Goal: Task Accomplishment & Management: Manage account settings

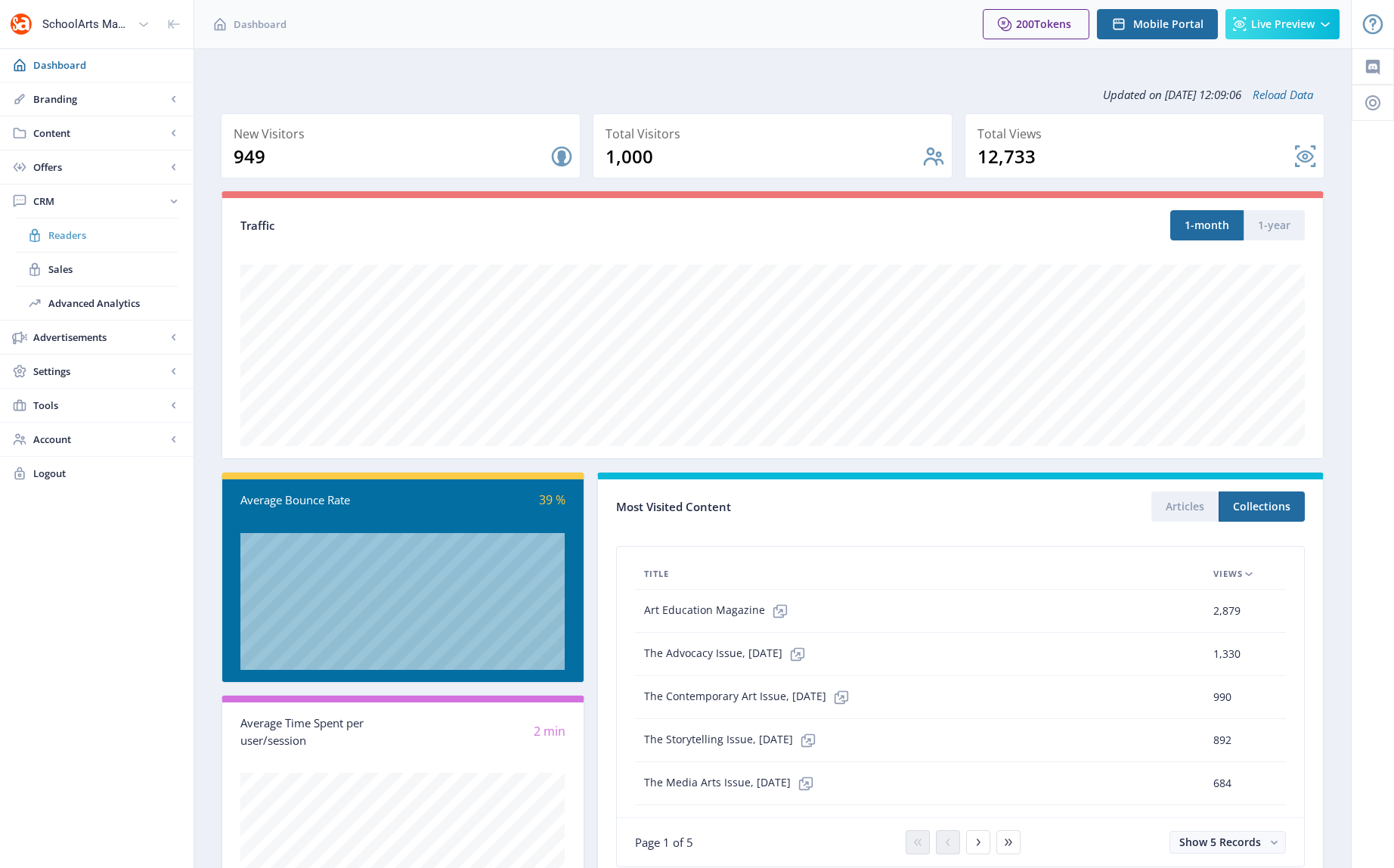
click at [63, 237] on span "Readers" at bounding box center [113, 235] width 130 height 15
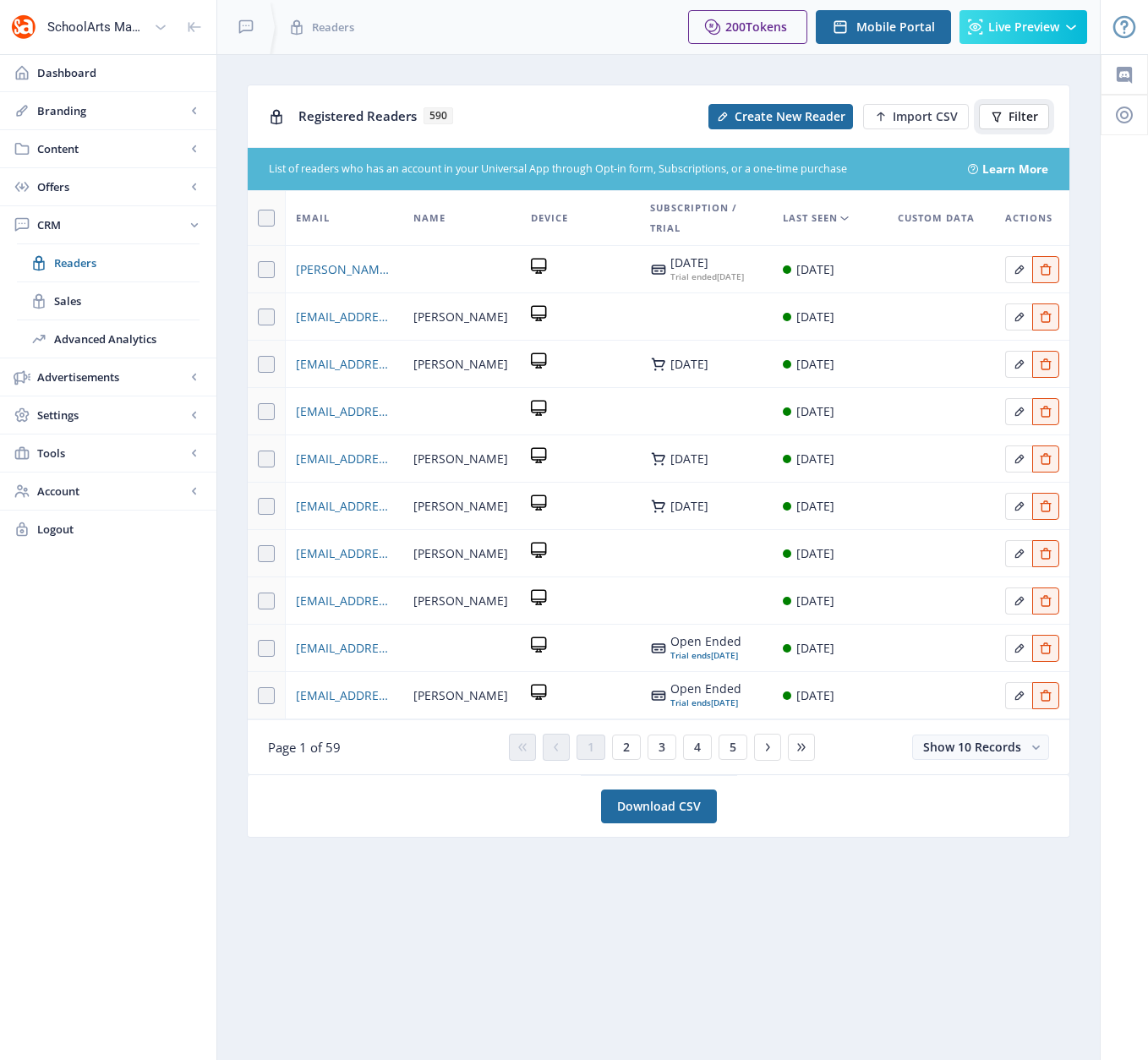
click at [1012, 111] on span "Filter" at bounding box center [1022, 116] width 29 height 13
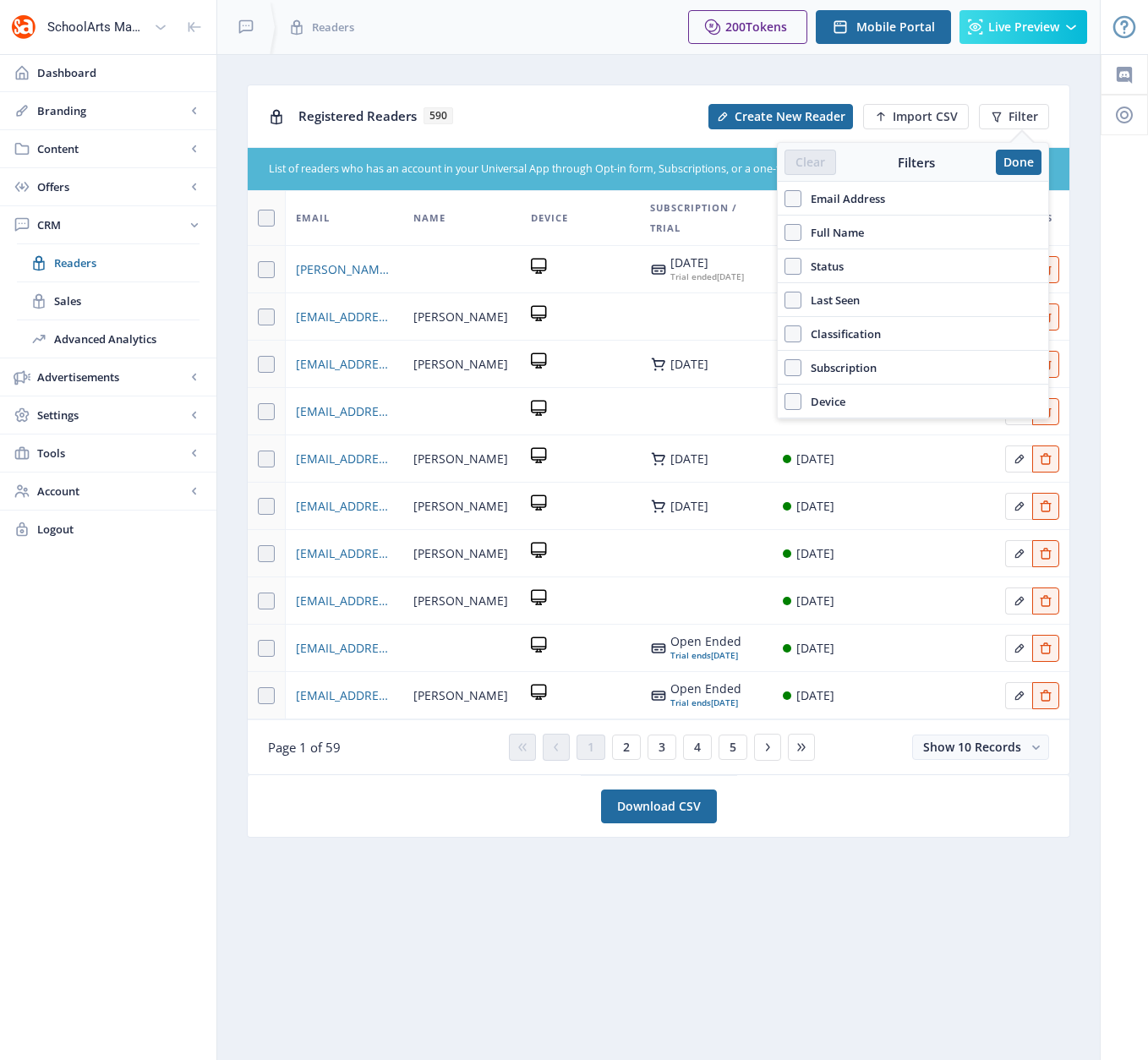
click at [835, 240] on span "Full Name" at bounding box center [833, 232] width 62 height 20
click at [786, 232] on input "Full Name" at bounding box center [785, 232] width 1 height 1
checkbox input "true"
click at [838, 271] on input "text" at bounding box center [913, 270] width 257 height 27
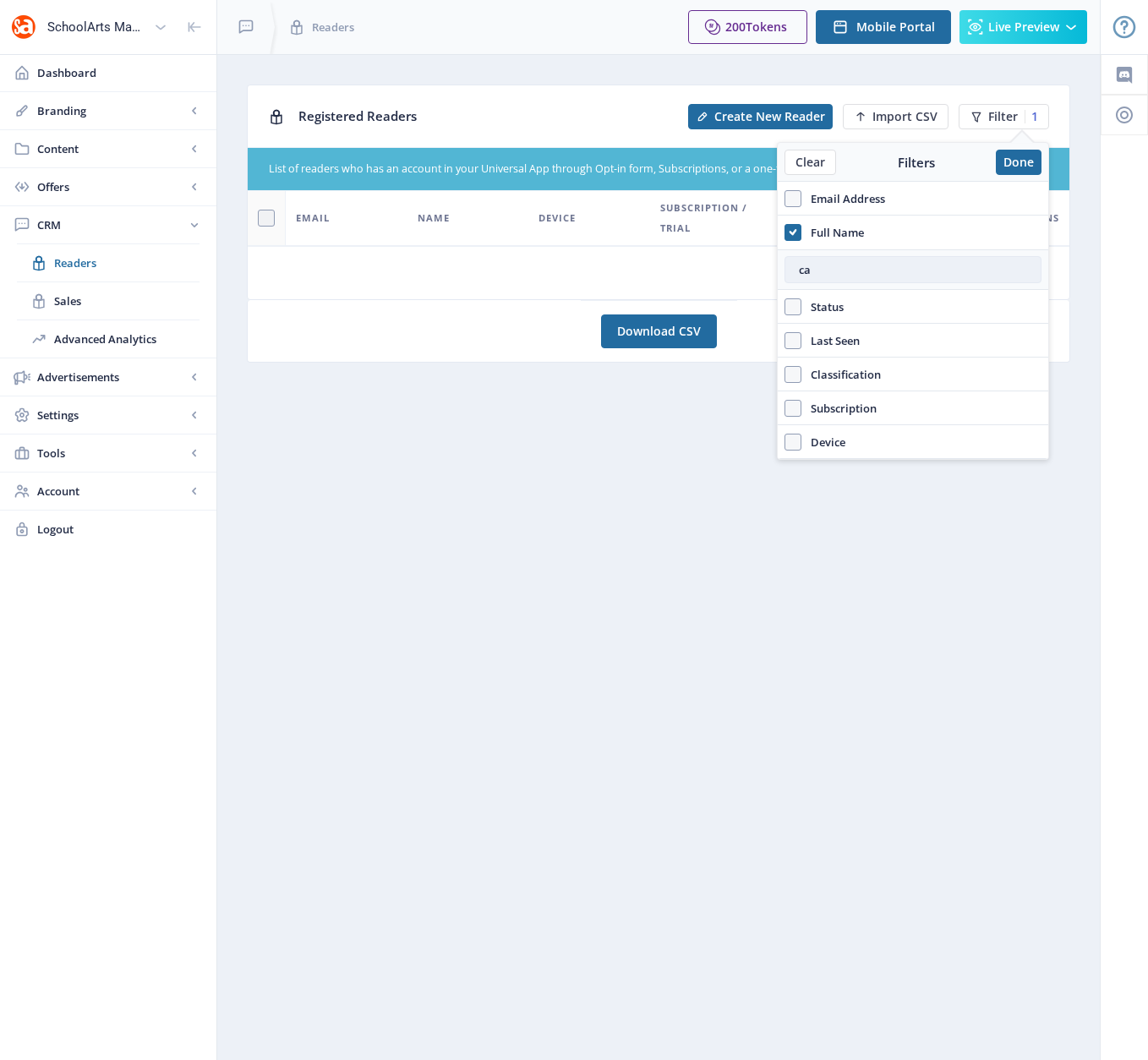
type input "c"
type input "b"
type input "a"
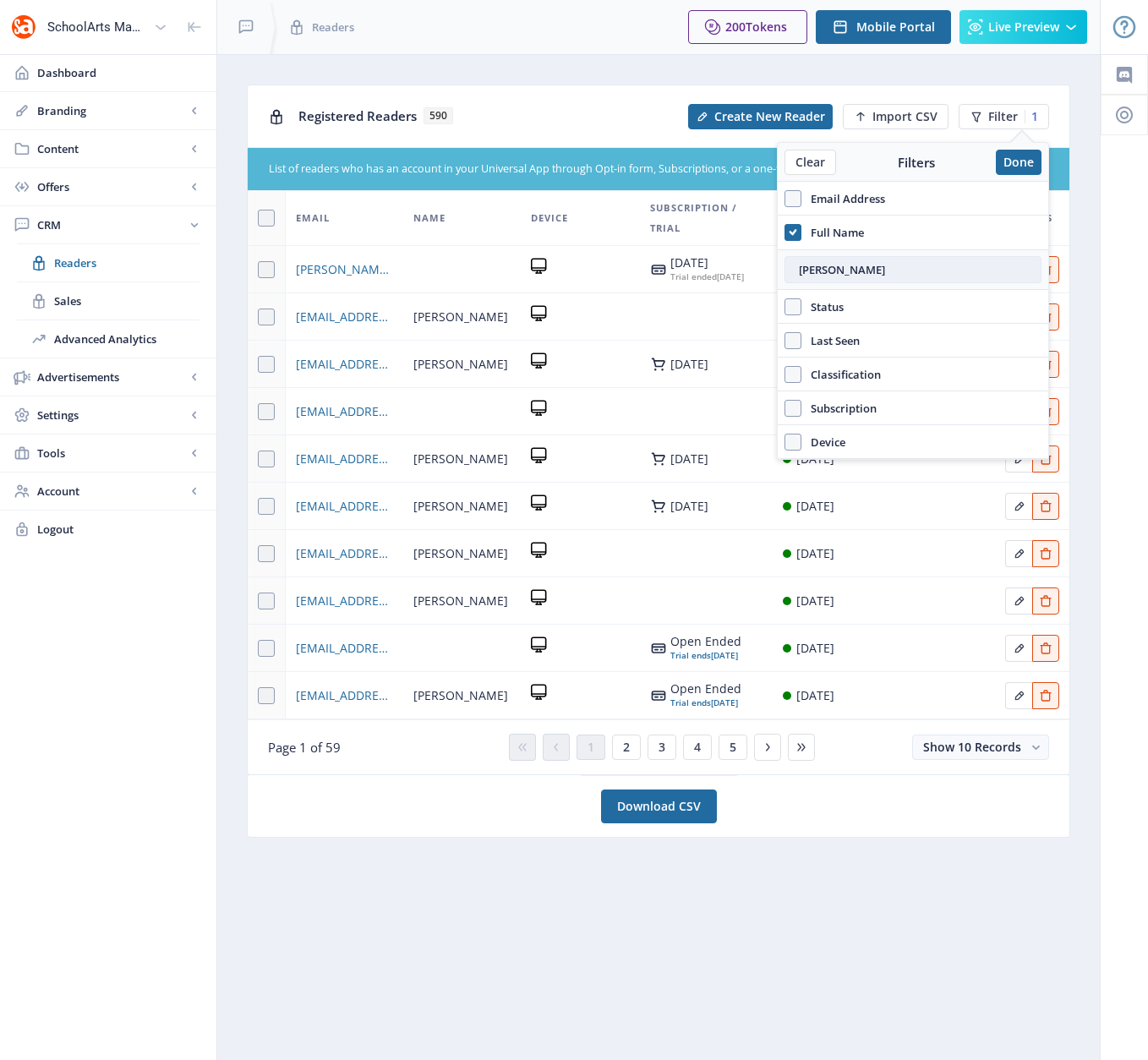
type input "[PERSON_NAME]"
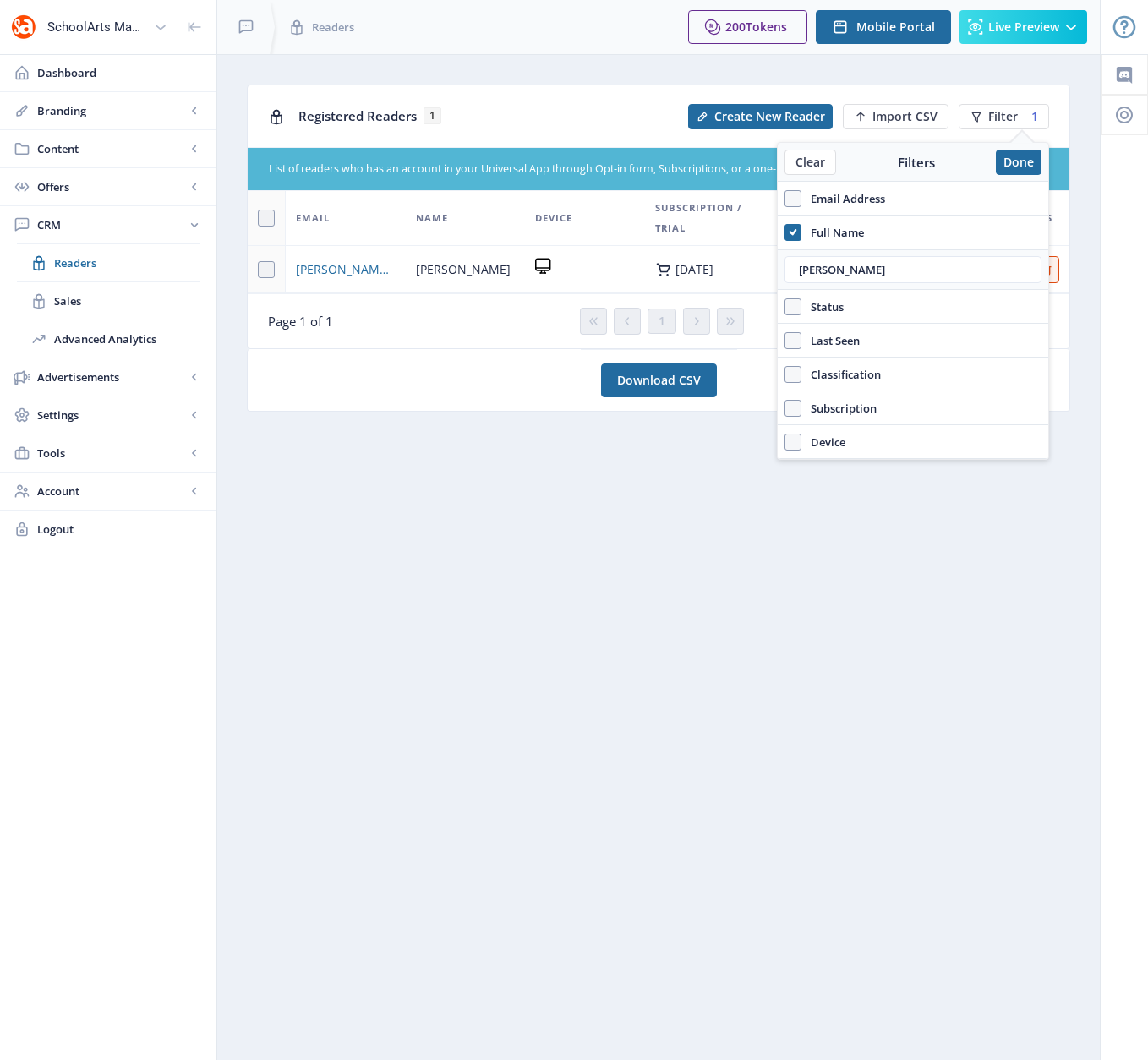
click at [743, 556] on nb-layout-column "Registered Readers 1 Create New Reader Import CSV Filter 1 List of readers who …" at bounding box center [658, 557] width 884 height 1006
click at [1026, 155] on button "Done" at bounding box center [1018, 162] width 45 height 25
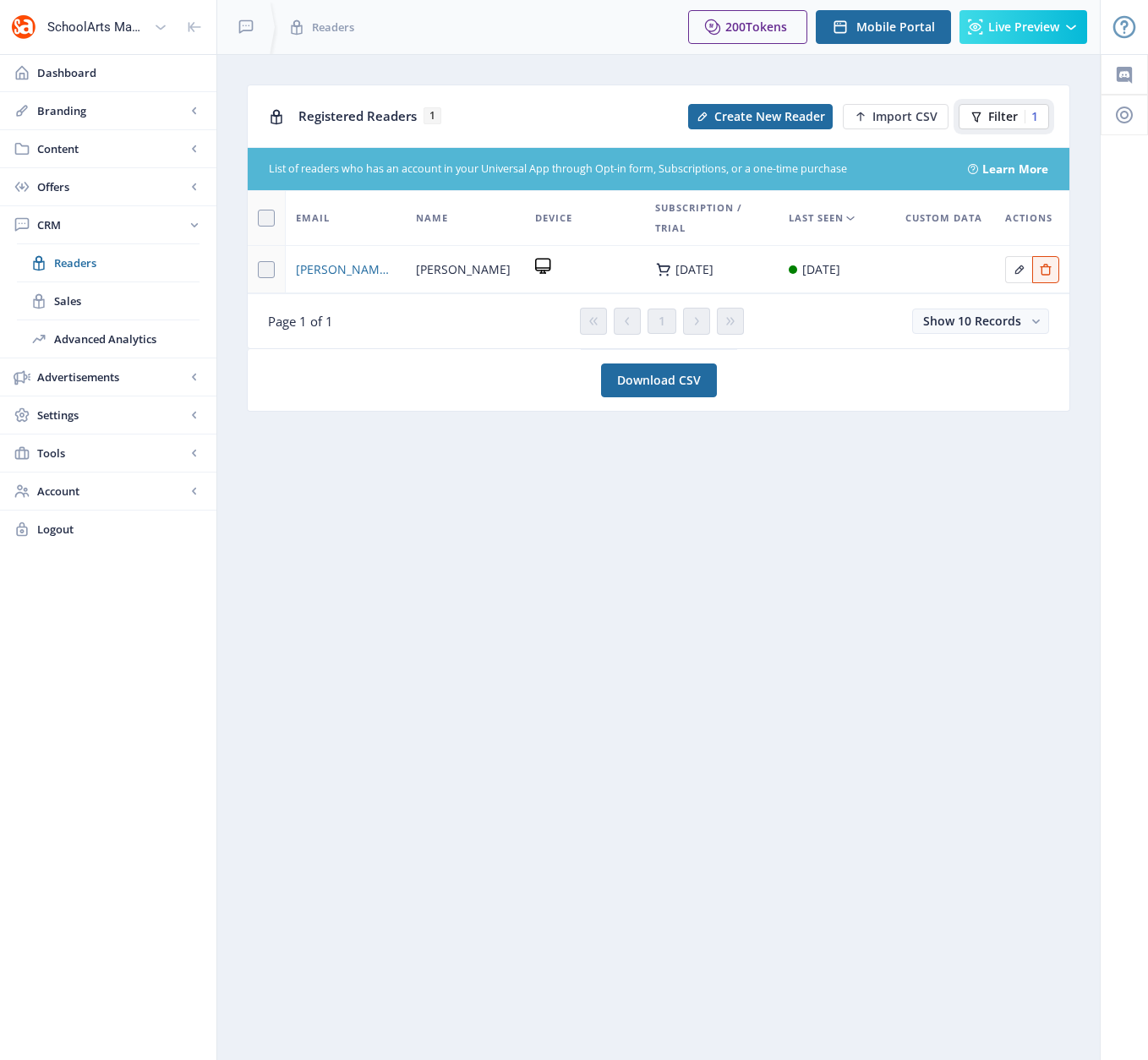
click at [998, 117] on span "Filter" at bounding box center [1002, 116] width 29 height 13
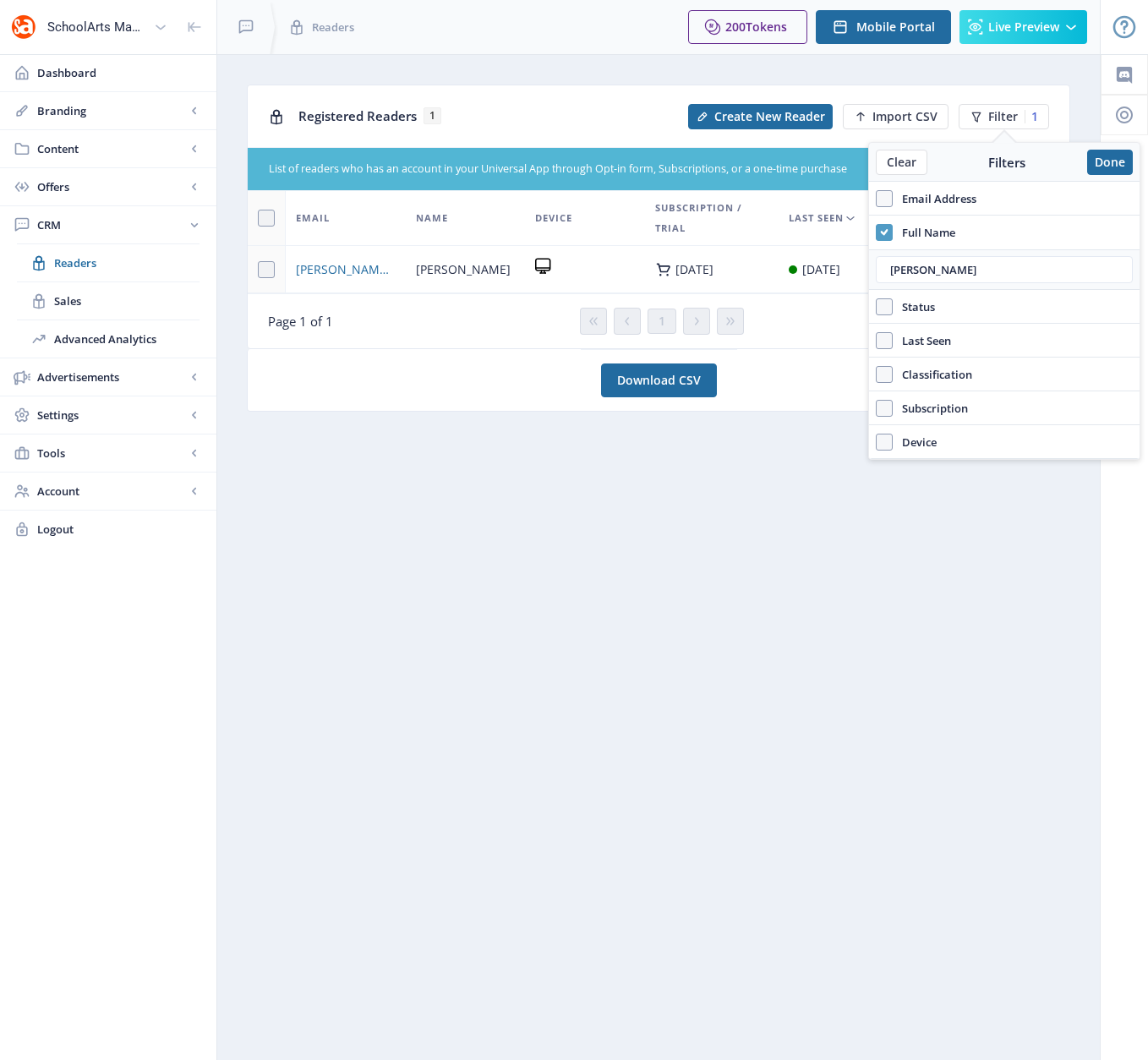
click at [883, 230] on icon at bounding box center [883, 232] width 8 height 17
click at [876, 232] on input "Full Name" at bounding box center [875, 232] width 1 height 1
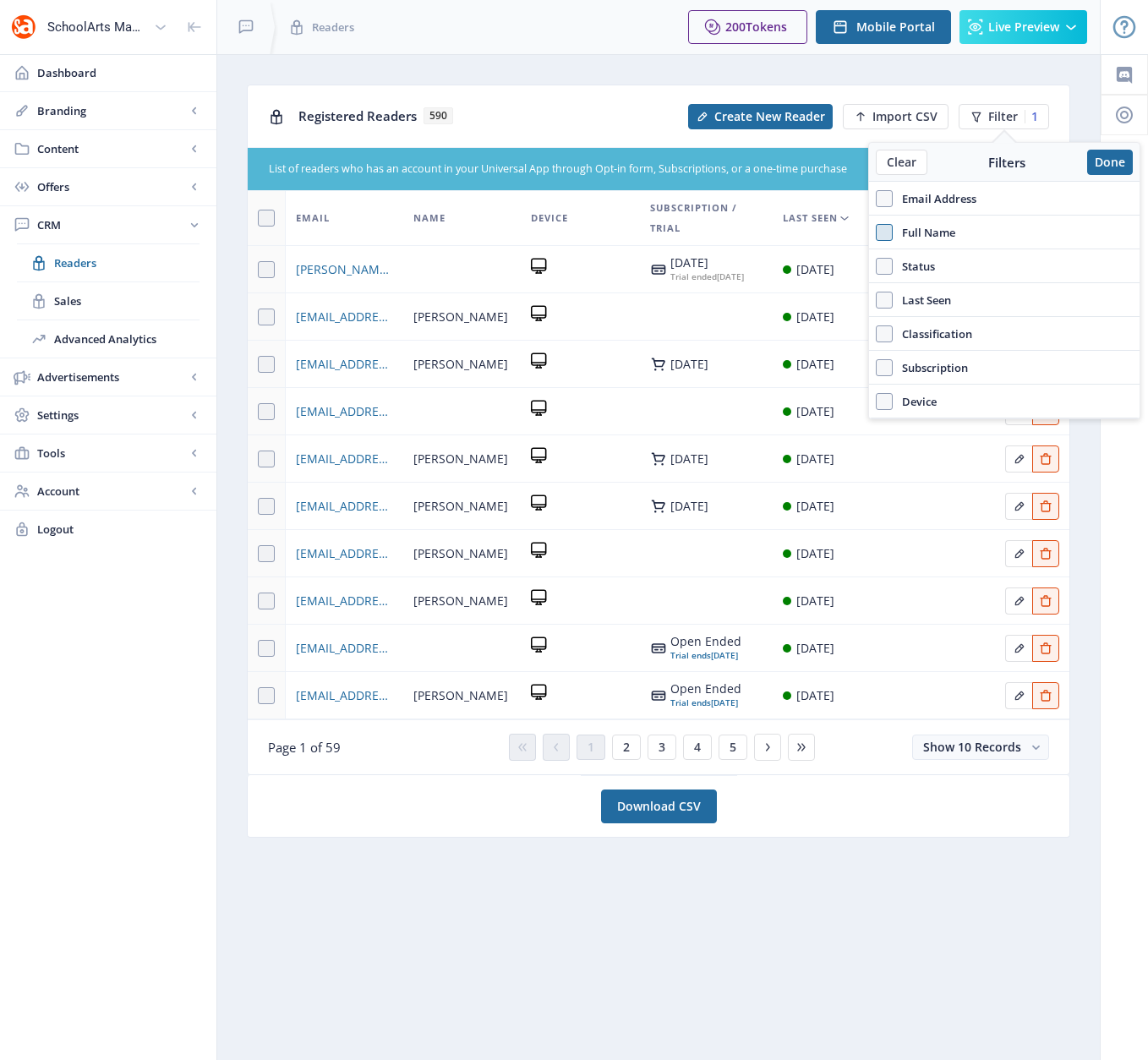
click at [884, 228] on span at bounding box center [883, 232] width 17 height 17
click at [876, 232] on input "Full Name" at bounding box center [875, 232] width 1 height 1
checkbox input "true"
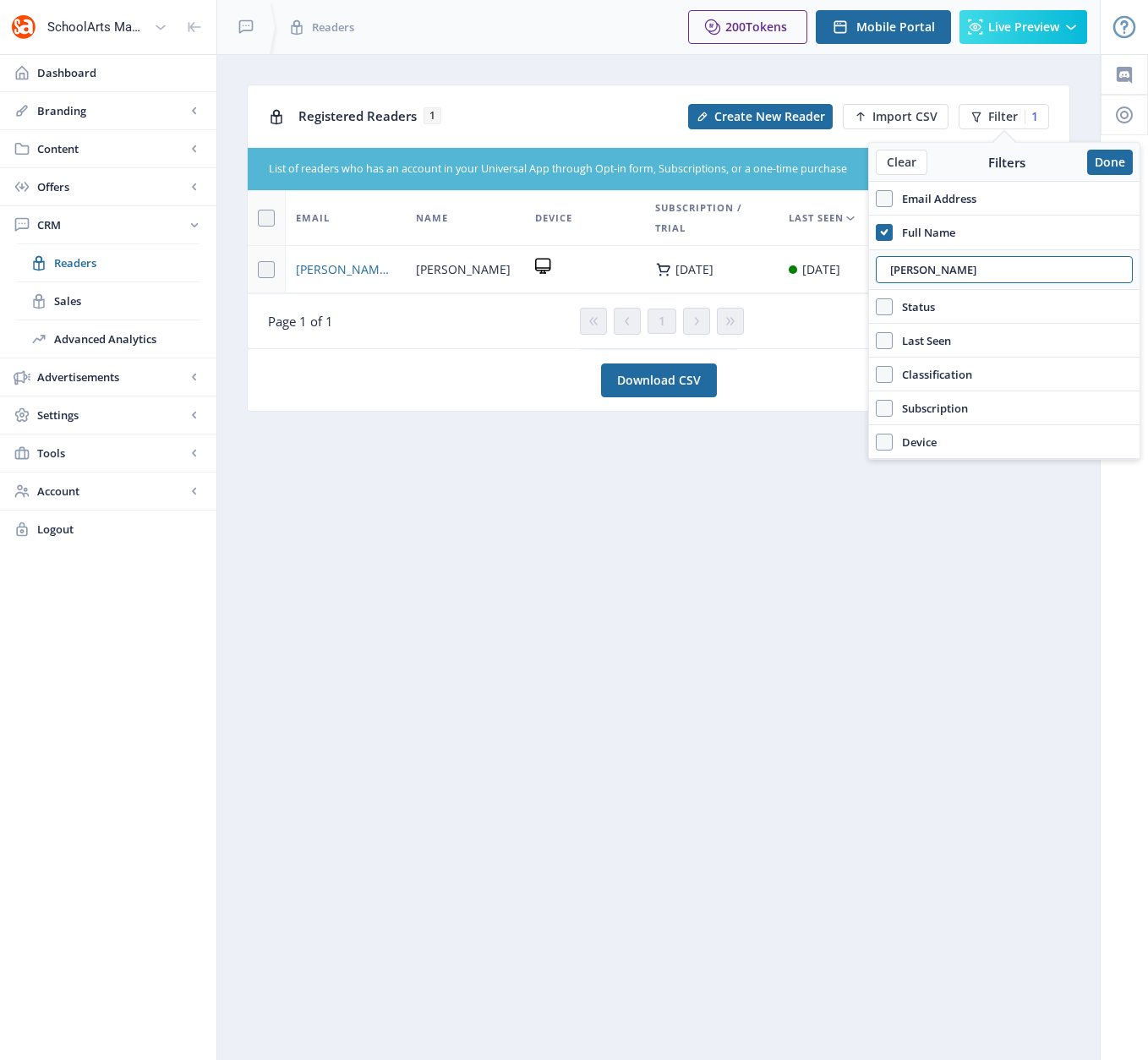
drag, startPoint x: 931, startPoint y: 268, endPoint x: 872, endPoint y: 268, distance: 59.0
click at [859, 268] on nb-layout "SchoolArts Magazine Dashboard Branding App Appearance Brand Brief Pages SEO Web…" at bounding box center [574, 530] width 1148 height 1060
drag, startPoint x: 929, startPoint y: 267, endPoint x: 883, endPoint y: 269, distance: 46.0
click at [883, 269] on input "[PERSON_NAME]" at bounding box center [1004, 270] width 257 height 27
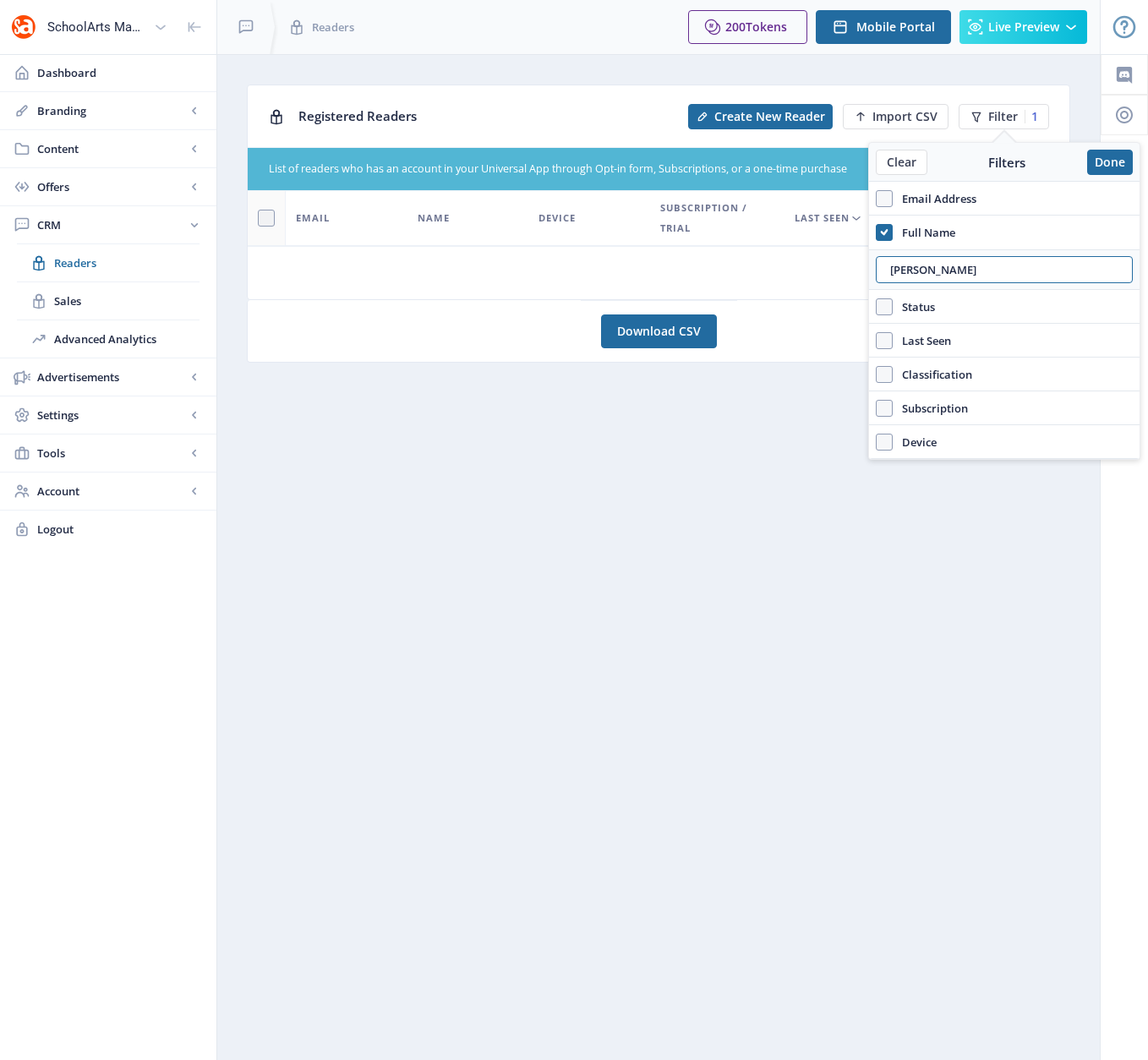
drag, startPoint x: 953, startPoint y: 270, endPoint x: 861, endPoint y: 271, distance: 92.0
click at [861, 271] on nb-layout "SchoolArts Magazine Dashboard Branding App Appearance Brand Brief Pages SEO Web…" at bounding box center [574, 530] width 1148 height 1060
drag, startPoint x: 949, startPoint y: 266, endPoint x: 888, endPoint y: 271, distance: 61.2
click at [888, 271] on input "[PERSON_NAME]" at bounding box center [1004, 270] width 257 height 27
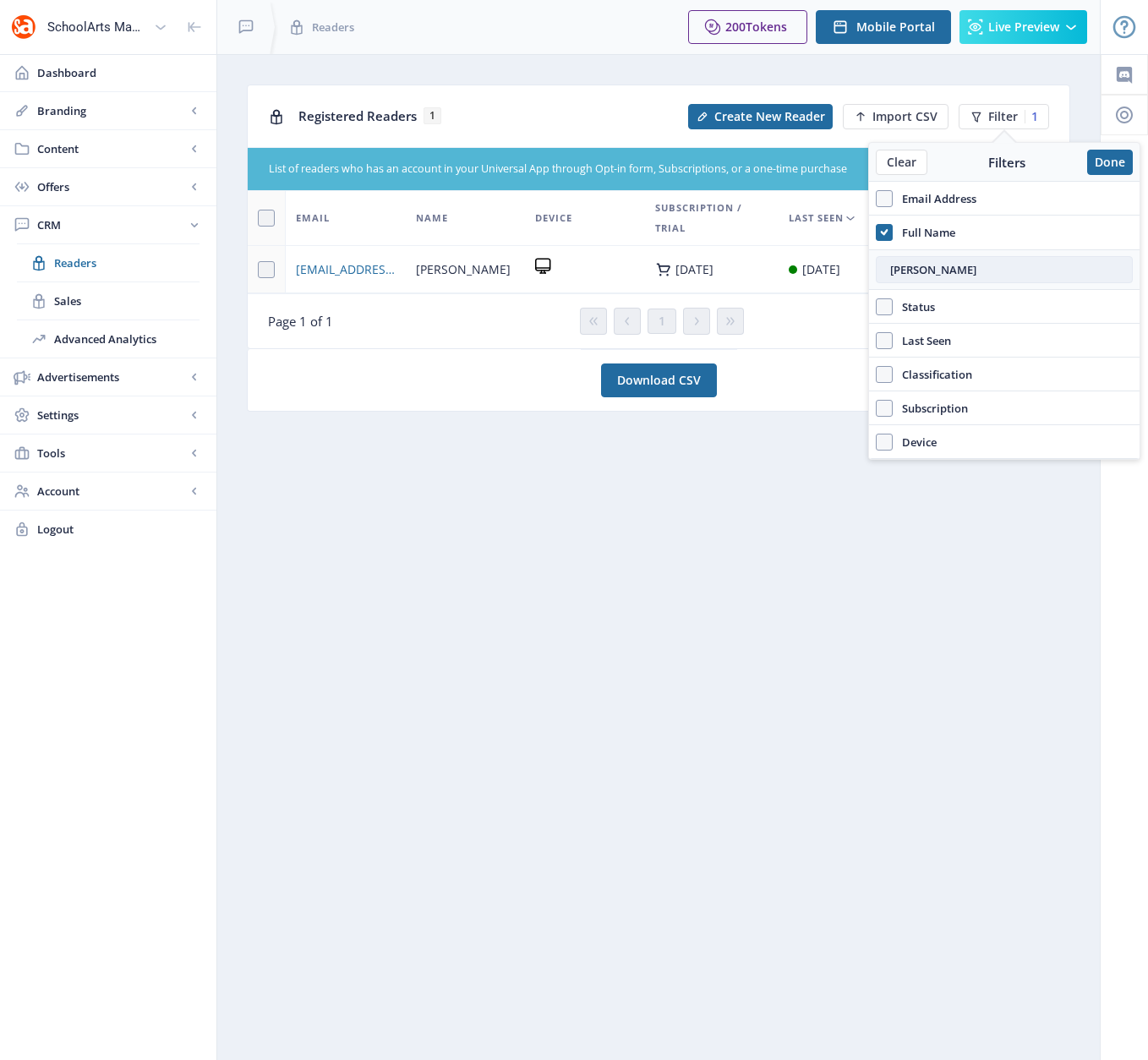
drag, startPoint x: 949, startPoint y: 265, endPoint x: 876, endPoint y: 263, distance: 73.0
click at [876, 263] on input "[PERSON_NAME]" at bounding box center [1004, 270] width 257 height 27
drag, startPoint x: 948, startPoint y: 266, endPoint x: 887, endPoint y: 267, distance: 61.0
click at [887, 267] on input "[PERSON_NAME]" at bounding box center [1004, 270] width 257 height 27
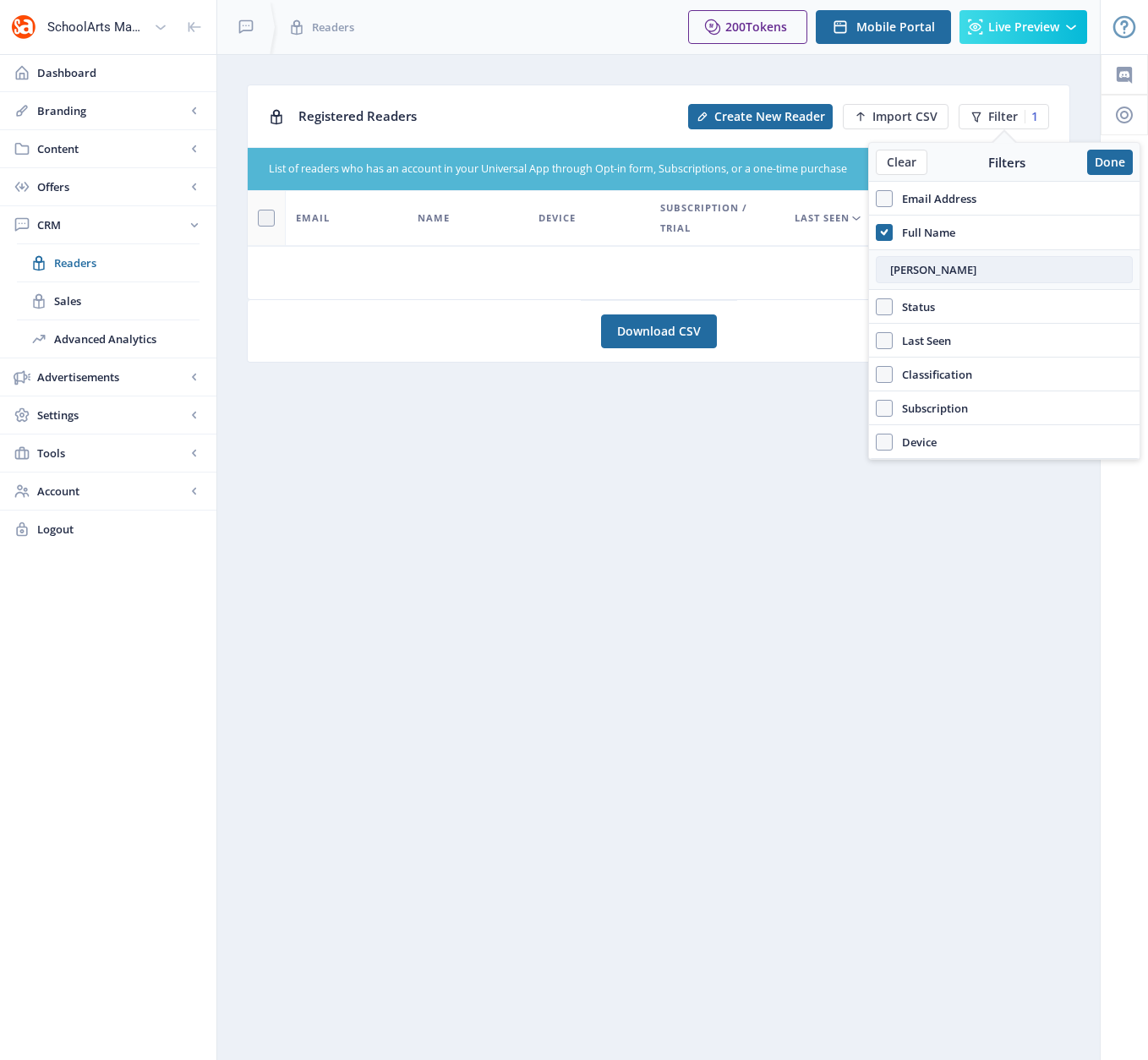
drag, startPoint x: 934, startPoint y: 266, endPoint x: 880, endPoint y: 264, distance: 54.0
click at [880, 264] on input "[PERSON_NAME]" at bounding box center [1004, 270] width 257 height 27
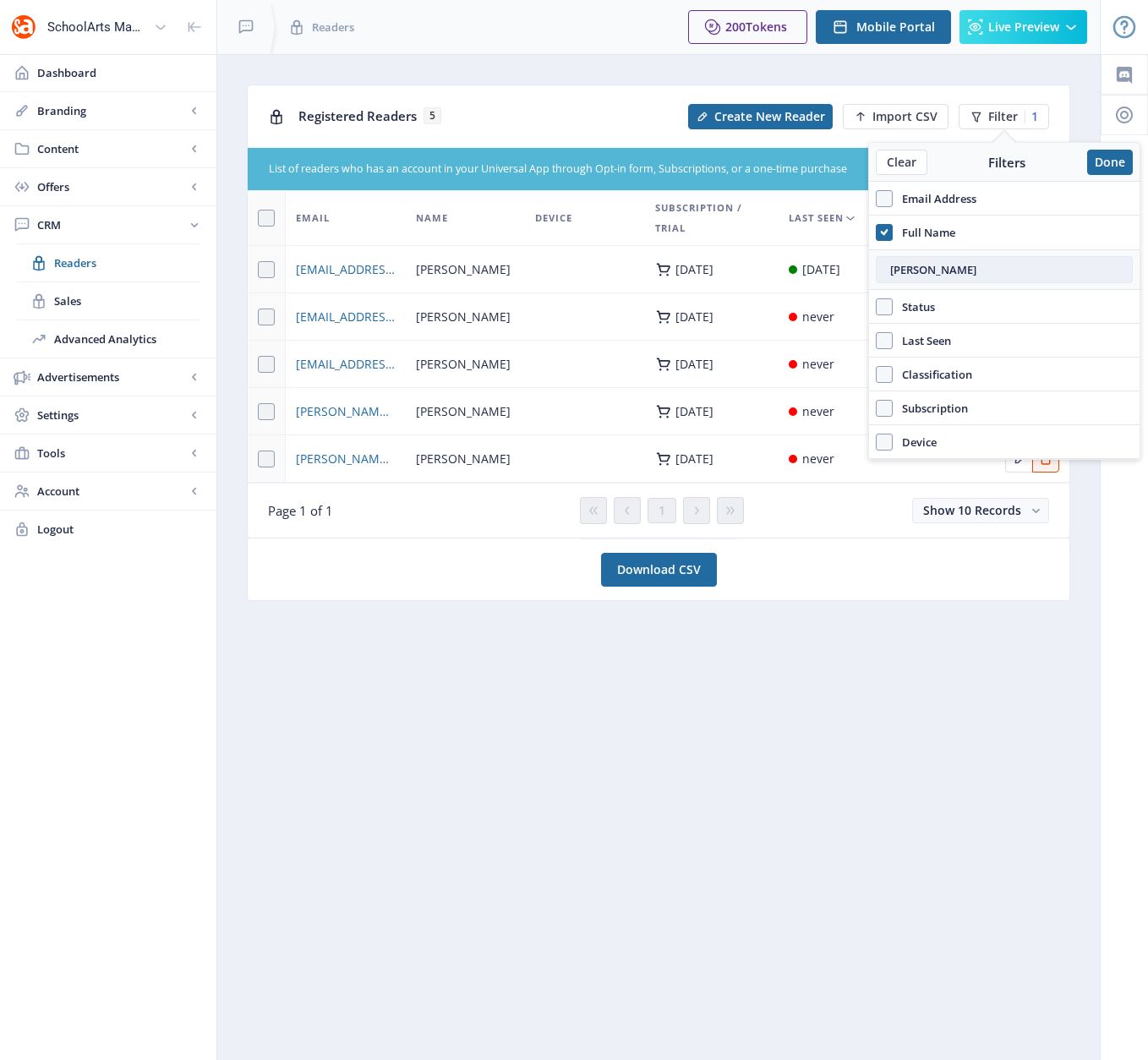
drag, startPoint x: 957, startPoint y: 271, endPoint x: 876, endPoint y: 267, distance: 81.1
click at [876, 267] on input "[PERSON_NAME]" at bounding box center [1004, 270] width 257 height 27
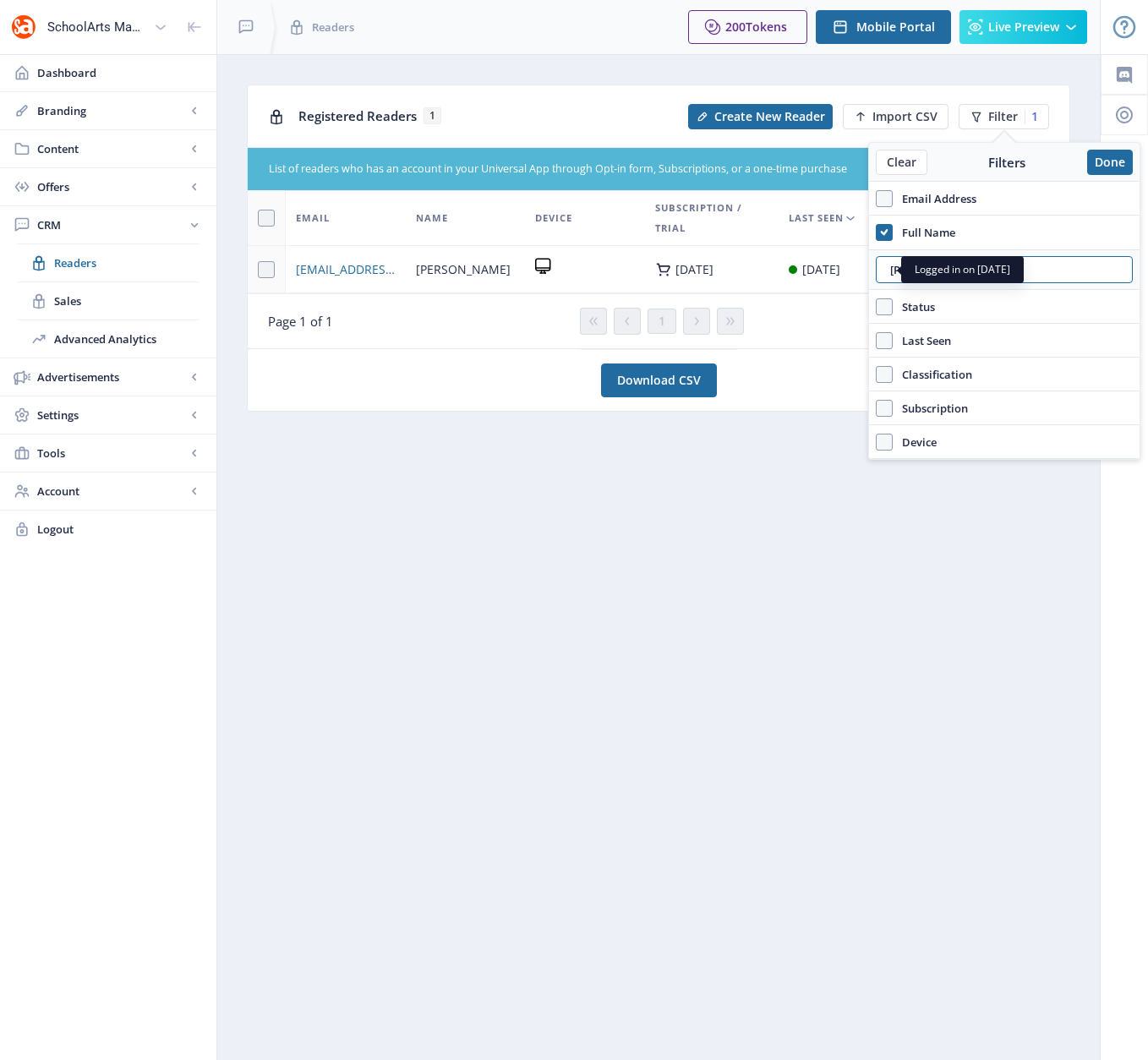
drag, startPoint x: 956, startPoint y: 263, endPoint x: 850, endPoint y: 268, distance: 106.1
click at [851, 268] on nb-layout "SchoolArts Magazine Dashboard Branding App Appearance Brand Brief Pages SEO Web…" at bounding box center [574, 530] width 1148 height 1060
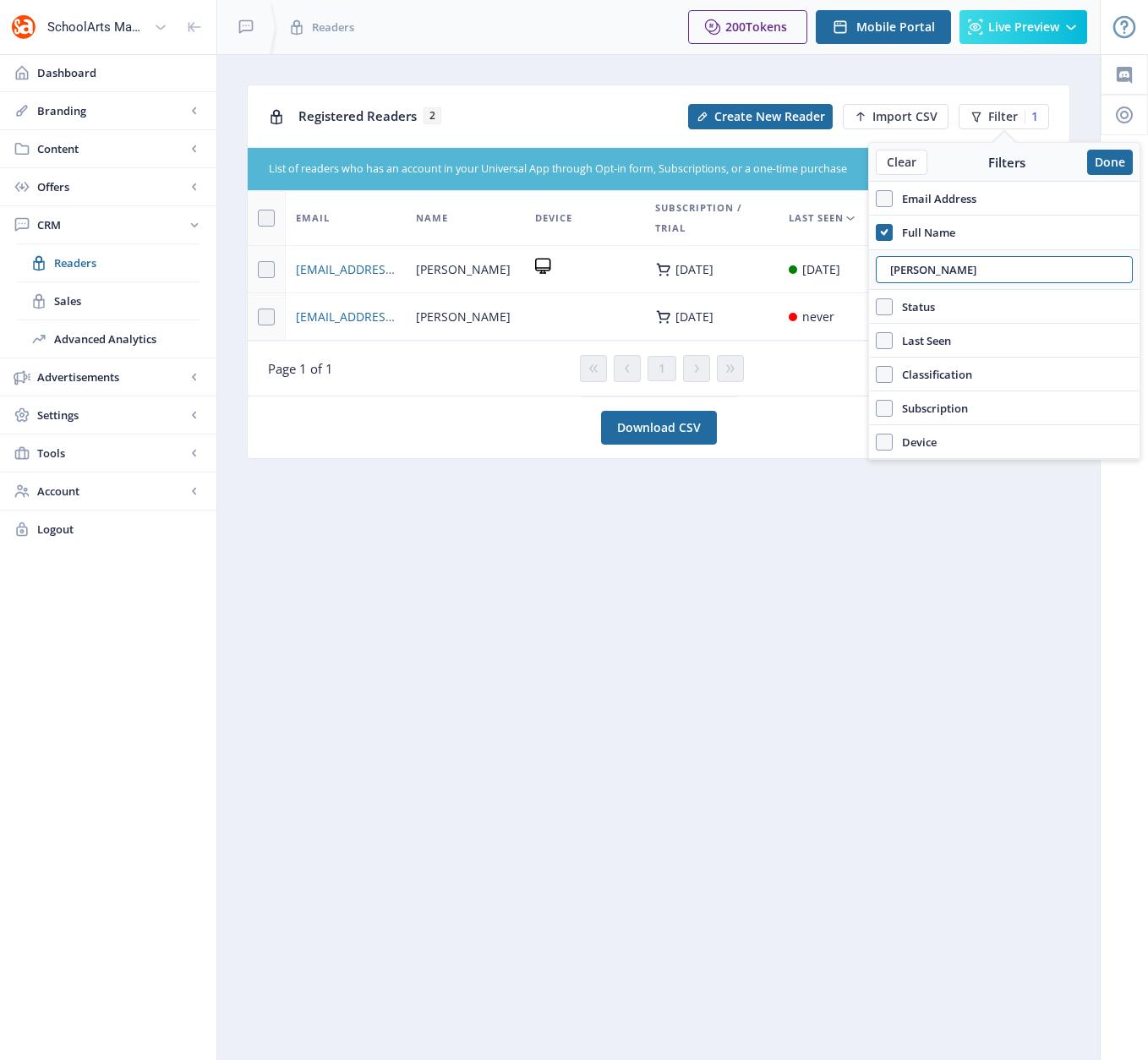
type input "[PERSON_NAME]"
click at [484, 473] on app-crm-readers "Registered Readers 2 Create New Reader Import CSV Filter 1 List of readers who …" at bounding box center [658, 281] width 823 height 395
click at [1110, 167] on button "Done" at bounding box center [1110, 162] width 45 height 25
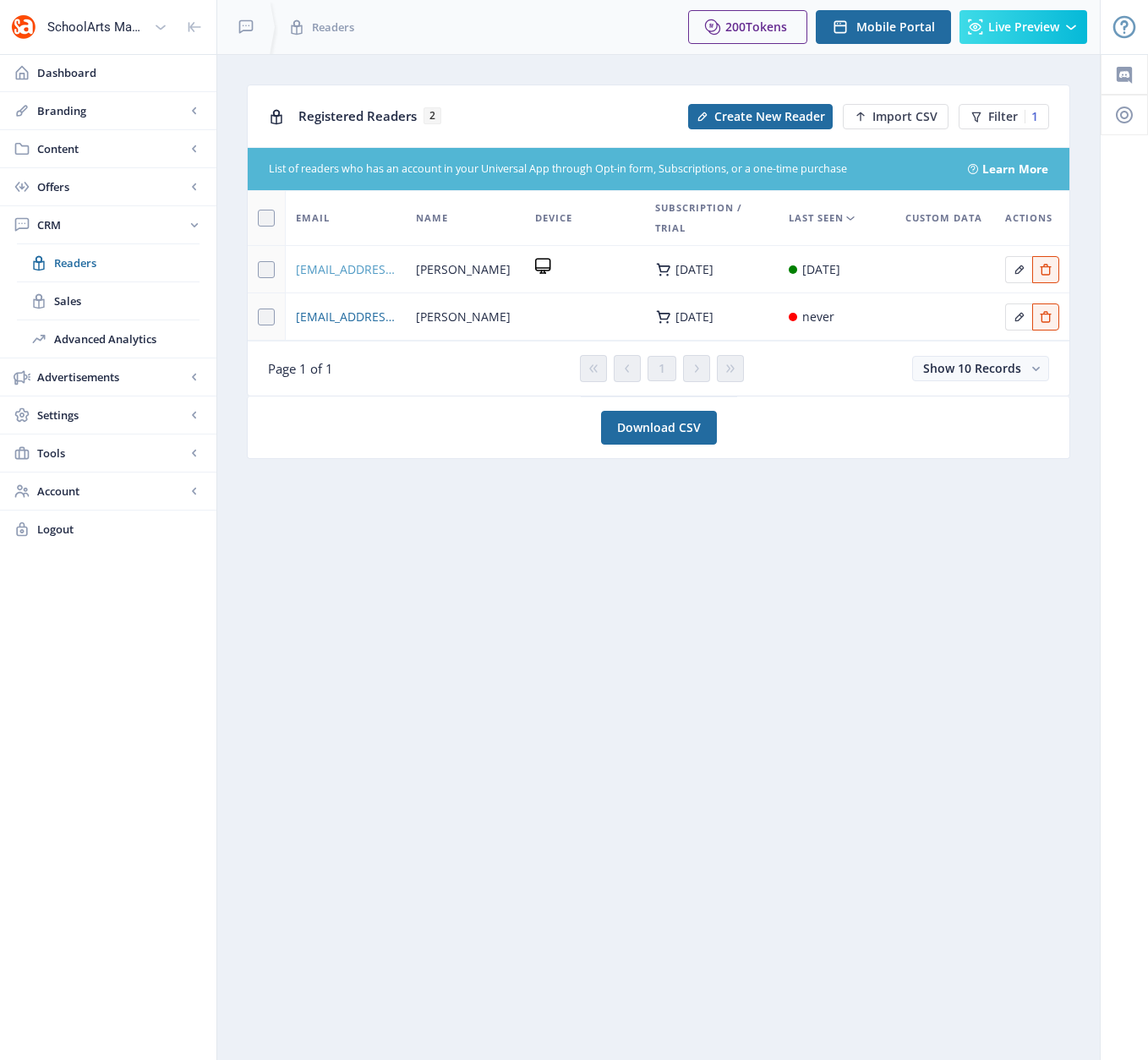
click at [352, 267] on span "[EMAIL_ADDRESS][DOMAIN_NAME]" at bounding box center [346, 269] width 100 height 20
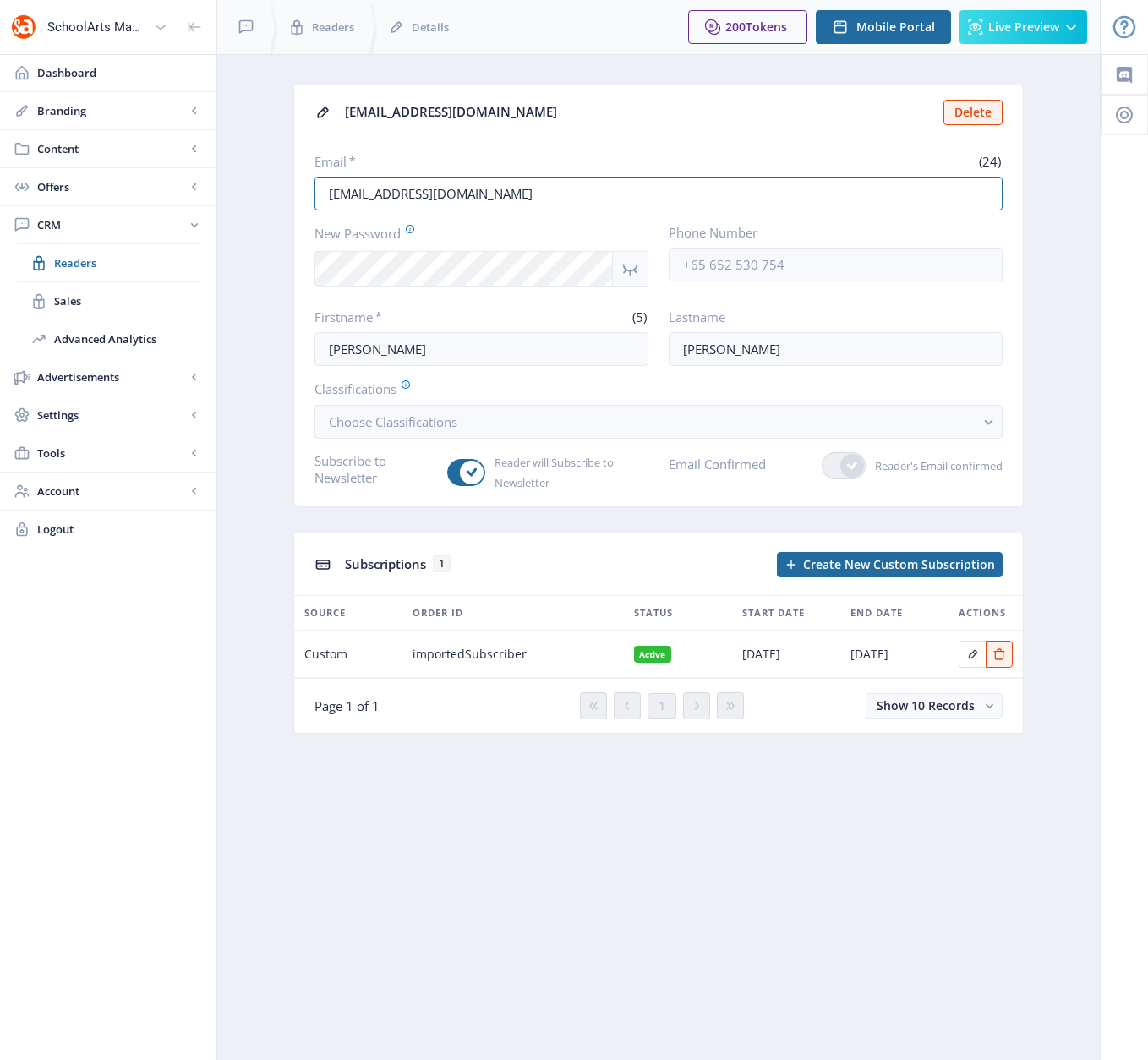
drag, startPoint x: 518, startPoint y: 183, endPoint x: 547, endPoint y: 221, distance: 47.8
click at [547, 221] on nb-card-body "Email * (24) [EMAIL_ADDRESS][DOMAIN_NAME] New Password Phone Number Firstname *…" at bounding box center [658, 323] width 729 height 367
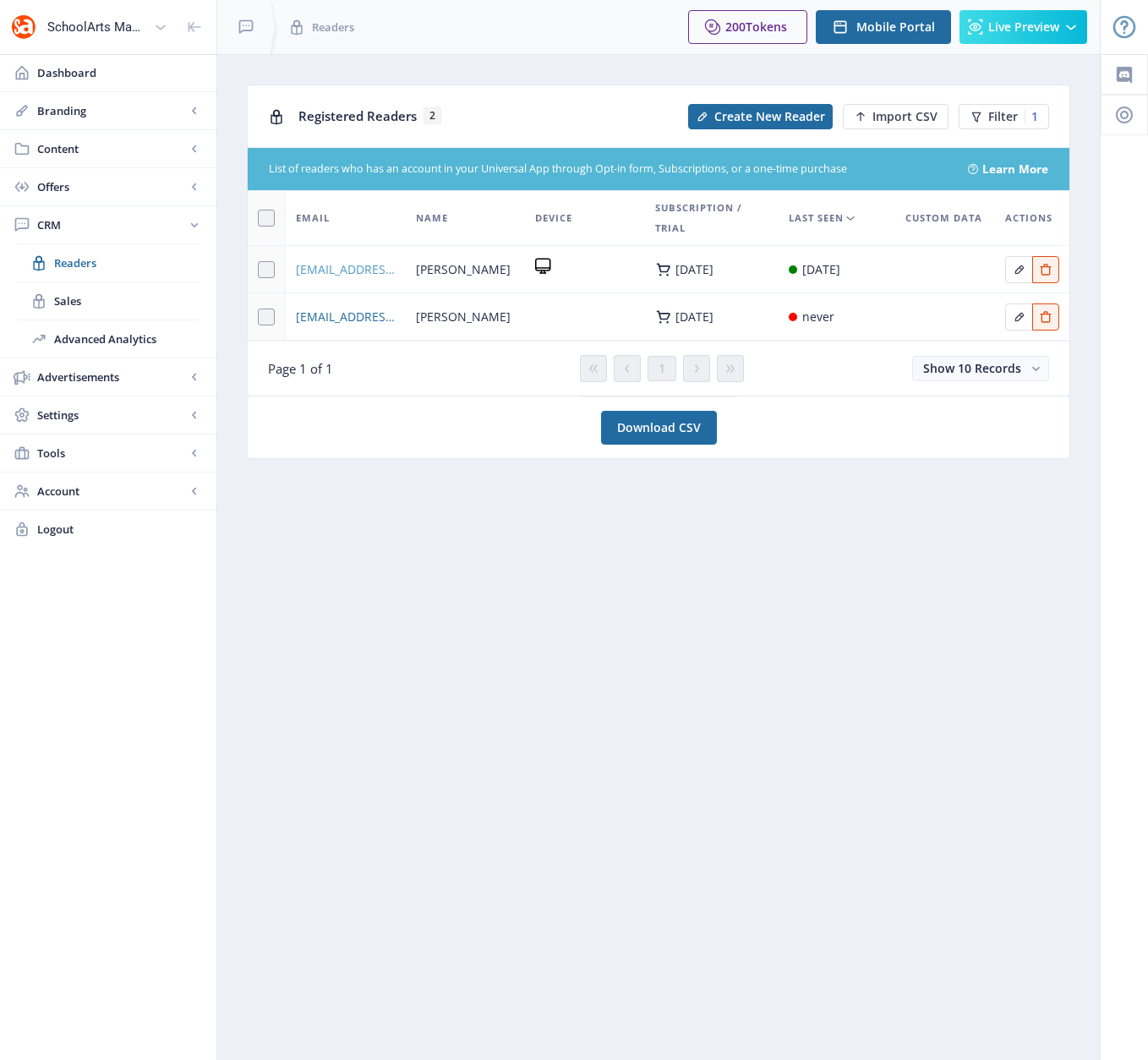
click at [363, 270] on span "[EMAIL_ADDRESS][DOMAIN_NAME]" at bounding box center [346, 269] width 100 height 20
click at [346, 319] on span "[EMAIL_ADDRESS][DOMAIN_NAME]" at bounding box center [346, 317] width 100 height 20
click at [992, 118] on span "Filter" at bounding box center [1002, 116] width 29 height 13
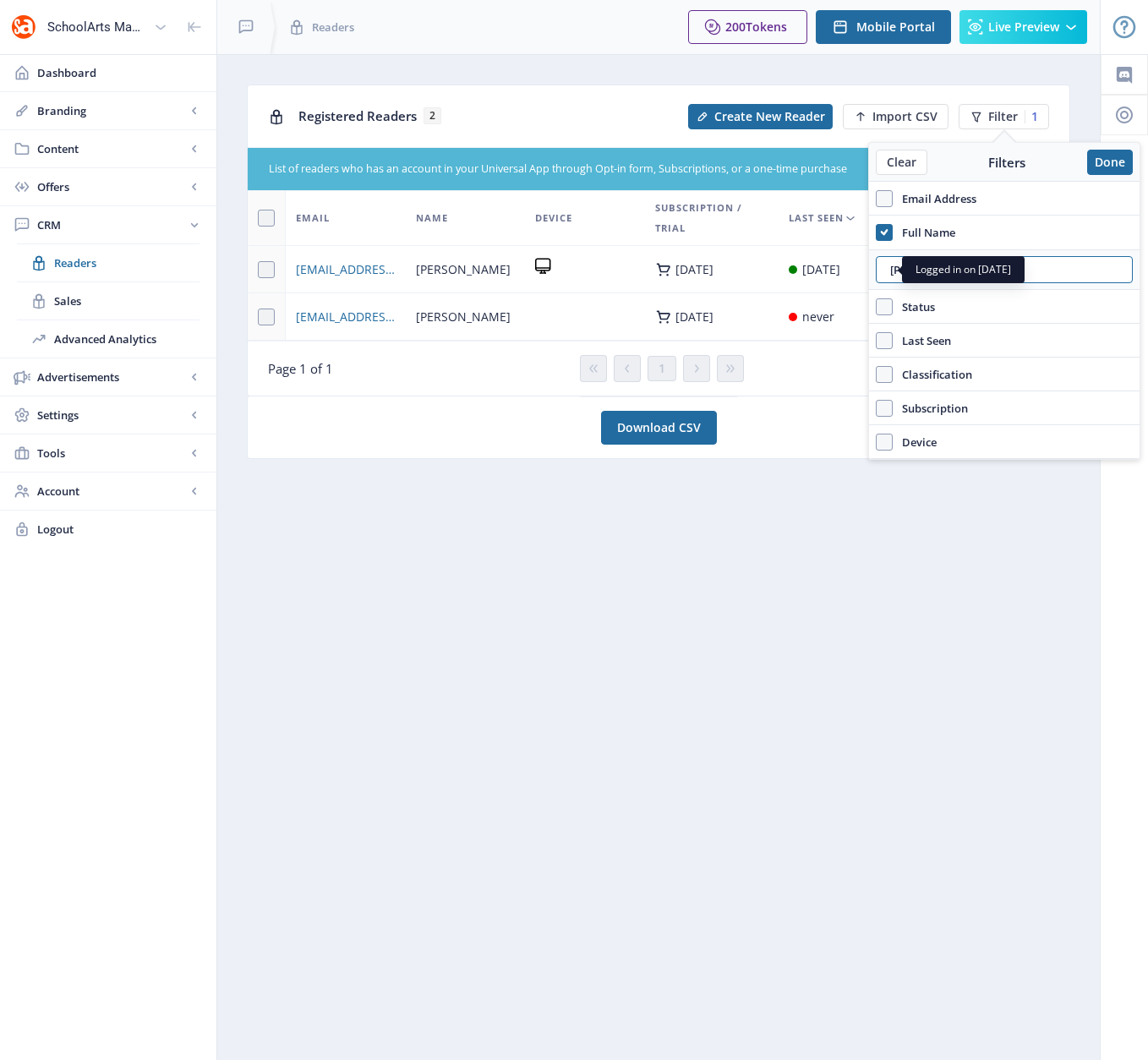
drag, startPoint x: 977, startPoint y: 275, endPoint x: 867, endPoint y: 274, distance: 110.0
click at [867, 274] on nb-layout "SchoolArts Magazine Dashboard Branding App Appearance Brand Brief Pages SEO Web…" at bounding box center [574, 530] width 1148 height 1060
drag, startPoint x: 930, startPoint y: 266, endPoint x: 879, endPoint y: 266, distance: 51.0
click at [879, 266] on input "[PERSON_NAME]" at bounding box center [1004, 270] width 257 height 27
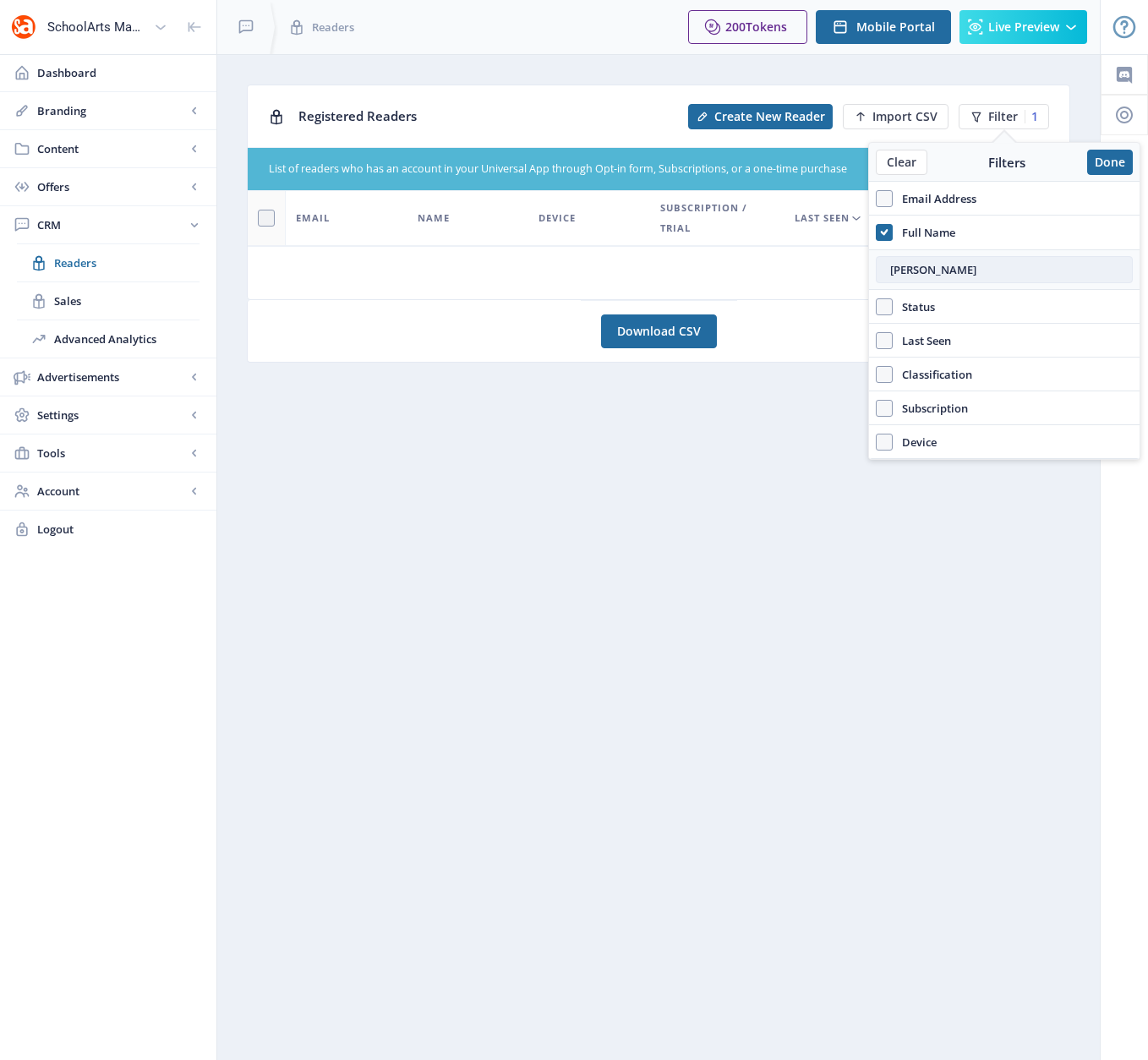
drag, startPoint x: 924, startPoint y: 267, endPoint x: 891, endPoint y: 271, distance: 33.2
click at [891, 271] on input "[PERSON_NAME]" at bounding box center [1004, 270] width 257 height 27
type input "pickup"
click at [877, 232] on span at bounding box center [883, 232] width 17 height 17
click at [876, 232] on input "Full Name" at bounding box center [875, 232] width 1 height 1
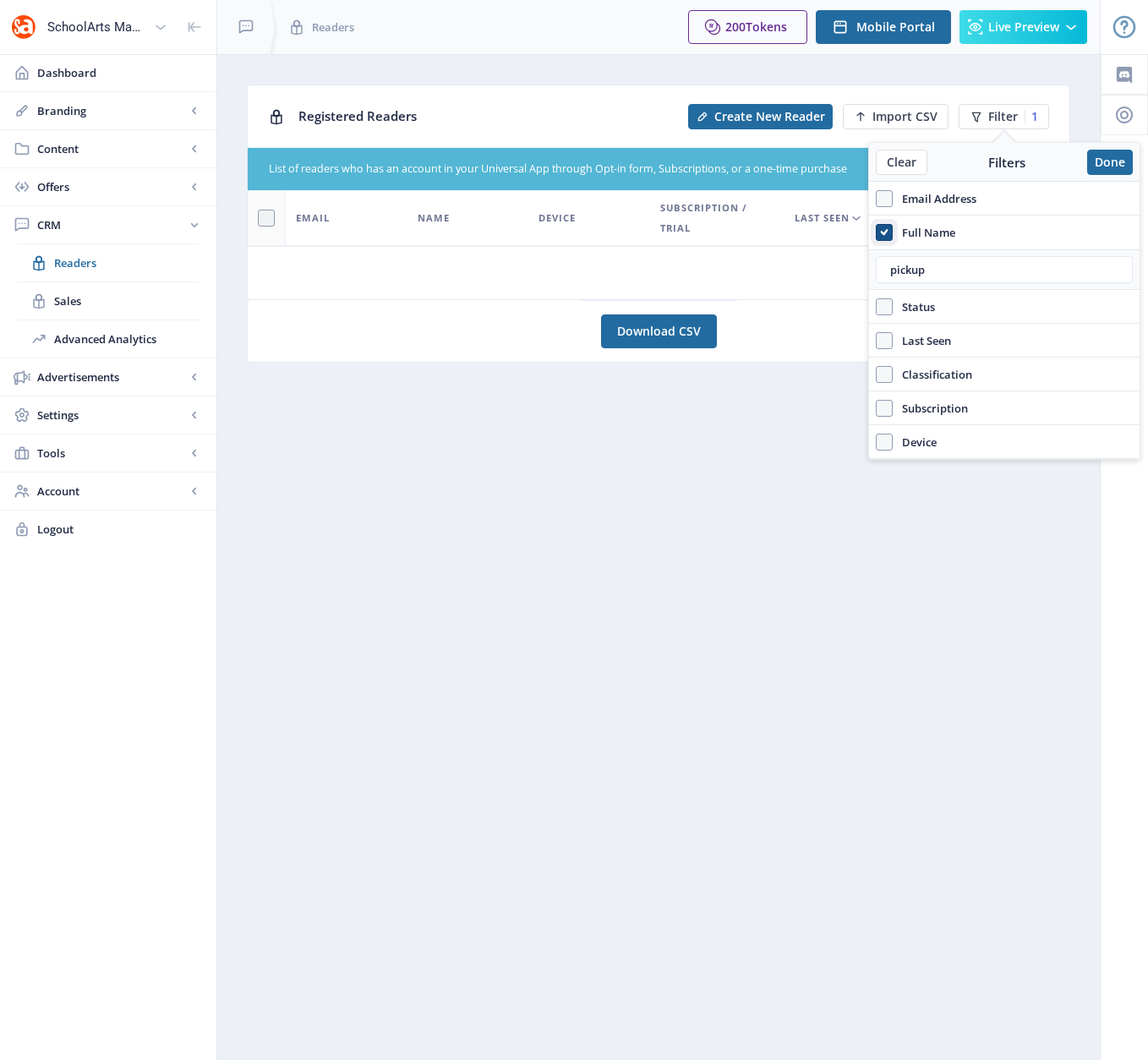
checkbox input "false"
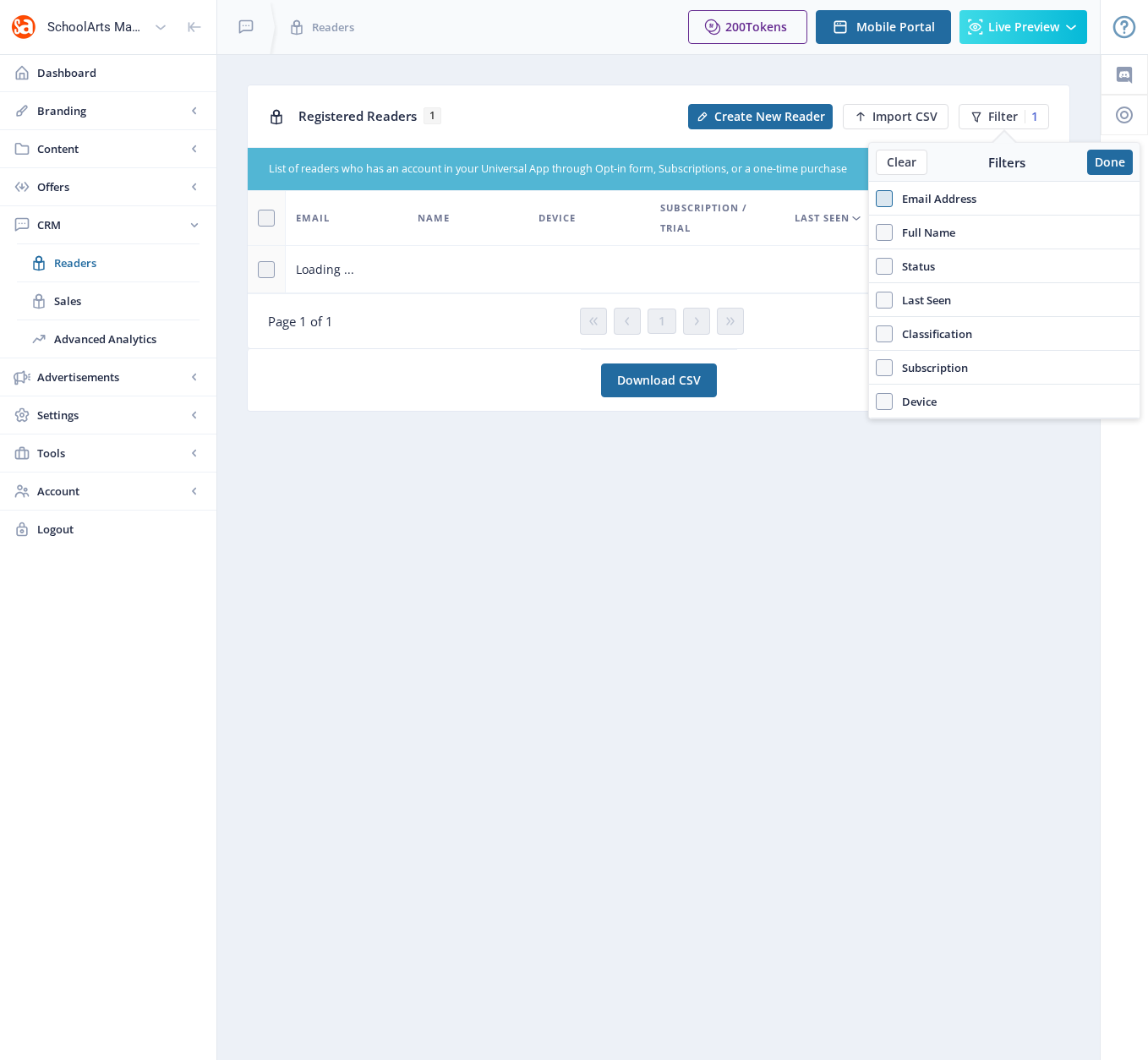
click at [885, 199] on span at bounding box center [883, 199] width 17 height 17
click at [876, 199] on input "Email Address" at bounding box center [875, 198] width 1 height 1
checkbox input "true"
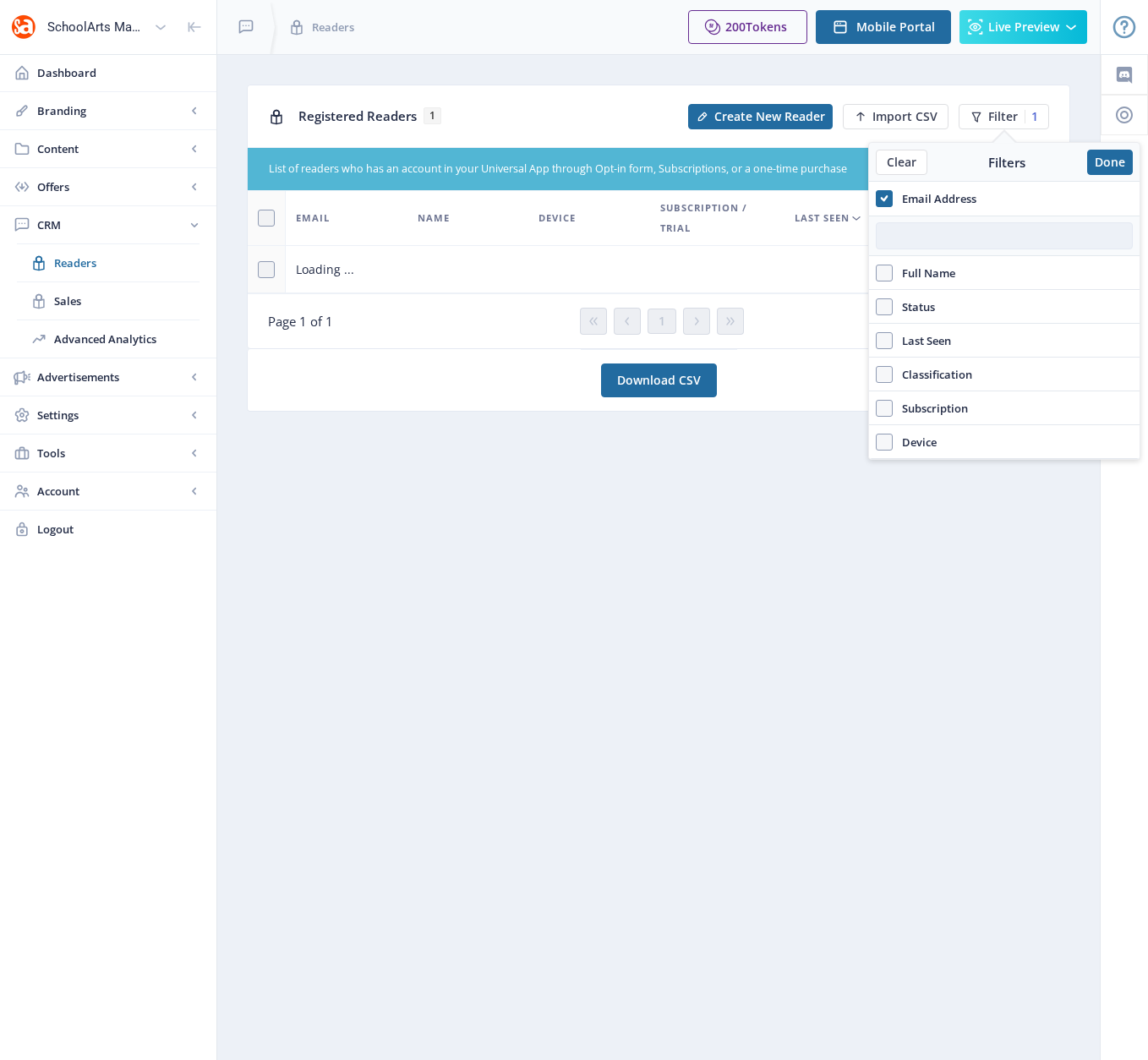
click at [900, 240] on input "text" at bounding box center [1004, 236] width 257 height 27
paste input "[EMAIL_ADDRESS][DOMAIN_NAME]"
type input "[EMAIL_ADDRESS][DOMAIN_NAME]"
click at [884, 197] on use at bounding box center [883, 198] width 8 height 6
click at [876, 198] on input "Email Address" at bounding box center [875, 198] width 1 height 1
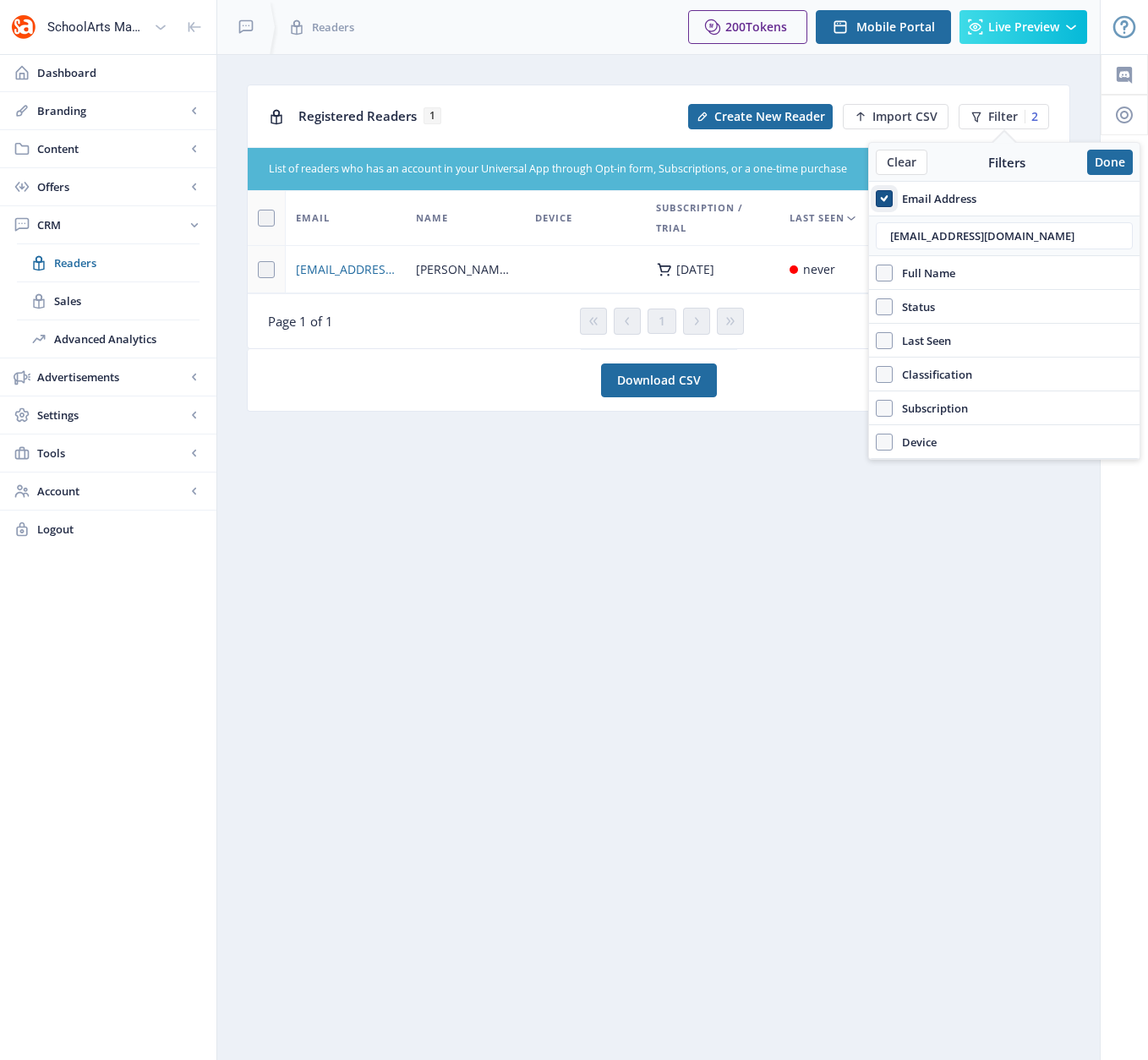
checkbox input "false"
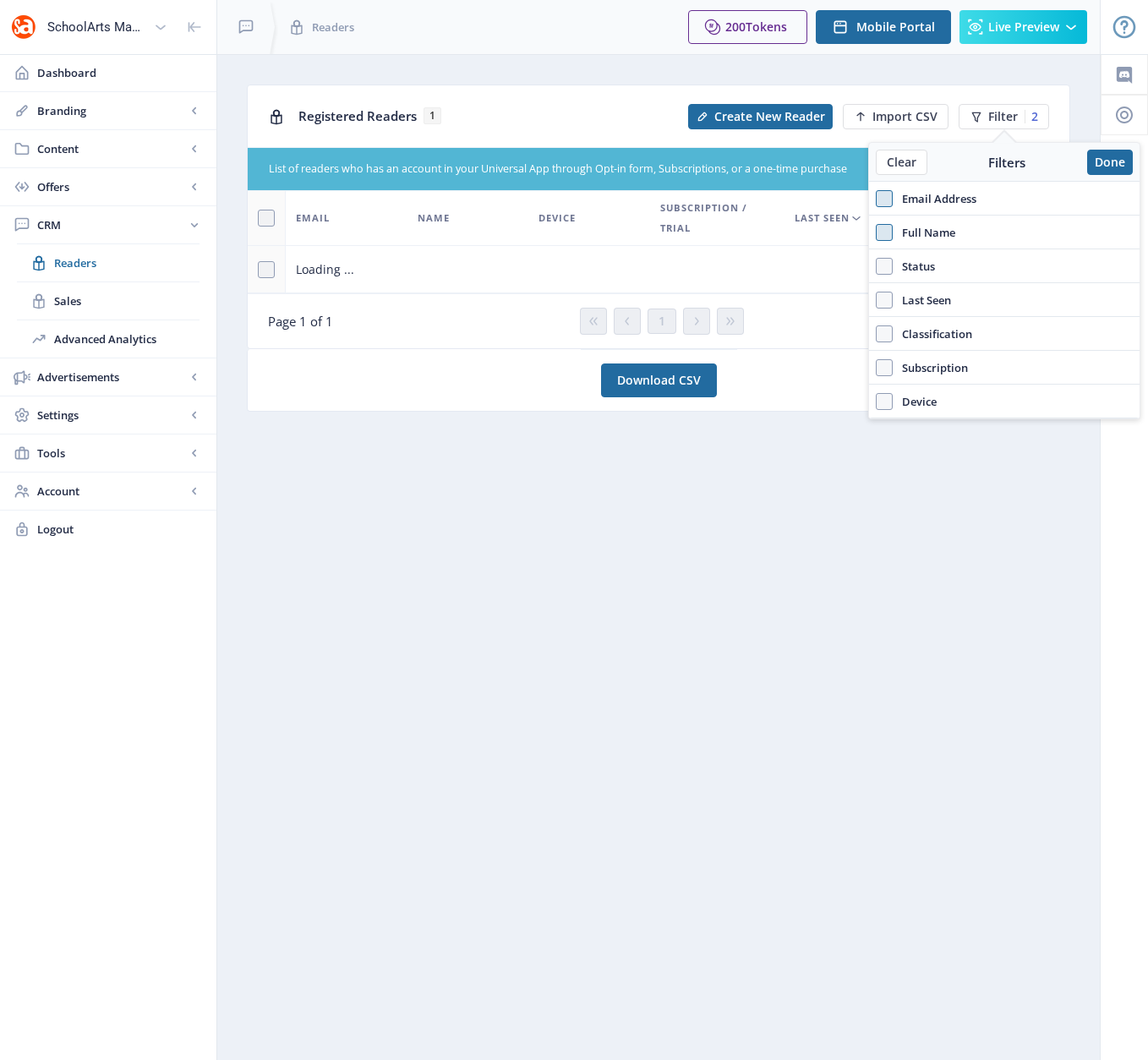
click at [883, 233] on span at bounding box center [883, 232] width 17 height 17
click at [876, 232] on input "Full Name" at bounding box center [875, 232] width 1 height 1
checkbox input "true"
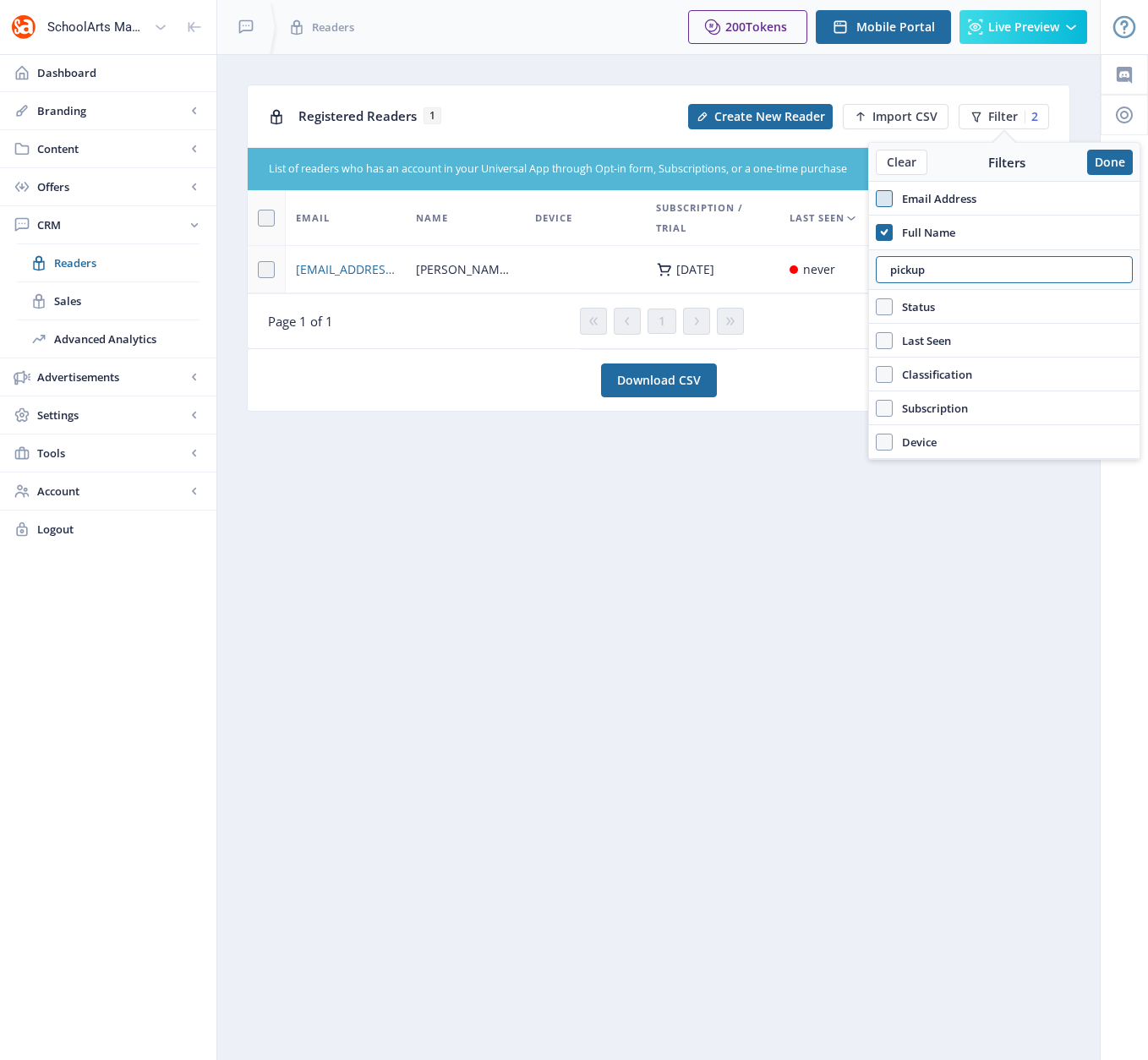
drag, startPoint x: 932, startPoint y: 269, endPoint x: 868, endPoint y: 266, distance: 64.1
click at [869, 266] on div "pickup" at bounding box center [1005, 270] width 271 height 41
type input "melody"
click at [883, 230] on icon at bounding box center [883, 232] width 8 height 17
click at [876, 232] on input "Full Name" at bounding box center [875, 232] width 1 height 1
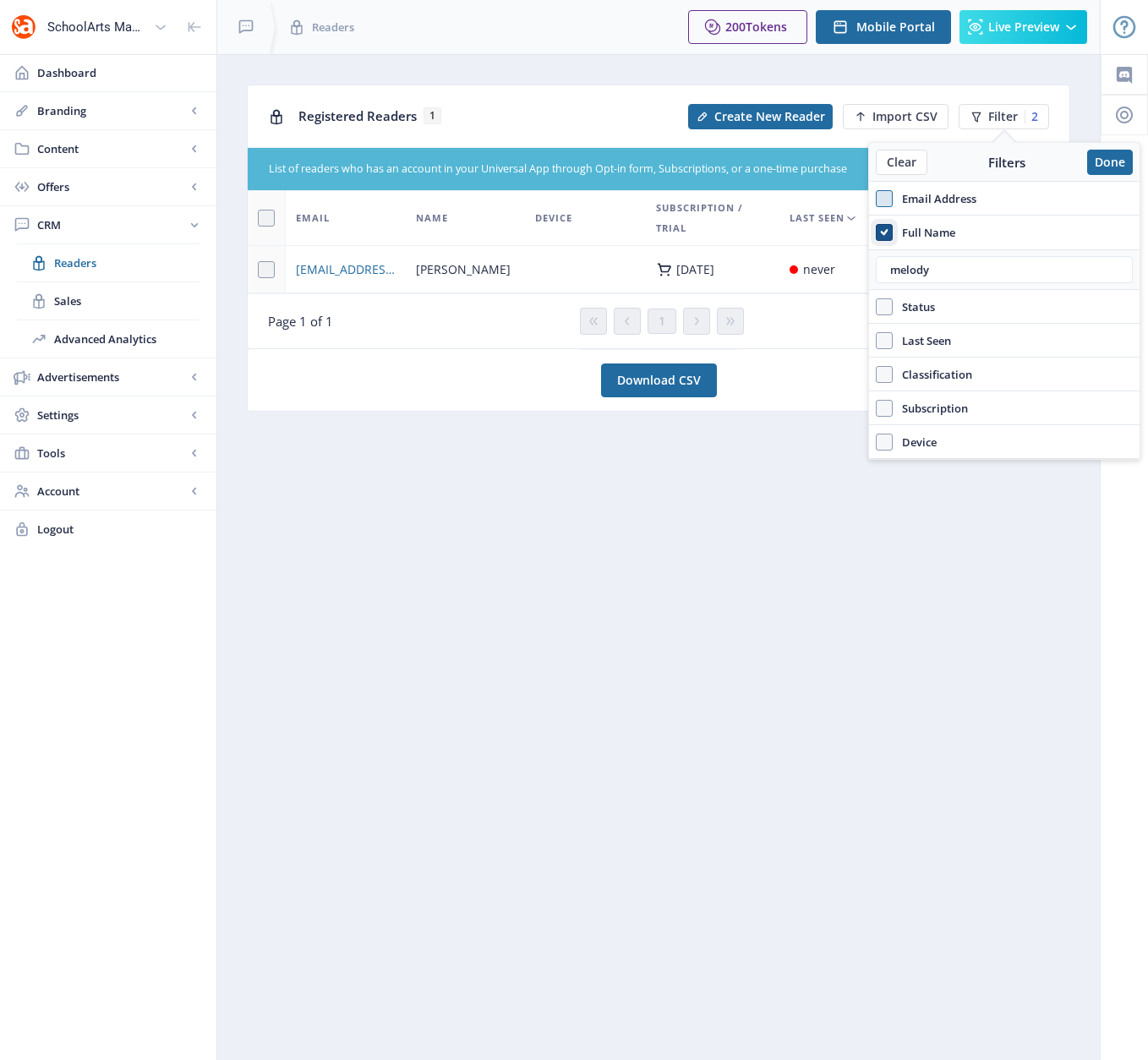
checkbox input "false"
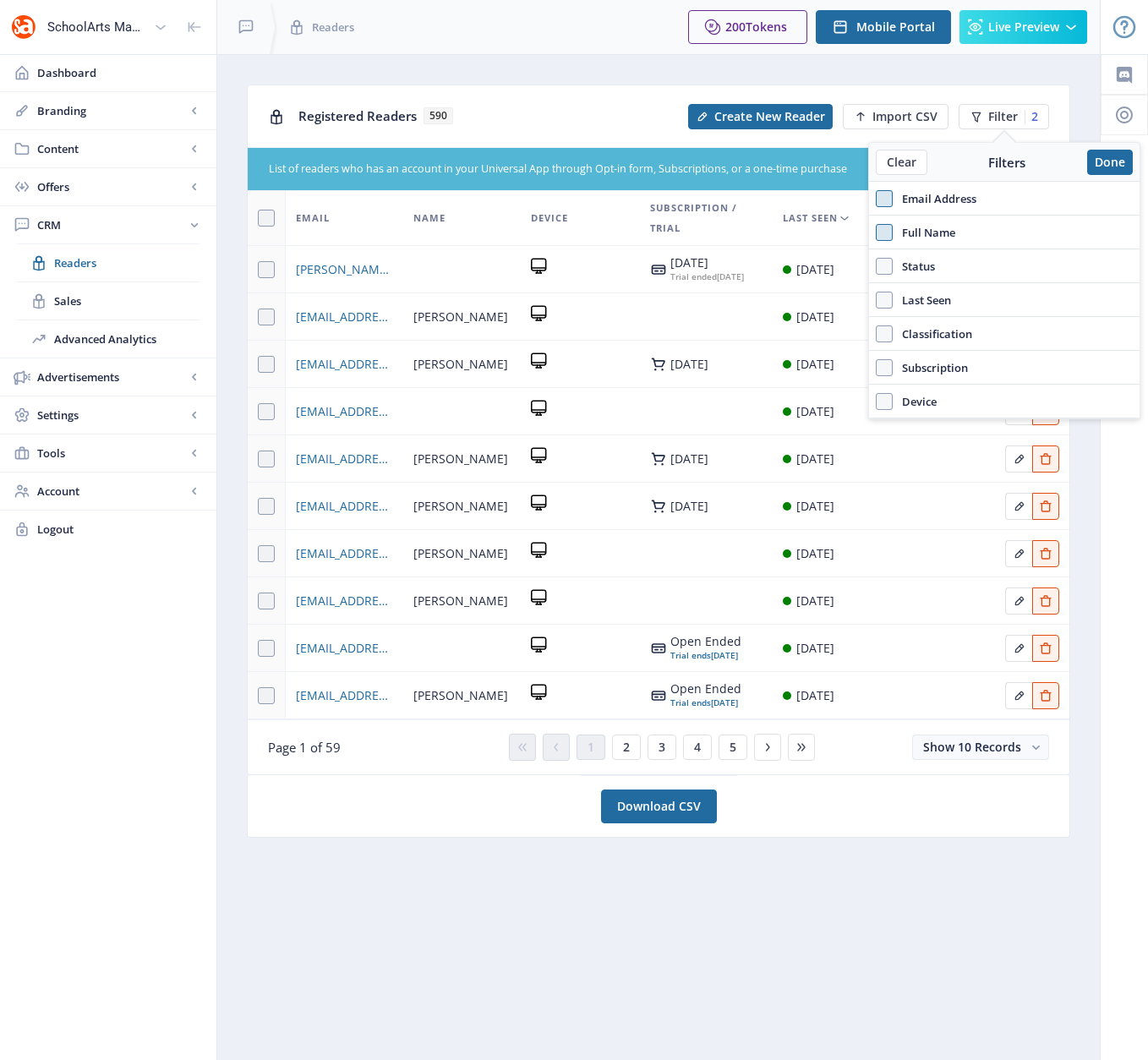
click at [885, 199] on span at bounding box center [883, 199] width 17 height 17
click at [876, 199] on input "Email Address" at bounding box center [875, 198] width 1 height 1
checkbox input "true"
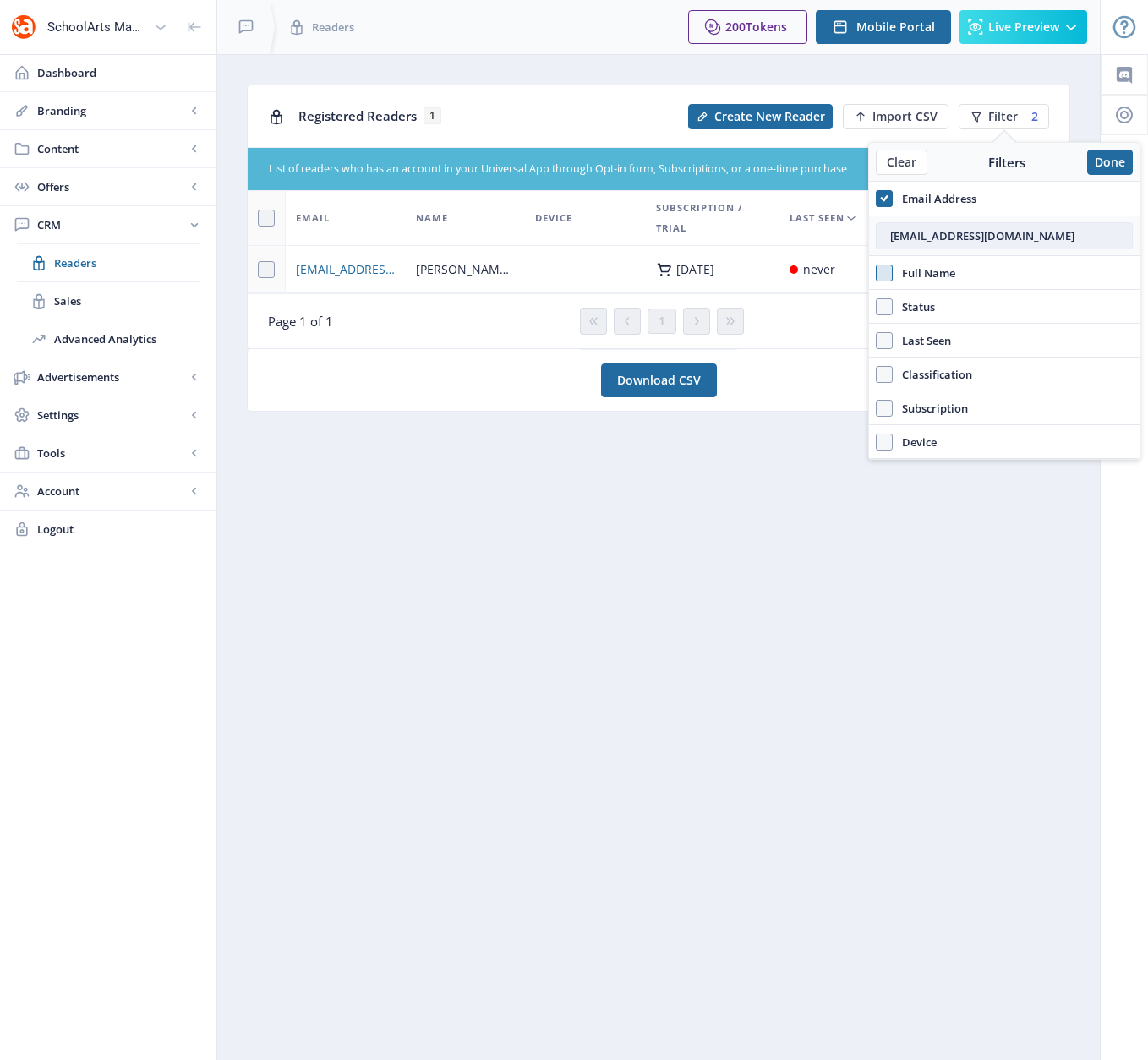
click at [907, 240] on input "[EMAIL_ADDRESS][DOMAIN_NAME]" at bounding box center [1004, 236] width 257 height 27
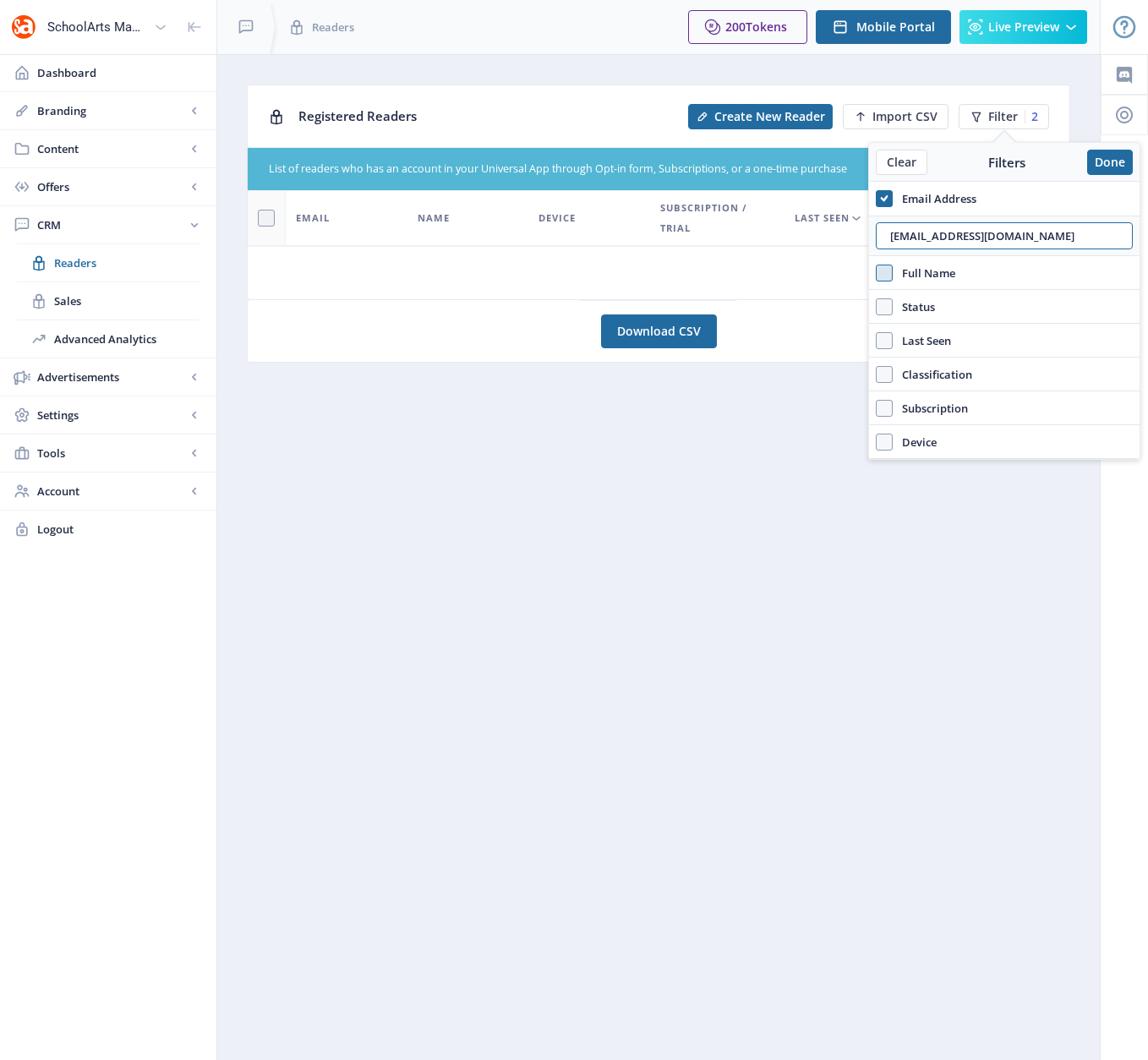
type input "[EMAIL_ADDRESS][DOMAIN_NAME]"
click at [884, 199] on icon at bounding box center [883, 199] width 8 height 17
click at [876, 199] on input "Email Address" at bounding box center [875, 198] width 1 height 1
checkbox input "false"
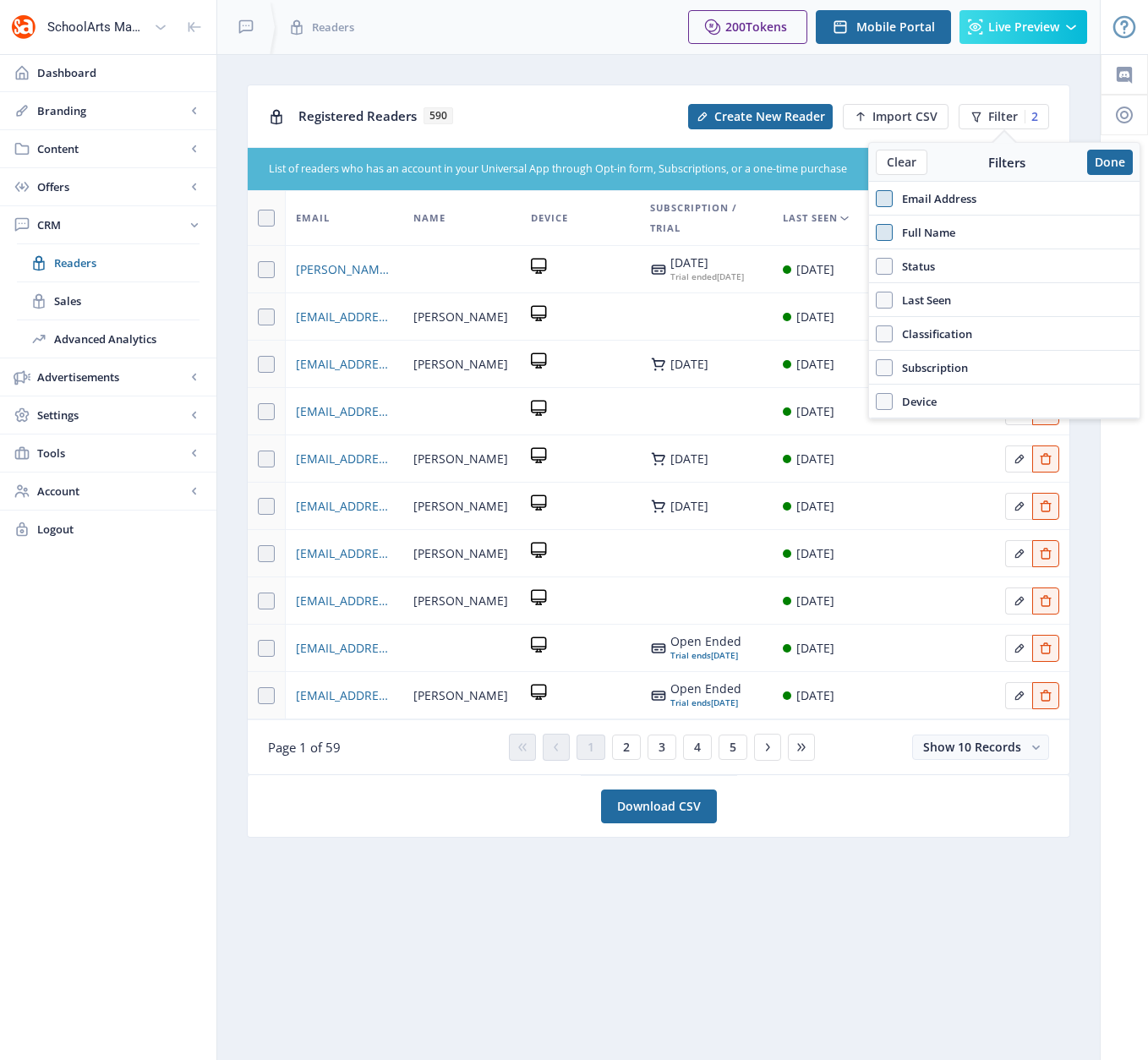
click at [883, 227] on span at bounding box center [883, 232] width 17 height 17
click at [876, 232] on input "Full Name" at bounding box center [875, 232] width 1 height 1
checkbox input "true"
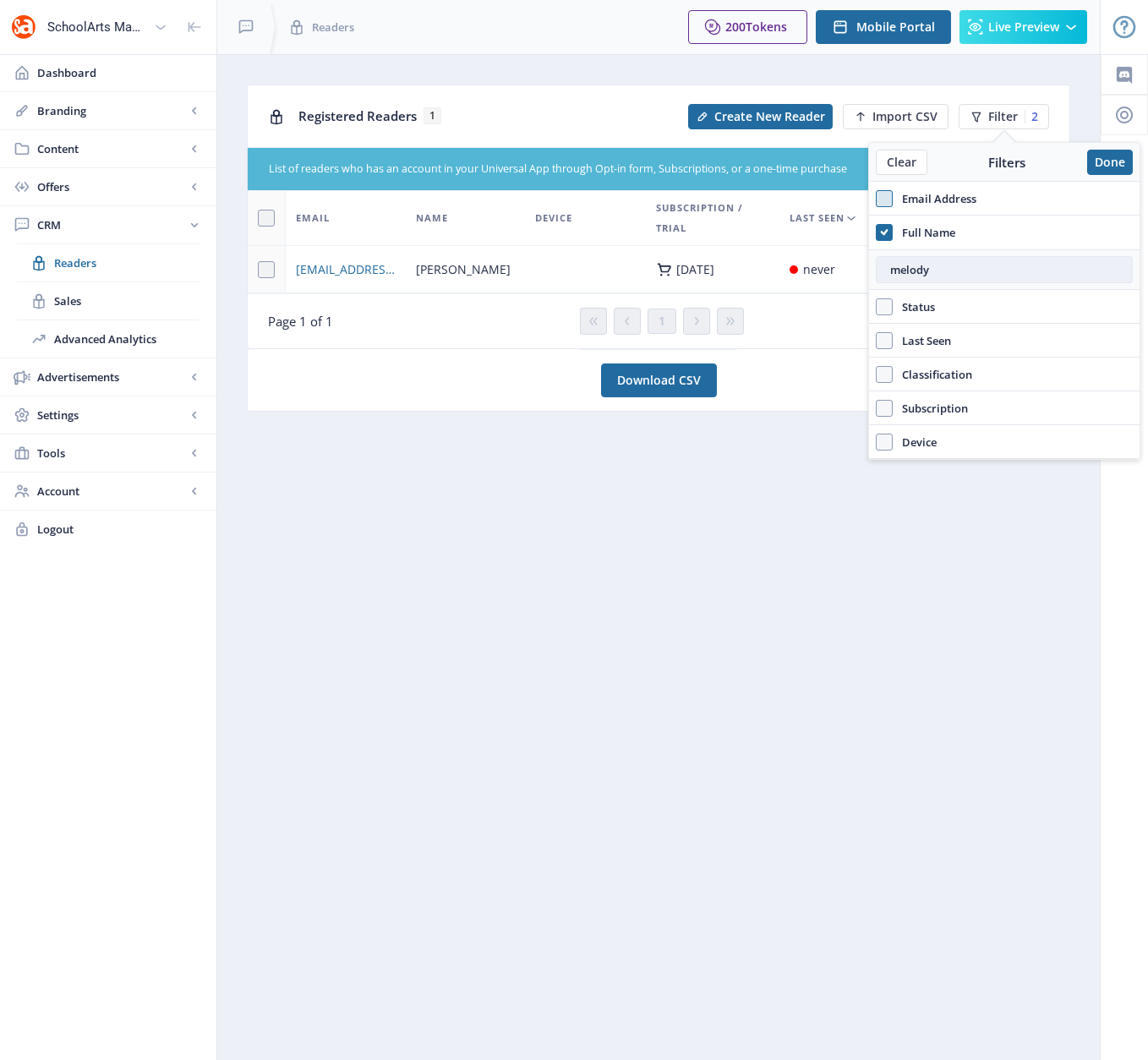
drag, startPoint x: 936, startPoint y: 272, endPoint x: 878, endPoint y: 272, distance: 58.0
click at [878, 272] on input "melody" at bounding box center [1004, 270] width 257 height 27
paste input "[PERSON_NAME]"
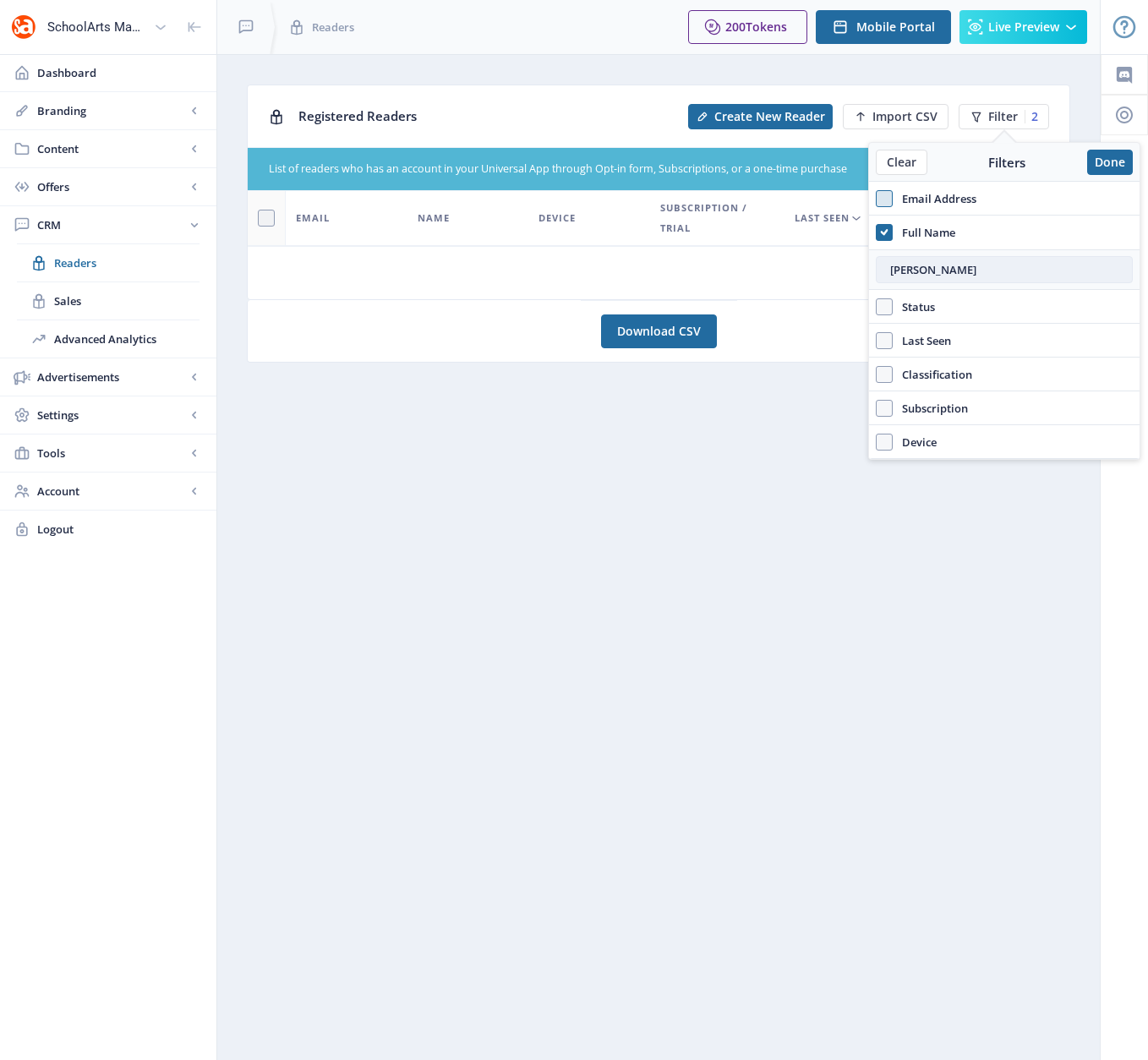
click at [973, 274] on input "[PERSON_NAME]" at bounding box center [1004, 270] width 257 height 27
click at [973, 273] on input "[PERSON_NAME]" at bounding box center [1004, 270] width 257 height 27
drag, startPoint x: 911, startPoint y: 269, endPoint x: 873, endPoint y: 268, distance: 38.0
click at [873, 268] on div "[PERSON_NAME]" at bounding box center [1005, 270] width 271 height 41
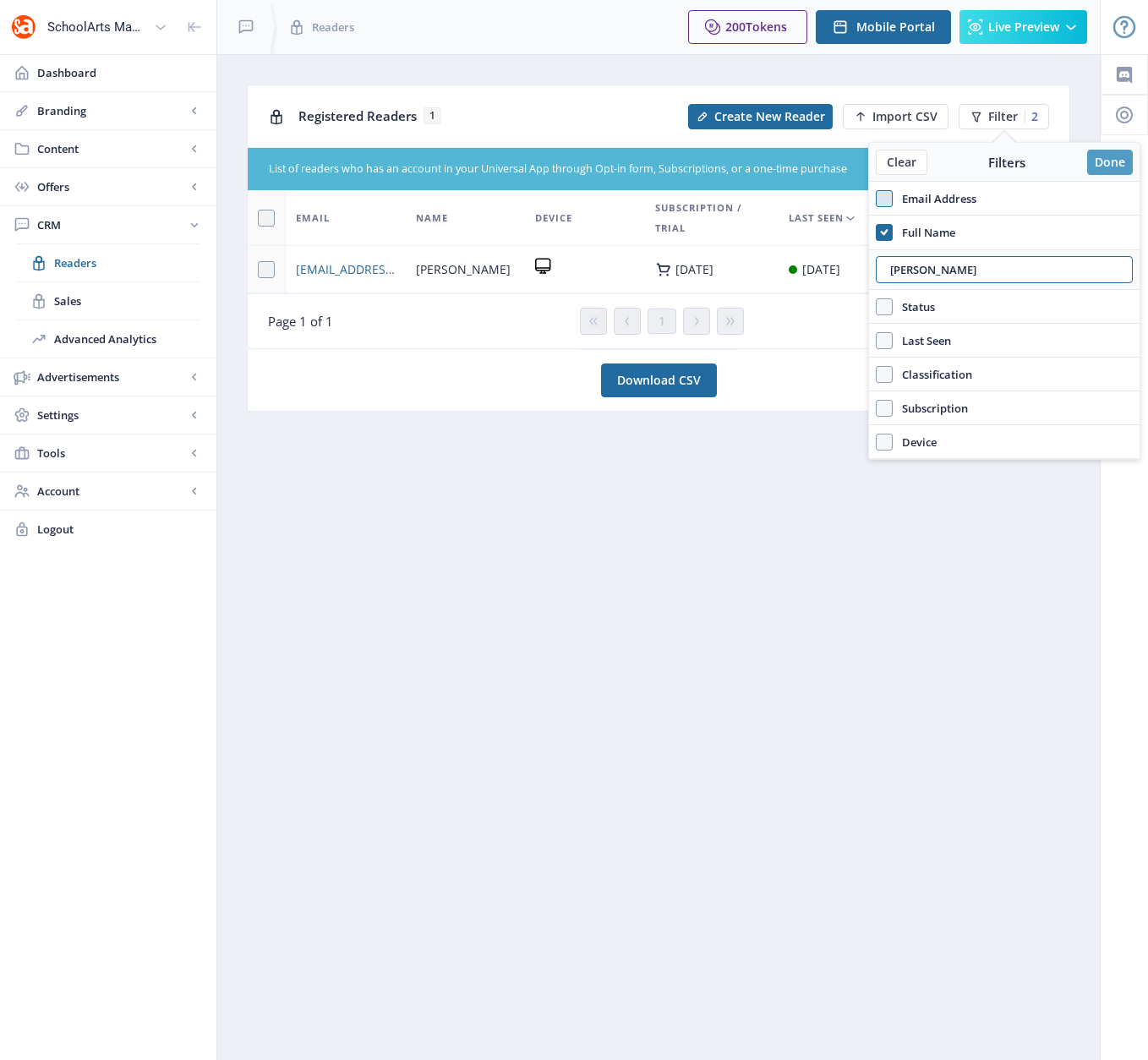
type input "[PERSON_NAME]"
click at [1109, 162] on button "Done" at bounding box center [1110, 162] width 45 height 25
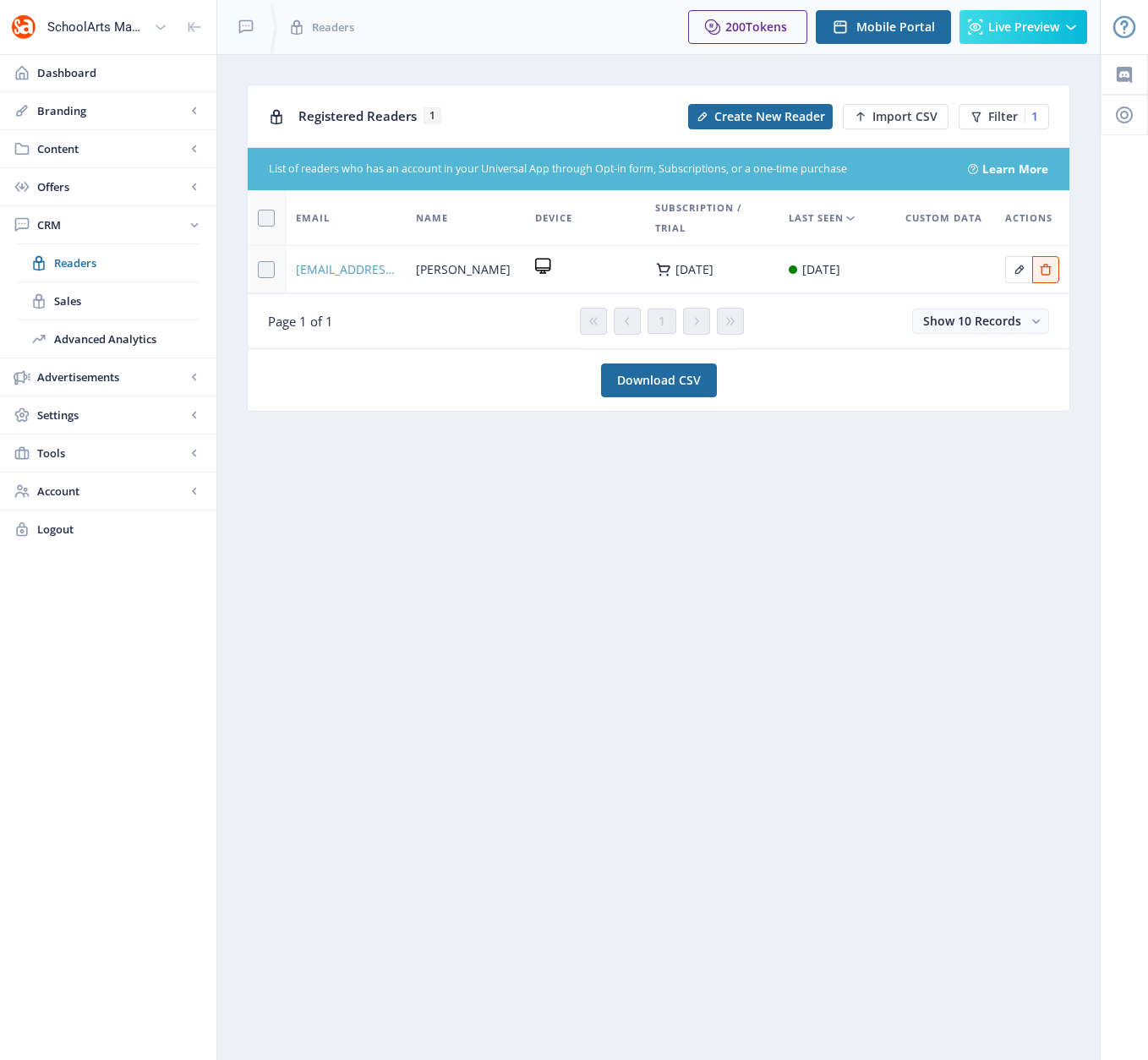
click at [346, 273] on span "[EMAIL_ADDRESS][DOMAIN_NAME]" at bounding box center [346, 269] width 100 height 20
click at [993, 120] on span "Filter" at bounding box center [1002, 116] width 29 height 13
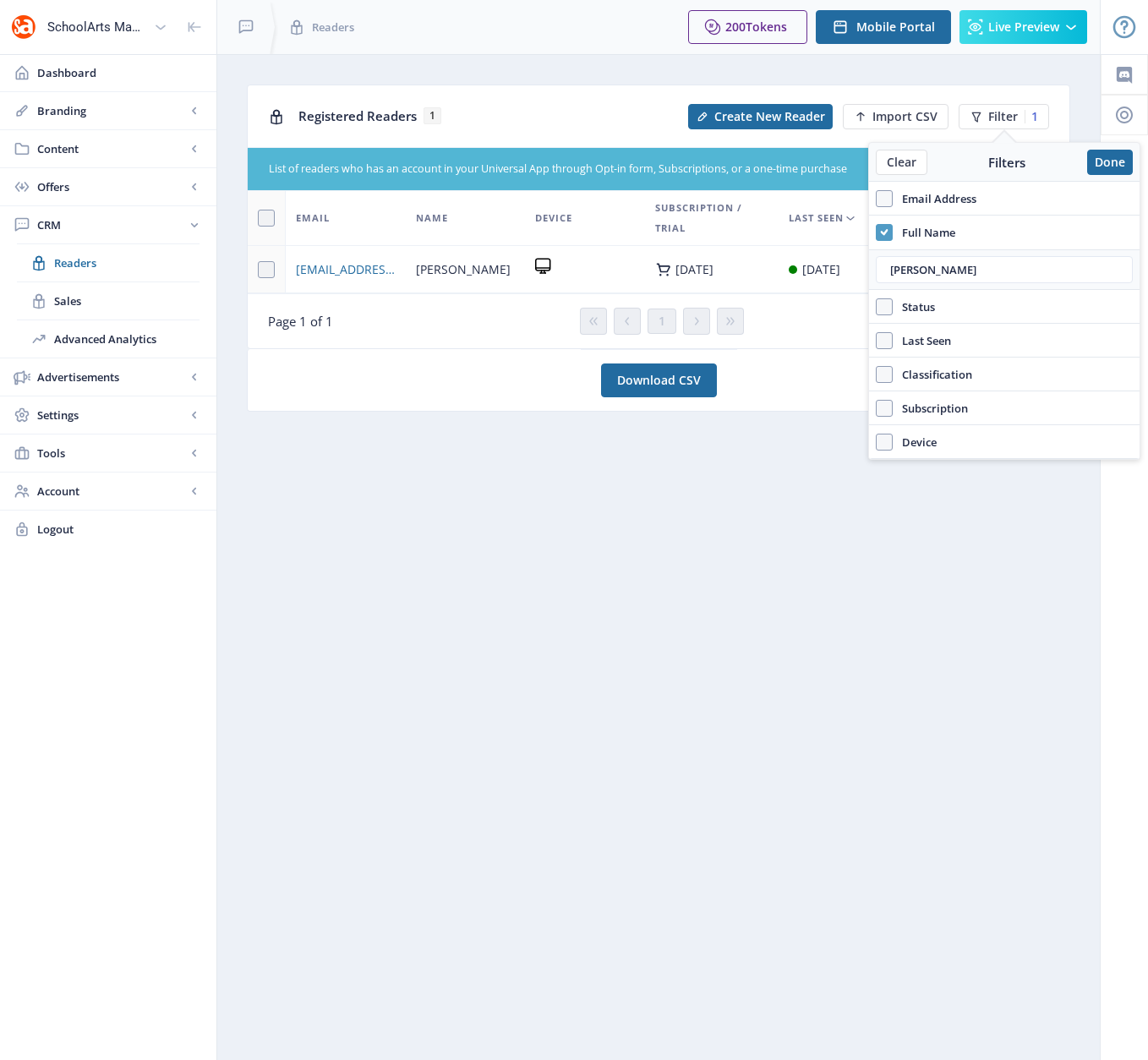
click at [885, 232] on use at bounding box center [883, 232] width 8 height 6
click at [876, 232] on input "Full Name" at bounding box center [875, 232] width 1 height 1
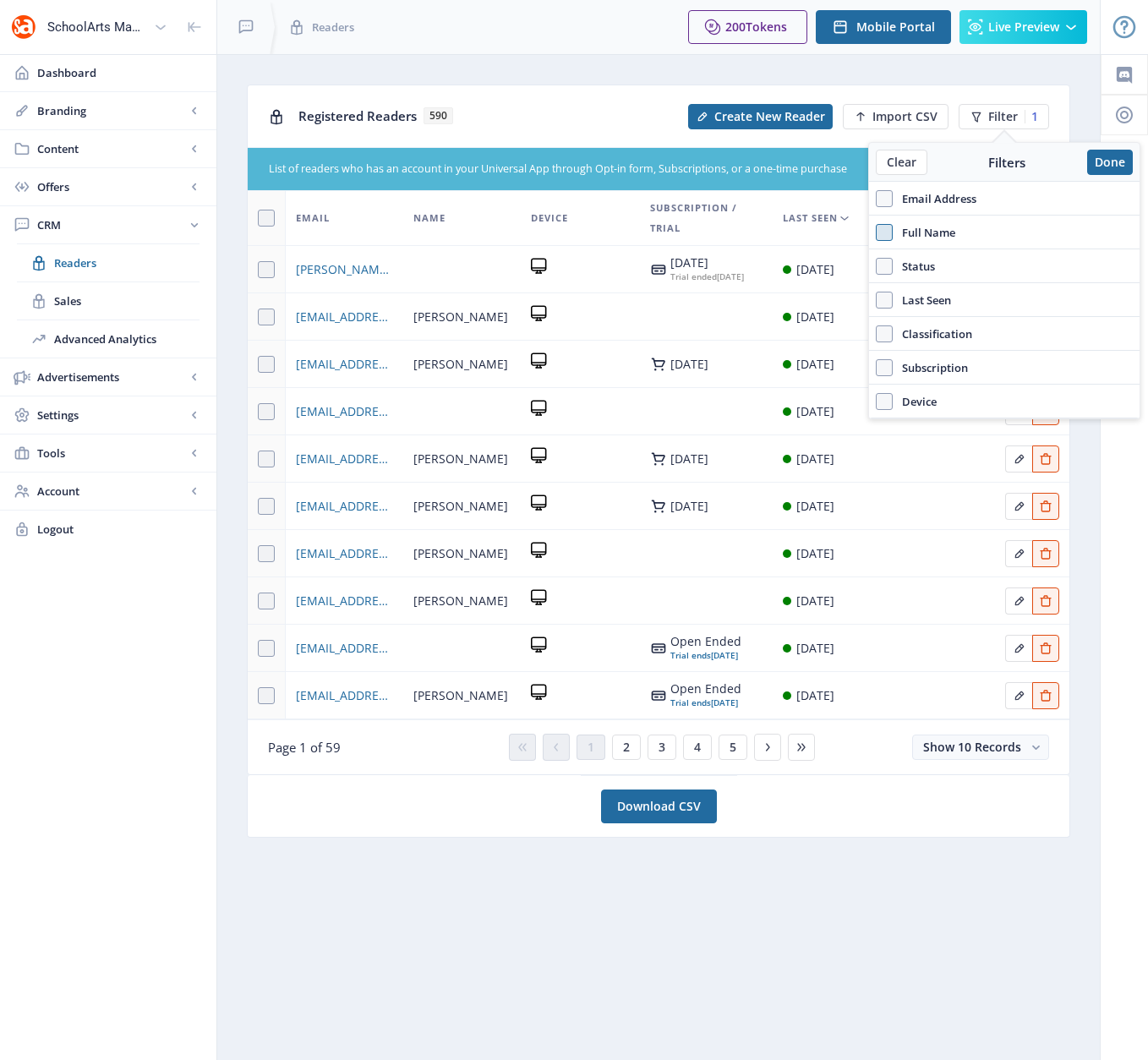
click at [891, 235] on span at bounding box center [883, 232] width 17 height 17
click at [876, 232] on input "Full Name" at bounding box center [875, 232] width 1 height 1
checkbox input "true"
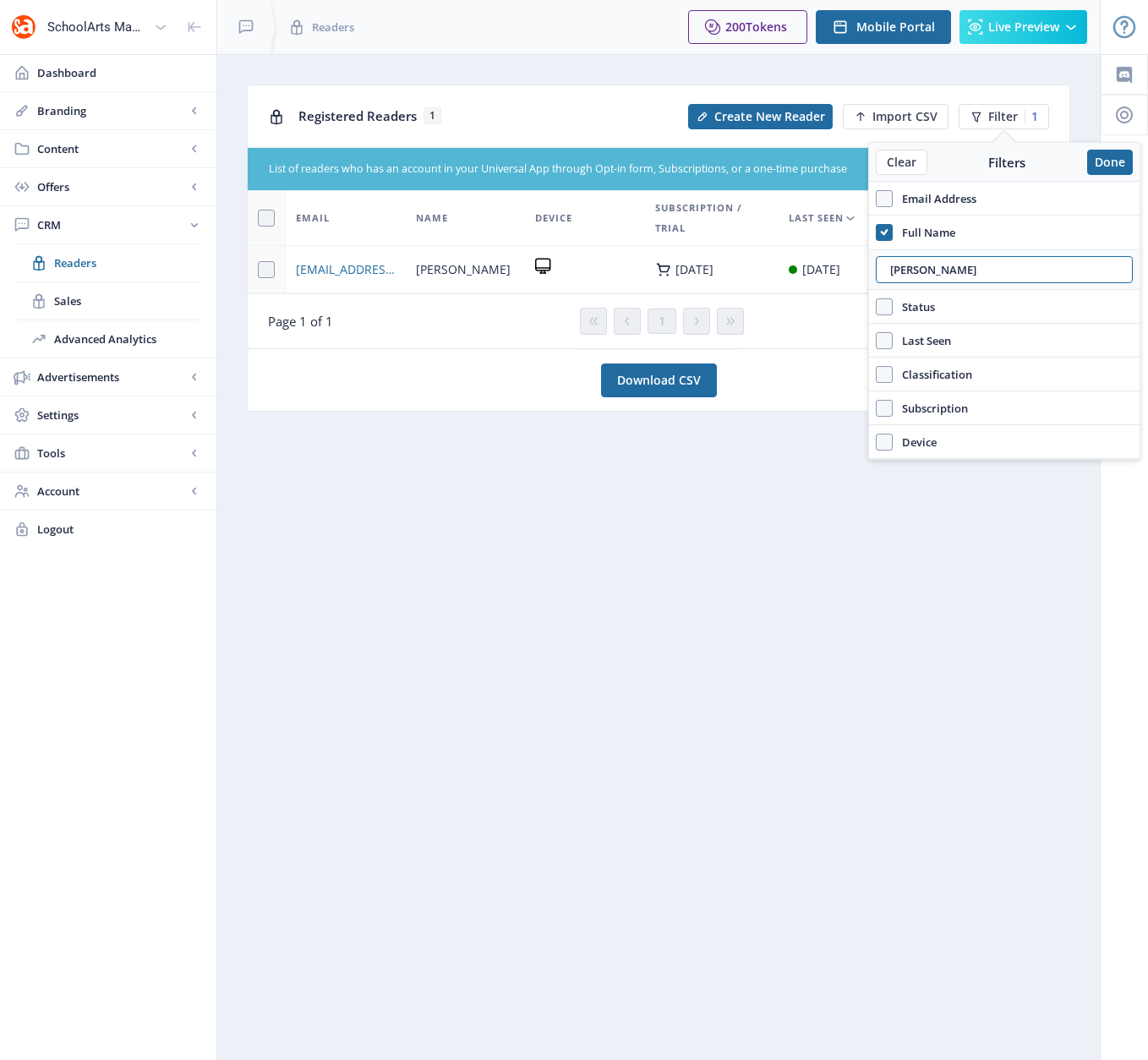
drag, startPoint x: 931, startPoint y: 270, endPoint x: 873, endPoint y: 269, distance: 58.0
click at [873, 269] on div "[PERSON_NAME]" at bounding box center [1005, 270] width 271 height 41
paste input "[PERSON_NAME]"
type input "[PERSON_NAME]"
click at [1115, 161] on button "Done" at bounding box center [1110, 162] width 45 height 25
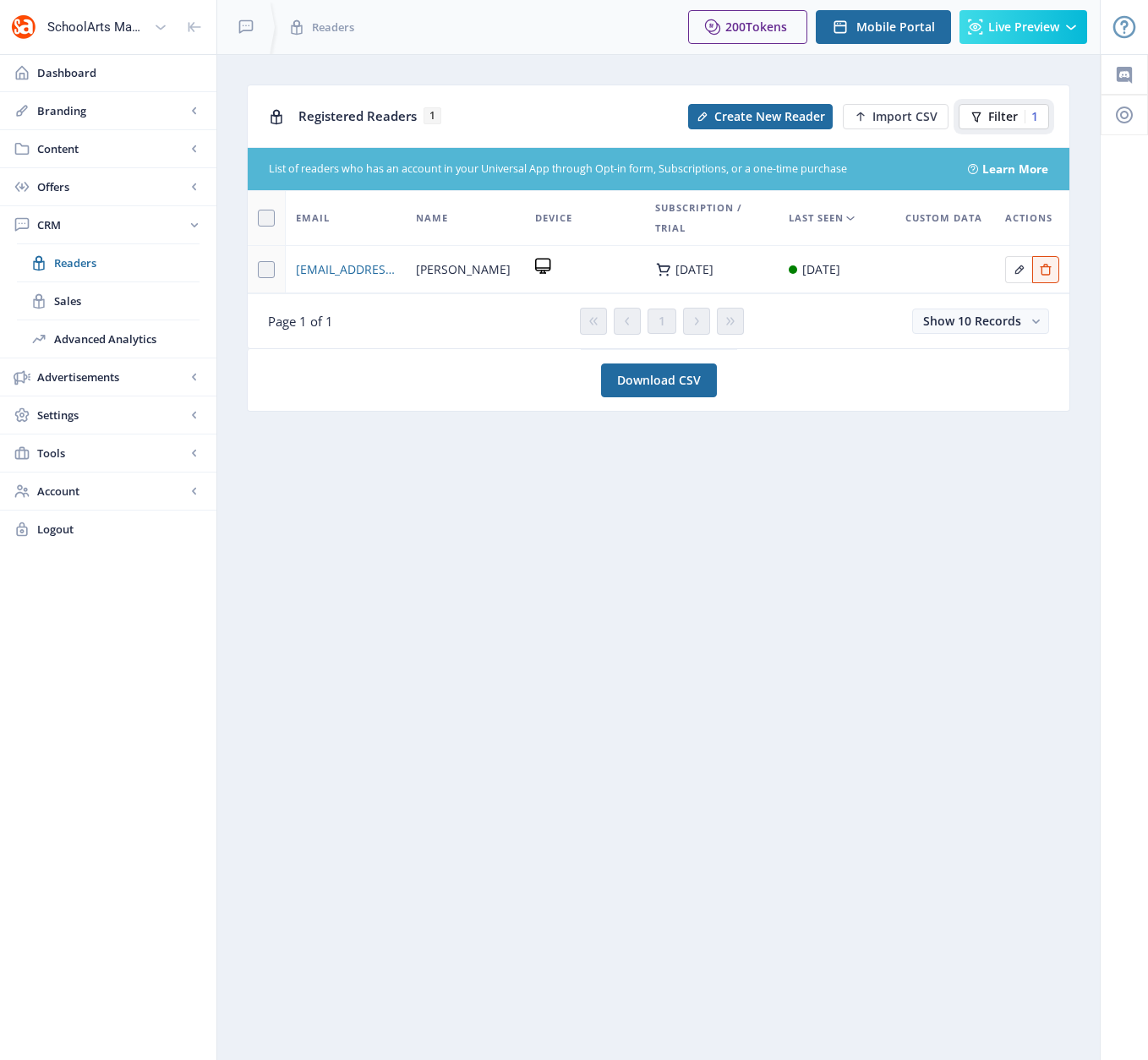
click at [1013, 118] on span "Filter" at bounding box center [1002, 116] width 29 height 13
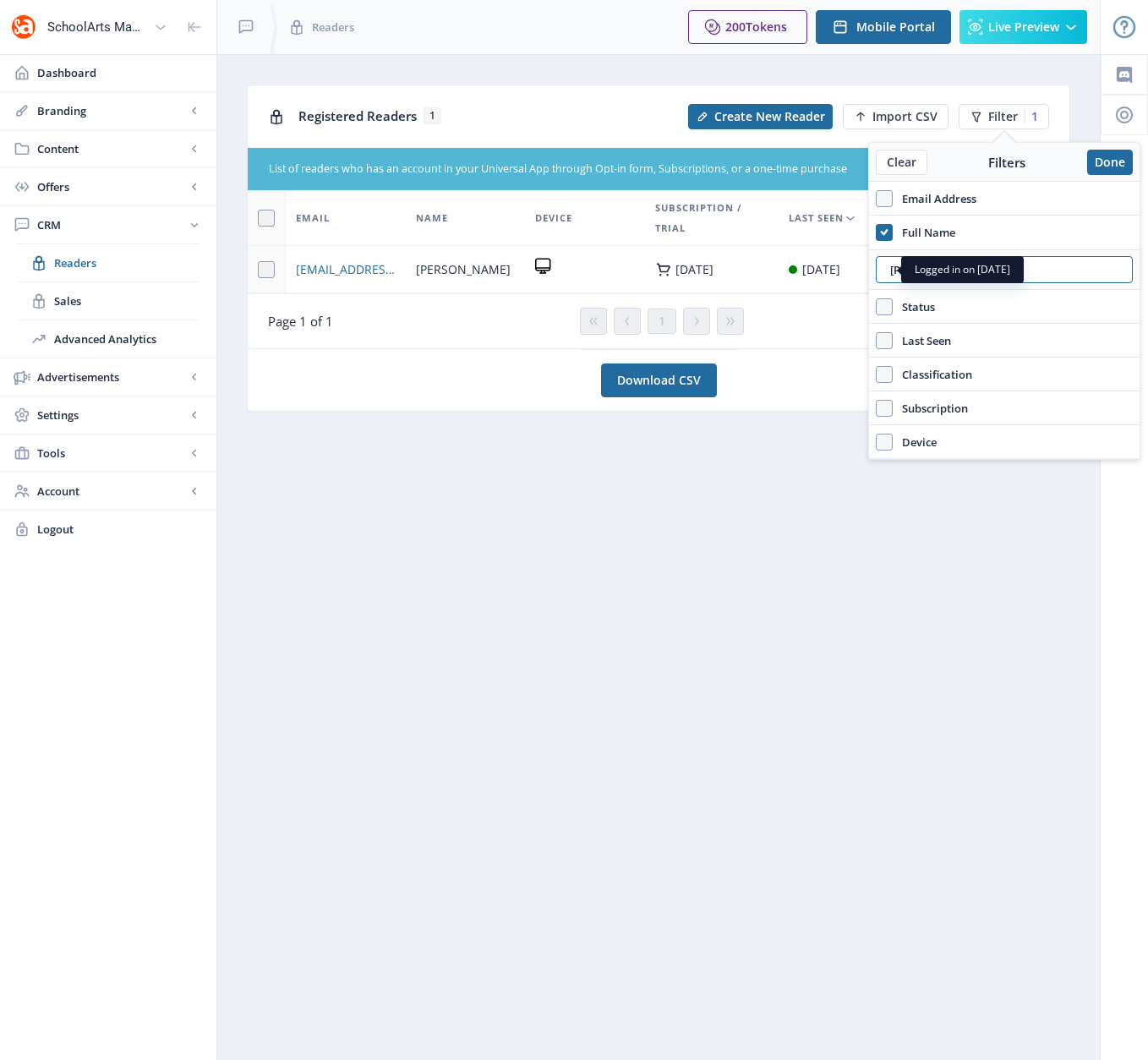
drag, startPoint x: 949, startPoint y: 273, endPoint x: 852, endPoint y: 271, distance: 97.0
click at [852, 271] on nb-layout "SchoolArts Magazine Dashboard Branding App Appearance Brand Brief Pages SEO Web…" at bounding box center [574, 530] width 1148 height 1060
click at [903, 269] on input "[PERSON_NAME]" at bounding box center [1004, 270] width 257 height 27
click at [903, 268] on input "[PERSON_NAME]" at bounding box center [1004, 270] width 257 height 27
type input "[PERSON_NAME]"
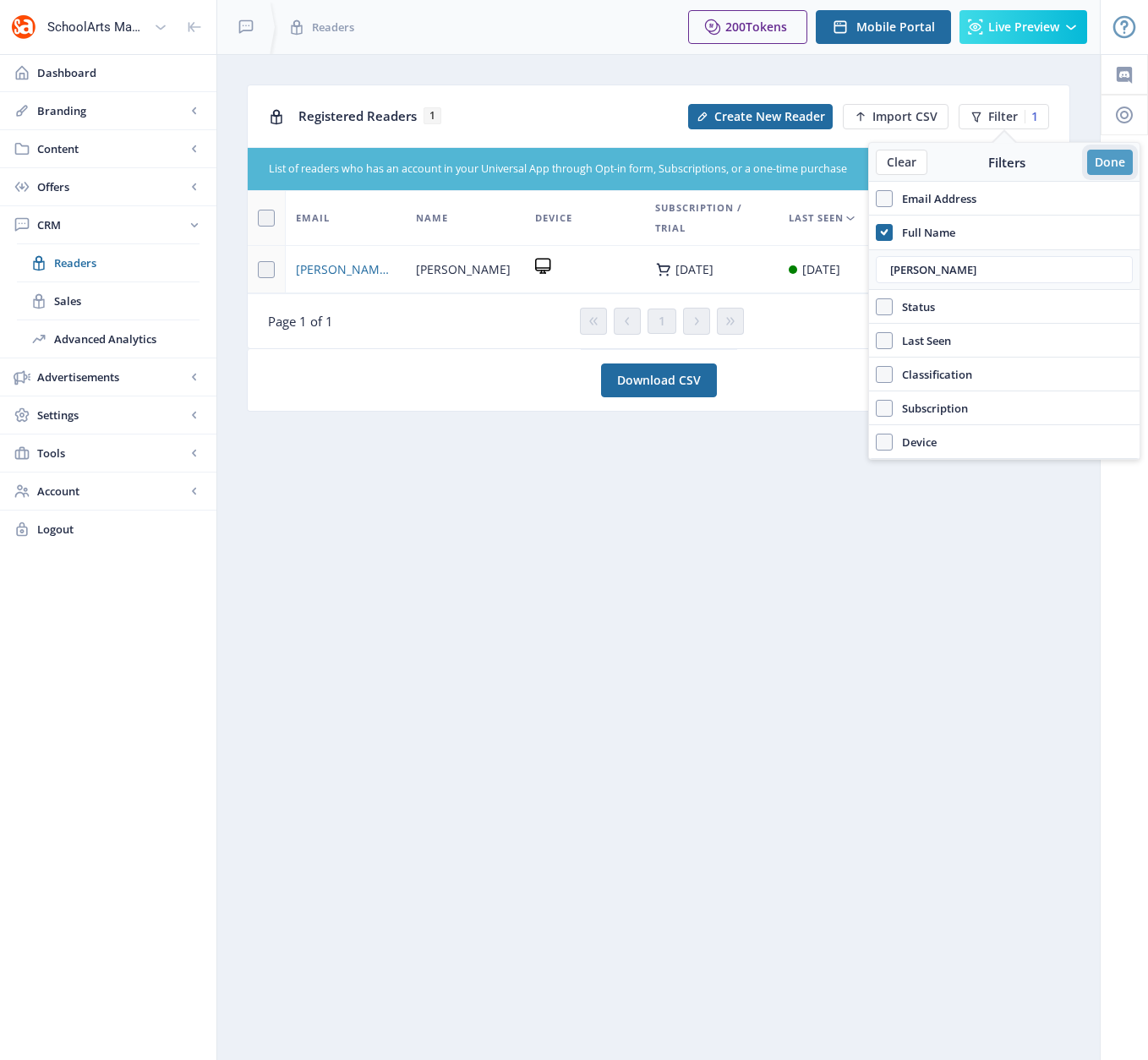
click at [1122, 162] on button "Done" at bounding box center [1110, 162] width 45 height 25
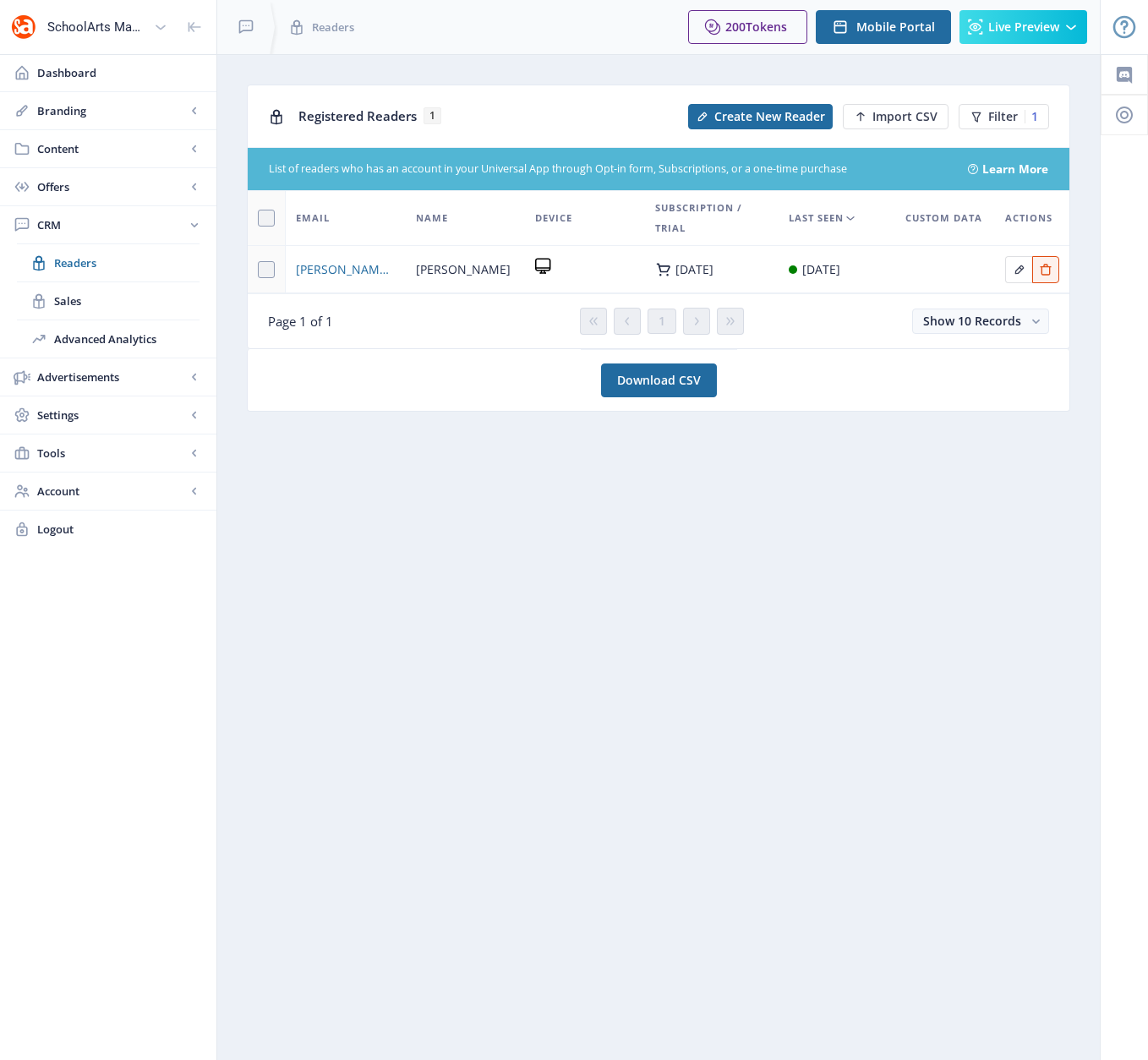
click at [950, 503] on nb-layout-column "Registered Readers 1 Create New Reader Import CSV Filter 1 List of readers who …" at bounding box center [658, 557] width 884 height 1006
click at [1005, 117] on span "Filter" at bounding box center [1002, 116] width 29 height 13
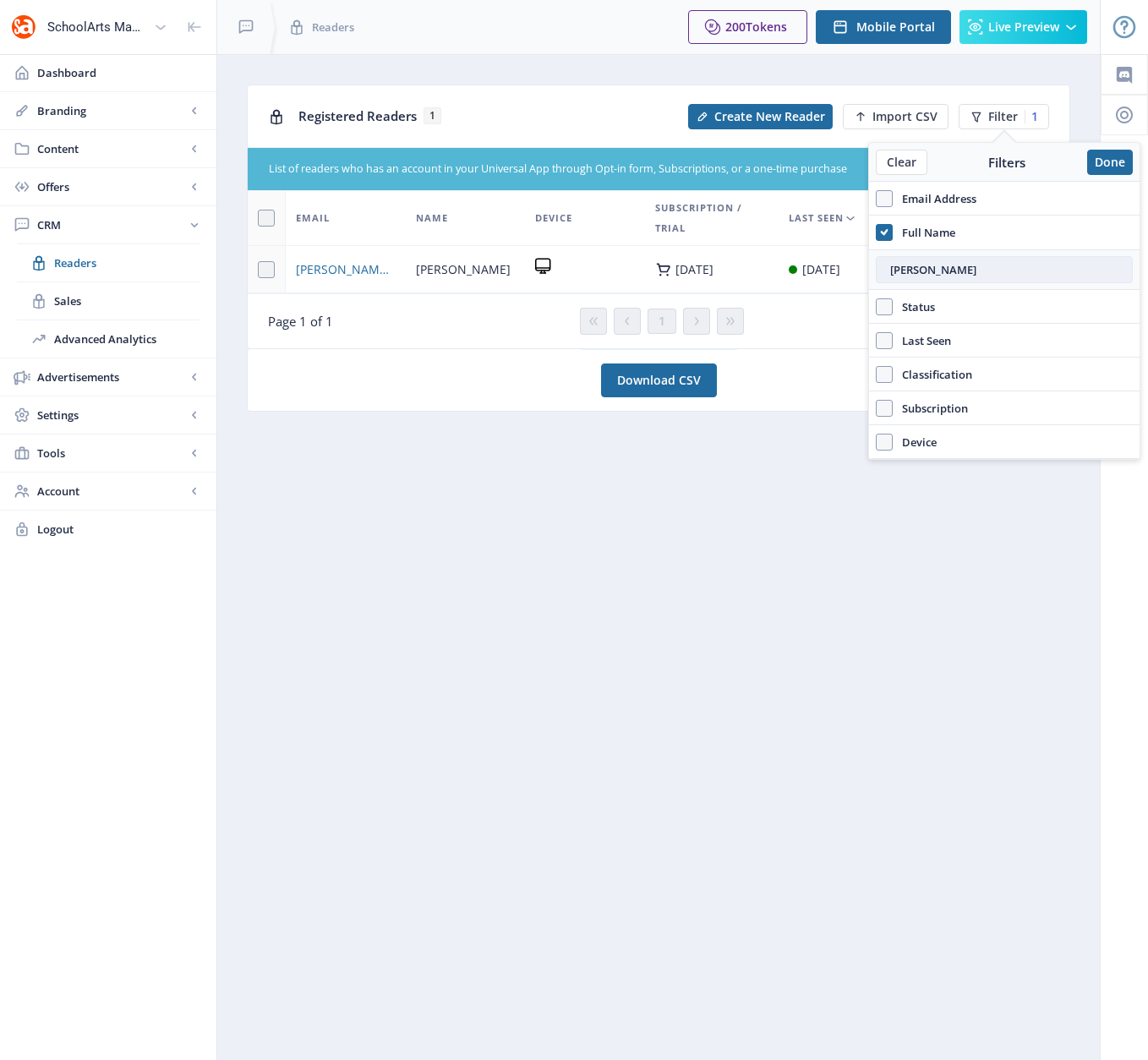
drag, startPoint x: 930, startPoint y: 273, endPoint x: 883, endPoint y: 271, distance: 47.0
click at [883, 271] on input "[PERSON_NAME]" at bounding box center [1004, 270] width 257 height 27
type input "[PERSON_NAME]"
click at [1117, 164] on button "Done" at bounding box center [1110, 162] width 45 height 25
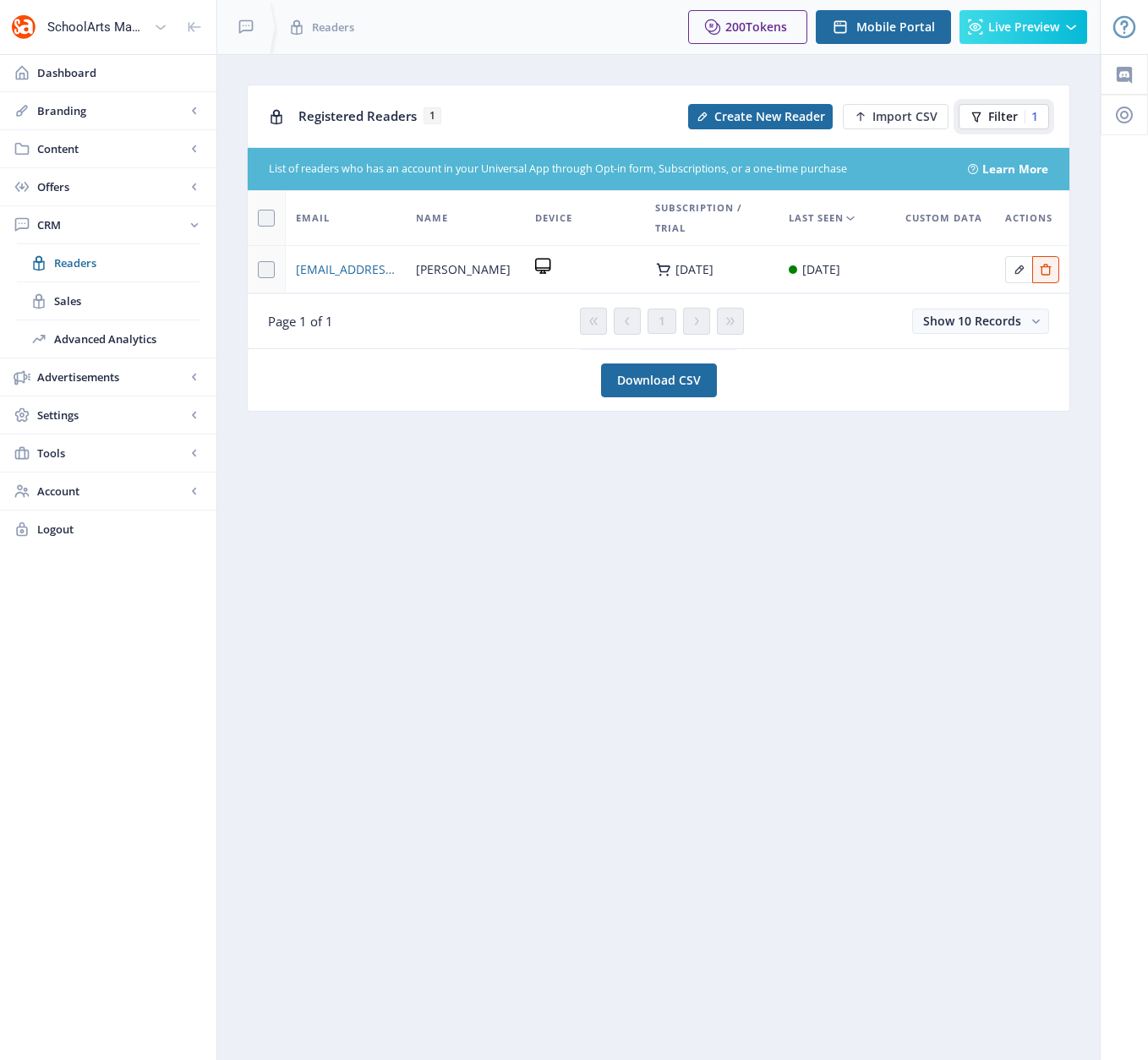
click at [991, 115] on span "Filter" at bounding box center [1002, 116] width 29 height 13
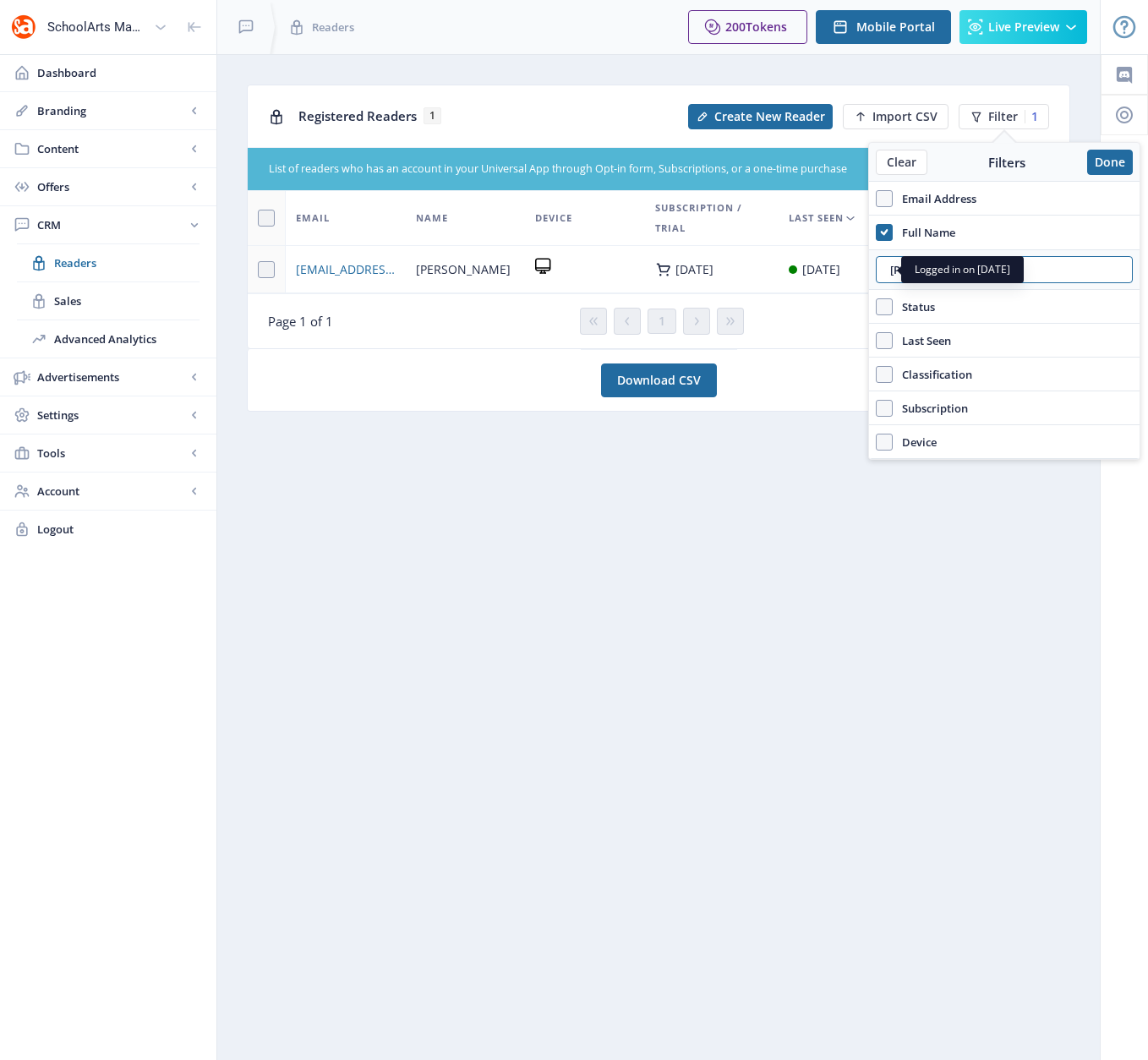
drag, startPoint x: 952, startPoint y: 274, endPoint x: 799, endPoint y: 257, distance: 153.9
click at [799, 257] on nb-layout "SchoolArts Magazine Dashboard Branding App Appearance Brand Brief Pages SEO Web…" at bounding box center [574, 530] width 1148 height 1060
type input "[PERSON_NAME]"
click at [1121, 159] on button "Done" at bounding box center [1110, 162] width 45 height 25
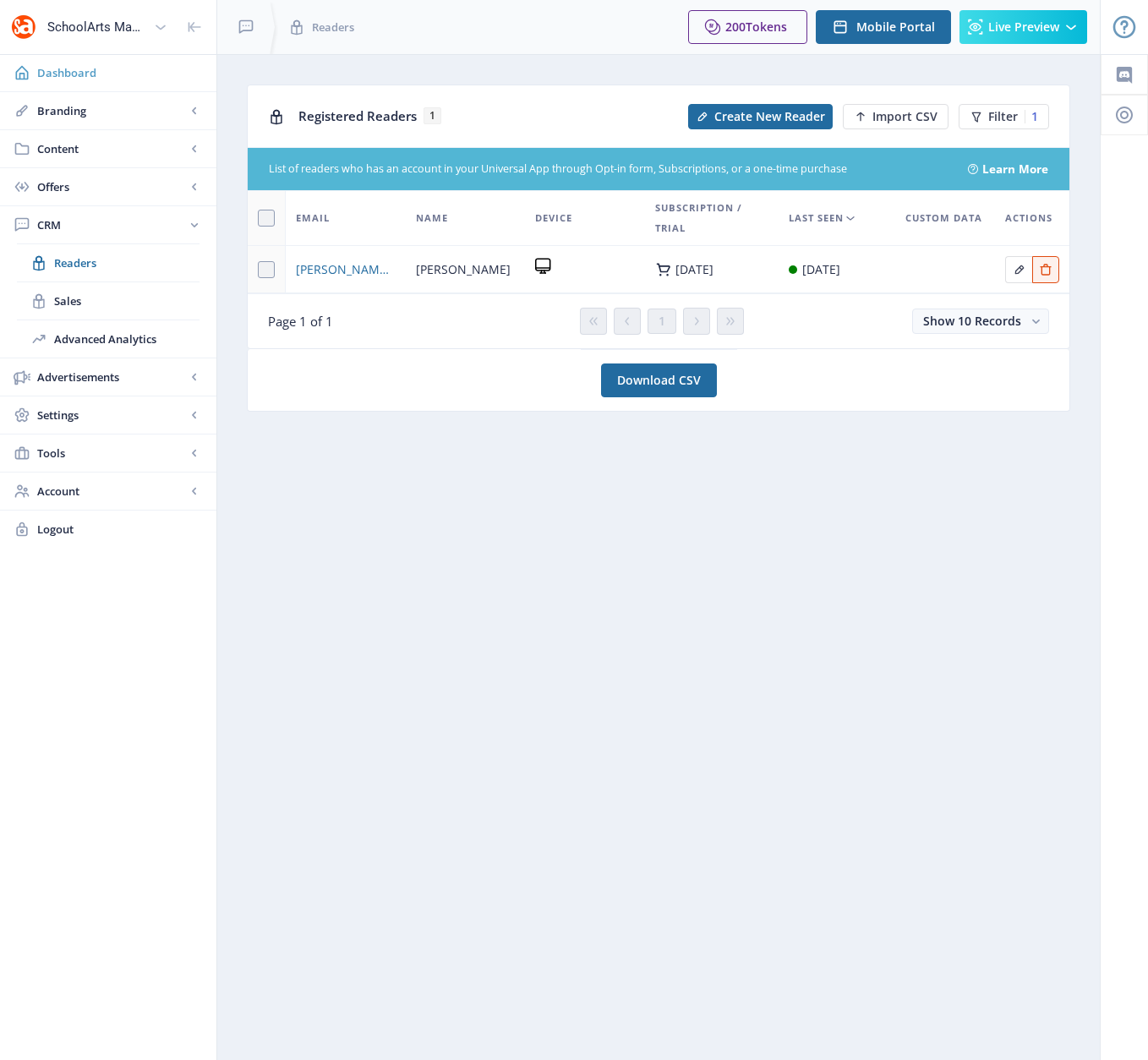
click at [76, 73] on span "Dashboard" at bounding box center [120, 72] width 166 height 17
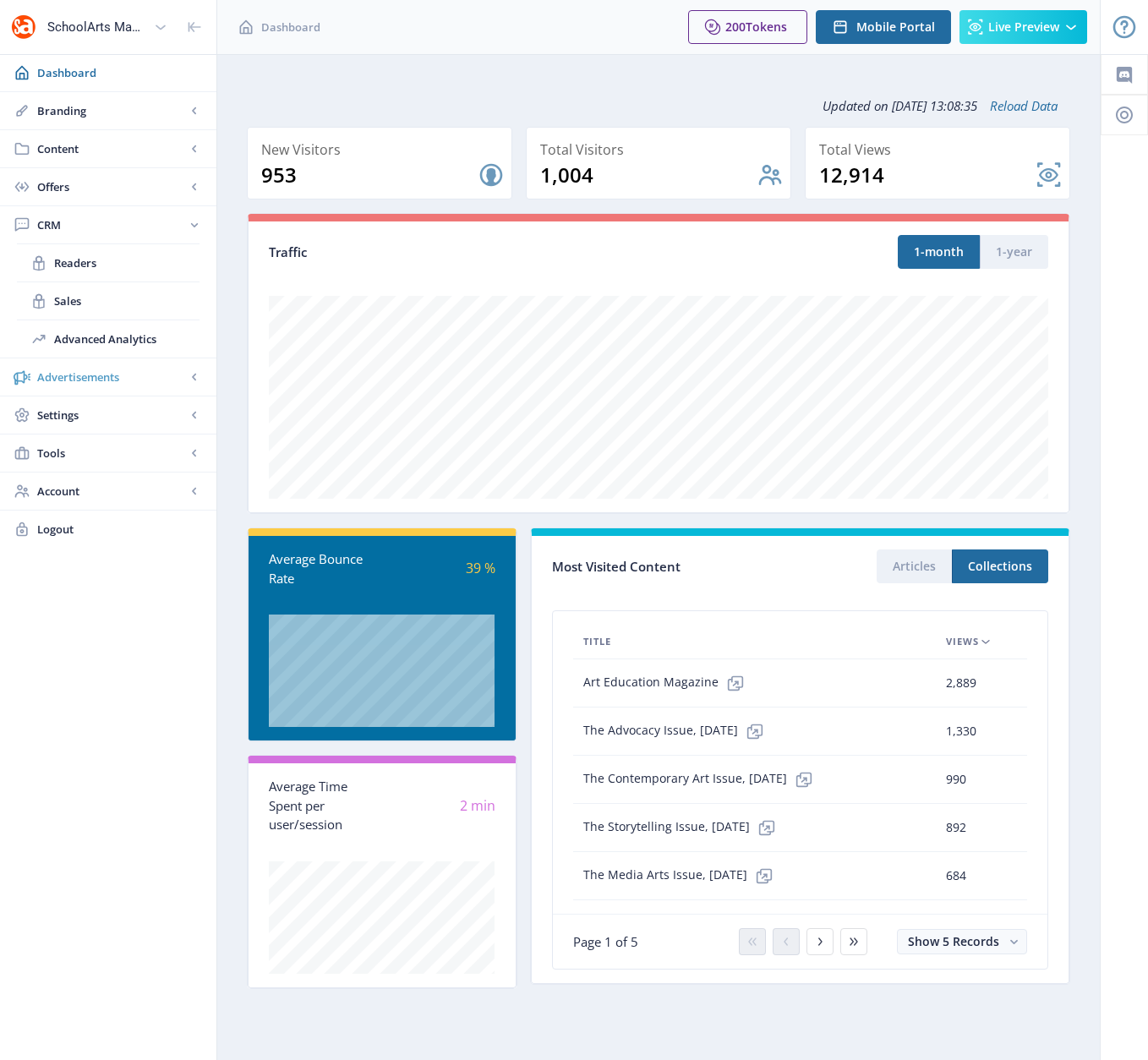
click at [110, 379] on span "Advertisements" at bounding box center [111, 377] width 149 height 17
click at [87, 300] on span "Ad Manager" at bounding box center [112, 300] width 116 height 17
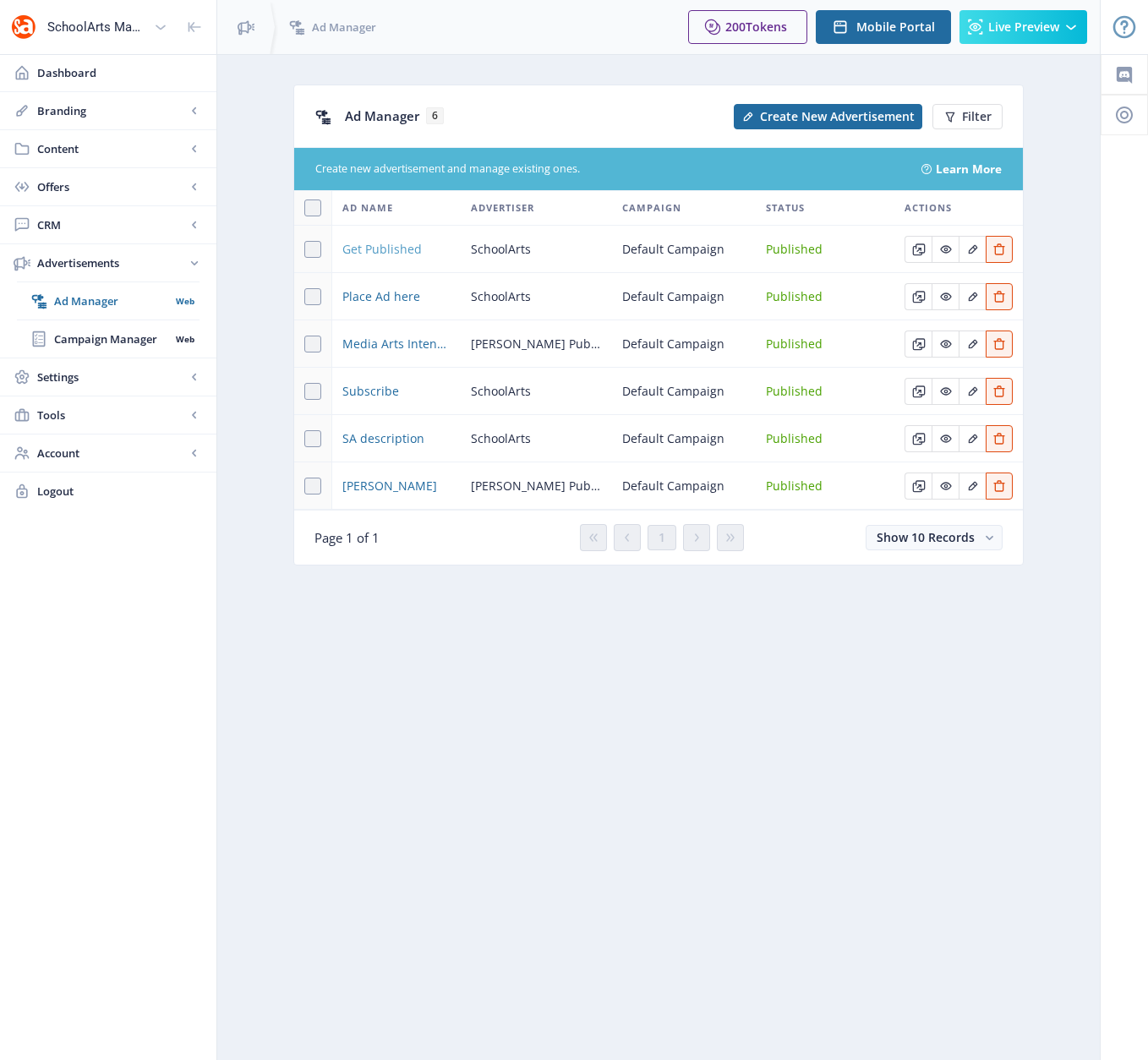
click at [395, 252] on span "Get Published" at bounding box center [381, 249] width 79 height 20
click at [376, 250] on span "Get Published" at bounding box center [381, 249] width 79 height 20
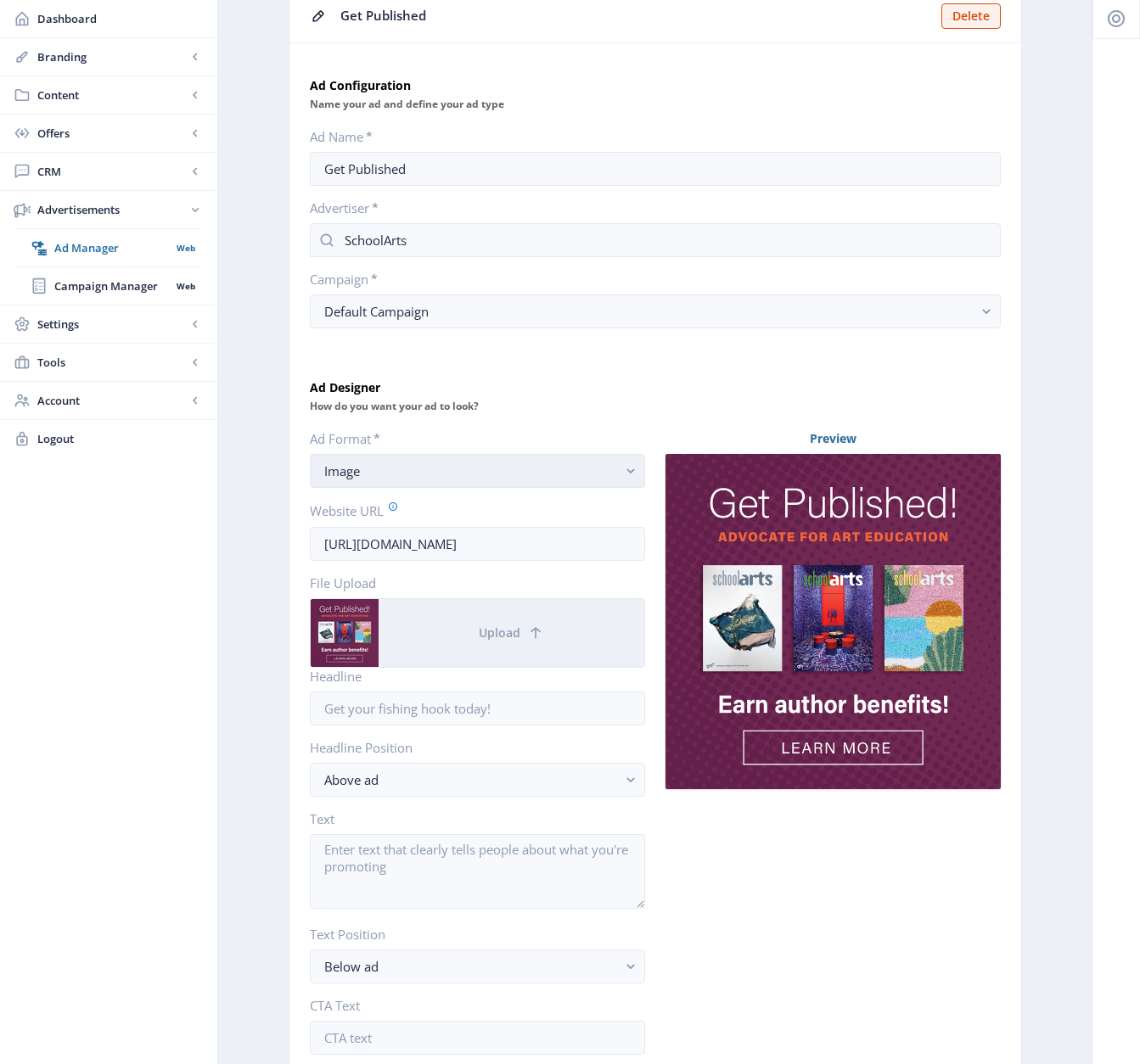
scroll to position [112, 0]
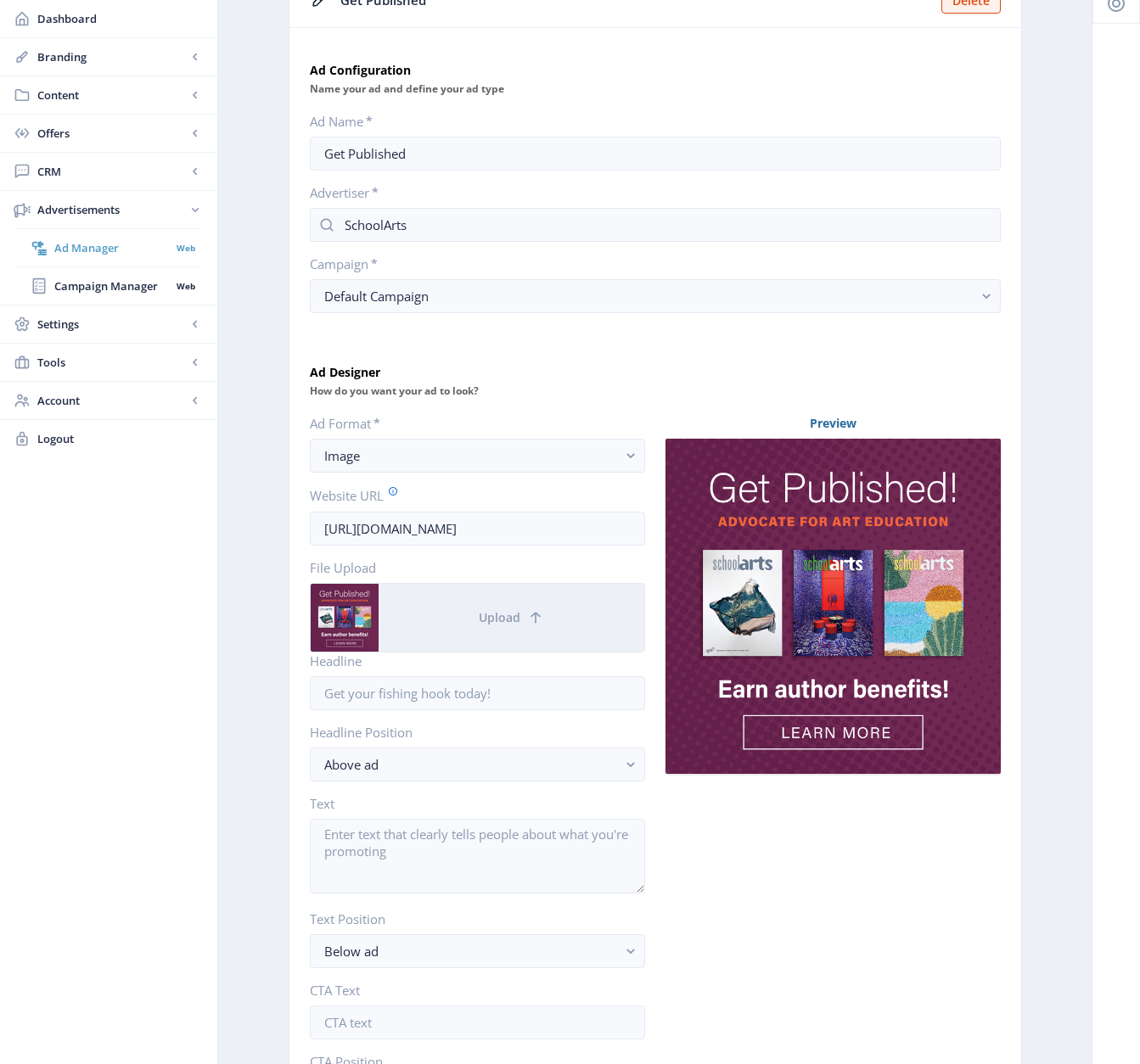
click at [89, 251] on span "Ad Manager" at bounding box center [113, 248] width 116 height 17
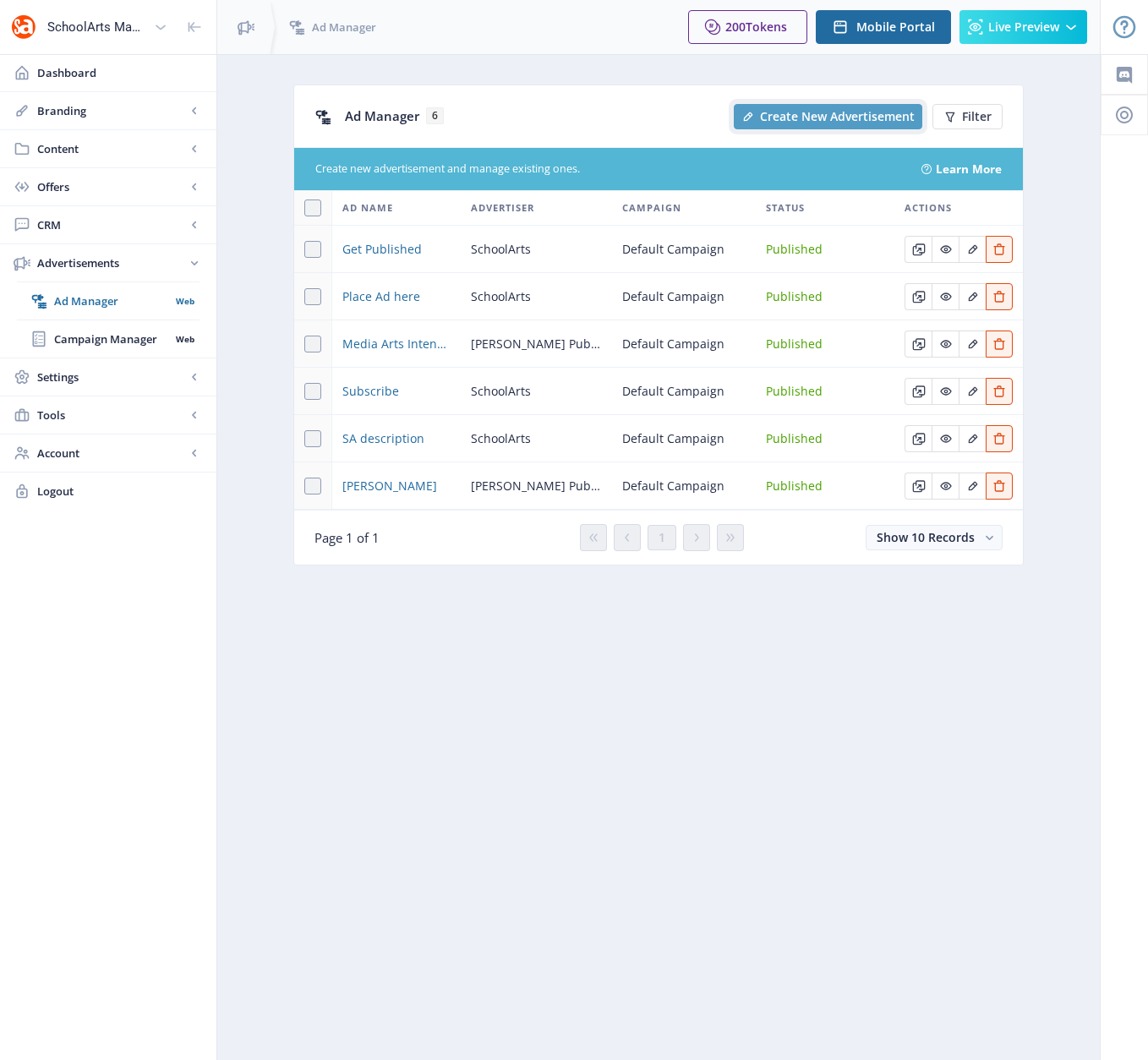
click at [814, 106] on button "Create New Advertisement" at bounding box center [828, 117] width 189 height 25
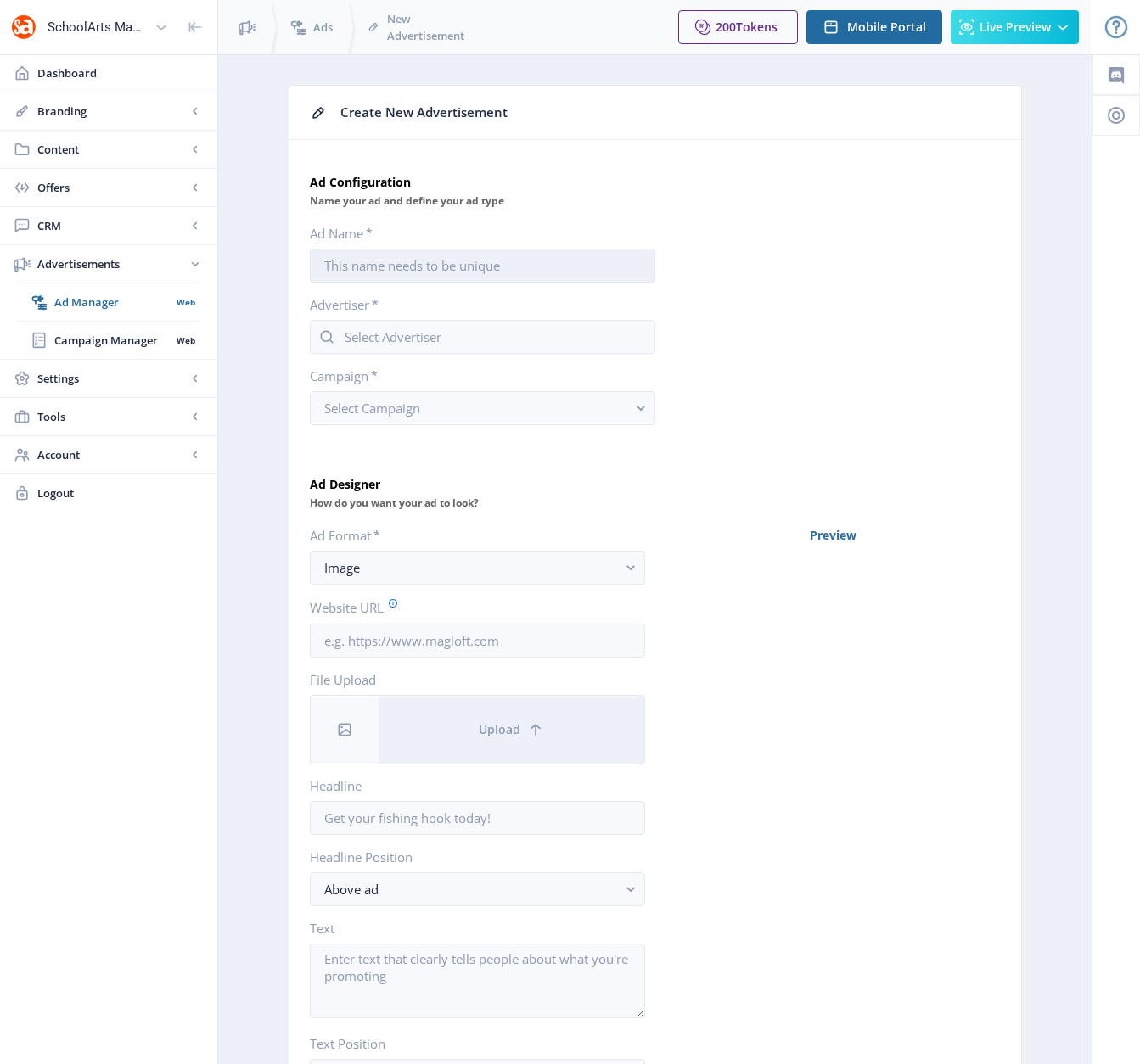
click at [418, 274] on input "Ad Name *" at bounding box center [482, 266] width 345 height 34
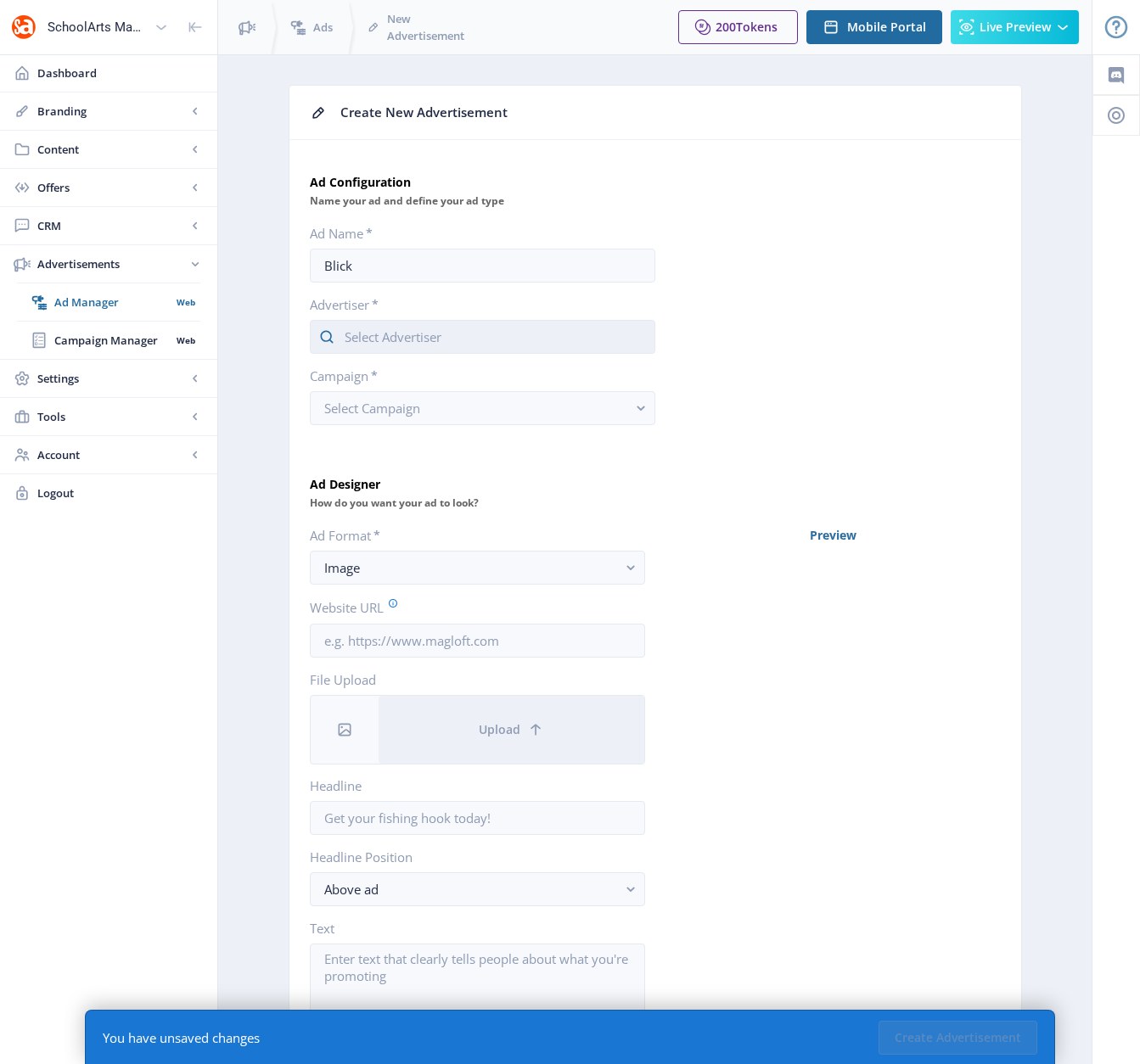
click at [519, 344] on input "text" at bounding box center [482, 337] width 345 height 34
click at [370, 266] on input "Blick" at bounding box center [482, 266] width 345 height 34
type input "B"
type input "Wire and Watercolor Forms by Blick"
click at [359, 342] on input "text" at bounding box center [482, 337] width 345 height 34
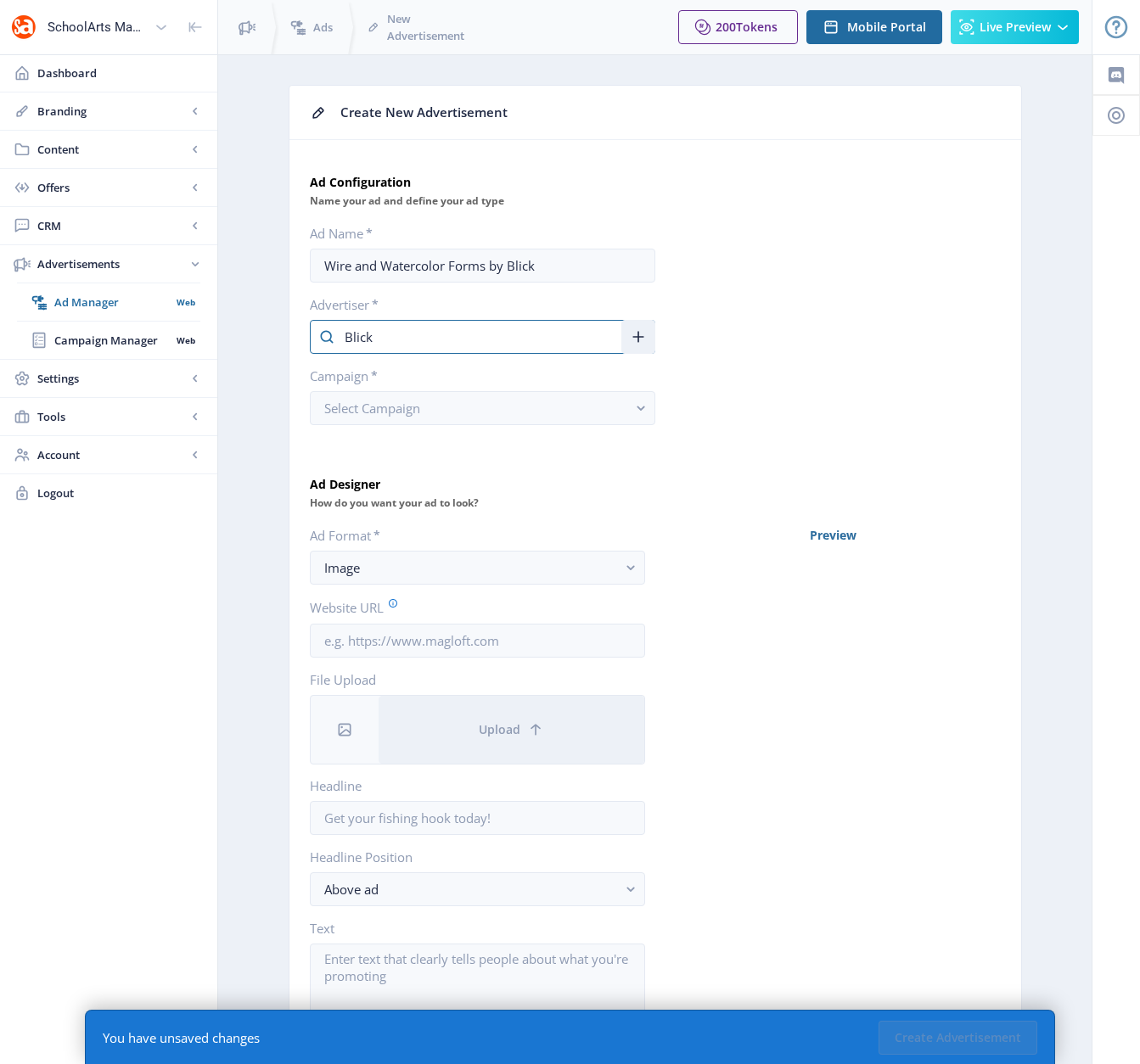
type input "Blick"
click at [728, 379] on div "Campaign * Select Campaign" at bounding box center [654, 396] width 691 height 58
click at [644, 412] on rect "button" at bounding box center [641, 409] width 20 height 20
click at [643, 342] on icon at bounding box center [638, 336] width 17 height 17
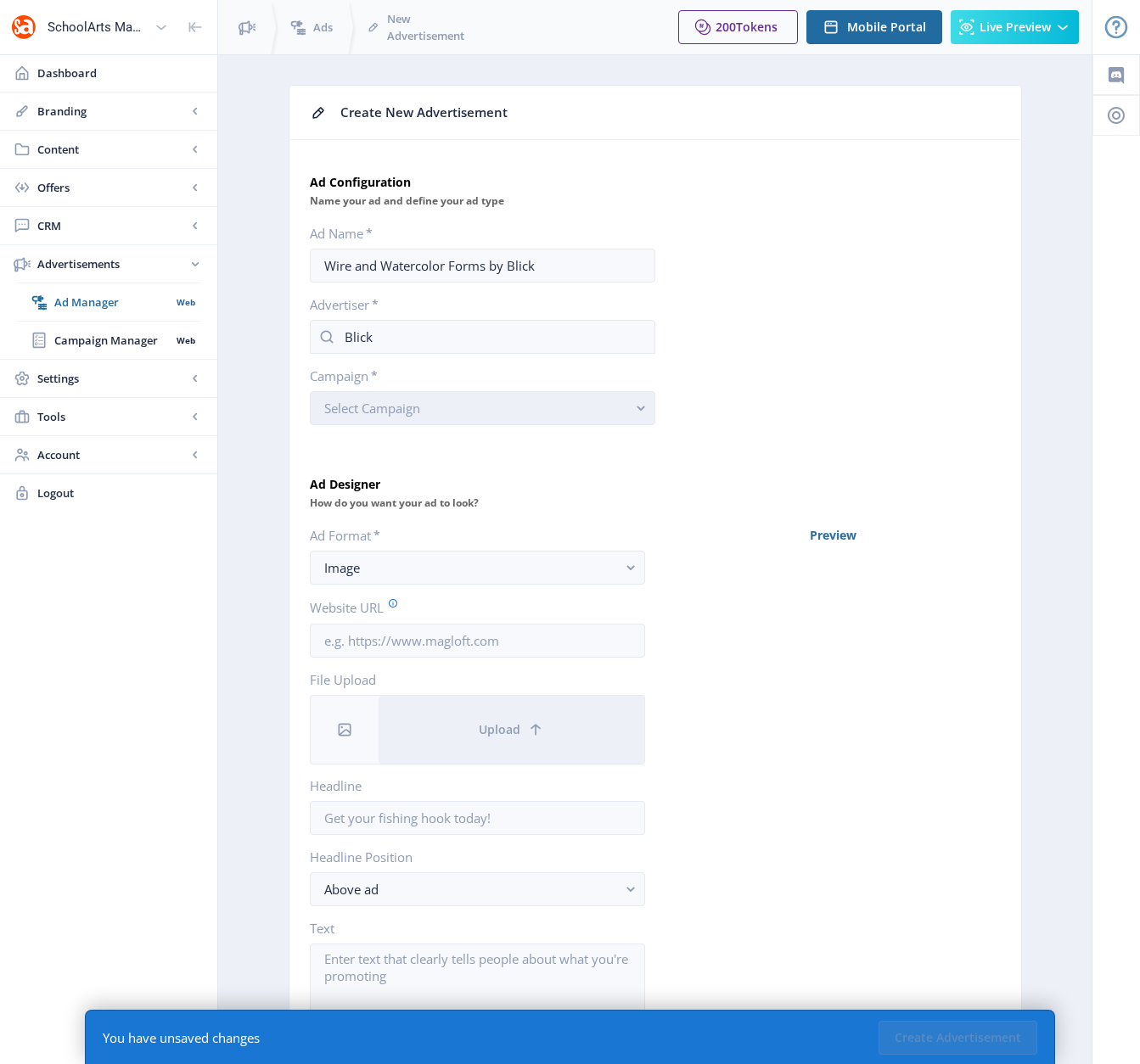
click at [646, 411] on rect "button" at bounding box center [641, 409] width 20 height 20
click at [573, 456] on nb-option "Default Campaign" at bounding box center [482, 449] width 343 height 32
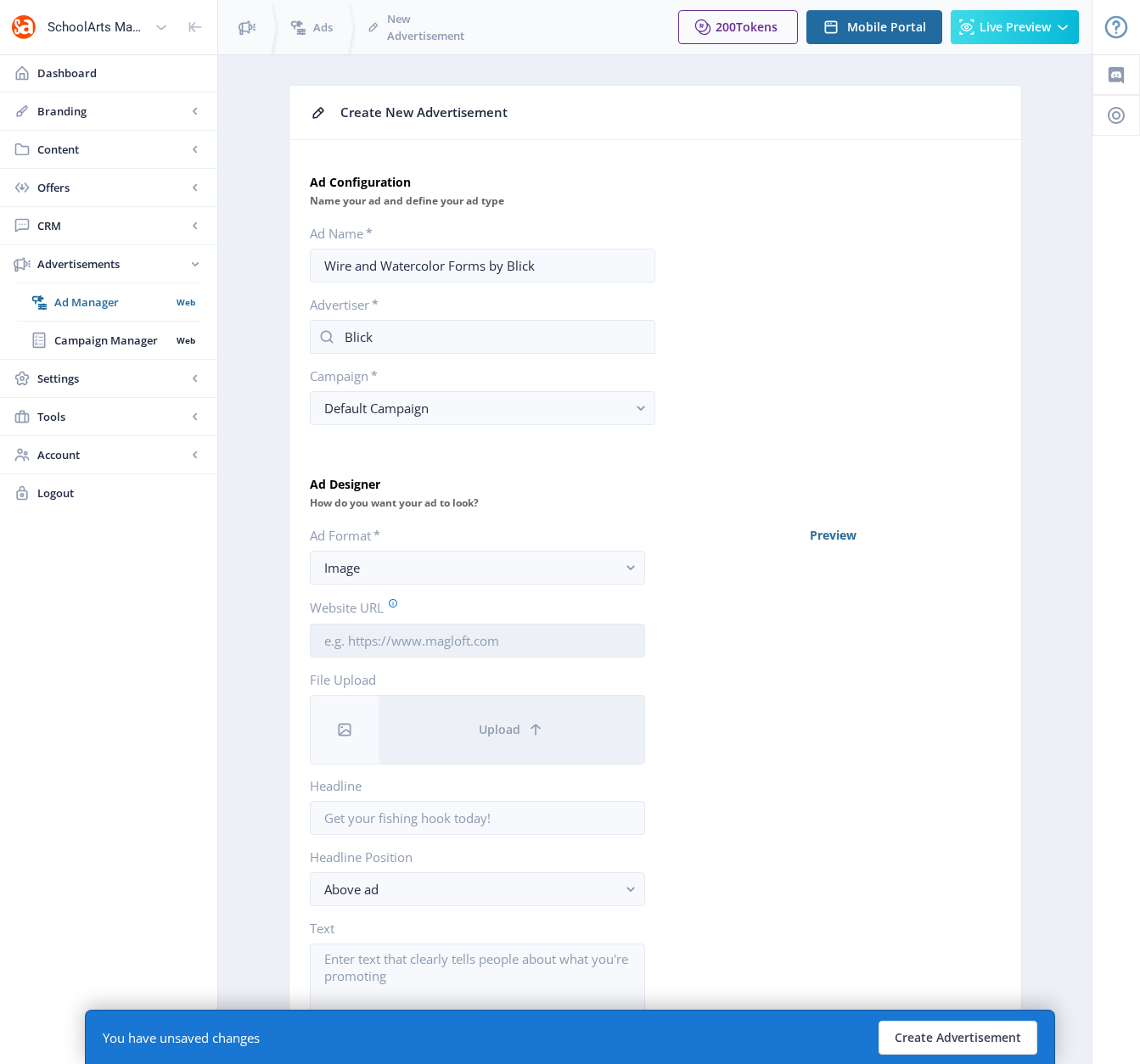
click at [506, 644] on input "Website URL" at bounding box center [477, 641] width 335 height 34
paste input "[URL][DOMAIN_NAME]"
type input "[URL][DOMAIN_NAME]"
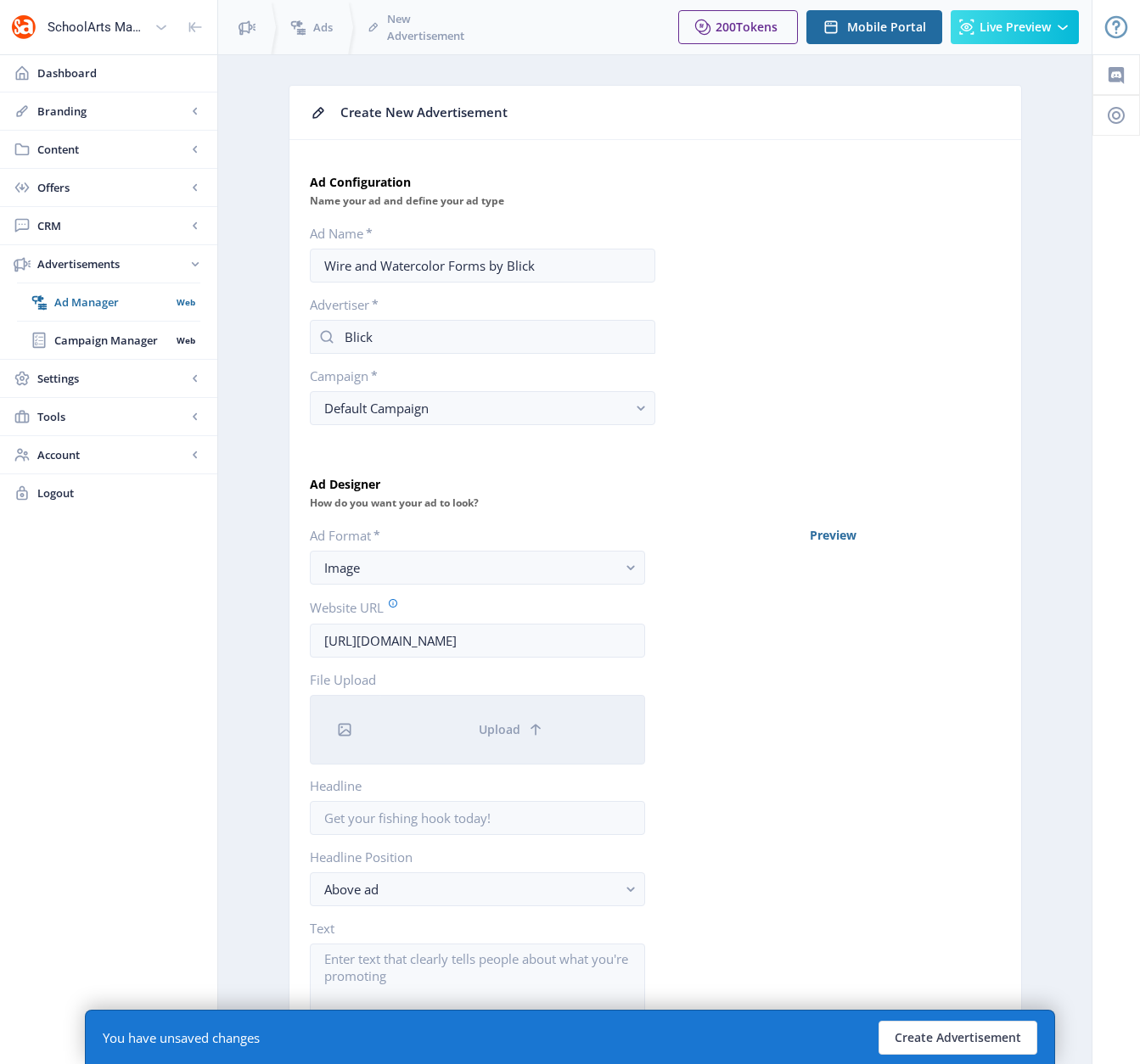
click at [344, 733] on icon at bounding box center [344, 730] width 17 height 17
click at [440, 732] on button "Upload" at bounding box center [511, 730] width 266 height 68
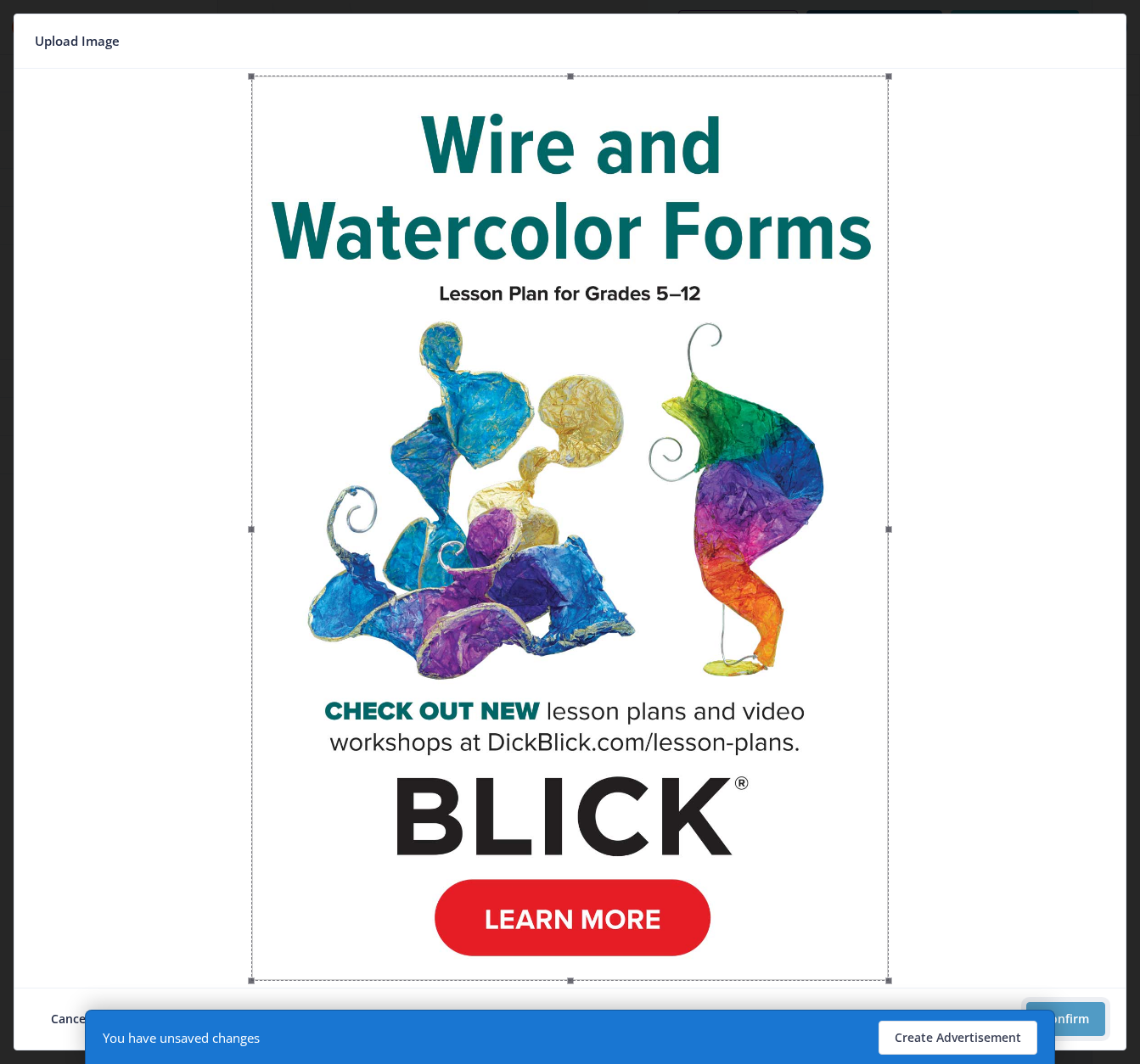
click at [1074, 974] on button "Confirm" at bounding box center [1065, 1019] width 79 height 34
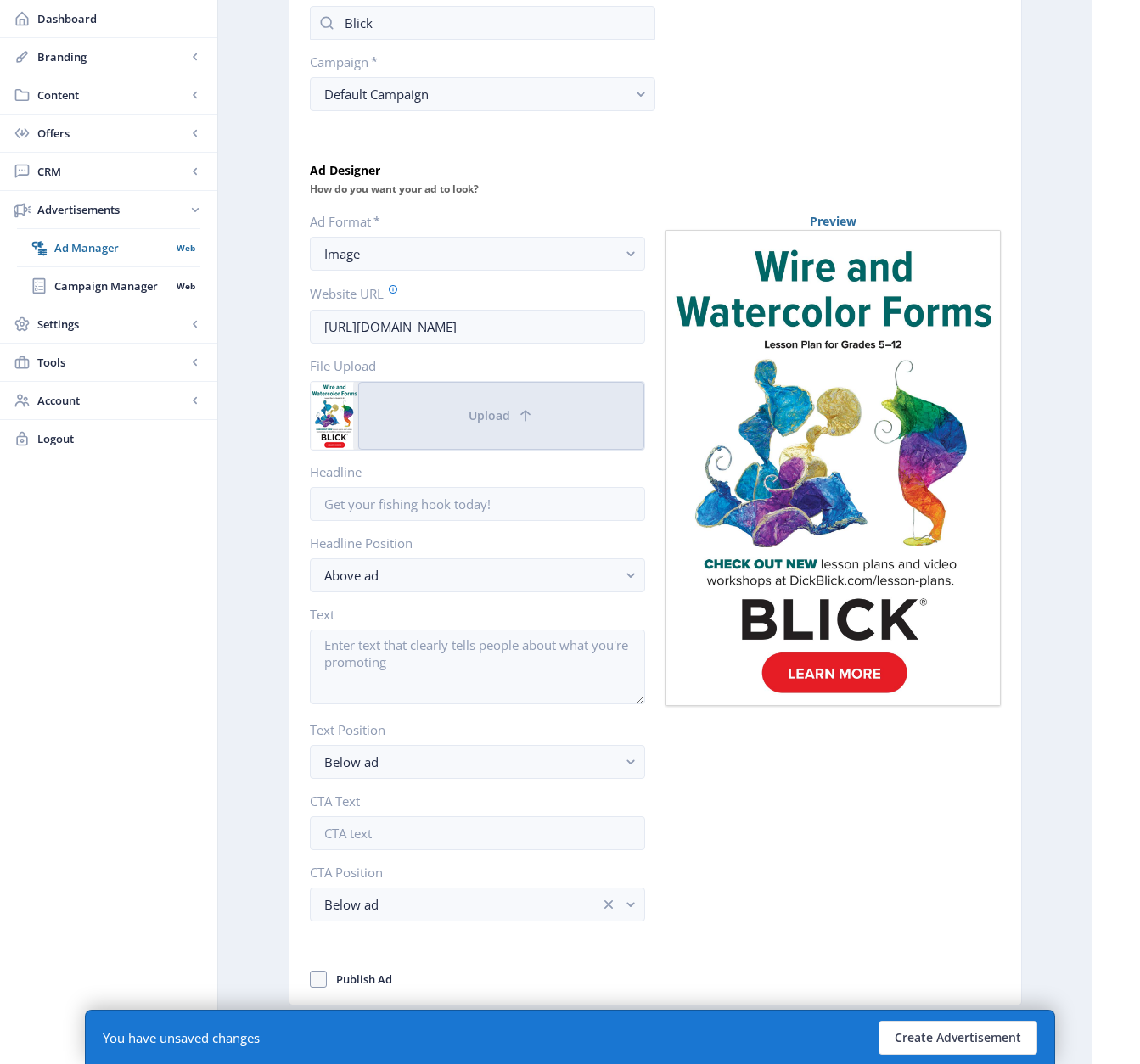
scroll to position [315, 0]
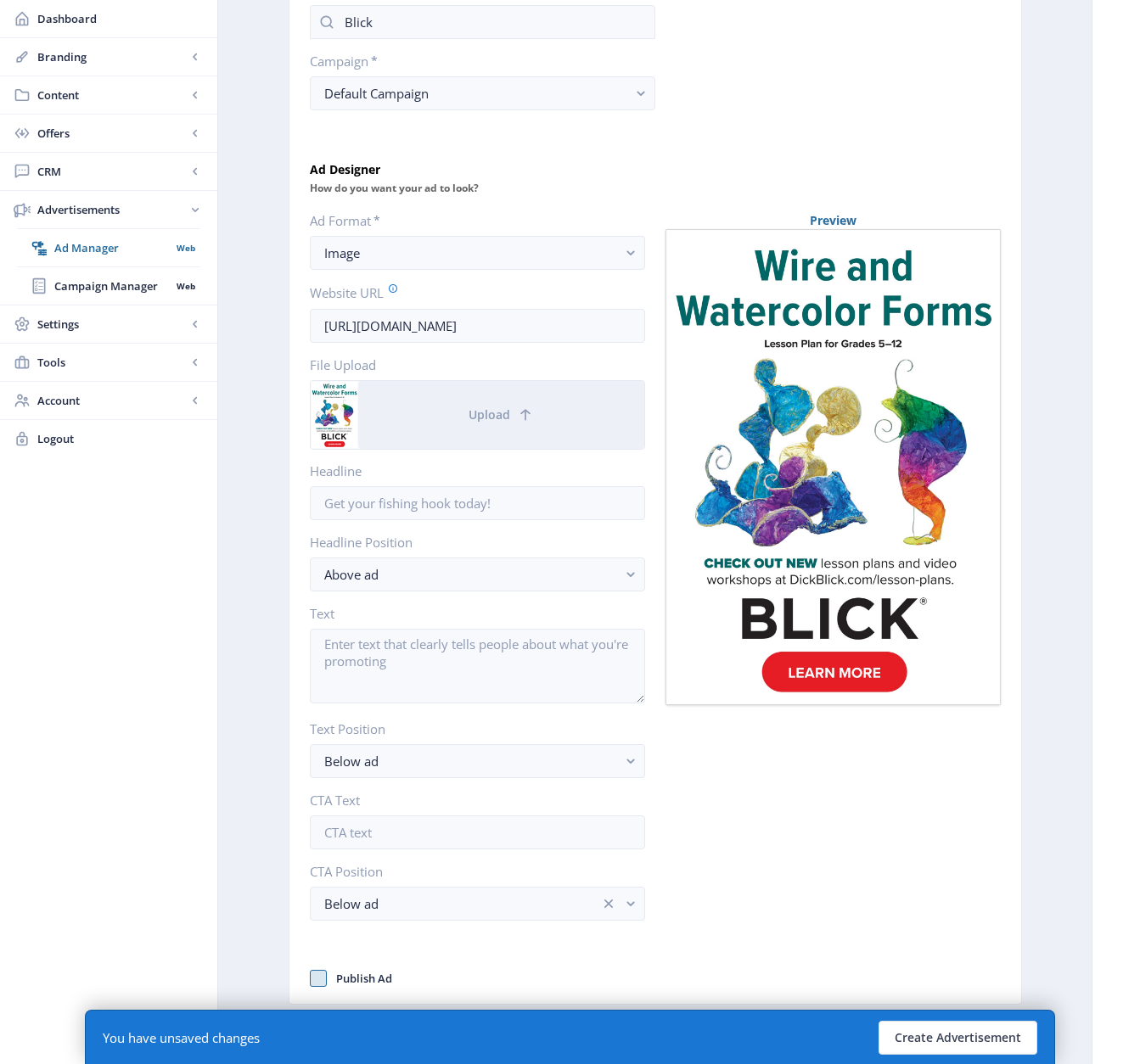
click at [317, 974] on span at bounding box center [317, 978] width 17 height 17
click at [310, 974] on input "Publish Ad" at bounding box center [309, 978] width 1 height 1
checkbox input "true"
click at [925, 974] on button "Create Advertisement" at bounding box center [957, 1038] width 158 height 34
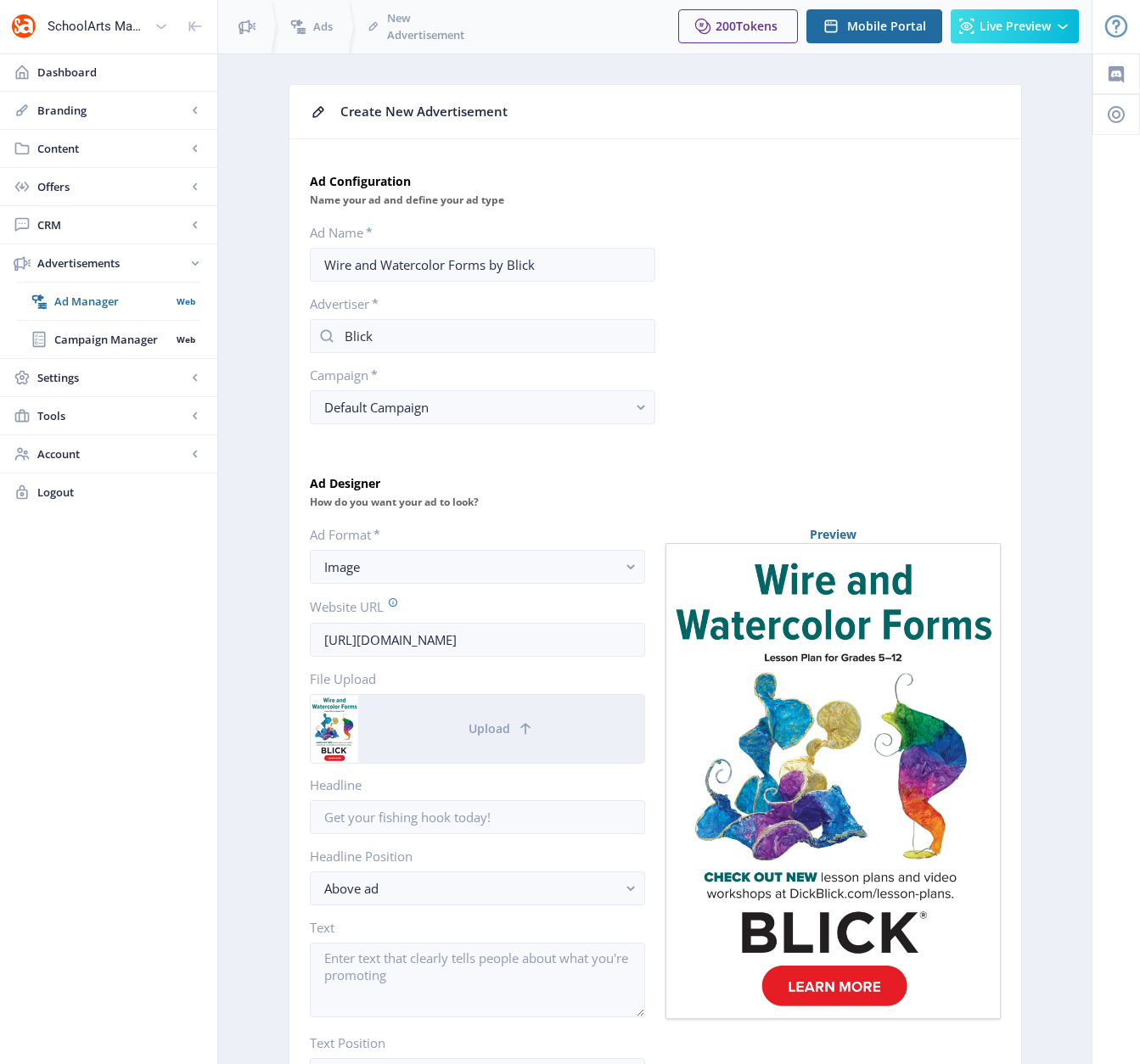
scroll to position [0, 0]
click at [74, 73] on span "Dashboard" at bounding box center [121, 72] width 166 height 17
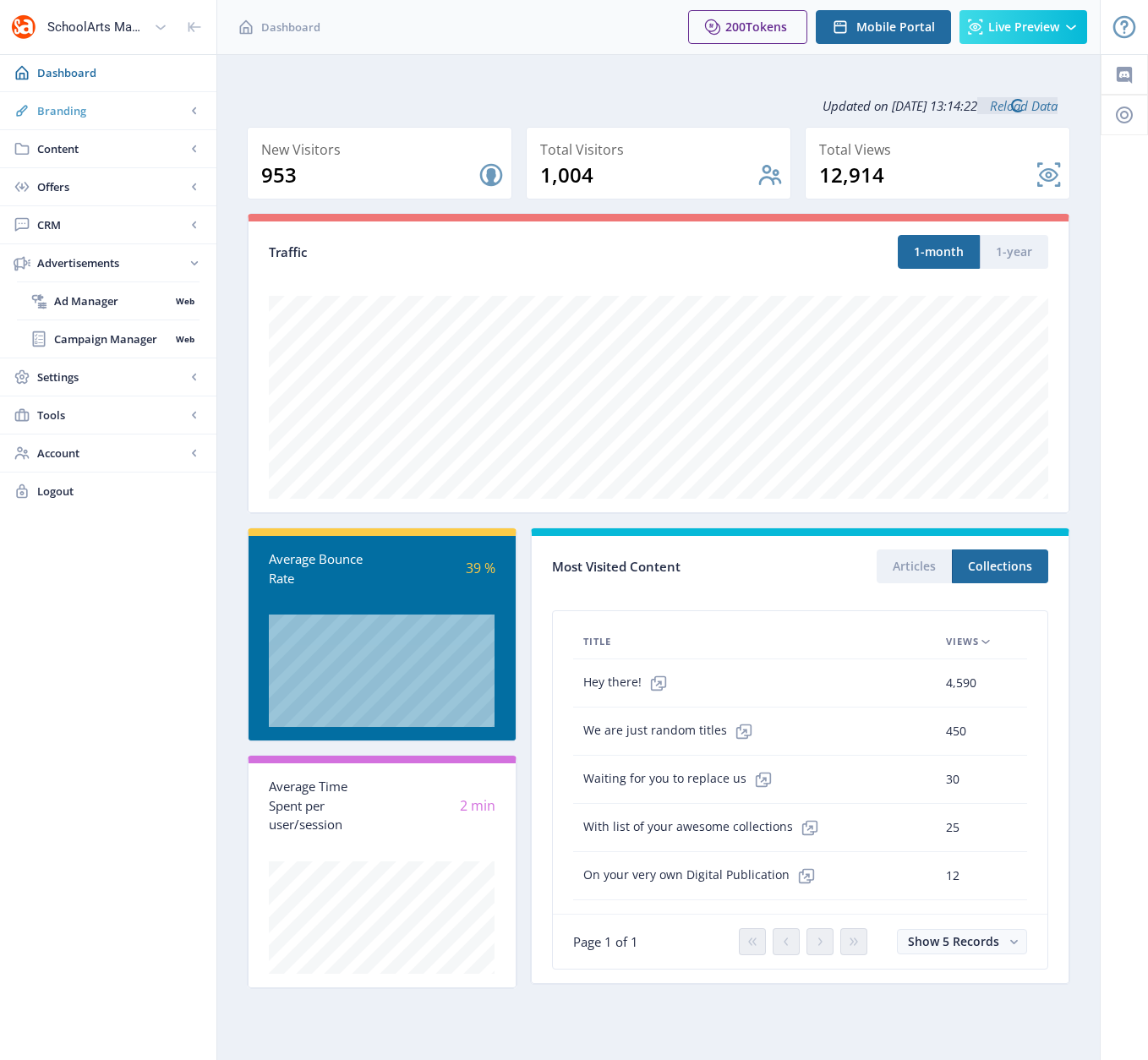
click at [62, 106] on span "Branding" at bounding box center [111, 110] width 149 height 17
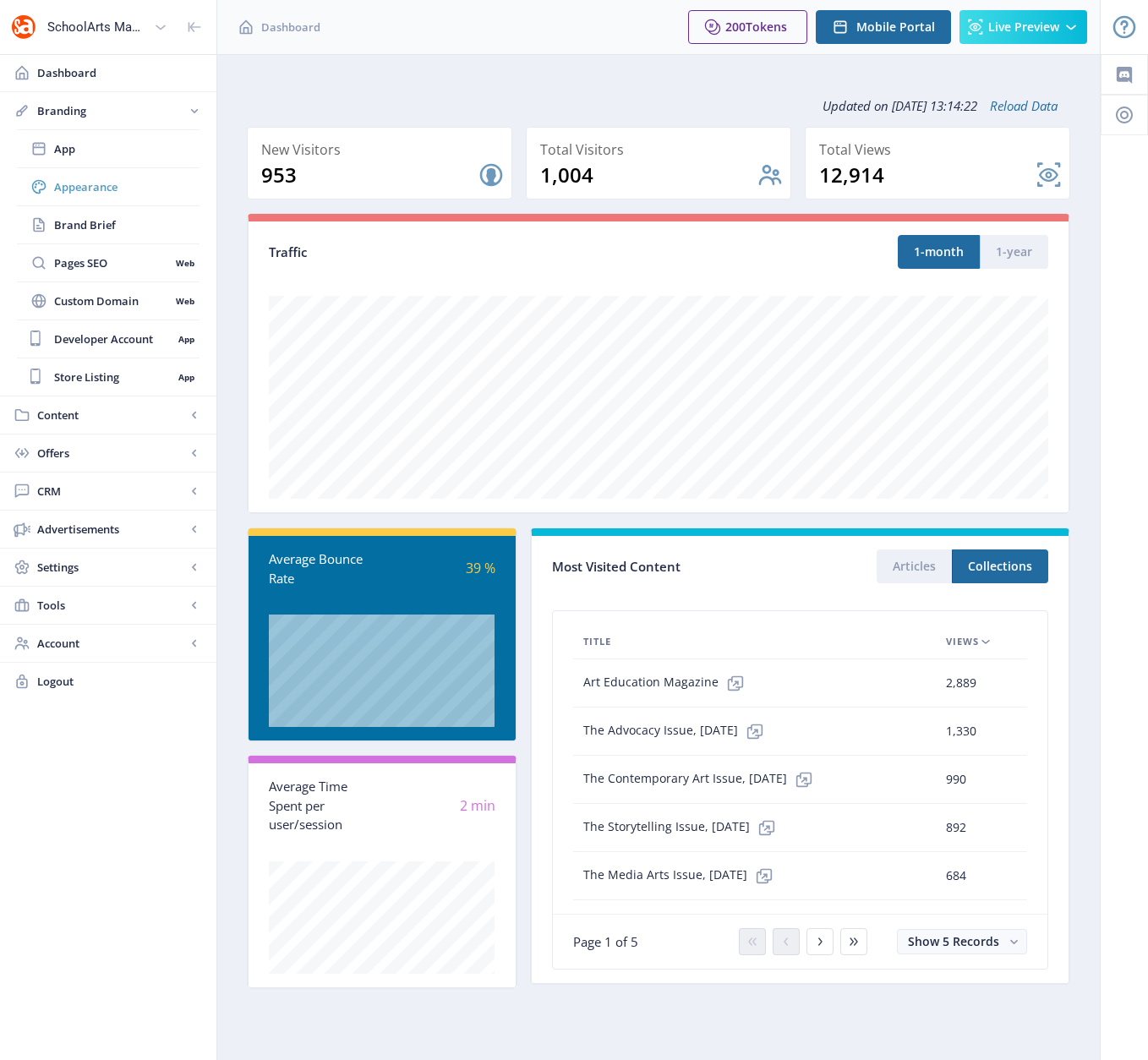
click at [73, 191] on span "Appearance" at bounding box center [126, 186] width 145 height 17
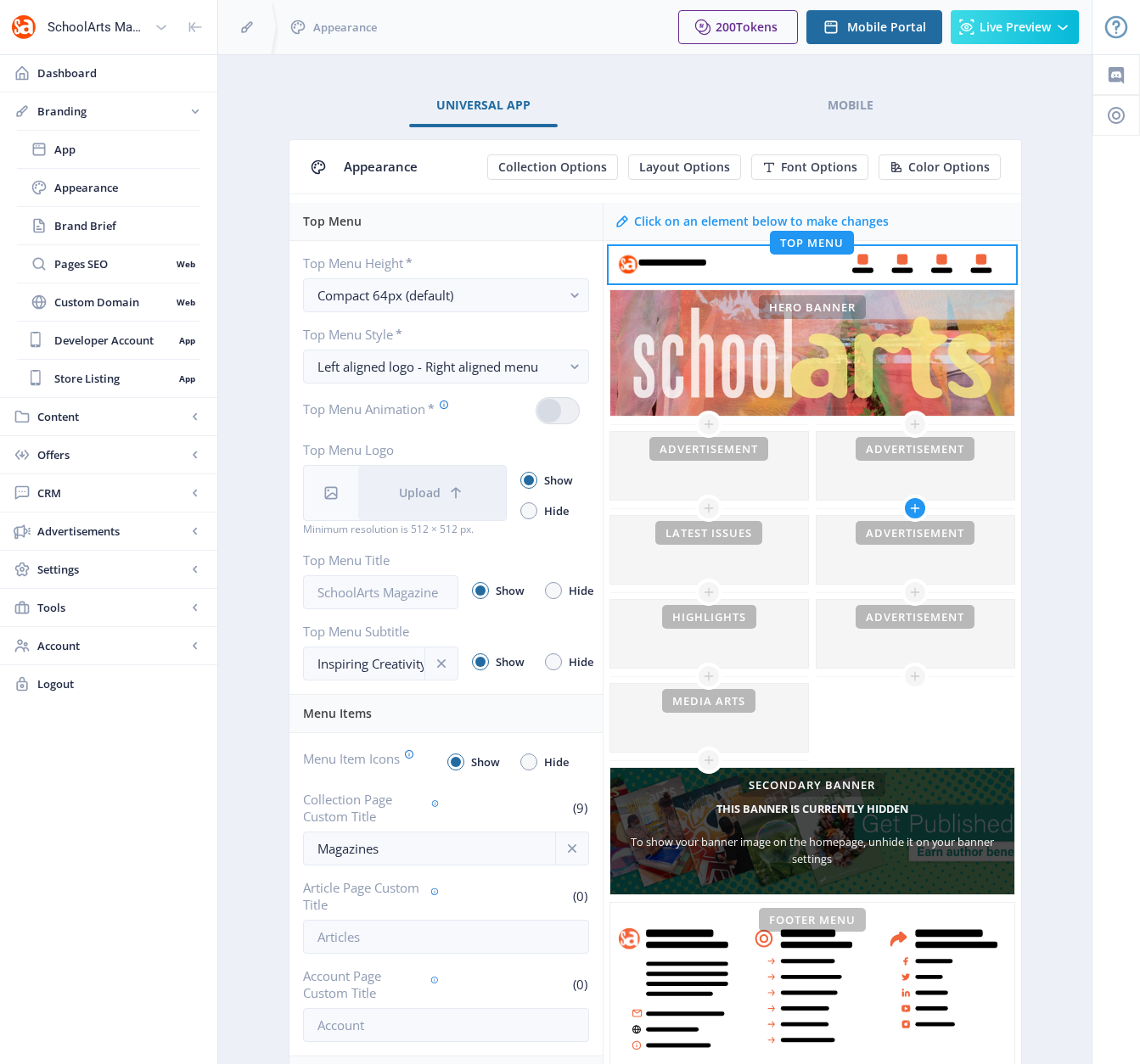
click at [915, 509] on icon at bounding box center [915, 508] width 13 height 13
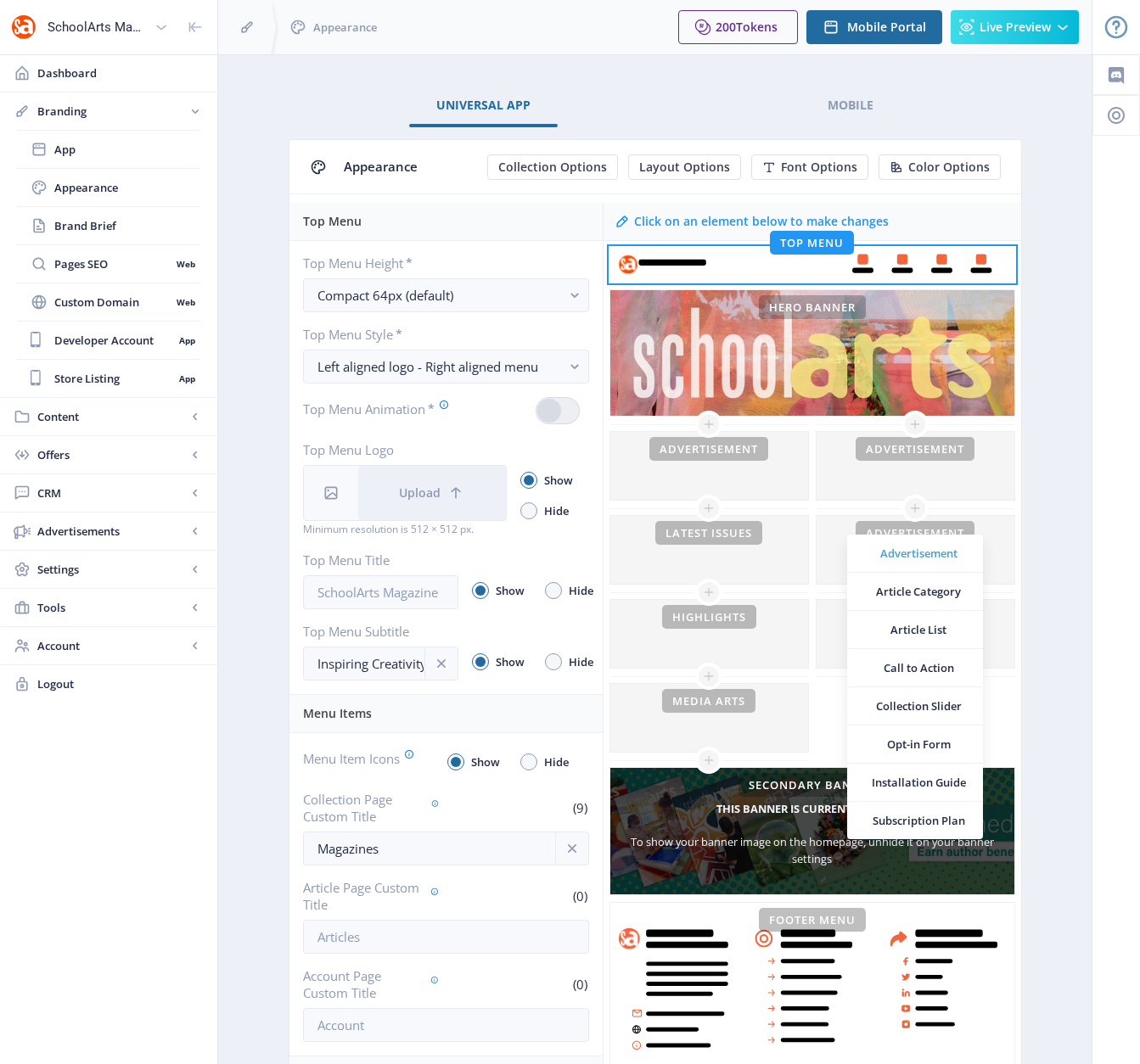
click at [914, 552] on span "Advertisement" at bounding box center [918, 553] width 102 height 17
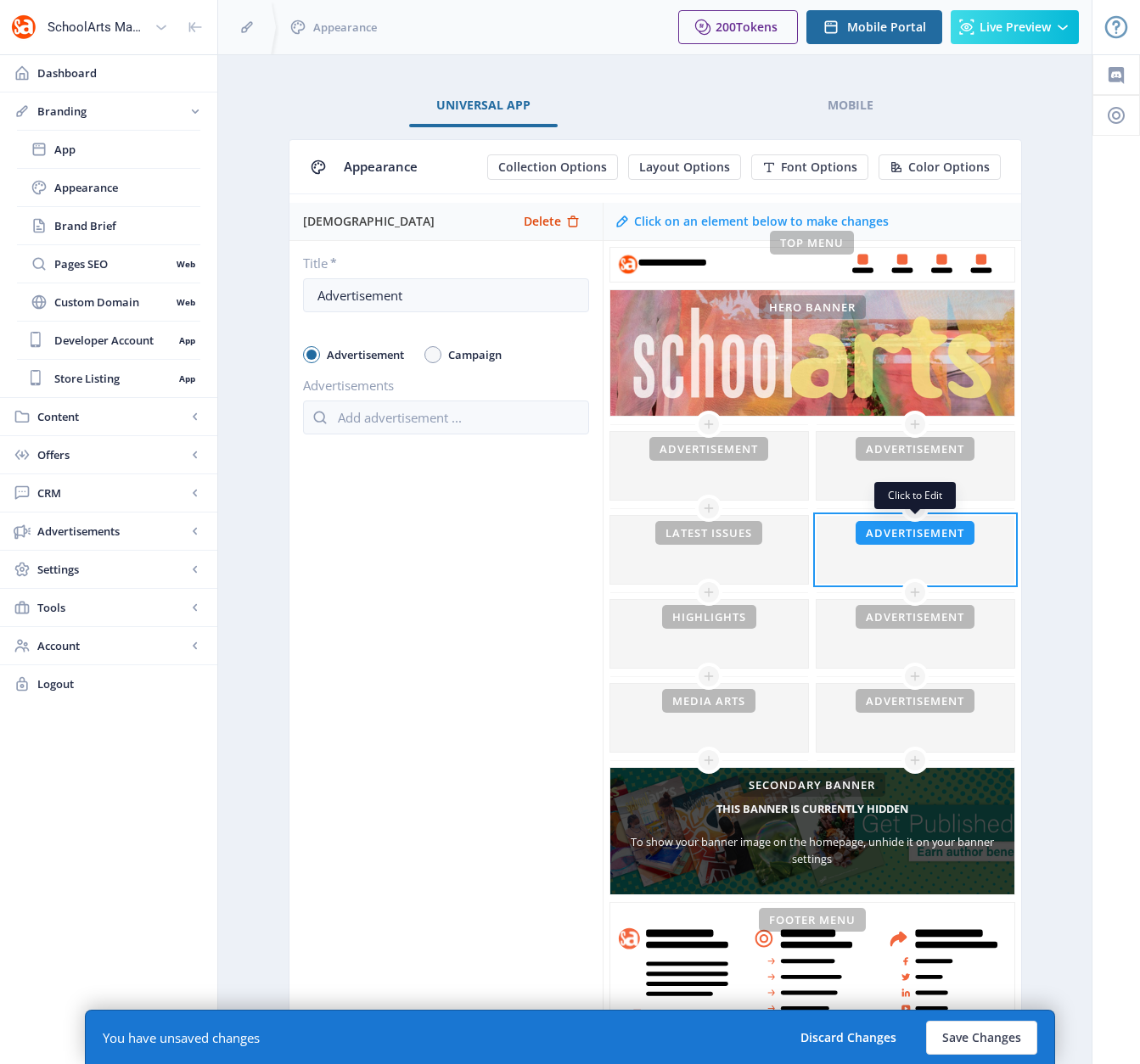
click at [915, 552] on div at bounding box center [915, 550] width 198 height 68
click at [428, 426] on input "text" at bounding box center [446, 418] width 286 height 34
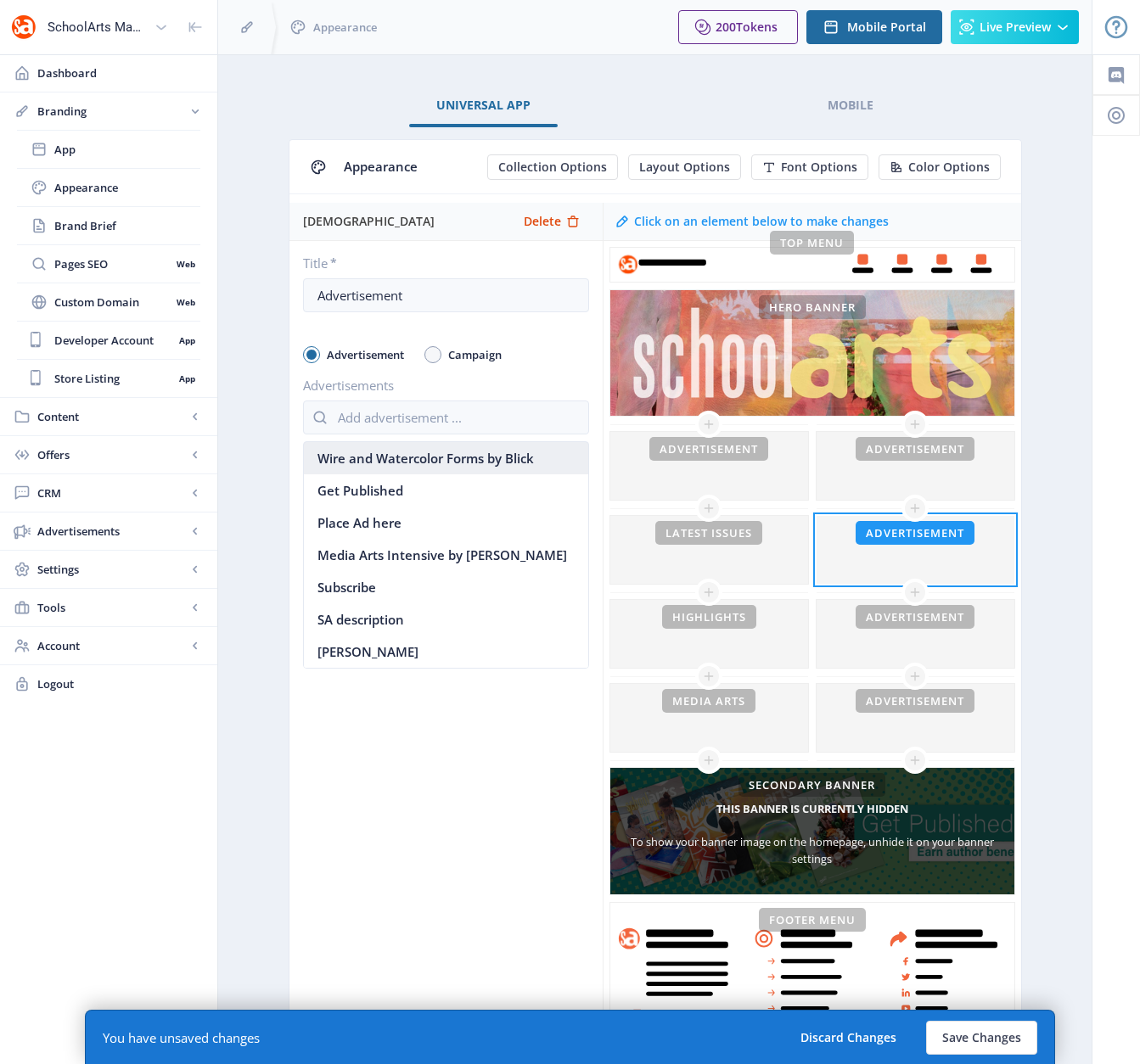
click at [435, 456] on nb-option "Wire and Watercolor Forms by Blick" at bounding box center [446, 458] width 284 height 32
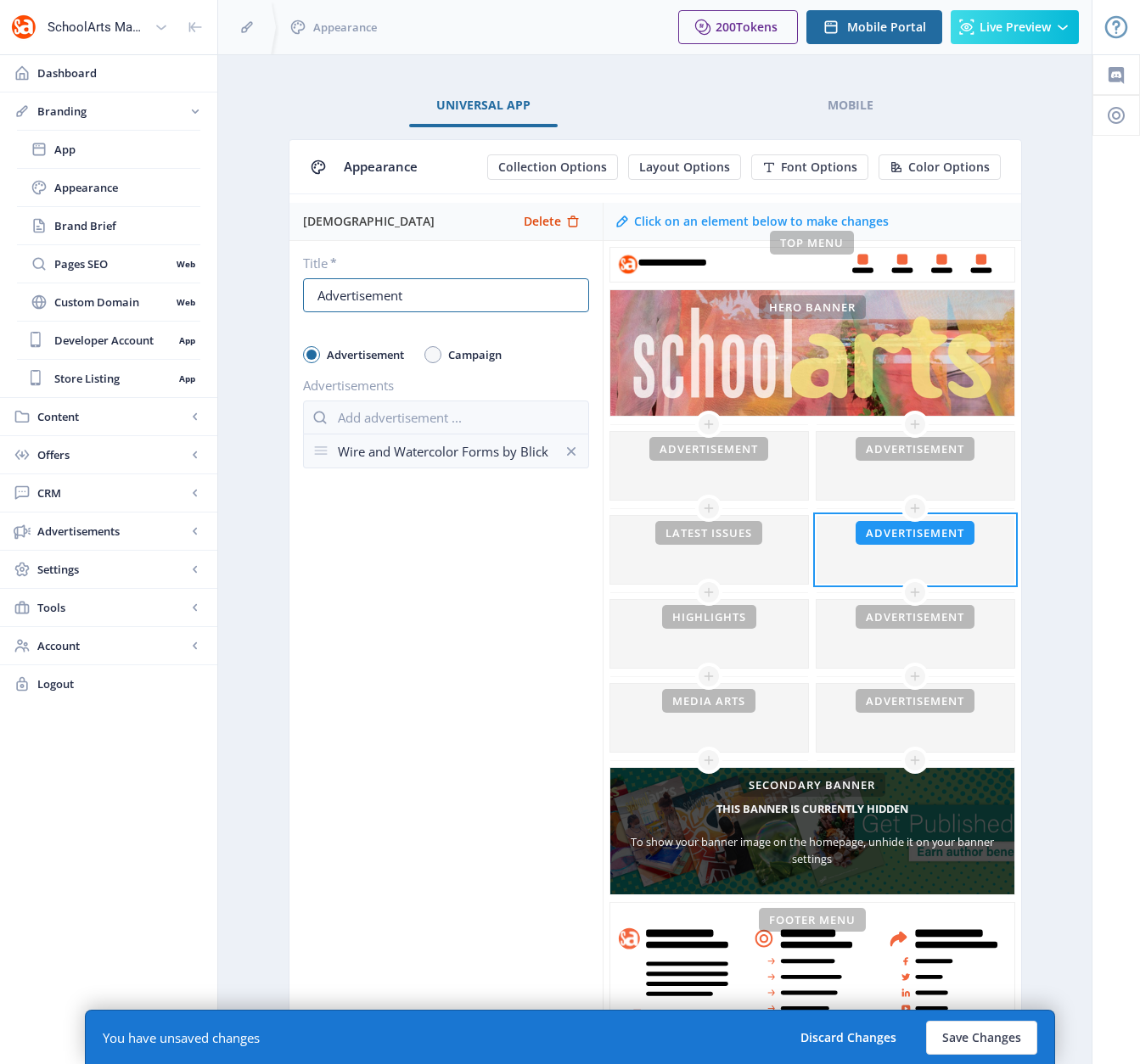
drag, startPoint x: 409, startPoint y: 296, endPoint x: 301, endPoint y: 287, distance: 108.4
click at [303, 287] on div "Advertisement" at bounding box center [446, 295] width 286 height 34
click at [425, 578] on div "[DEMOGRAPHIC_DATA] Delete Title * Blick Advertisement Campaign Advertisements W…" at bounding box center [446, 643] width 313 height 880
click at [975, 974] on button "Save Changes" at bounding box center [981, 1038] width 111 height 34
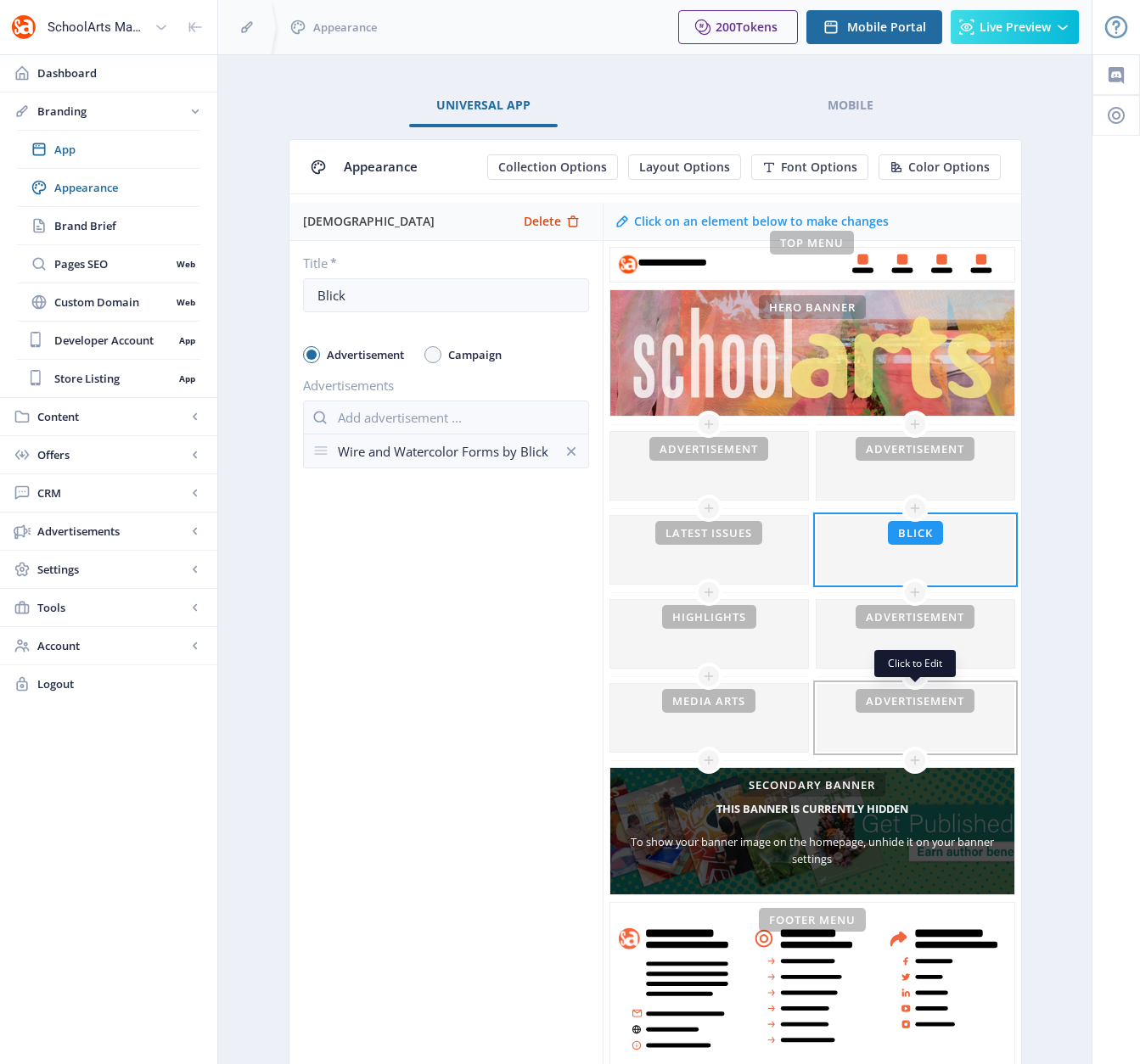
click at [942, 727] on div at bounding box center [915, 718] width 198 height 68
type input "Advertisement"
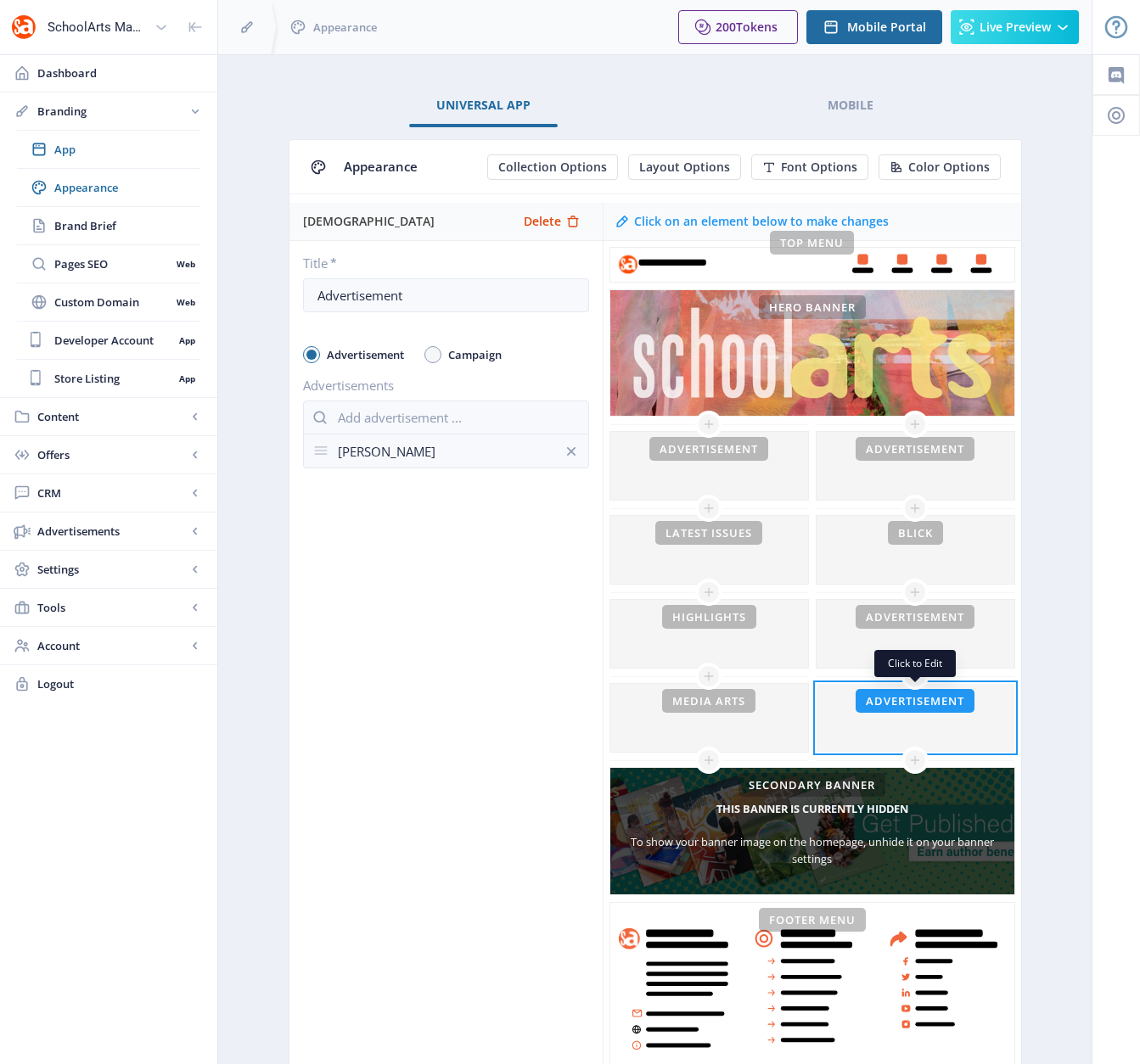
click at [911, 719] on div at bounding box center [915, 718] width 198 height 68
click at [547, 223] on span "Delete" at bounding box center [543, 221] width 38 height 13
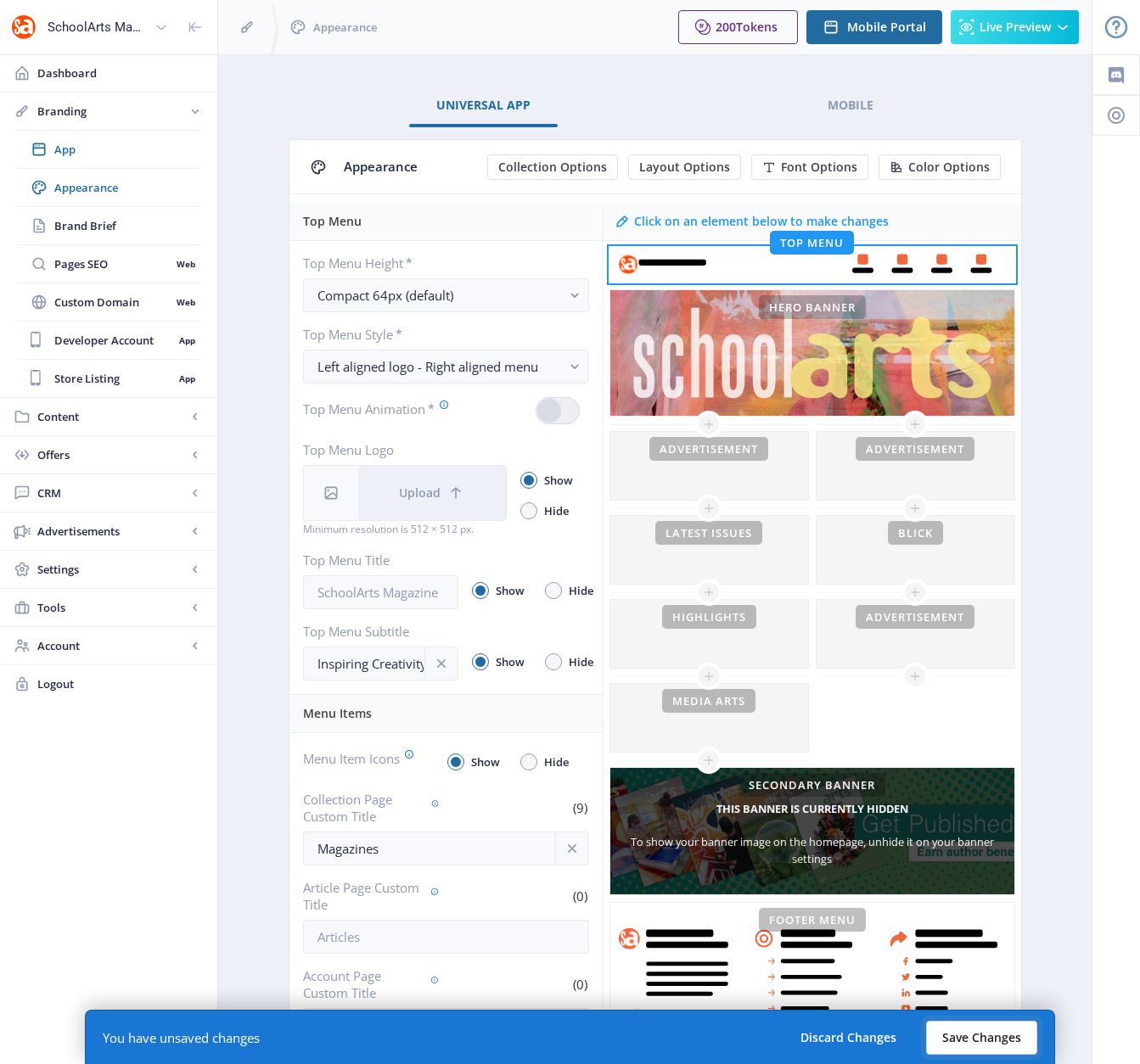
click at [970, 974] on button "Save Changes" at bounding box center [981, 1038] width 111 height 34
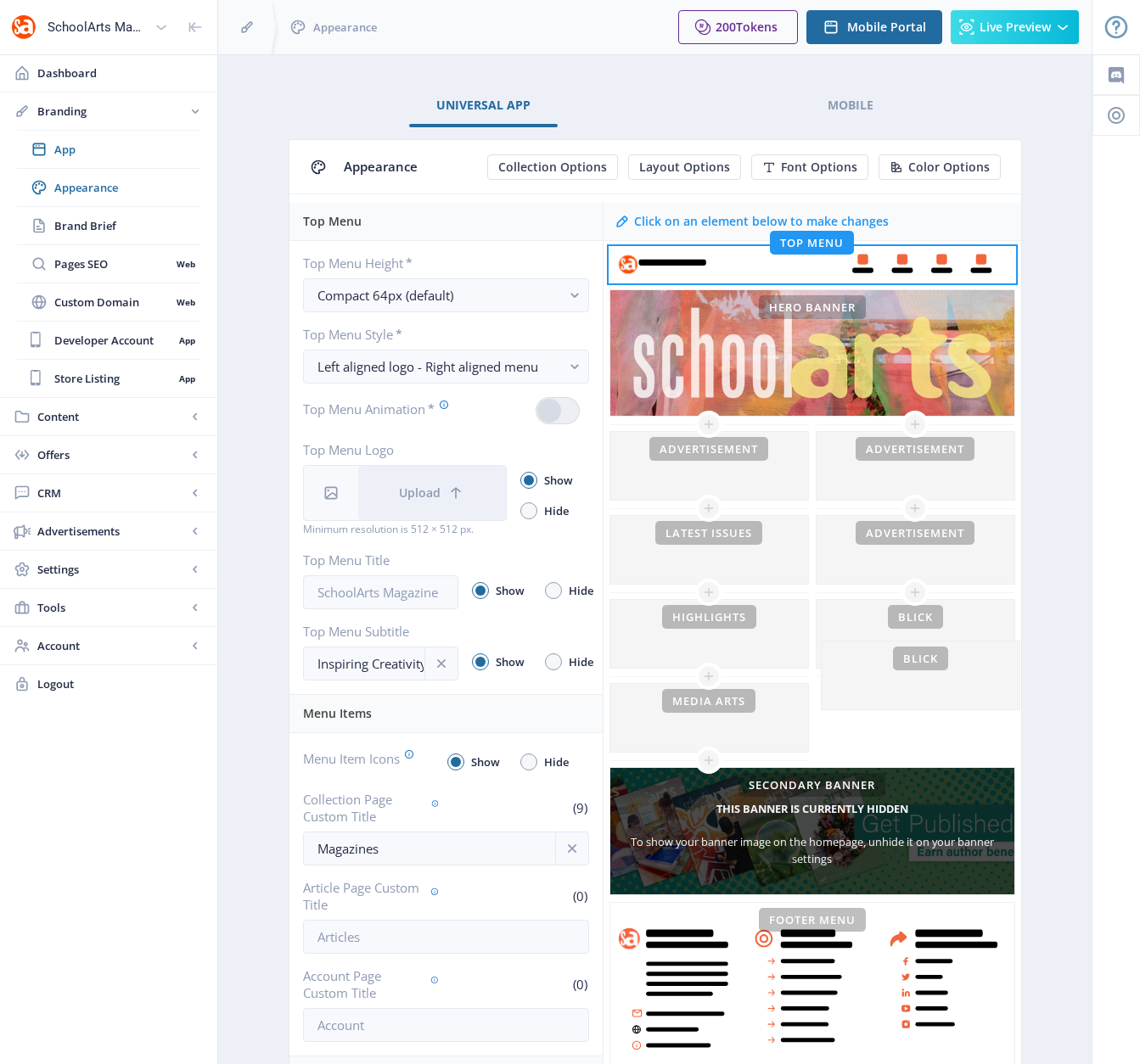
drag, startPoint x: 959, startPoint y: 555, endPoint x: 965, endPoint y: 674, distance: 119.2
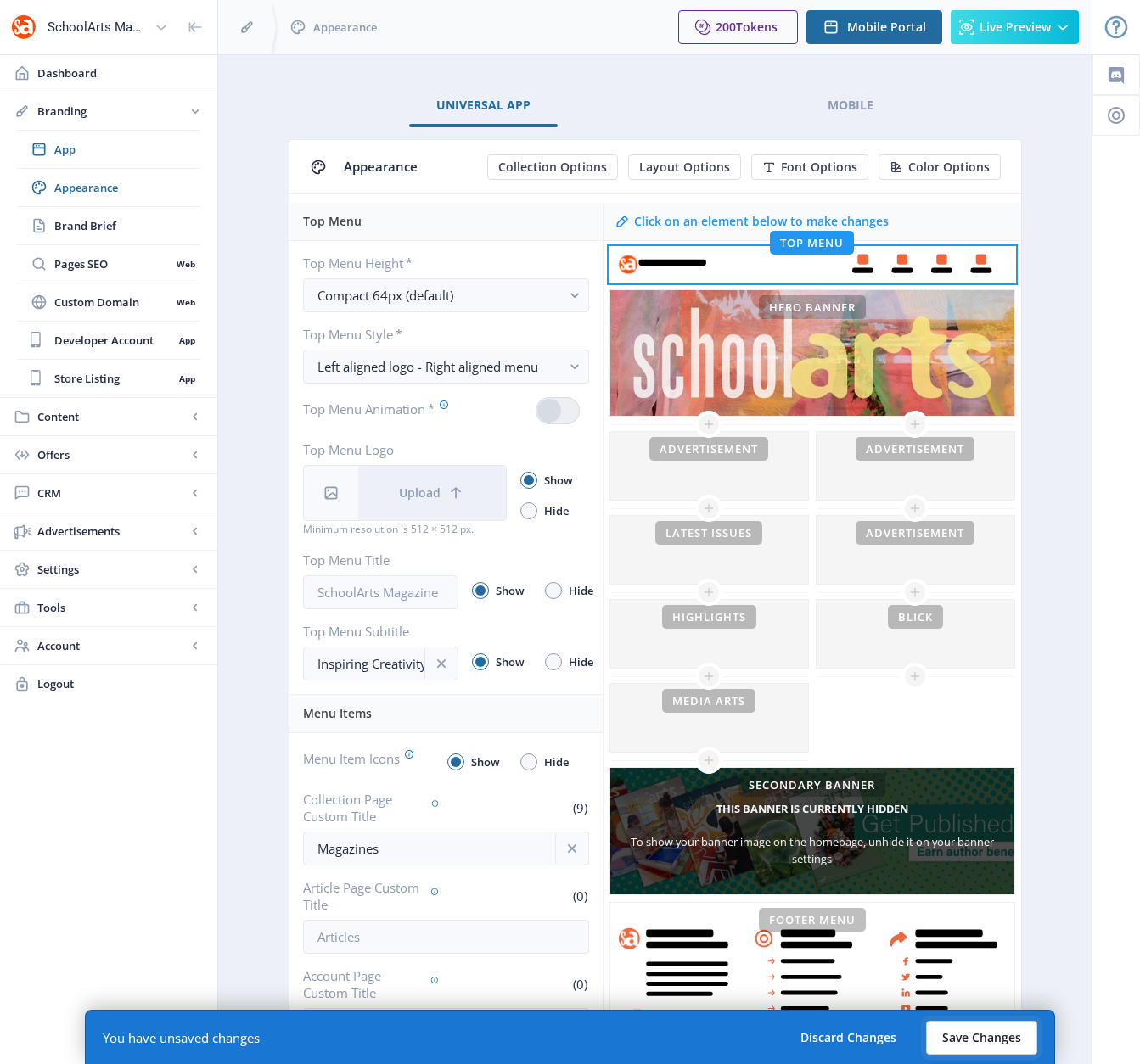
click at [978, 974] on button "Save Changes" at bounding box center [981, 1038] width 111 height 34
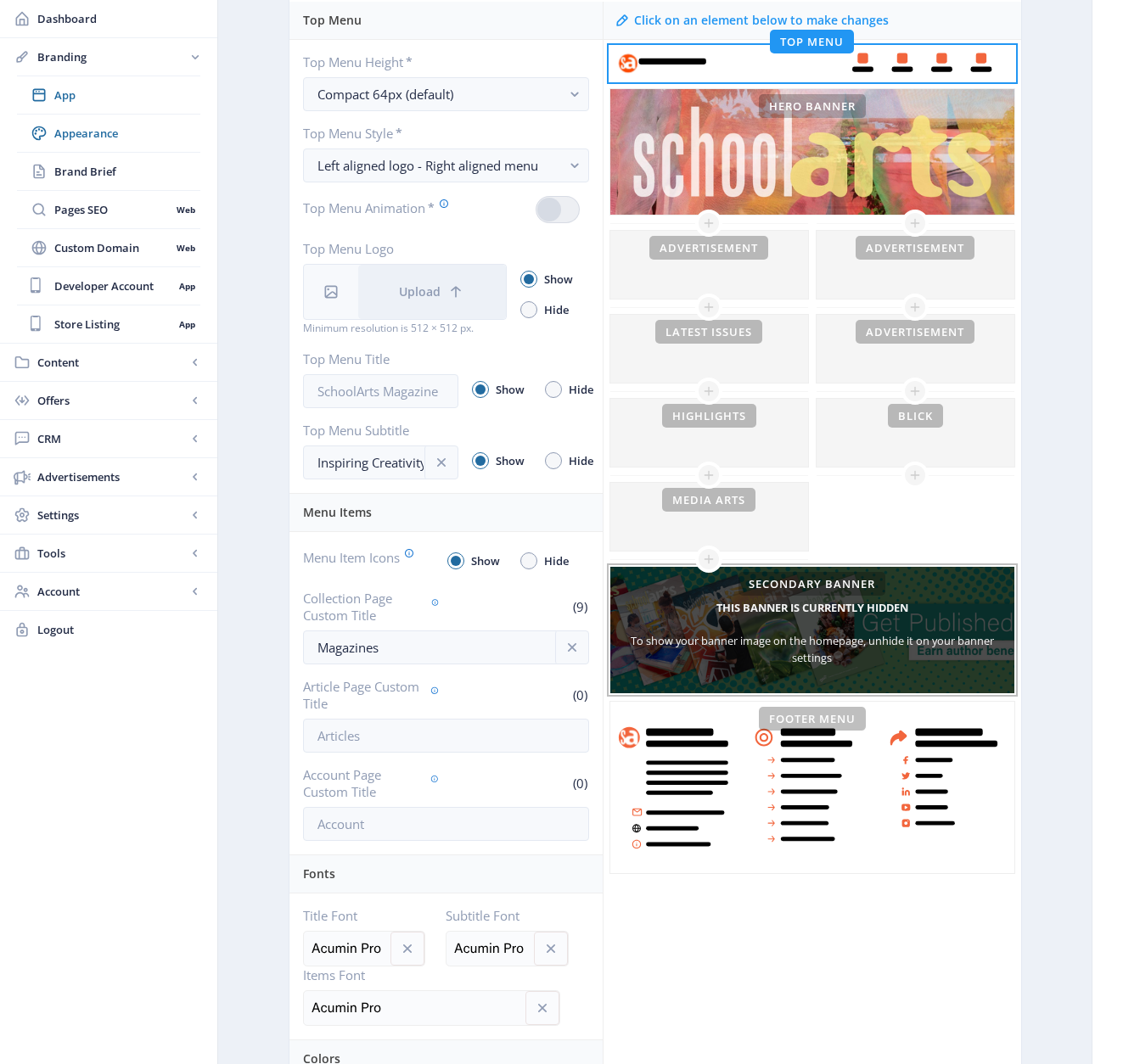
scroll to position [202, 0]
click at [925, 434] on div at bounding box center [915, 432] width 198 height 68
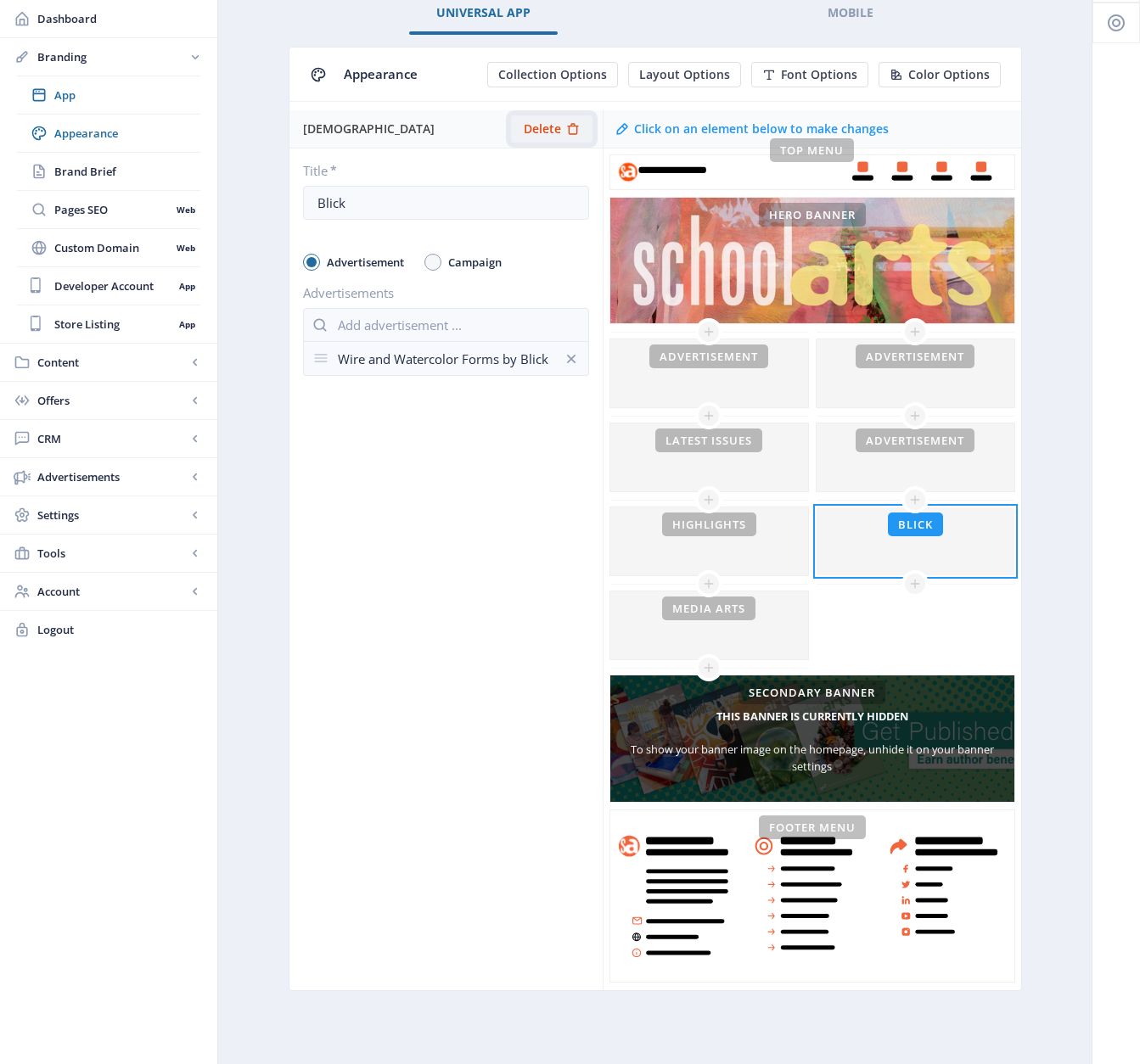
click at [540, 130] on span "Delete" at bounding box center [543, 129] width 38 height 13
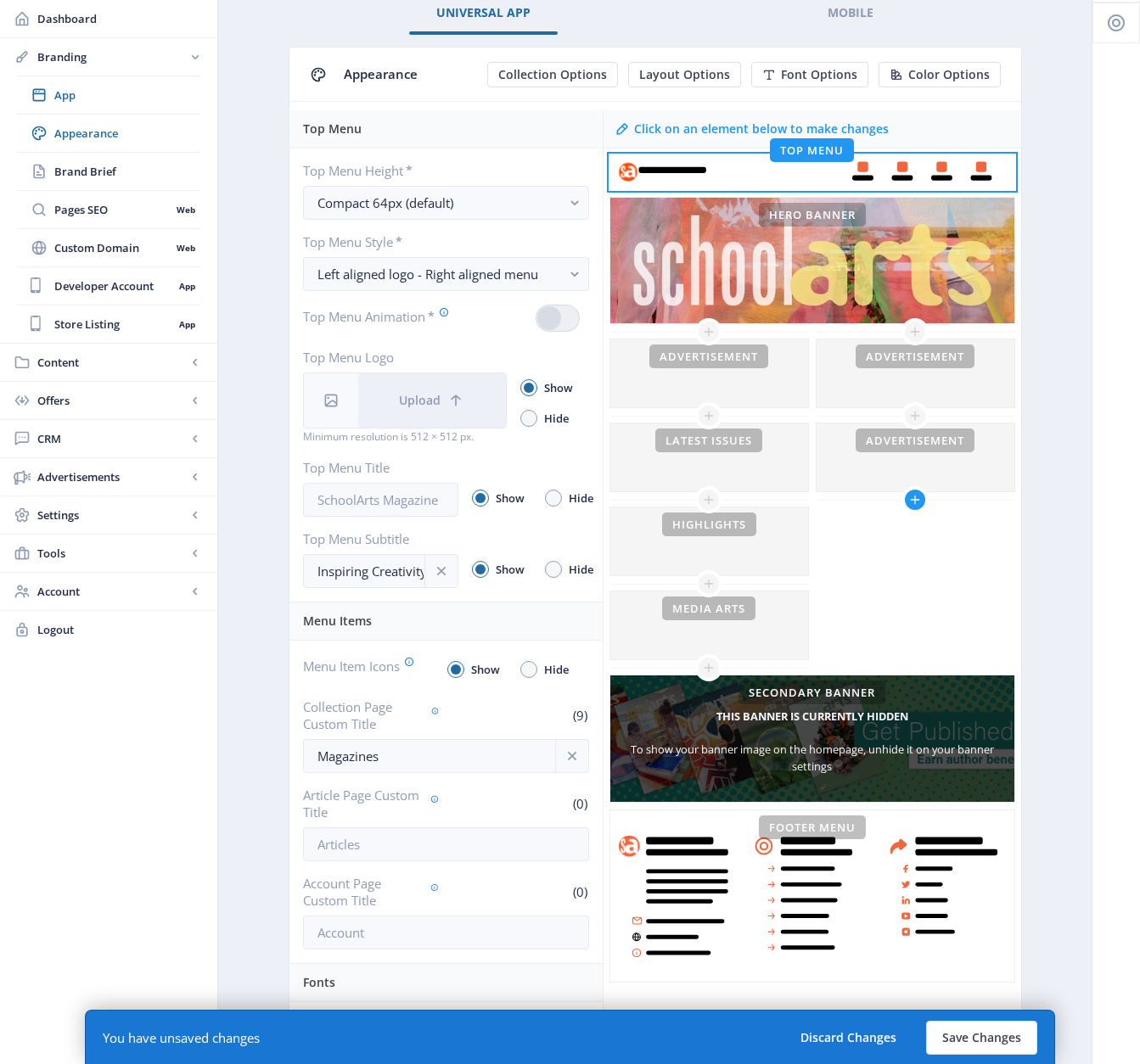
click at [912, 495] on icon at bounding box center [915, 499] width 13 height 13
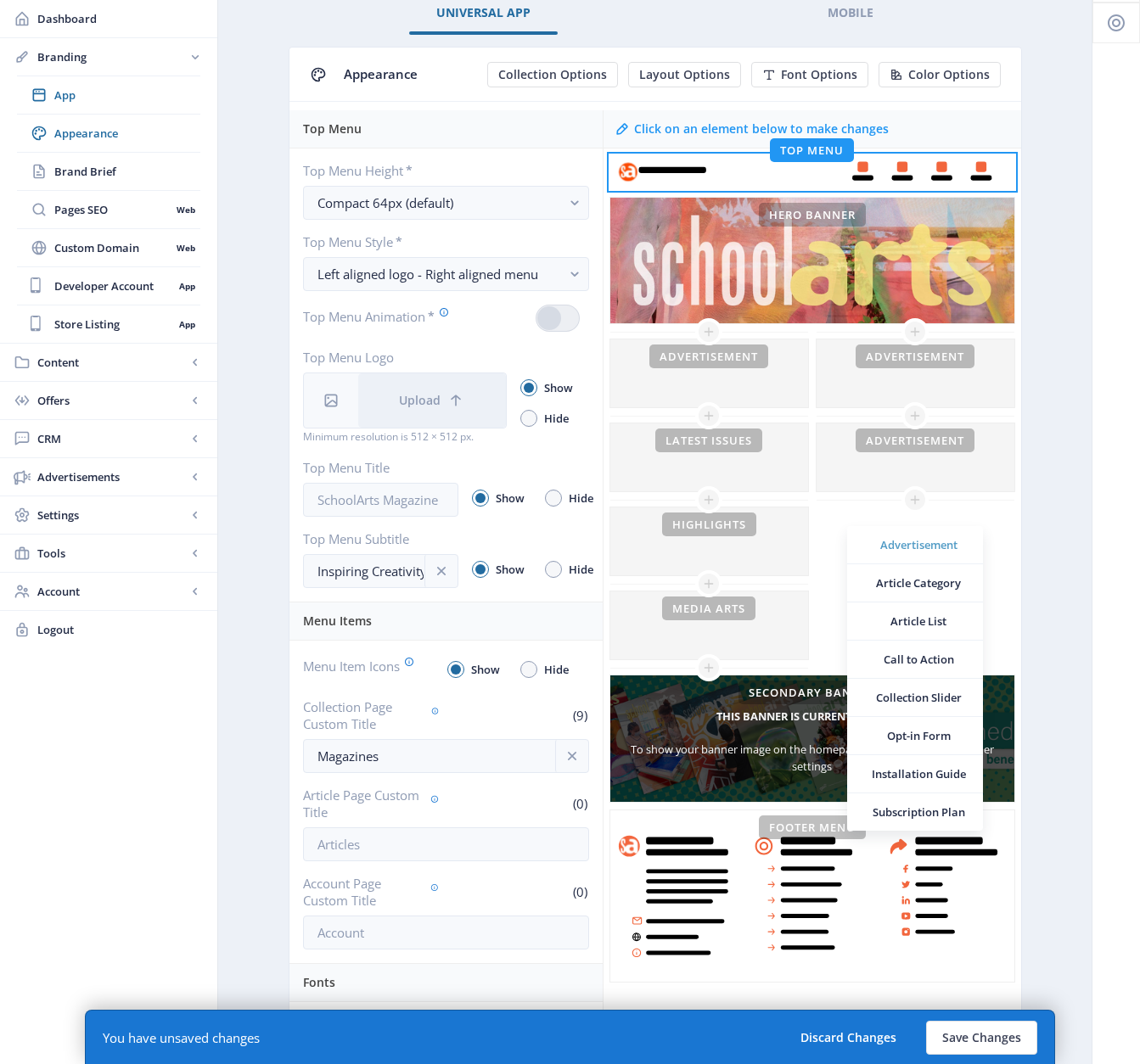
click at [909, 547] on span "Advertisement" at bounding box center [918, 545] width 102 height 17
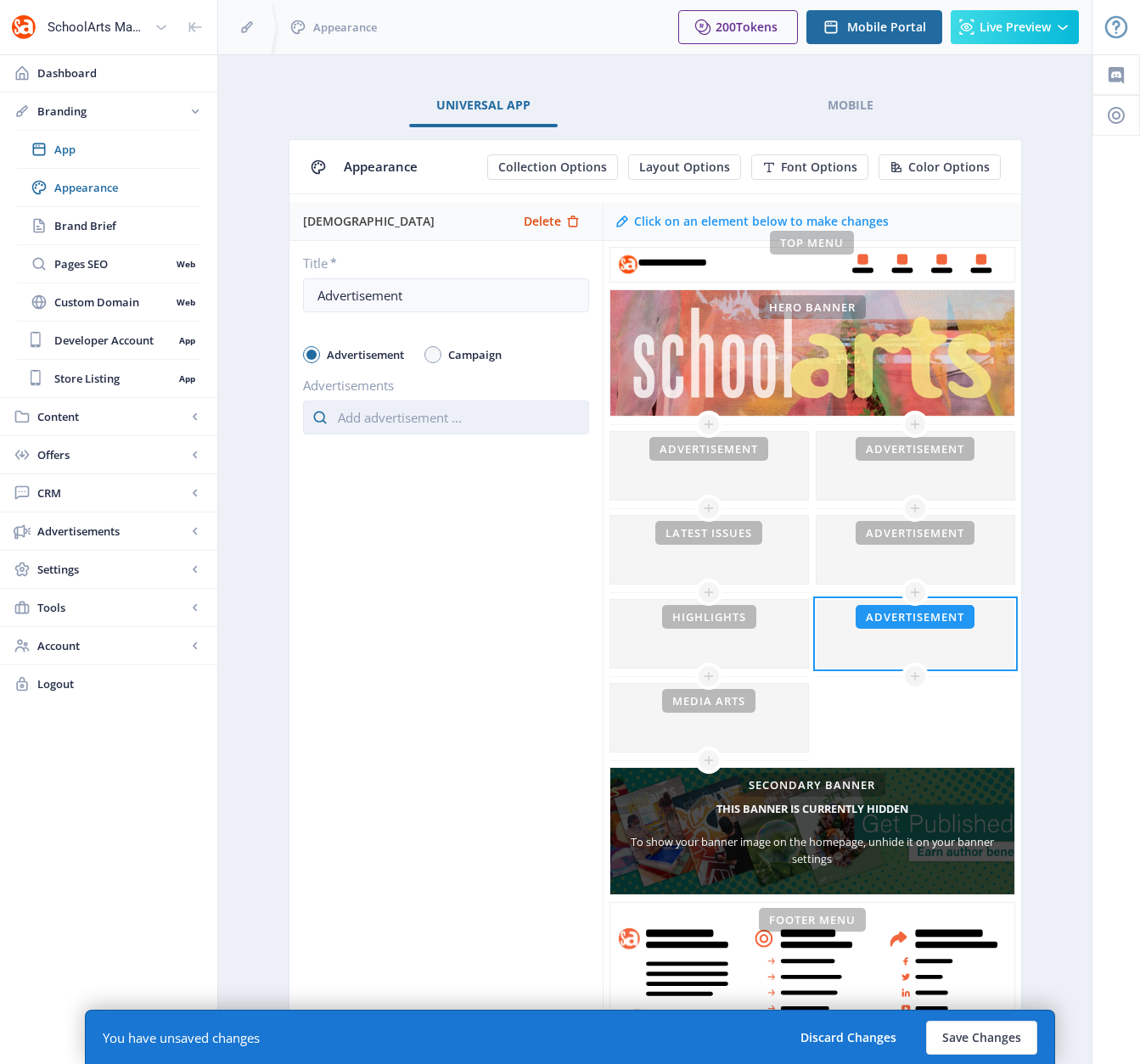
click at [430, 401] on input "text" at bounding box center [446, 418] width 286 height 34
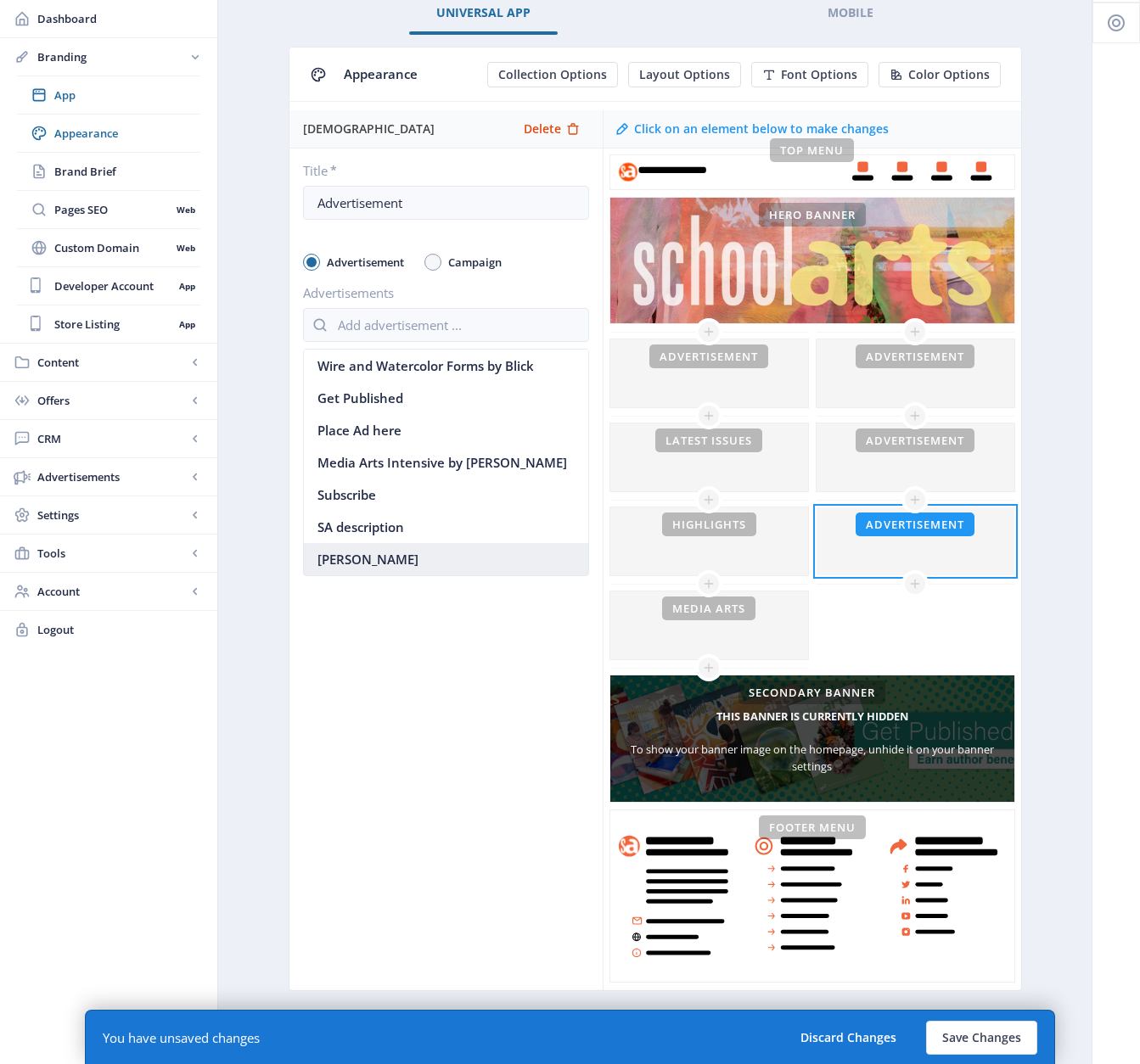
click at [374, 558] on nb-option "[PERSON_NAME]" at bounding box center [446, 559] width 284 height 32
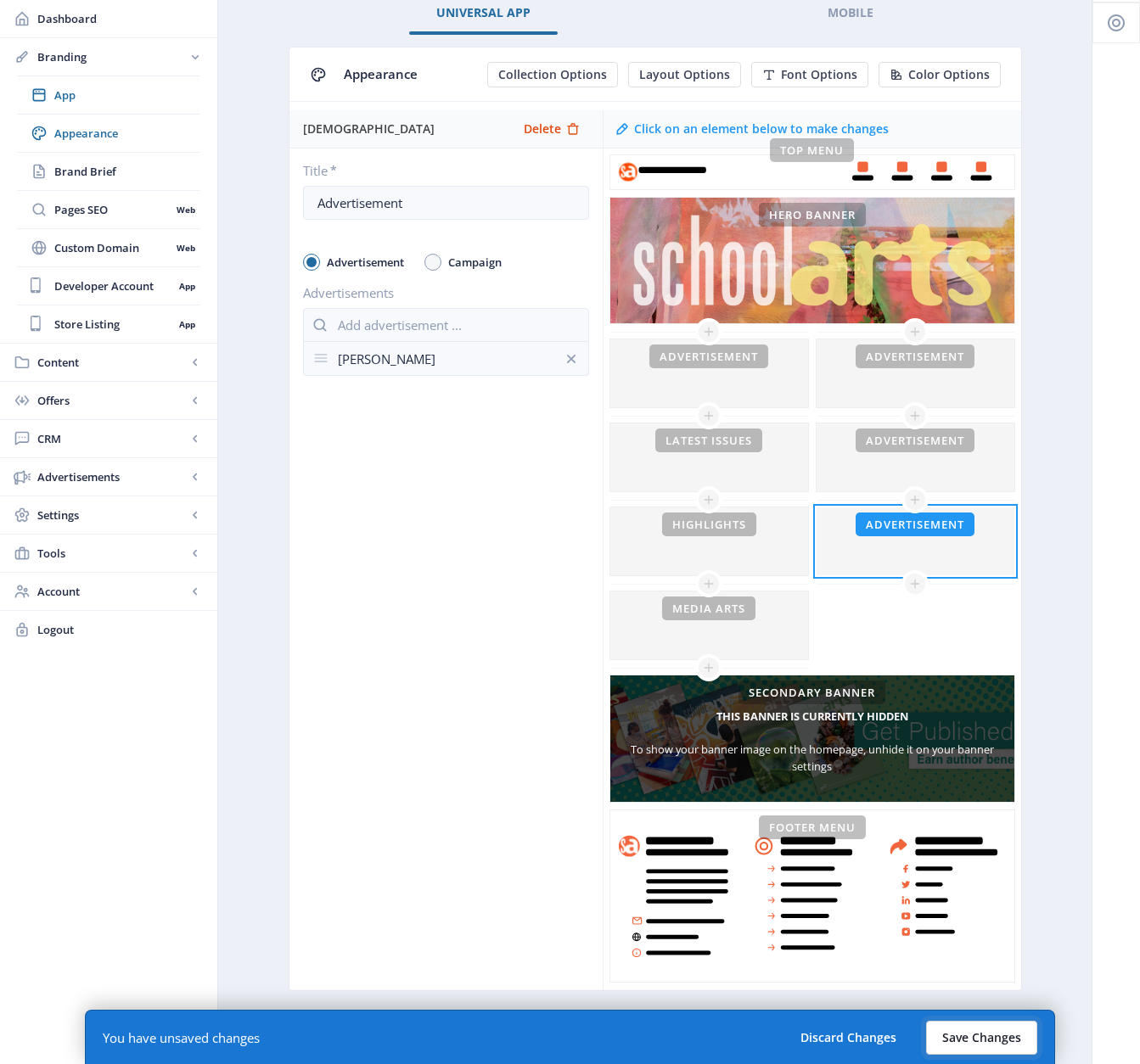
click at [967, 974] on button "Save Changes" at bounding box center [981, 1038] width 111 height 34
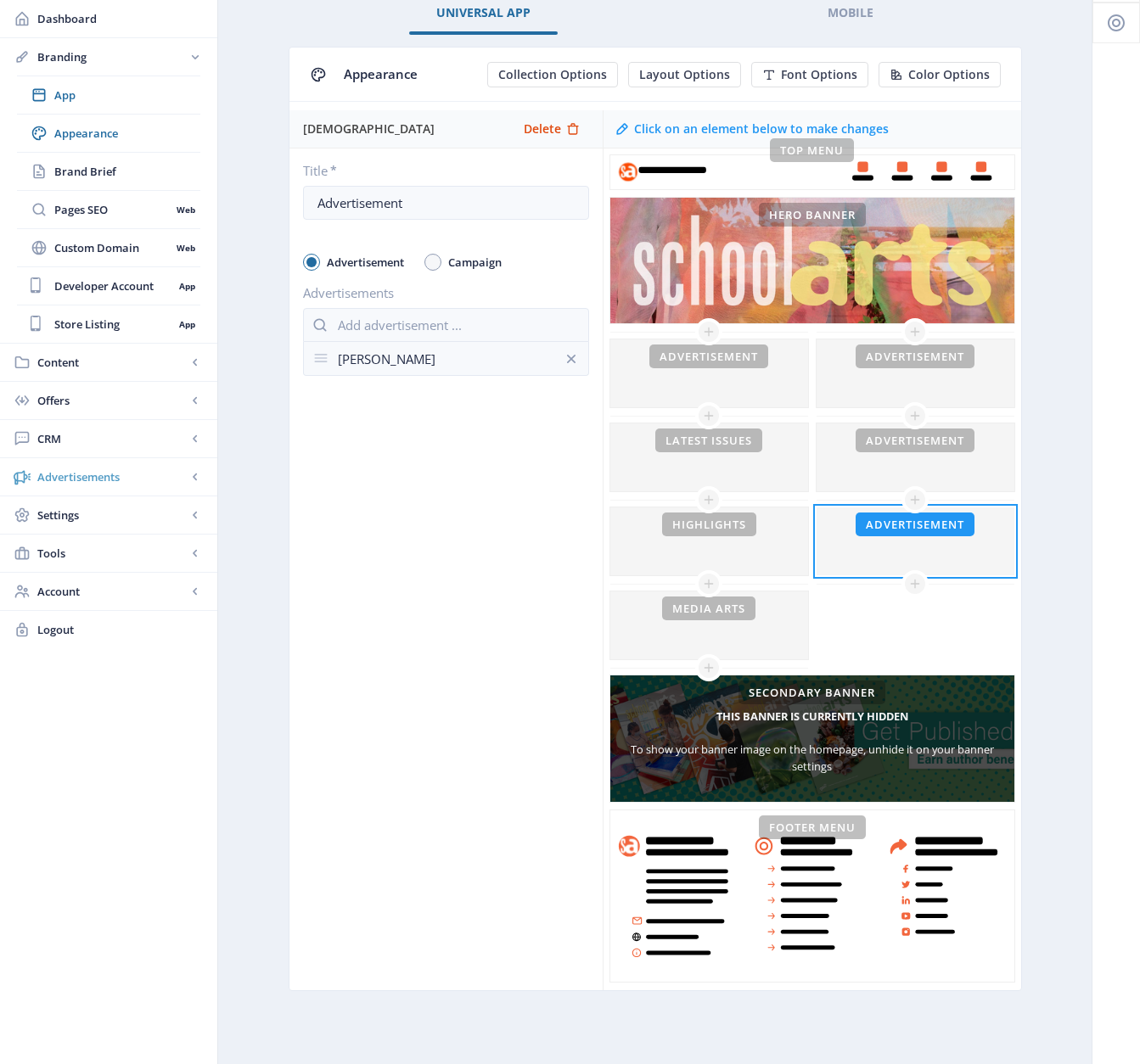
click at [72, 475] on span "Advertisements" at bounding box center [112, 477] width 149 height 17
click at [102, 287] on span "Campaign Manager" at bounding box center [113, 285] width 116 height 17
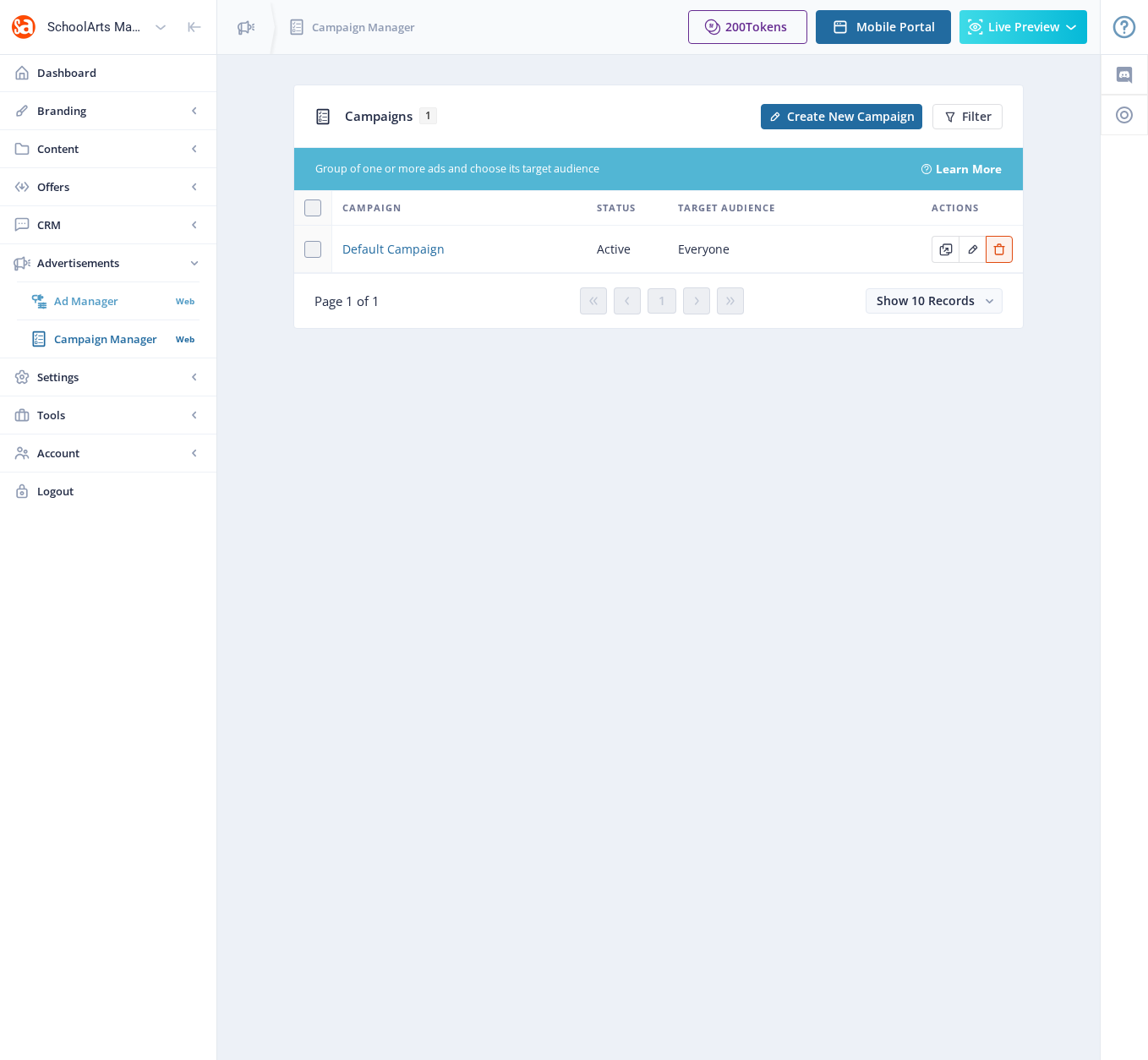
click at [94, 300] on span "Ad Manager" at bounding box center [112, 300] width 116 height 17
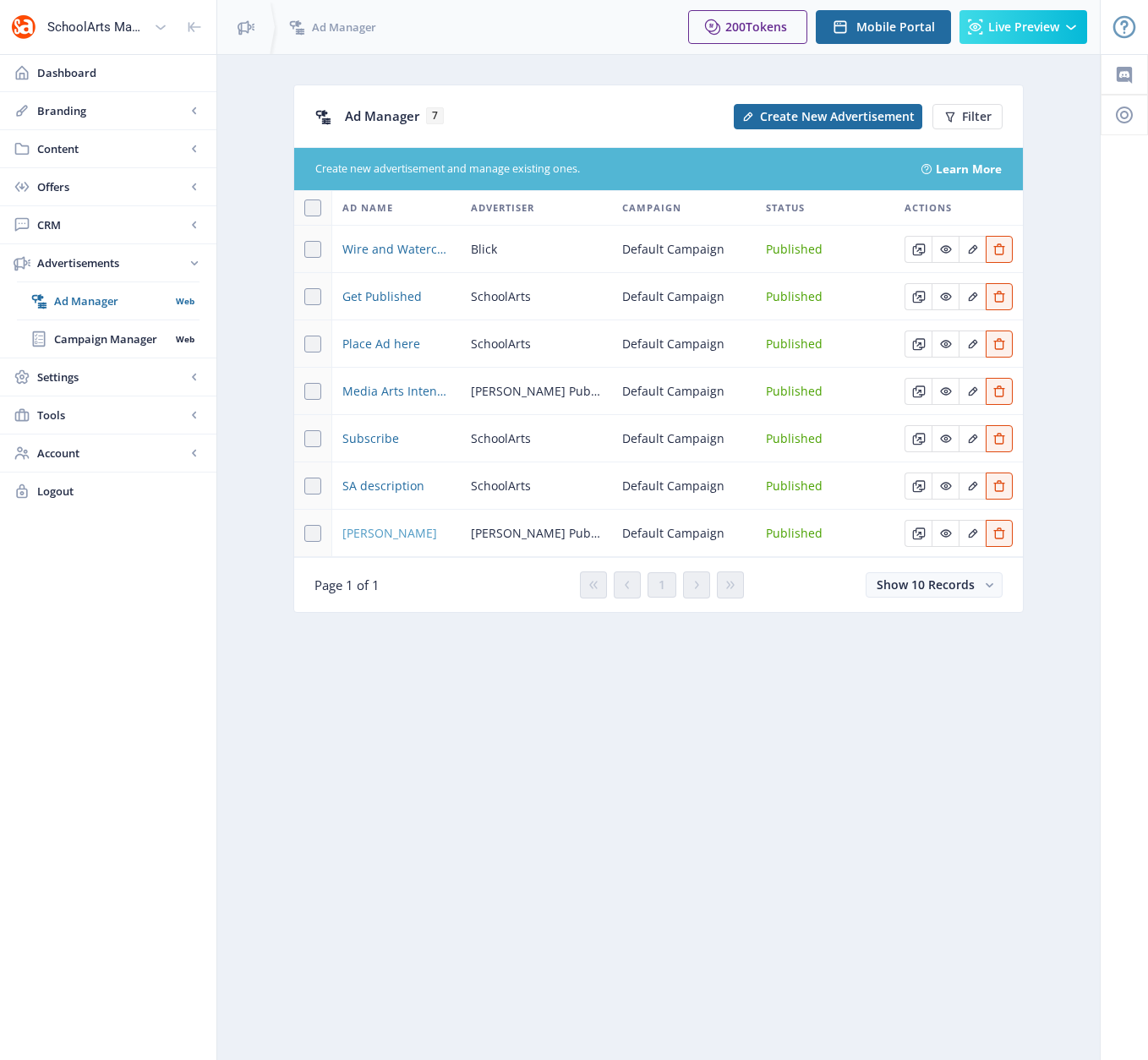
click at [373, 535] on span "[PERSON_NAME]" at bounding box center [389, 533] width 94 height 20
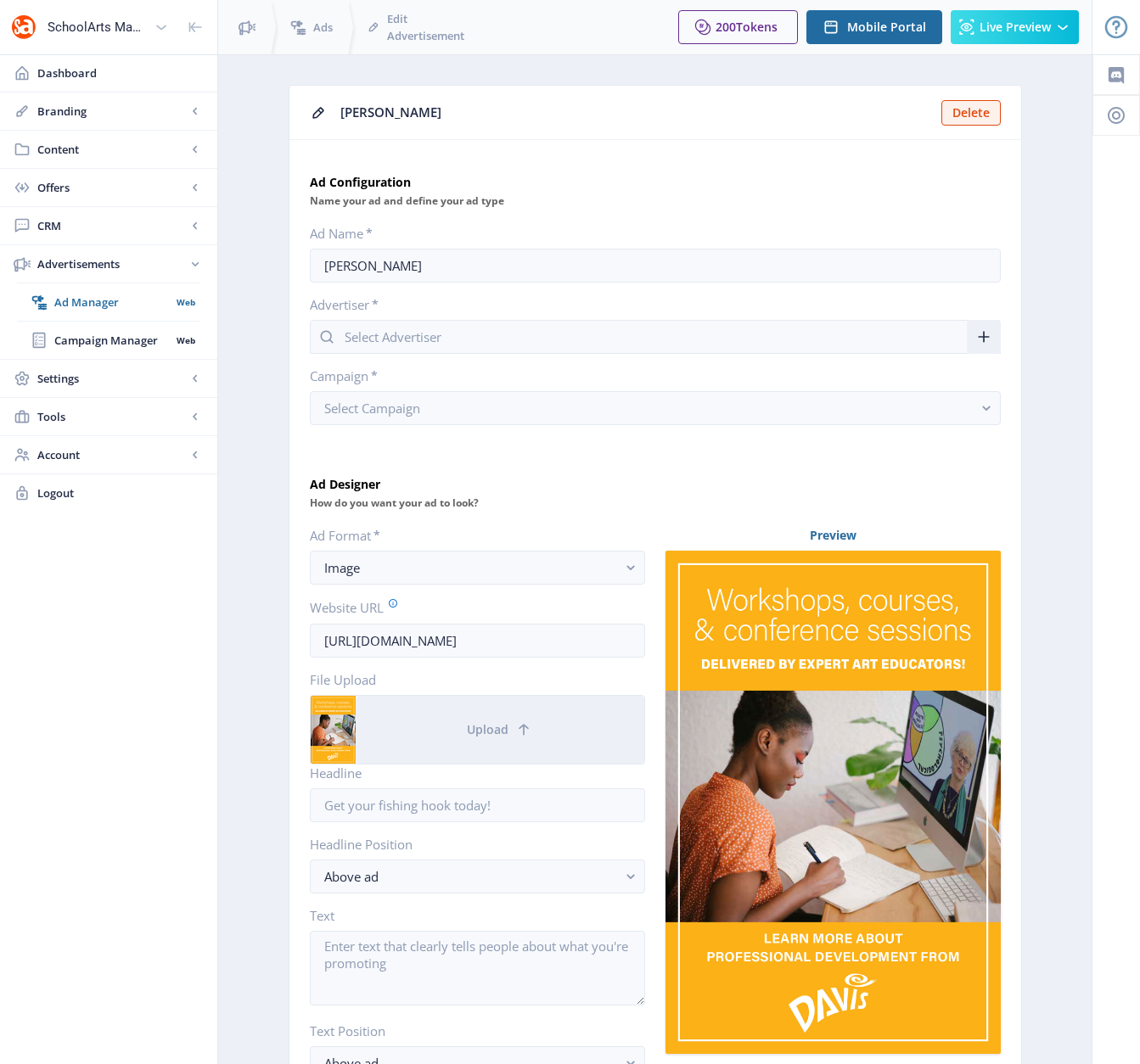
type input "[PERSON_NAME] Publications"
click at [89, 302] on span "Ad Manager" at bounding box center [113, 301] width 116 height 17
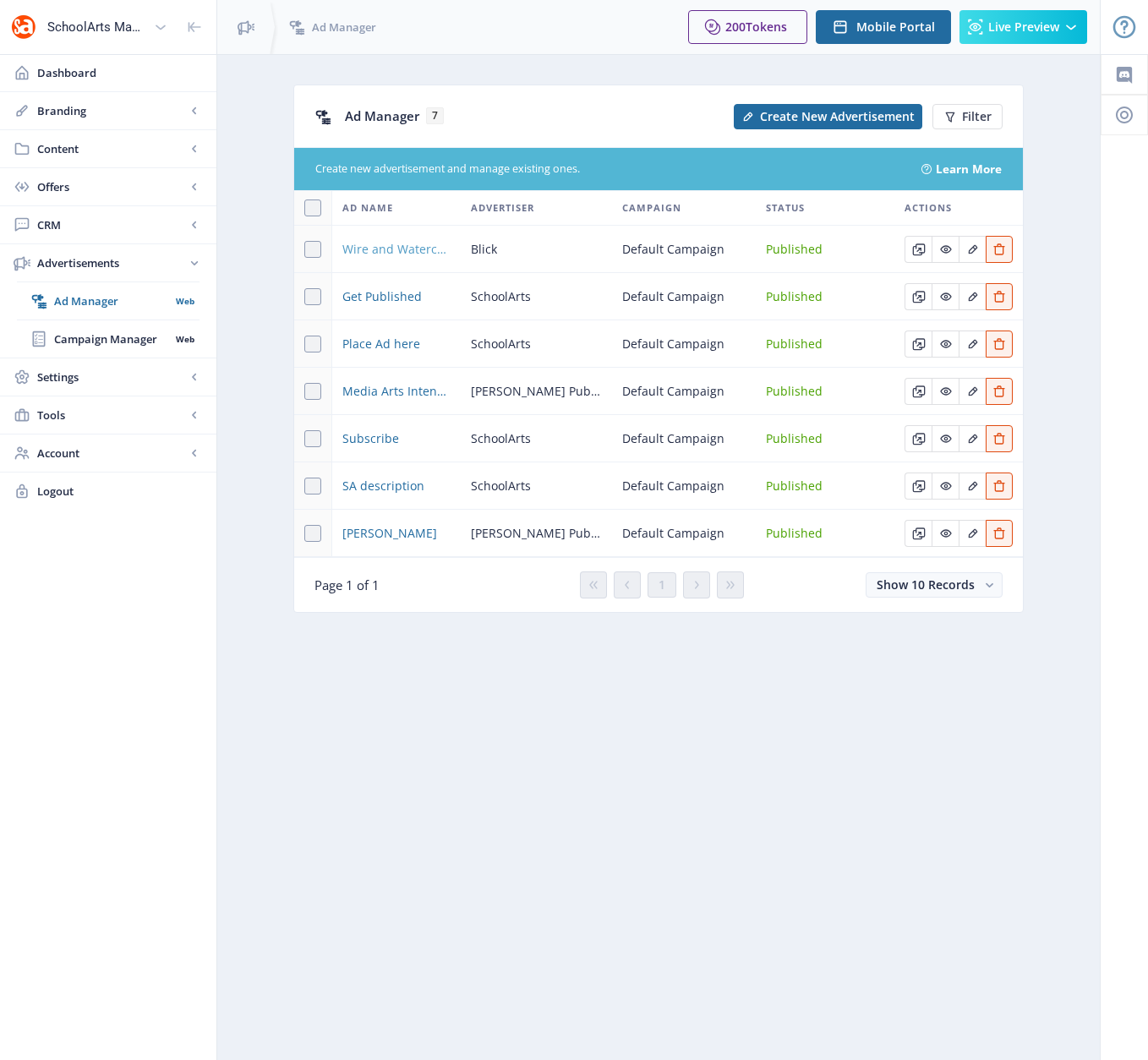
click at [399, 251] on span "Wire and Watercolor Forms by Blick" at bounding box center [395, 249] width 108 height 20
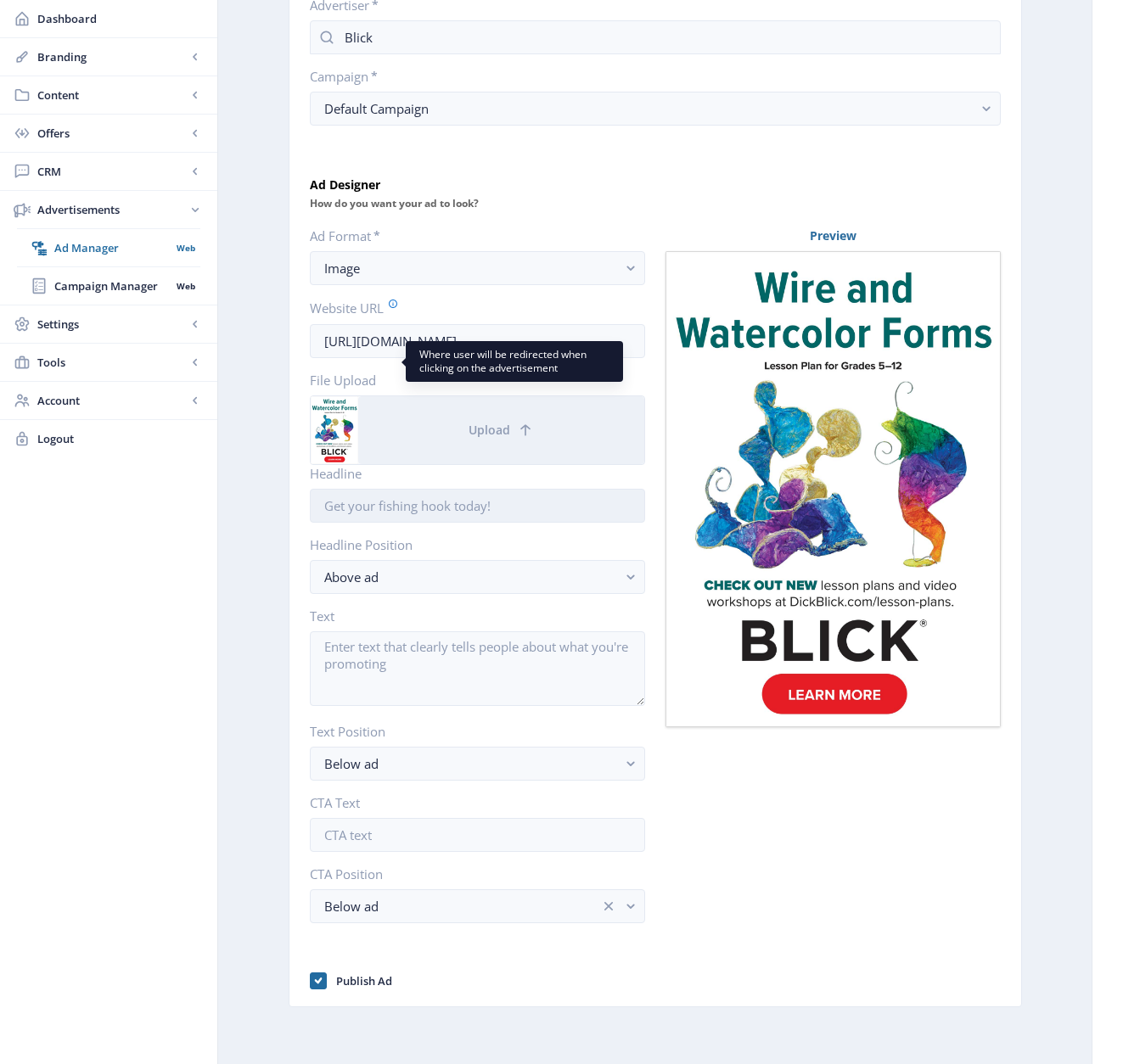
scroll to position [302, 0]
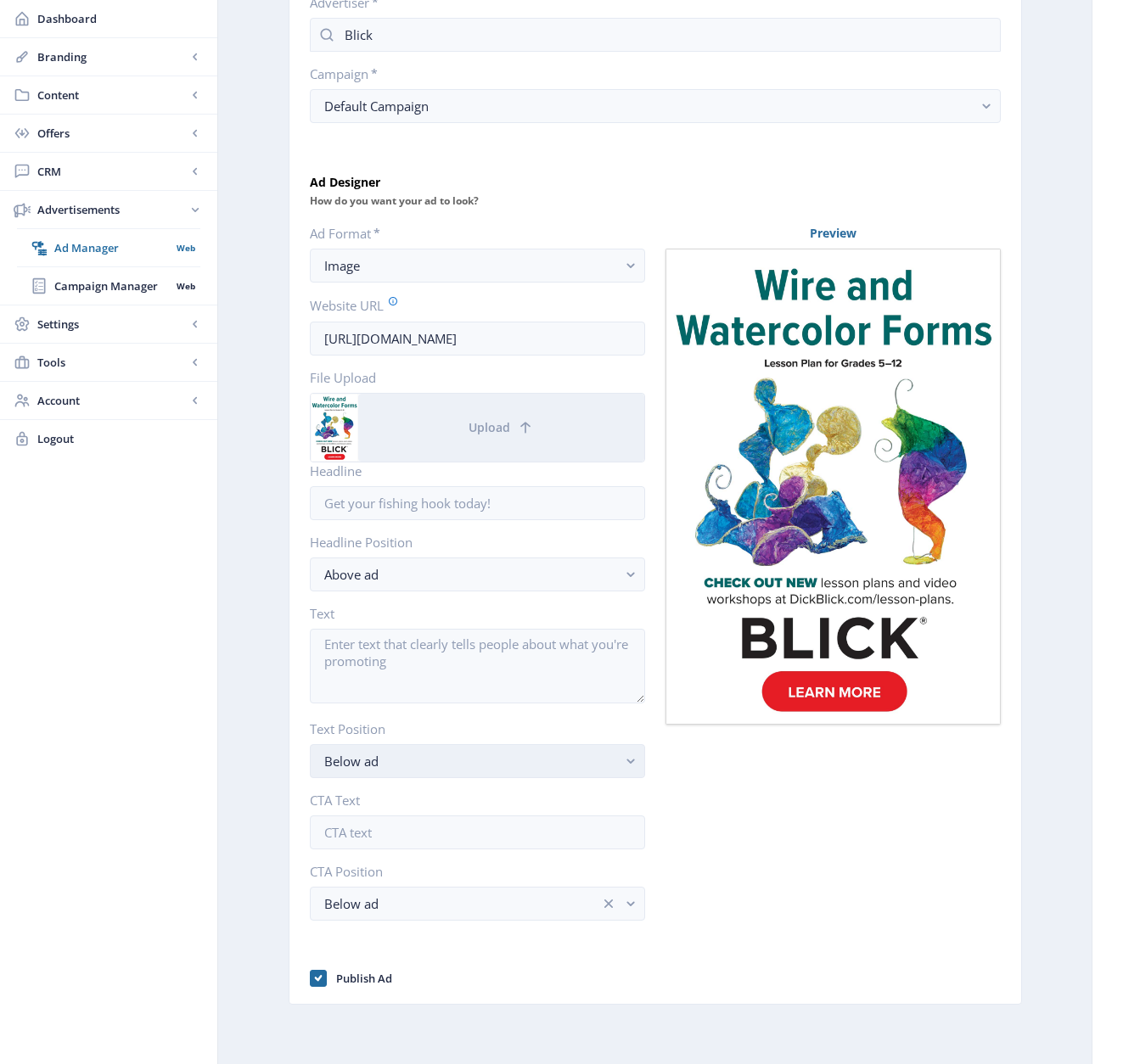
click at [628, 754] on rect "button" at bounding box center [631, 762] width 20 height 20
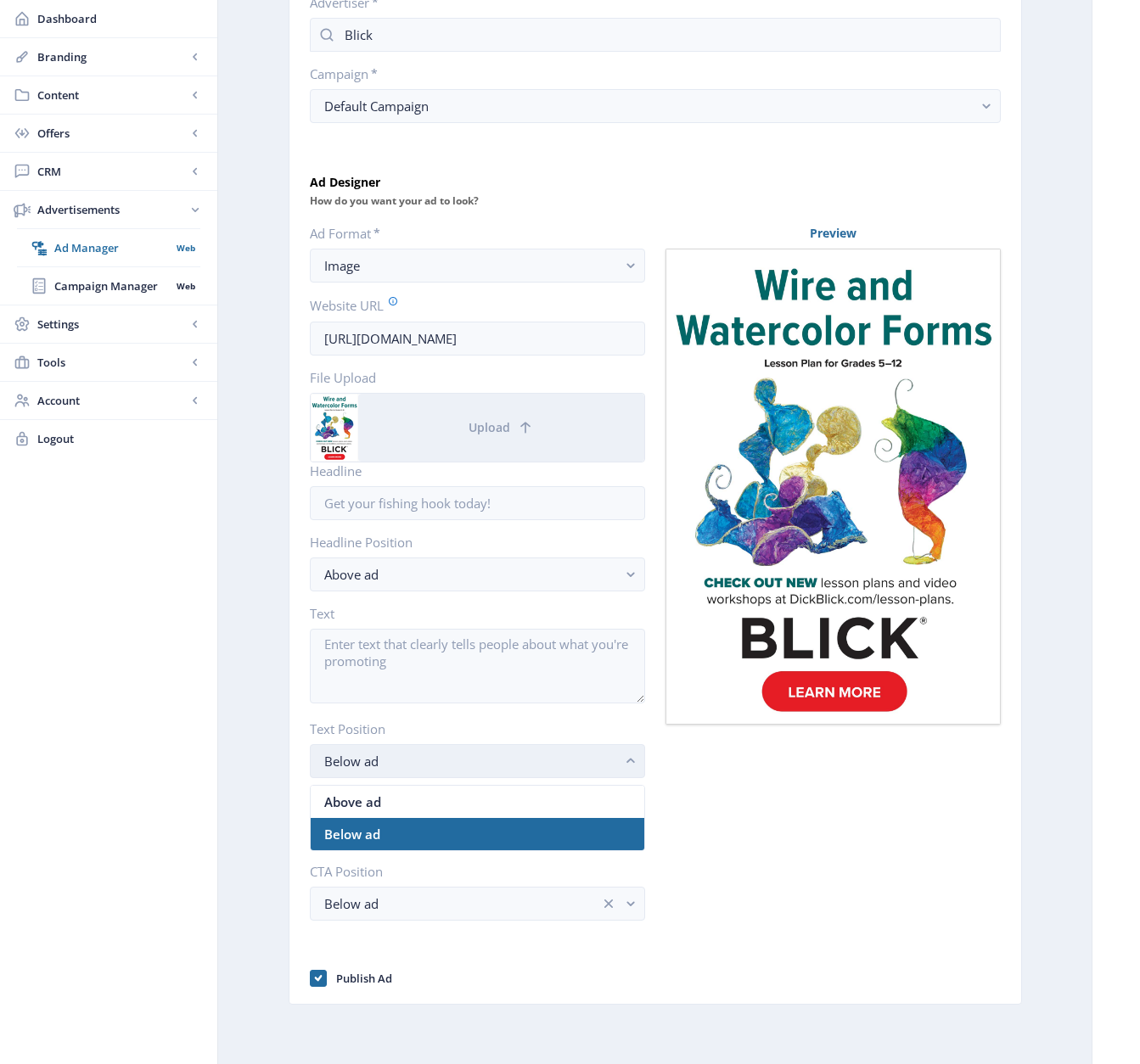
scroll to position [0, 0]
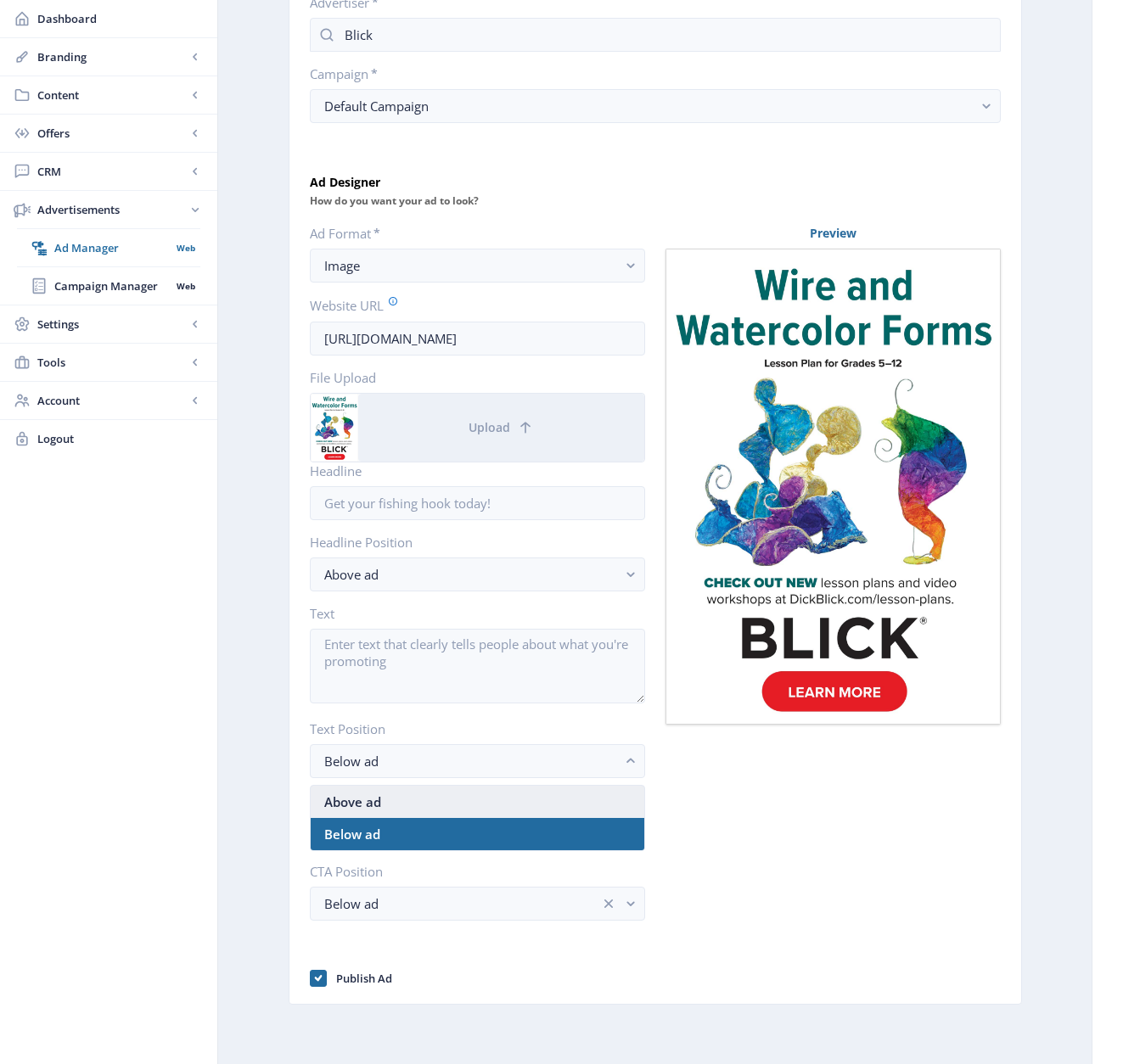
click at [568, 794] on nb-option "Above ad" at bounding box center [477, 802] width 334 height 32
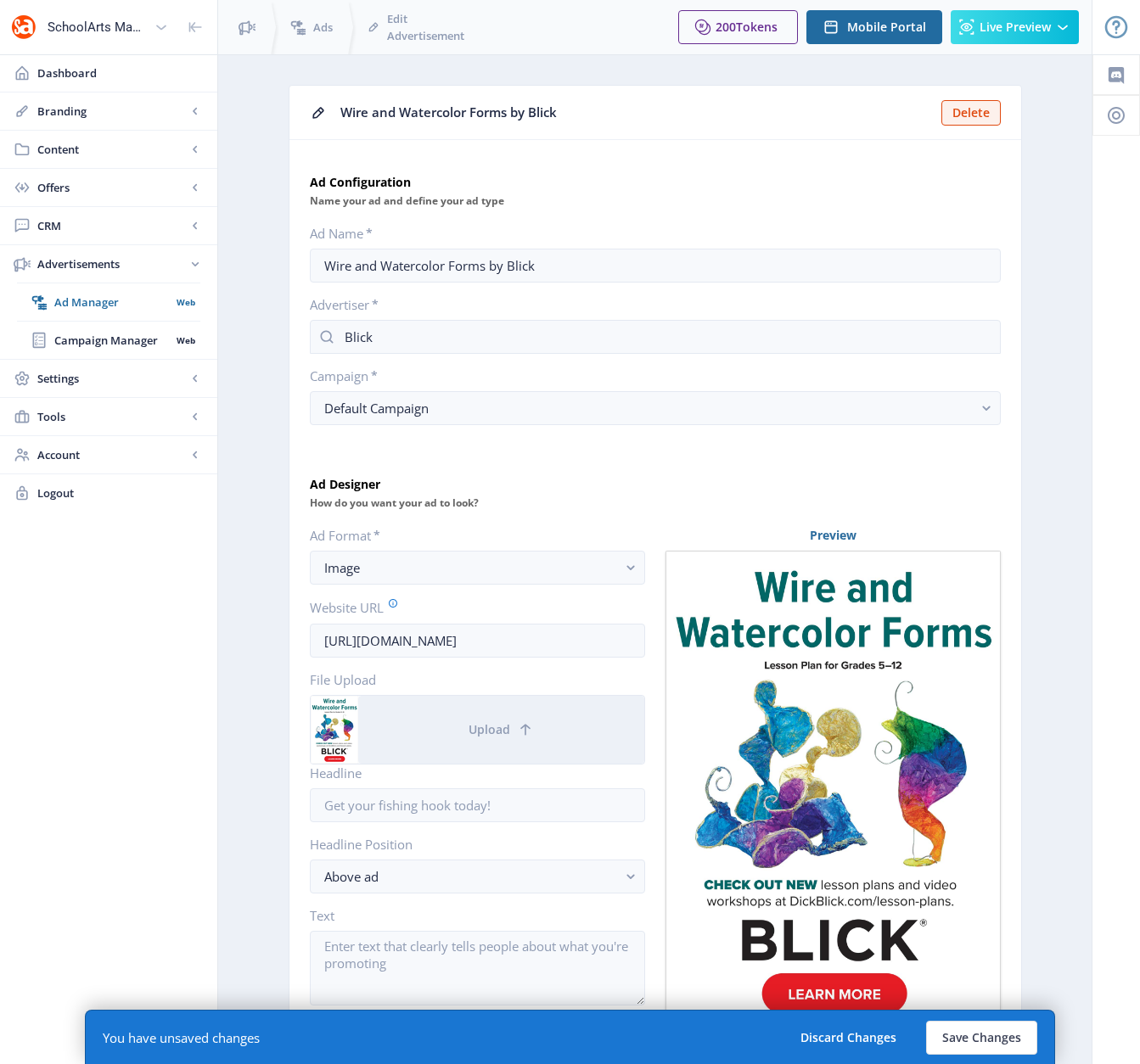
scroll to position [302, 0]
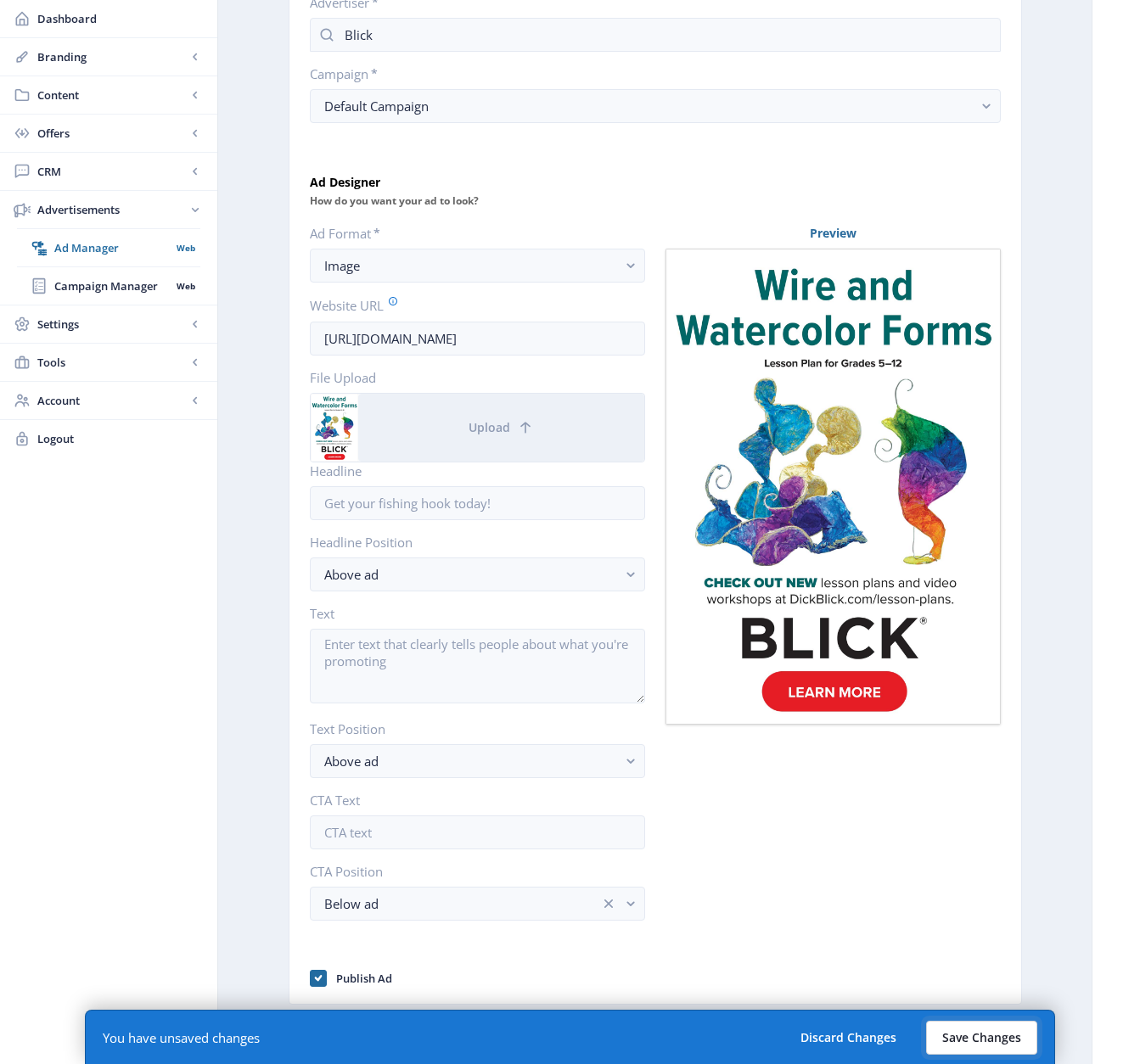
click at [966, 974] on button "Save Changes" at bounding box center [981, 1038] width 111 height 34
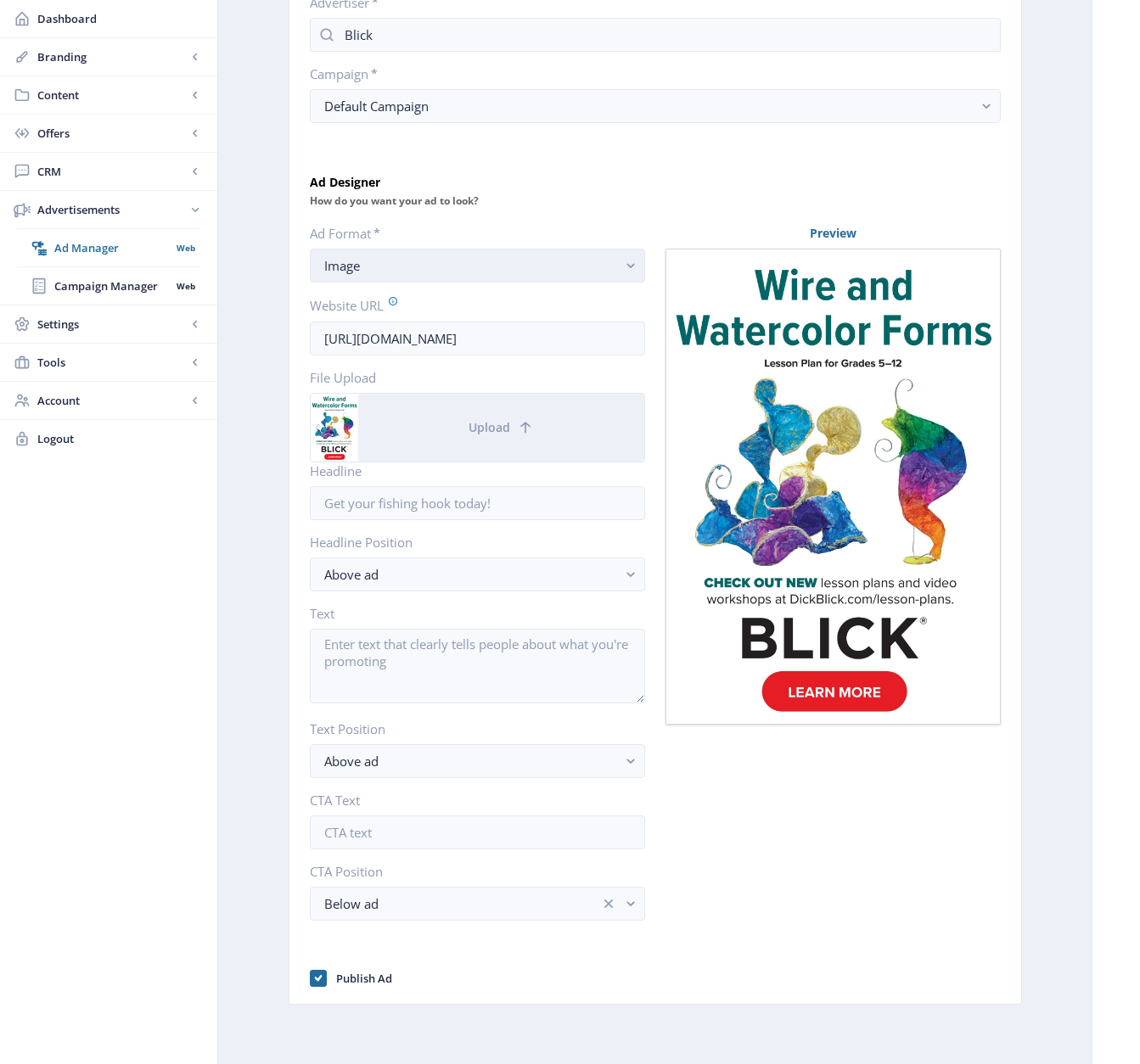
click at [621, 267] on rect "button" at bounding box center [631, 266] width 20 height 20
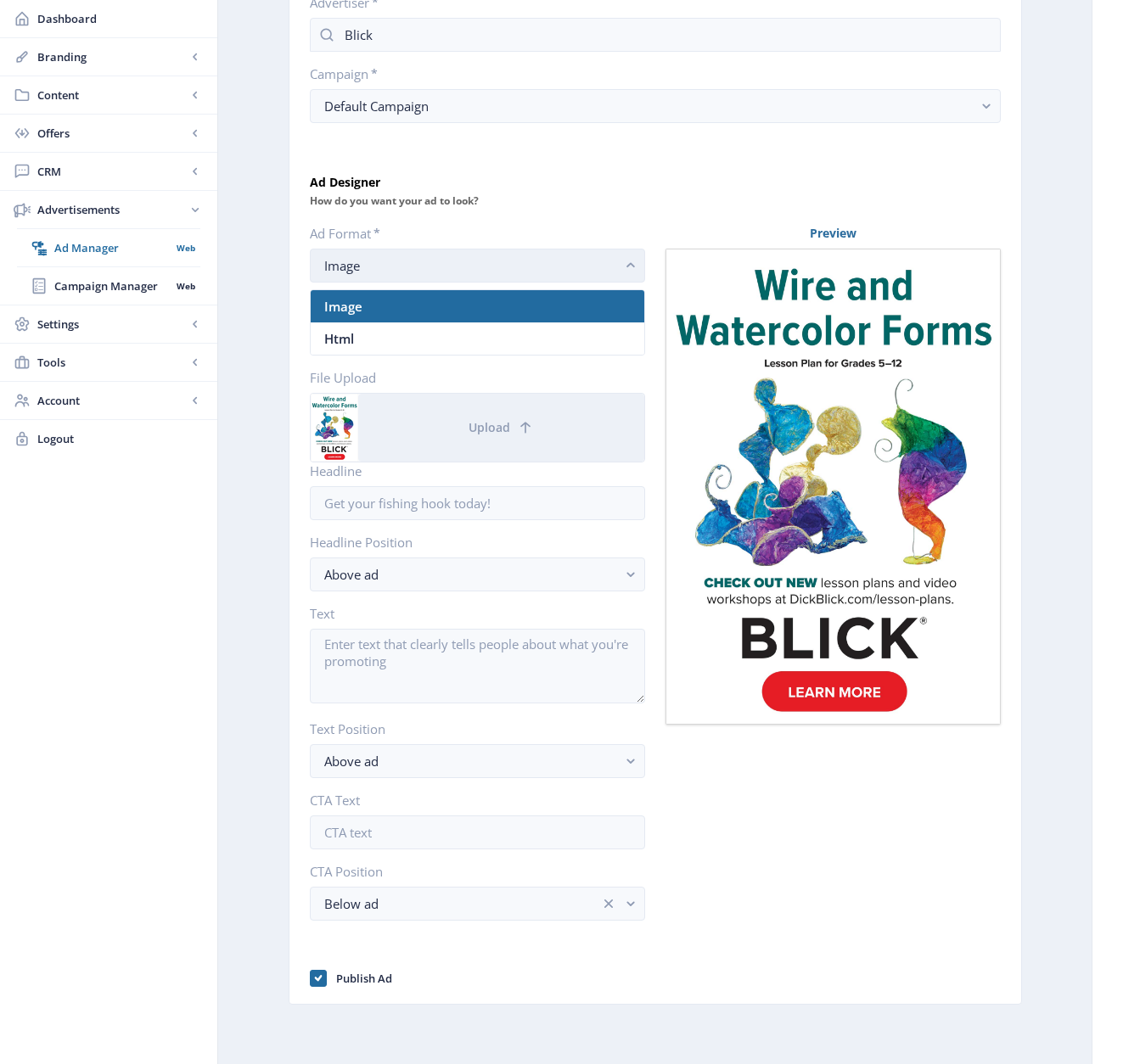
scroll to position [0, 0]
click at [621, 267] on rect "button" at bounding box center [631, 266] width 20 height 20
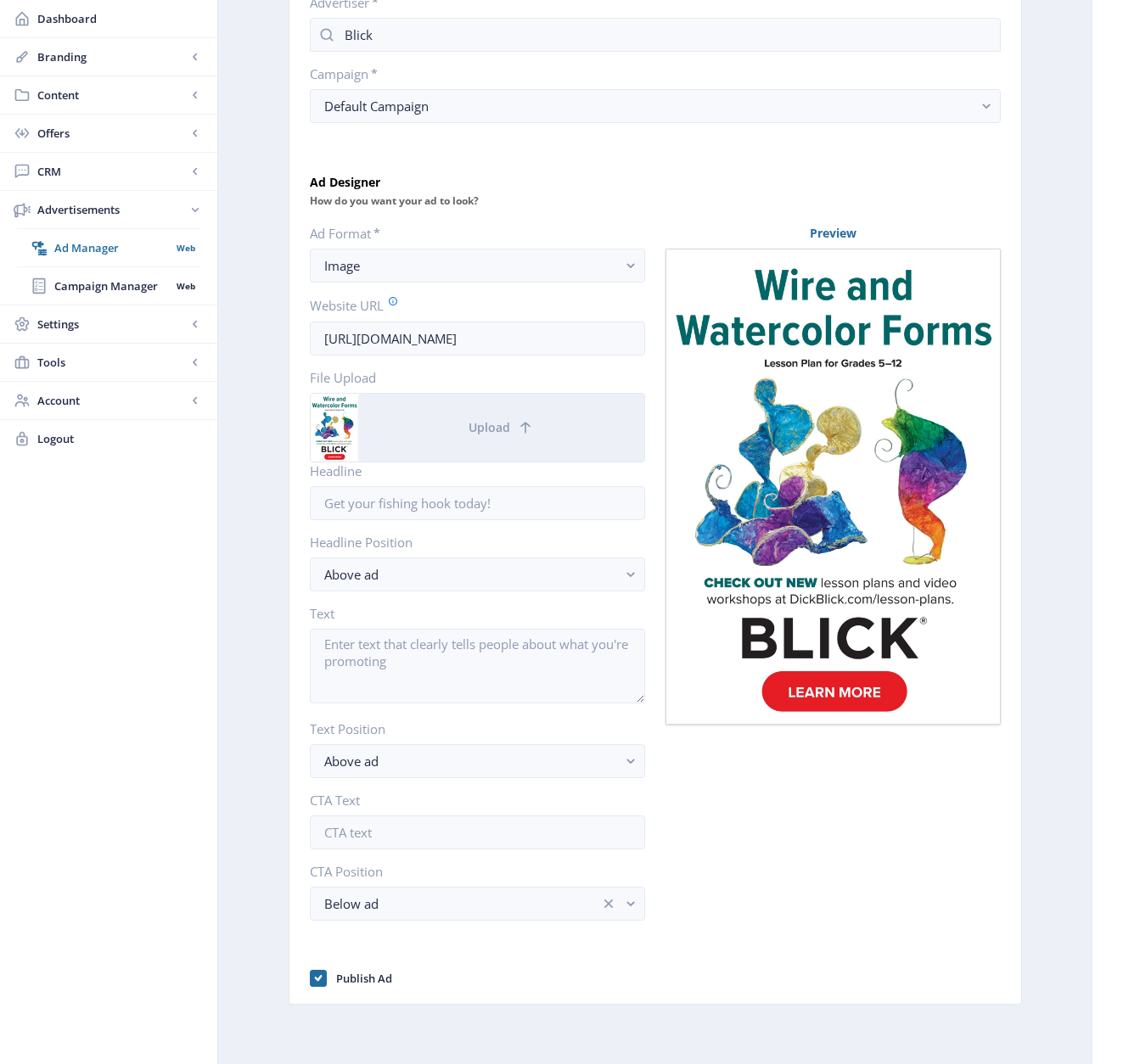
click at [819, 926] on div "Preview" at bounding box center [832, 608] width 335 height 765
click at [316, 974] on icon at bounding box center [317, 978] width 8 height 17
click at [310, 974] on input "Publish Ad" at bounding box center [309, 978] width 1 height 1
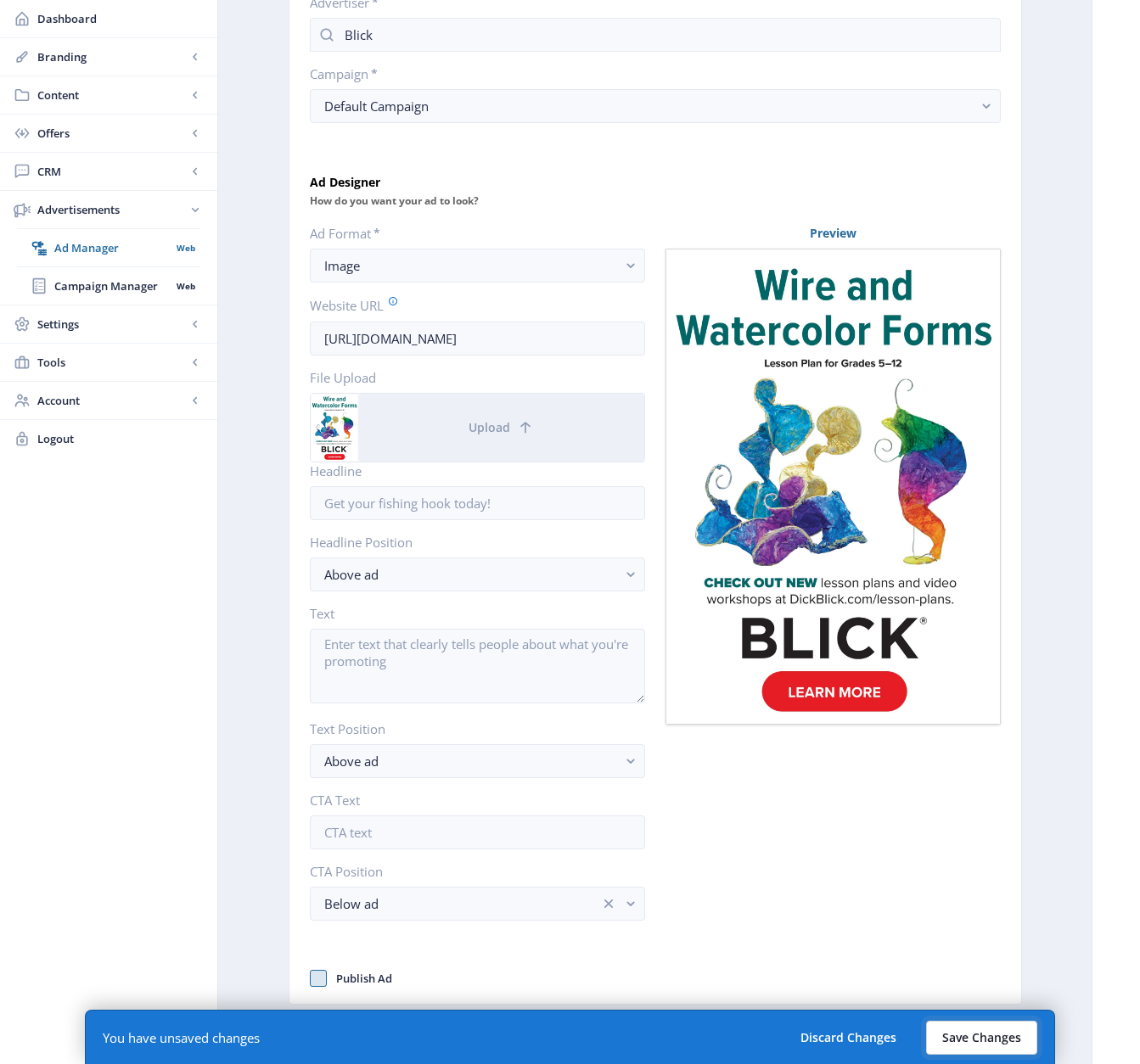
click at [957, 974] on button "Save Changes" at bounding box center [981, 1038] width 111 height 34
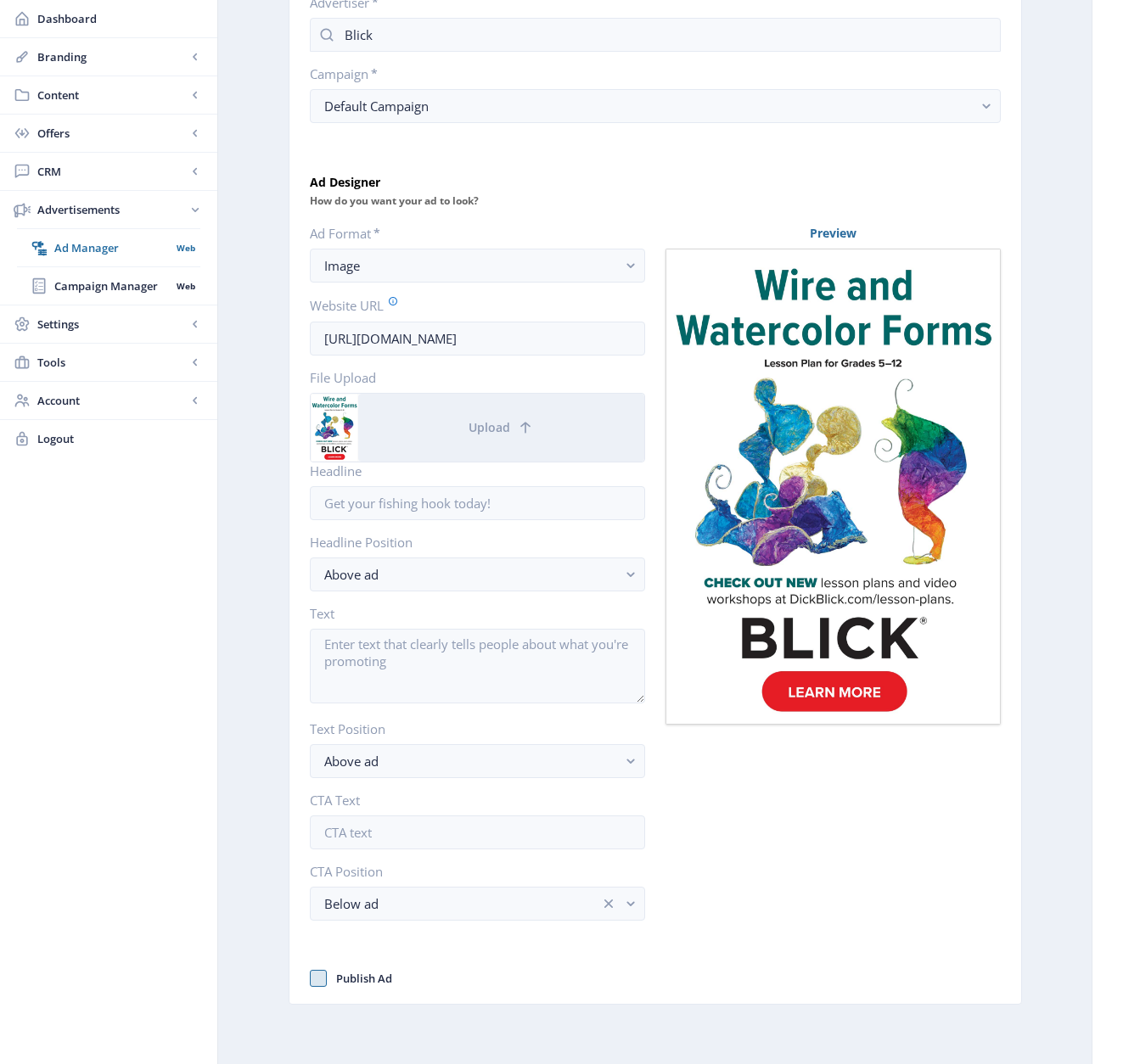
click at [308, 932] on nb-card-body "Ad Configuration Name your ad and define your ad type Ad Name * Wire and Waterc…" at bounding box center [655, 421] width 731 height 1166
click at [317, 974] on span at bounding box center [317, 978] width 17 height 17
click at [310, 974] on input "Publish Ad" at bounding box center [309, 978] width 1 height 1
checkbox input "true"
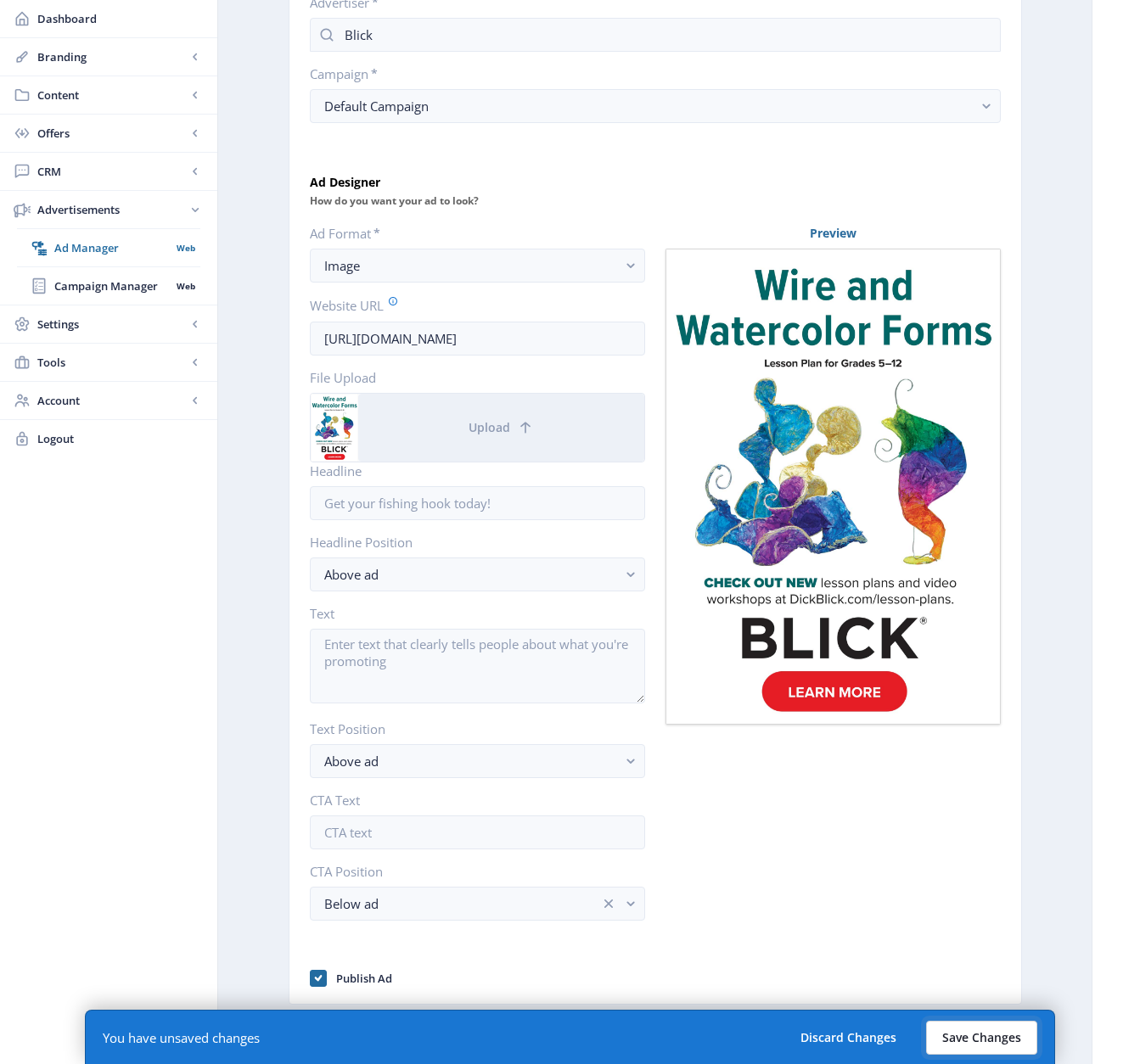
click at [982, 974] on button "Save Changes" at bounding box center [981, 1038] width 111 height 34
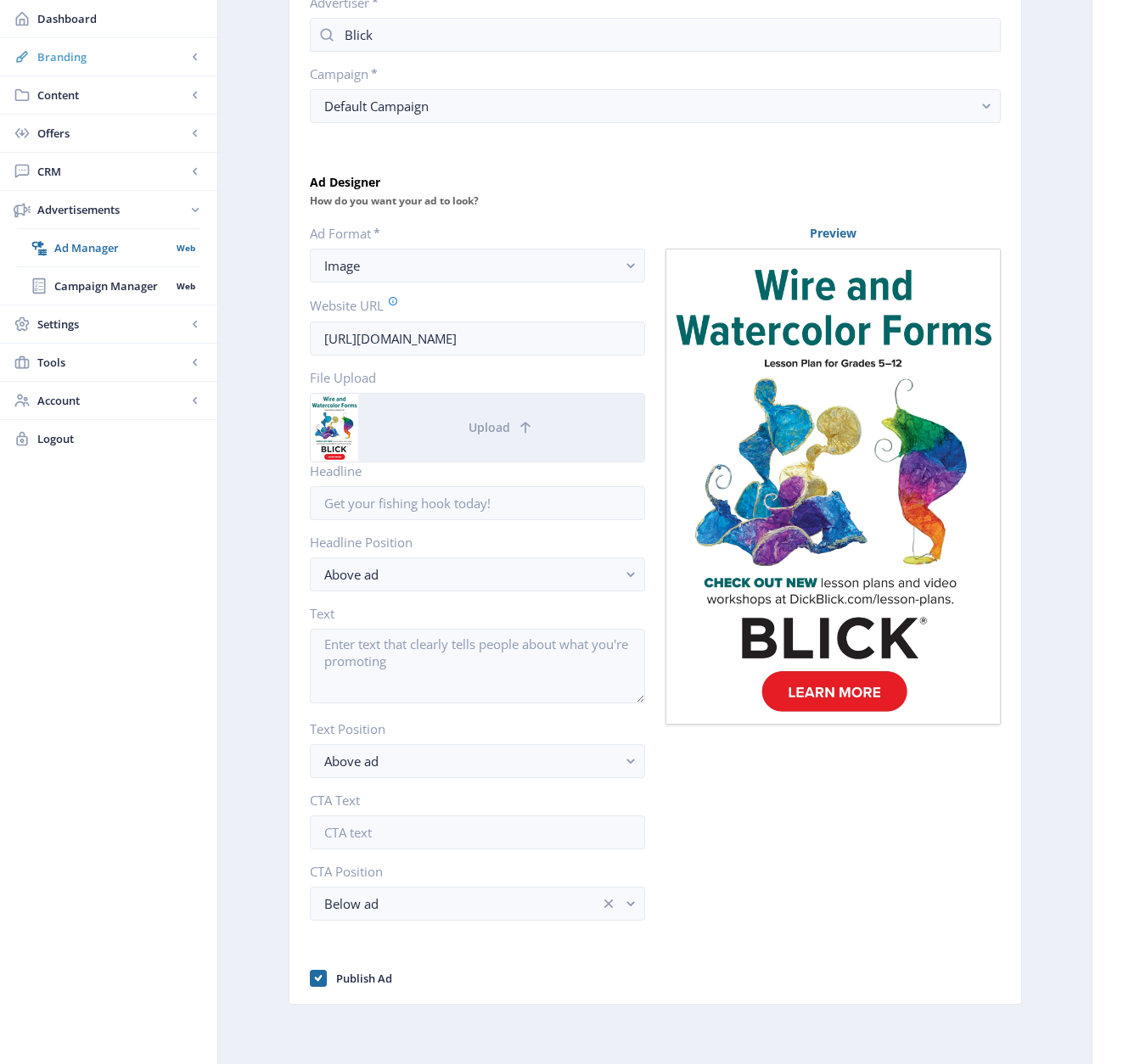
click at [71, 57] on span "Branding" at bounding box center [112, 56] width 149 height 17
click at [72, 131] on span "Appearance" at bounding box center [127, 133] width 146 height 17
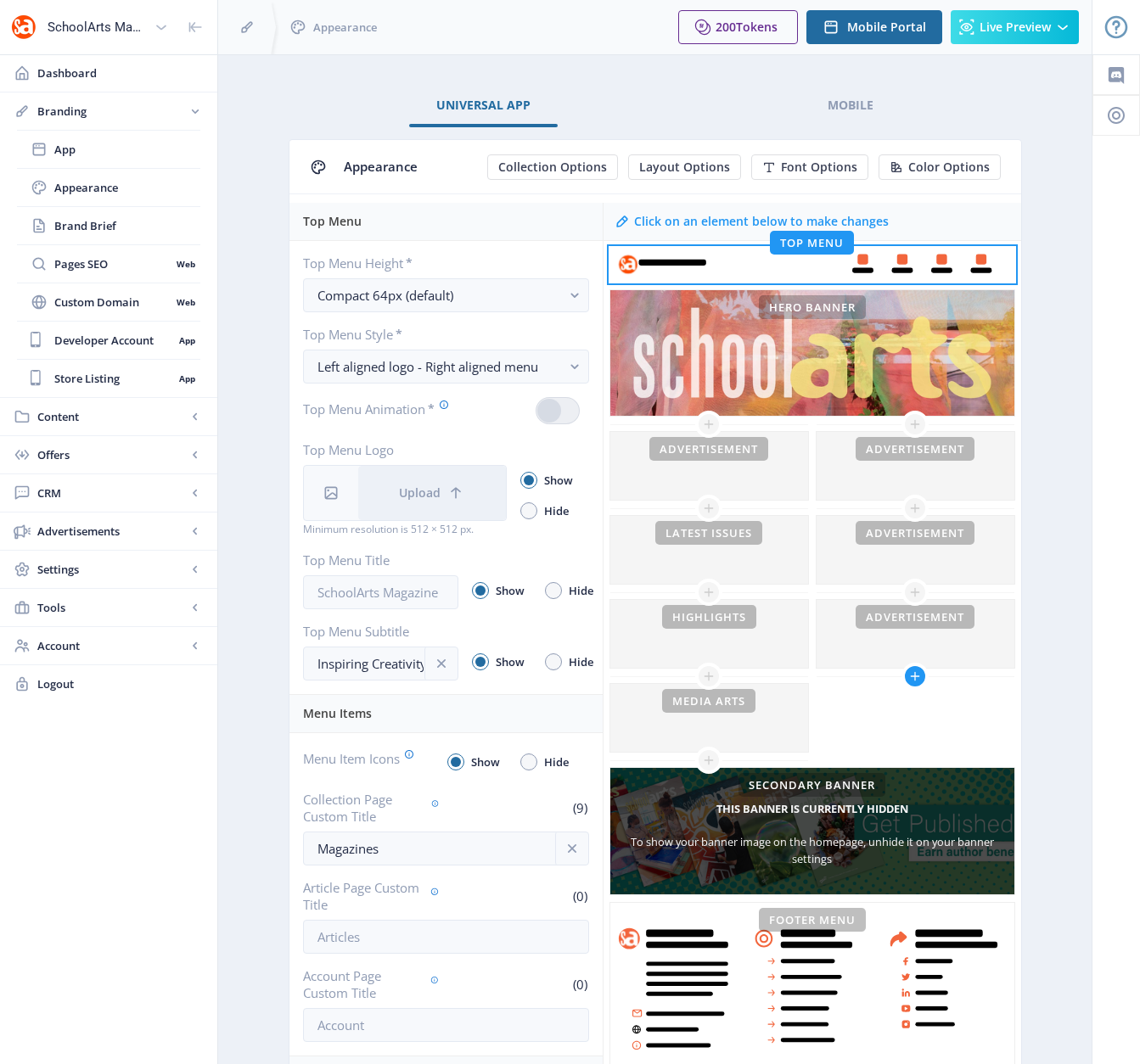
click at [912, 676] on icon at bounding box center [915, 677] width 9 height 9
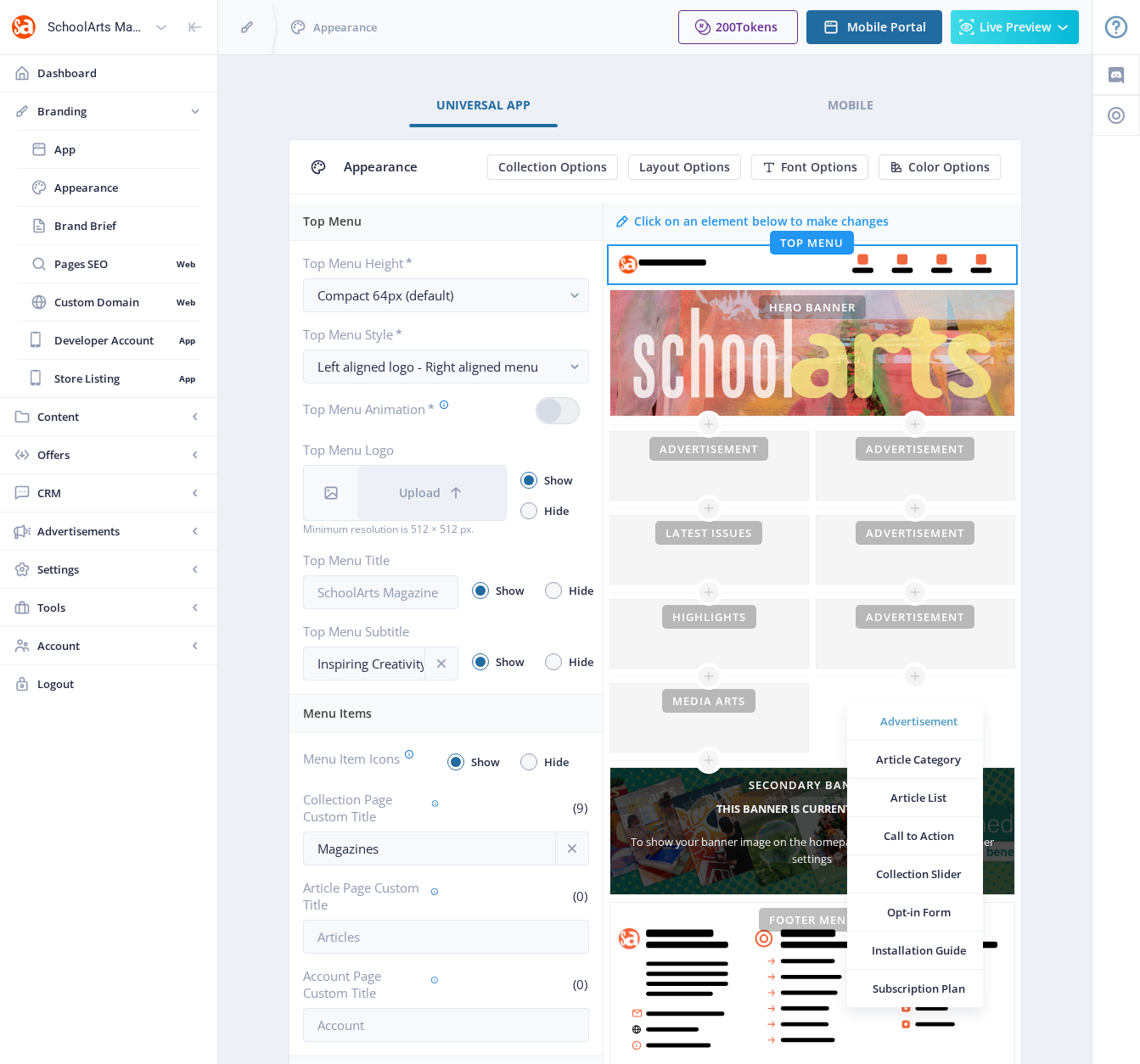
click at [916, 722] on span "Advertisement" at bounding box center [918, 721] width 102 height 17
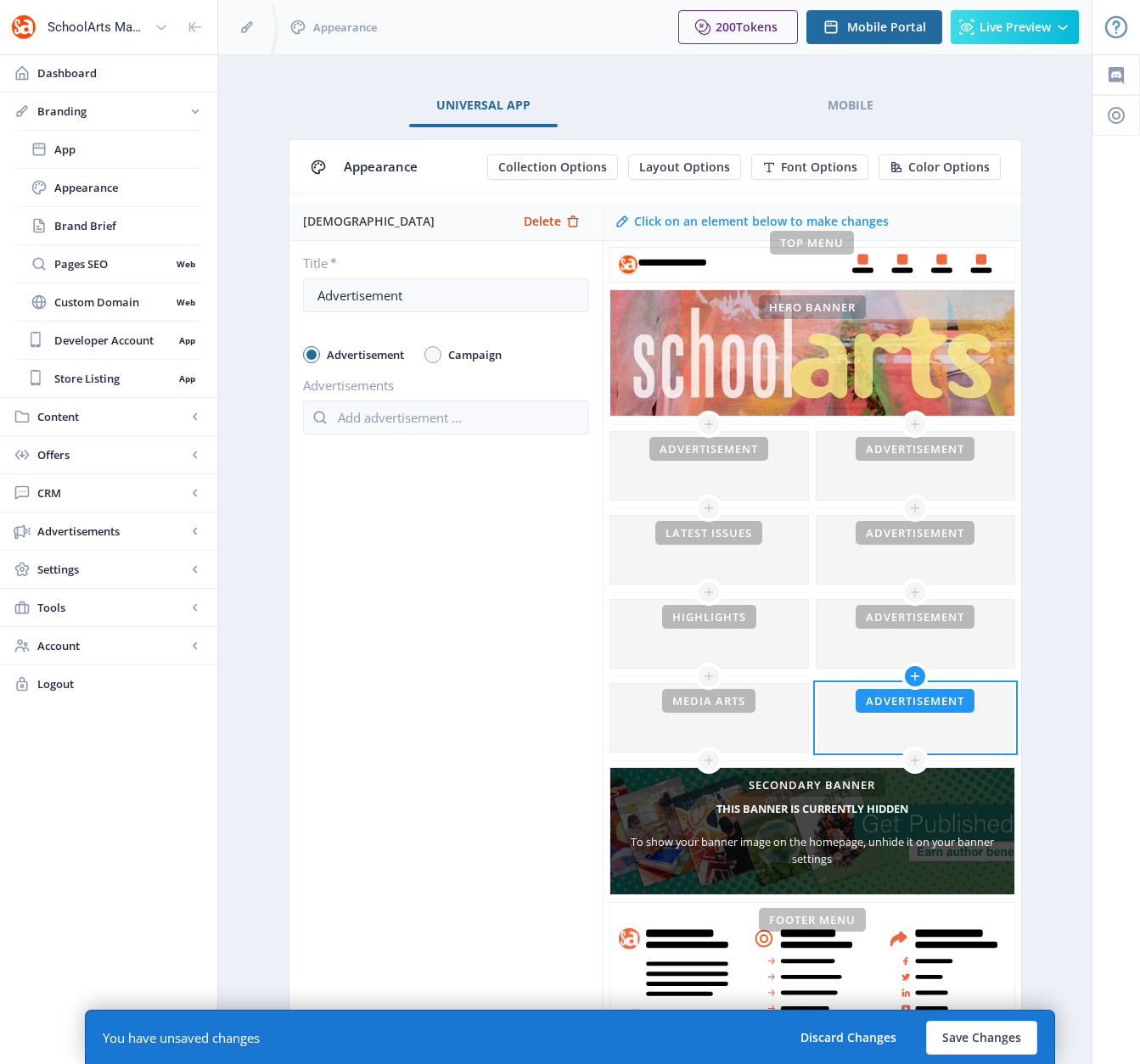
click at [916, 675] on icon at bounding box center [915, 676] width 13 height 13
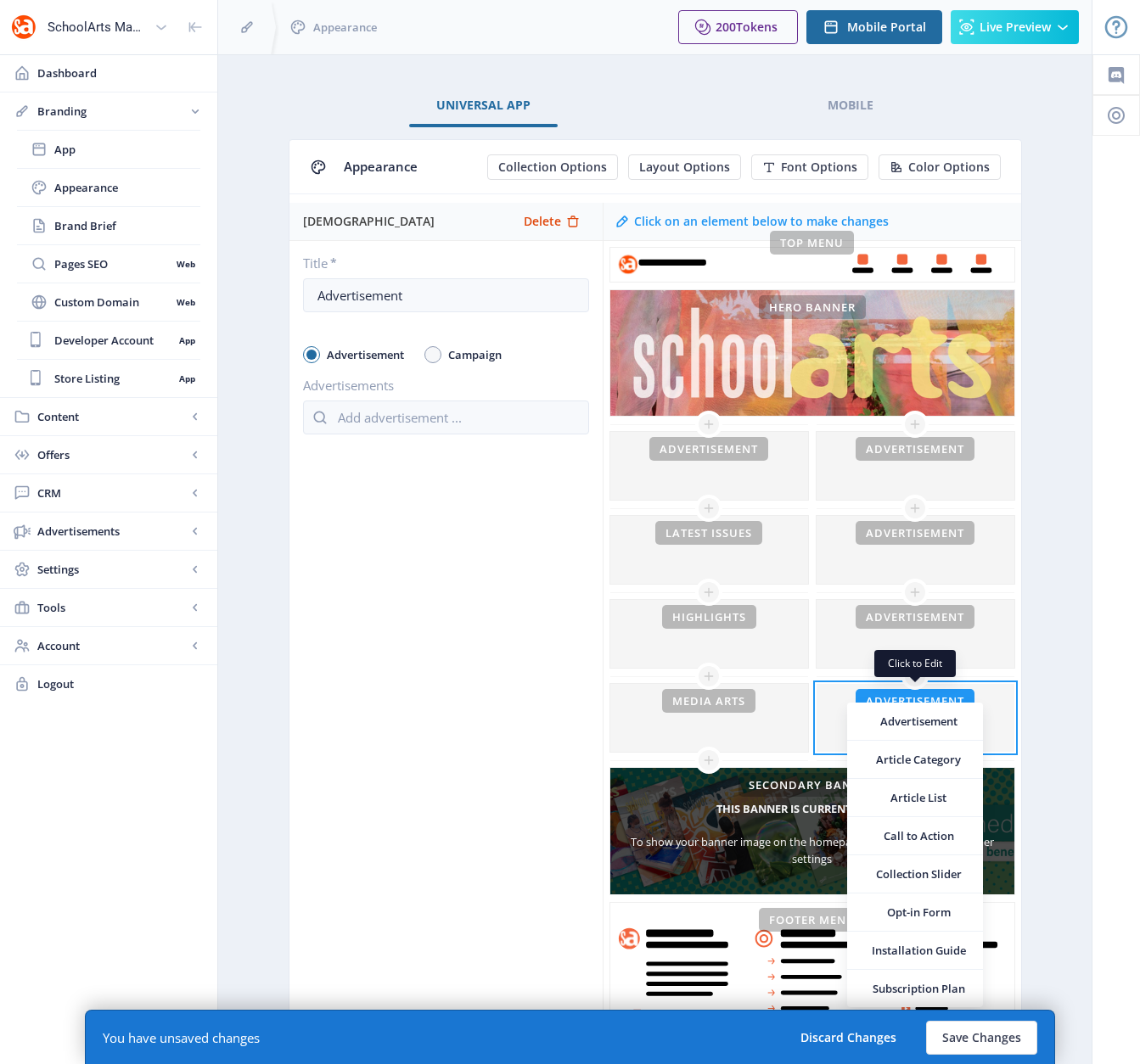
click at [1004, 704] on div at bounding box center [915, 718] width 198 height 68
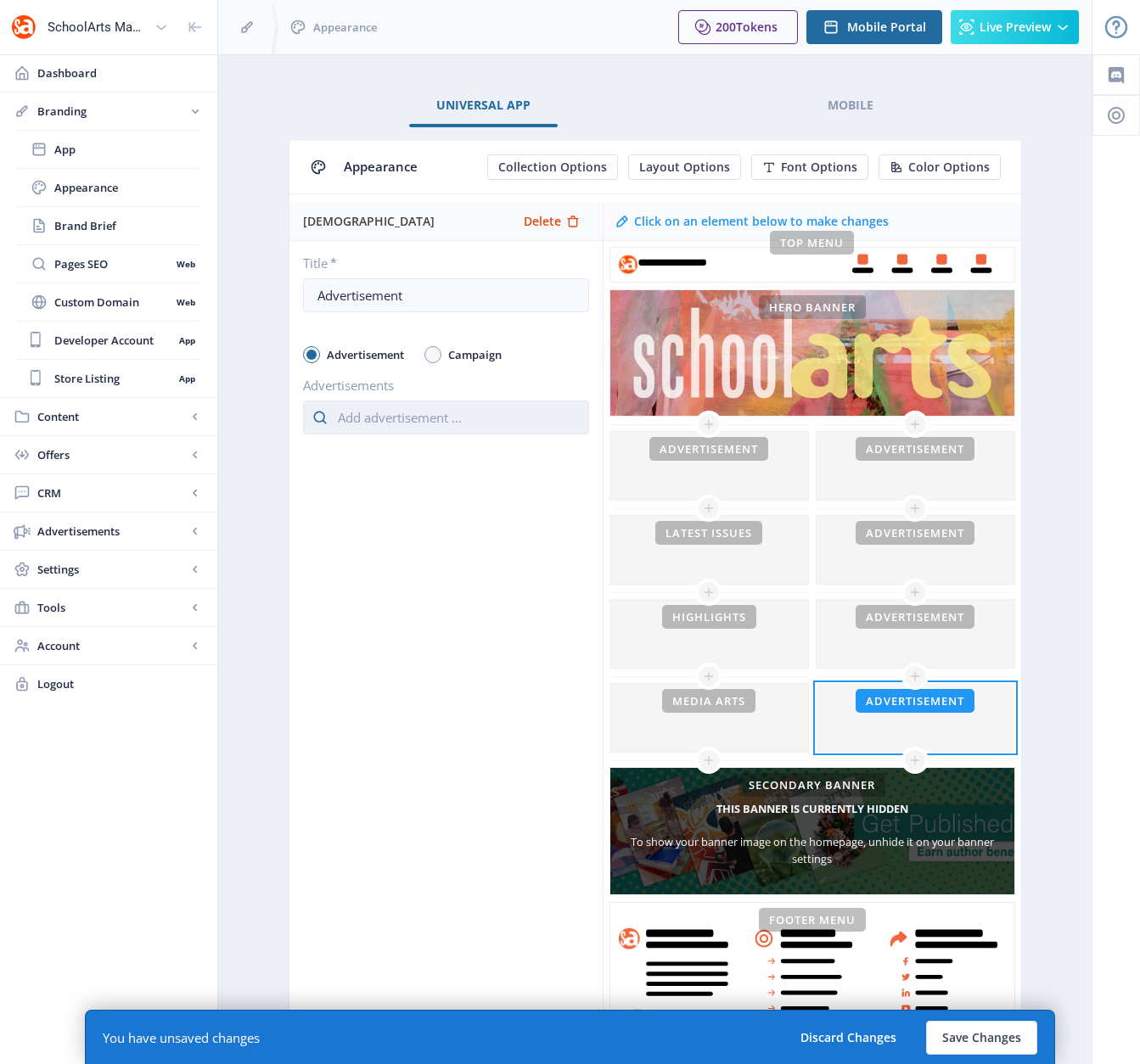
click at [411, 418] on input "text" at bounding box center [446, 418] width 286 height 34
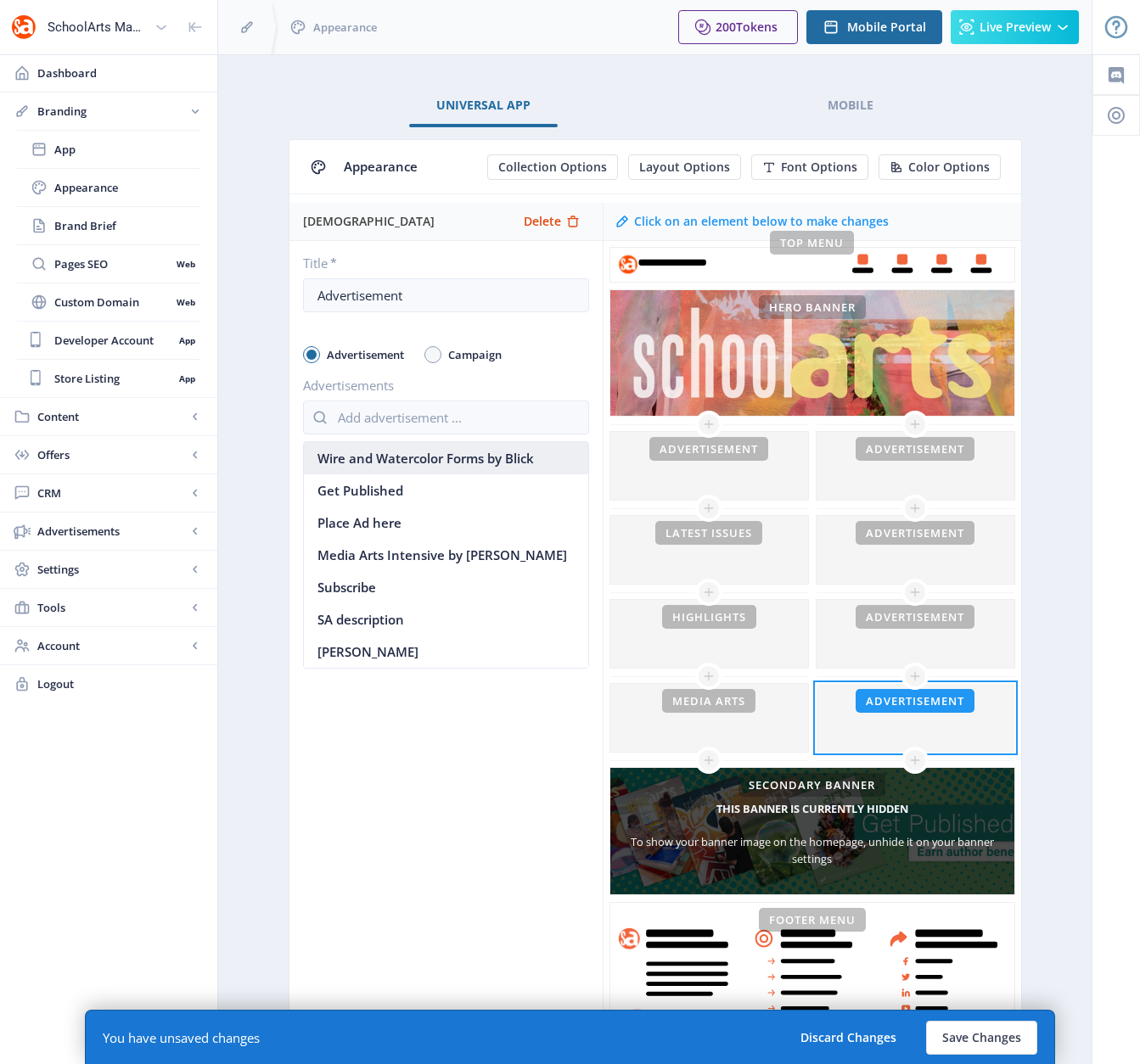
click at [428, 458] on nb-option "Wire and Watercolor Forms by Blick" at bounding box center [446, 458] width 284 height 32
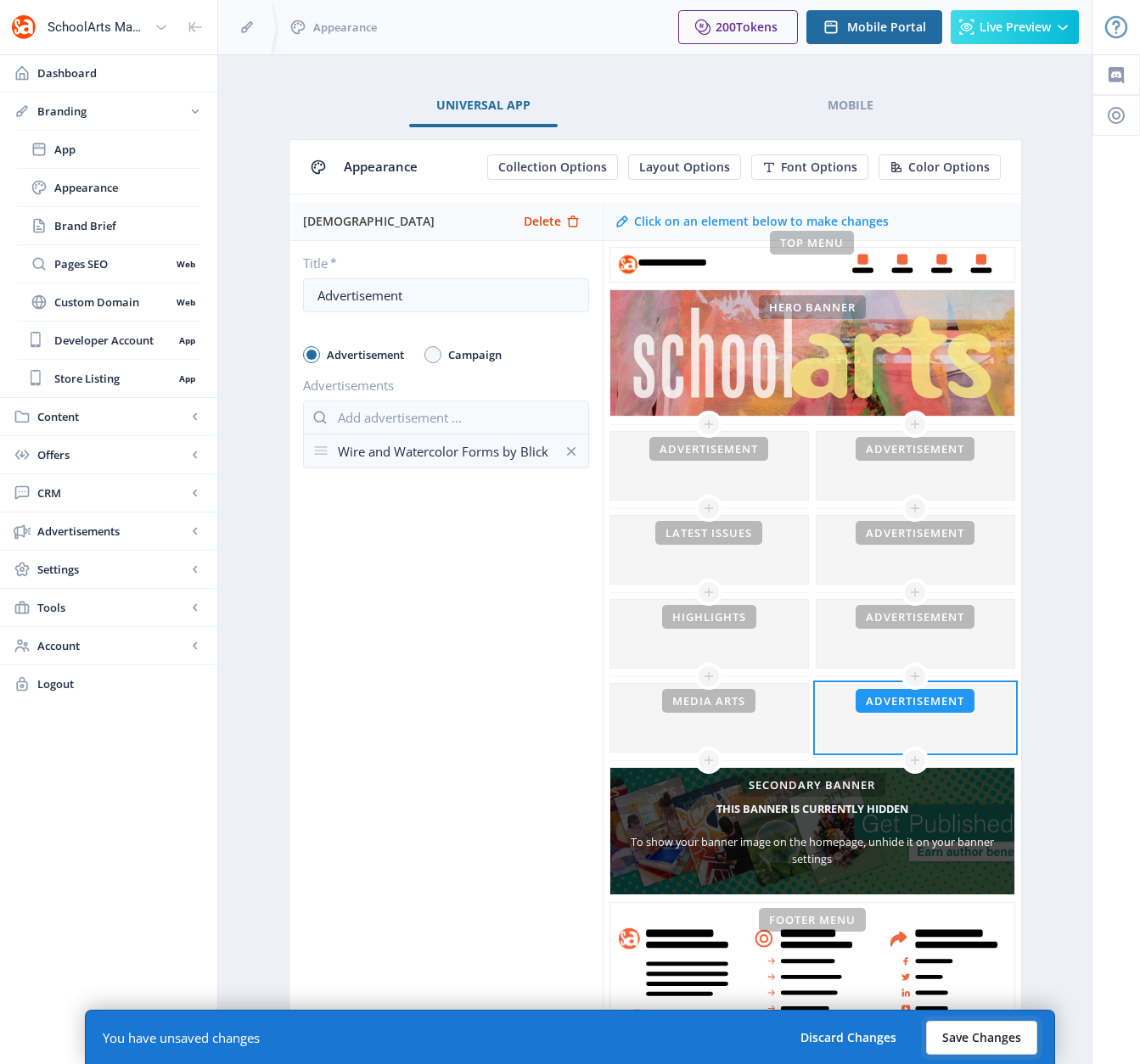
click at [978, 974] on button "Save Changes" at bounding box center [981, 1038] width 111 height 34
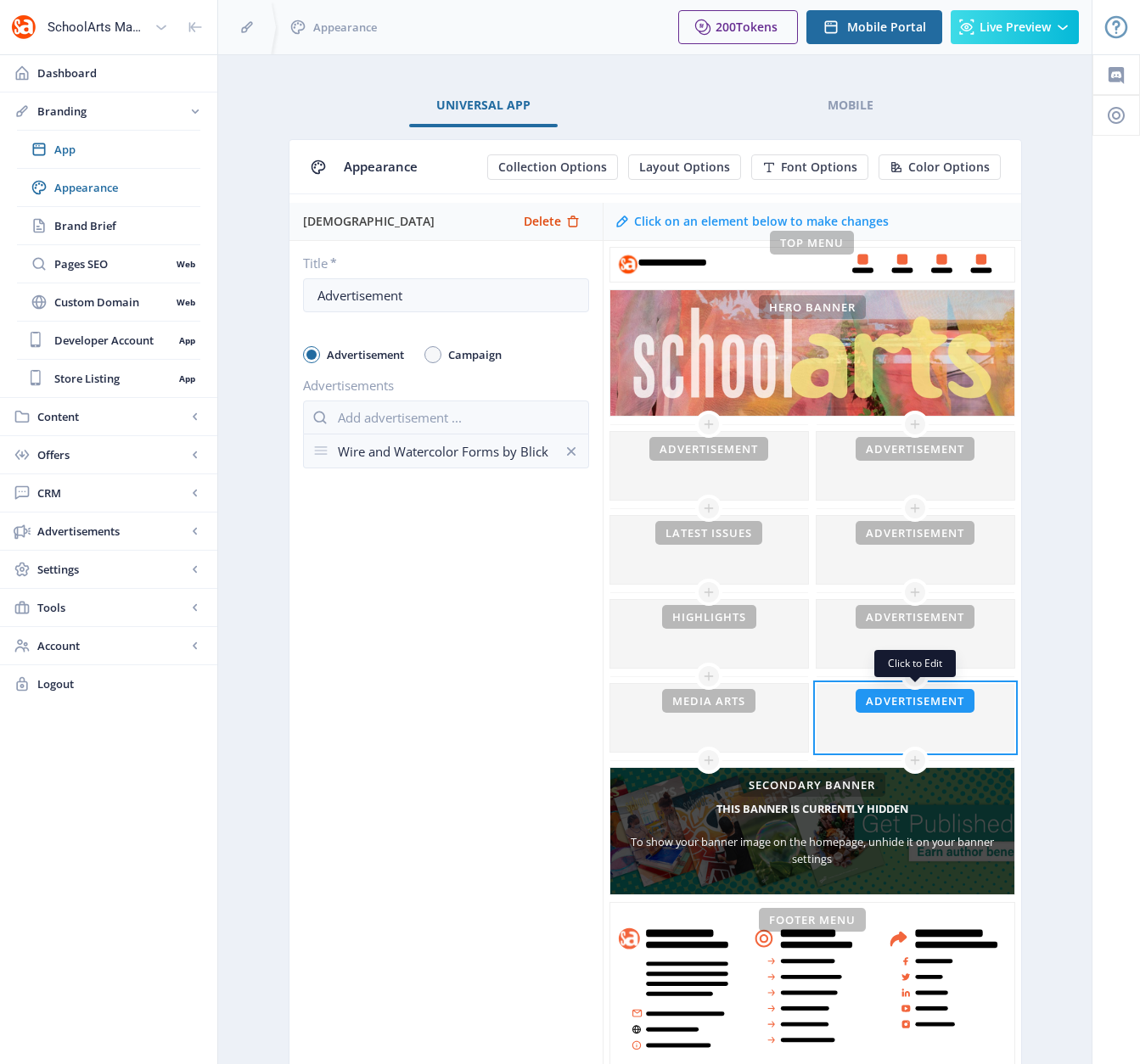
click at [951, 739] on div at bounding box center [915, 718] width 198 height 68
click at [537, 219] on span "Delete" at bounding box center [543, 221] width 38 height 13
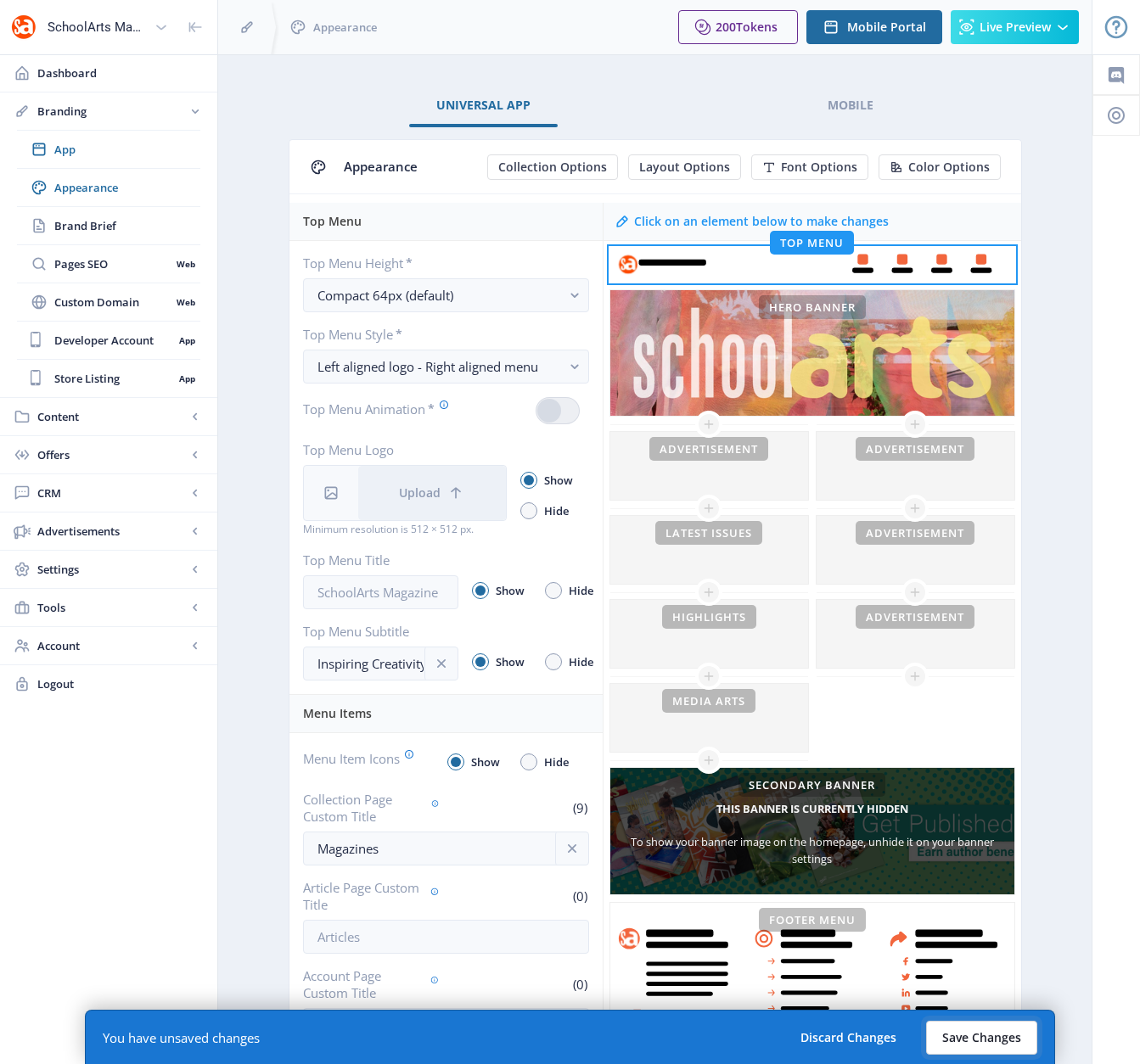
click at [1024, 974] on button "Save Changes" at bounding box center [981, 1038] width 111 height 34
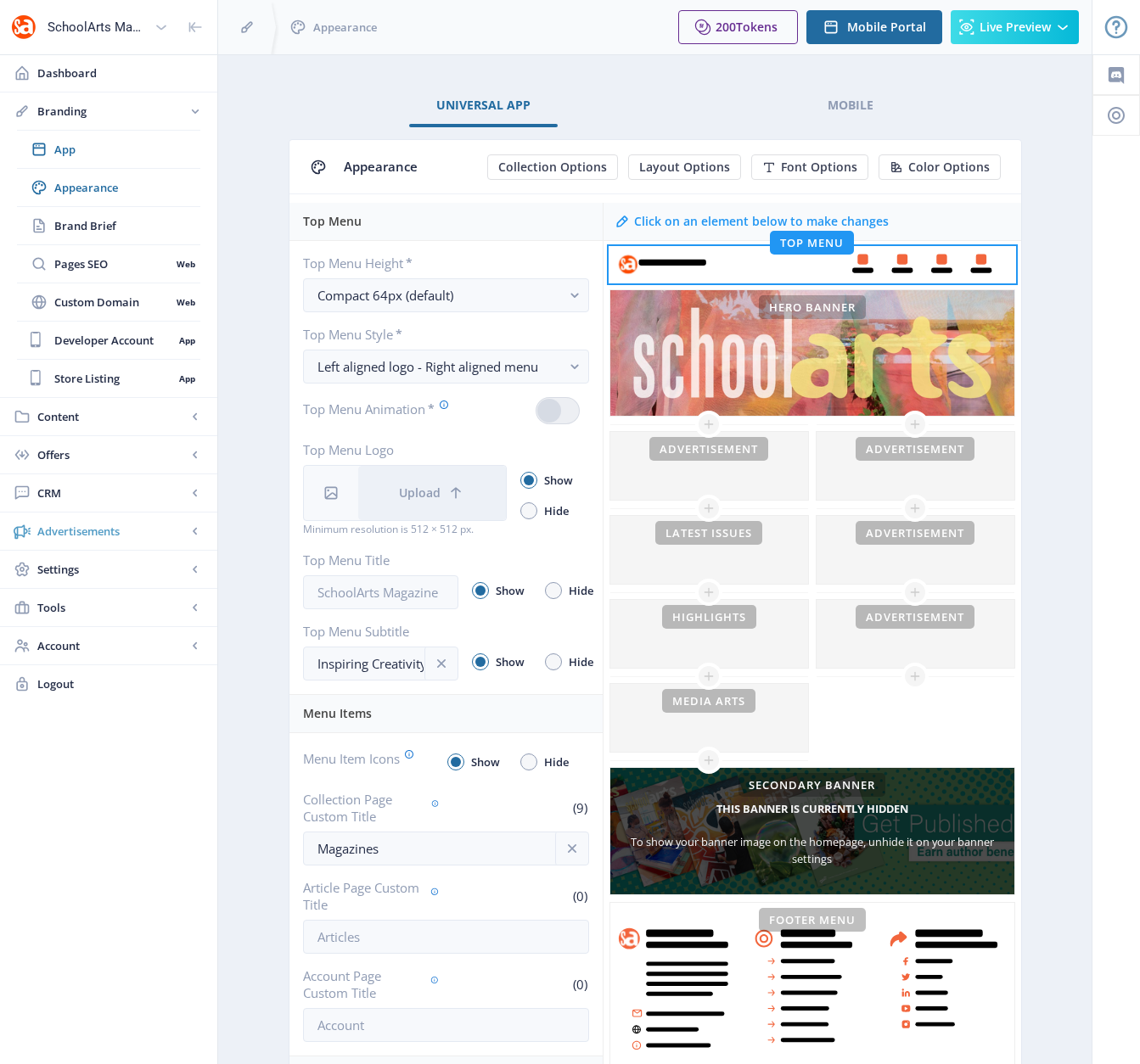
click at [113, 533] on span "Advertisements" at bounding box center [112, 531] width 149 height 17
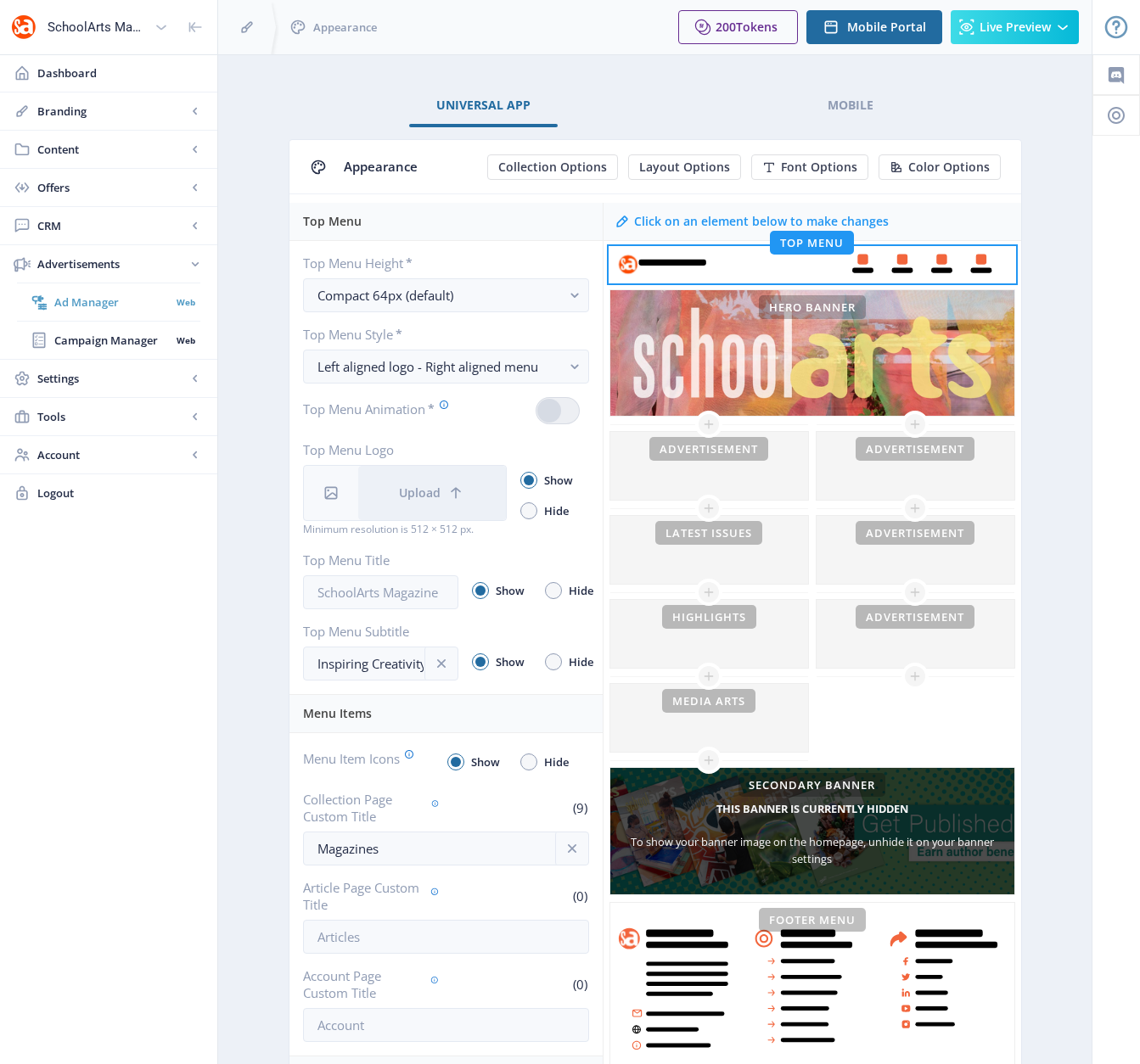
click at [109, 308] on span "Ad Manager" at bounding box center [113, 301] width 116 height 17
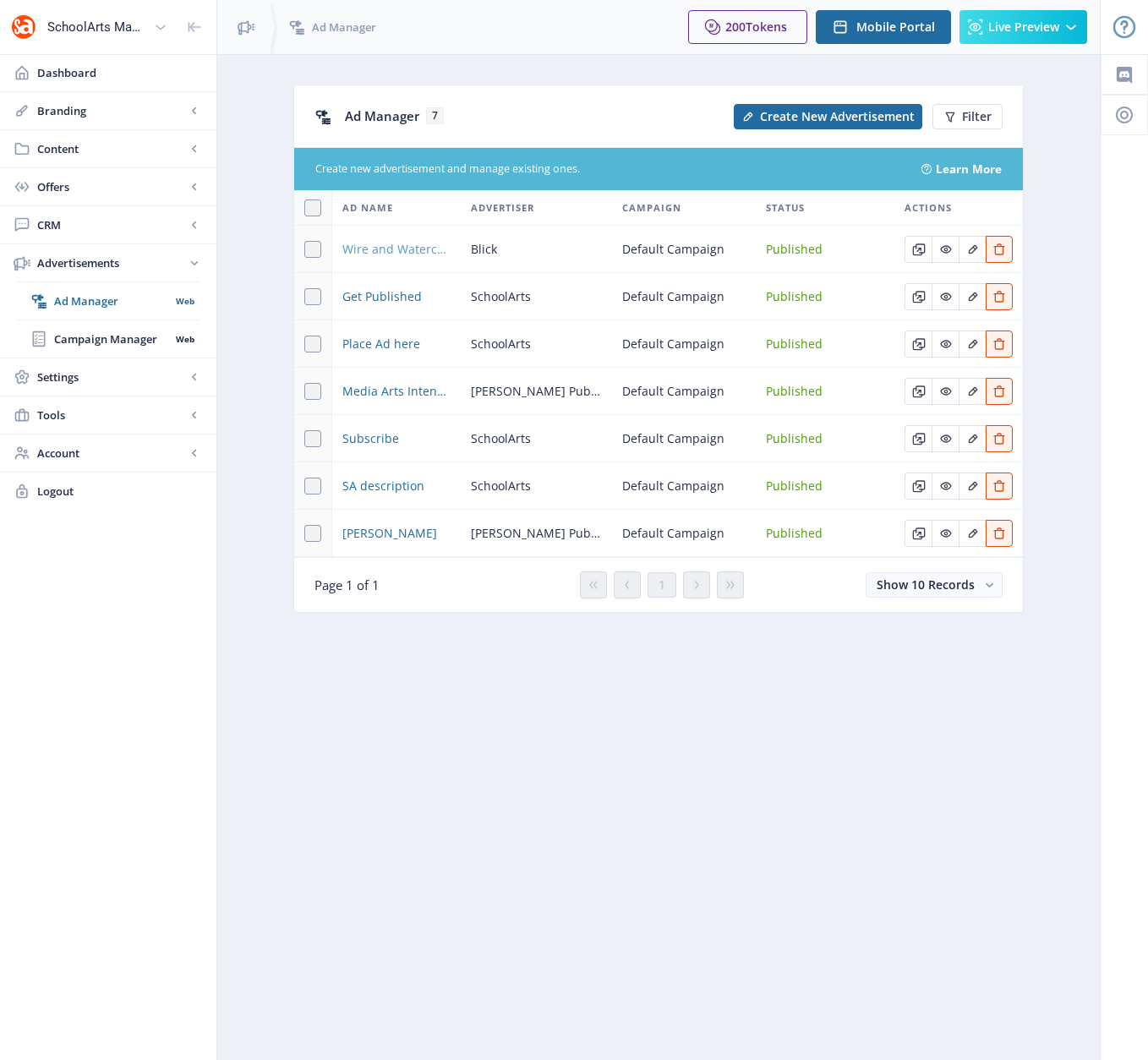
click at [413, 249] on span "Wire and Watercolor Forms by Blick" at bounding box center [395, 249] width 108 height 20
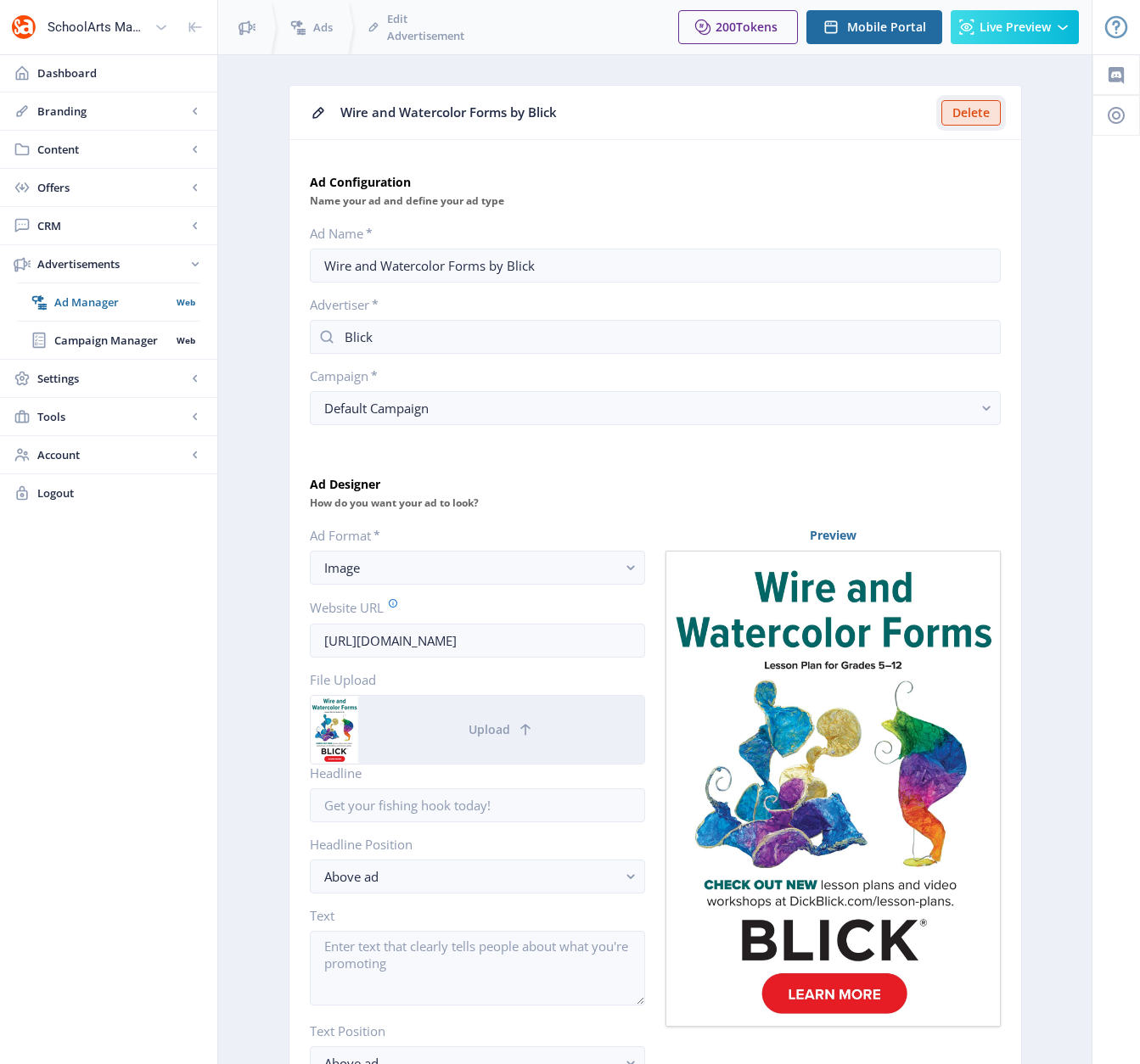
click at [967, 114] on button "Delete" at bounding box center [971, 113] width 59 height 25
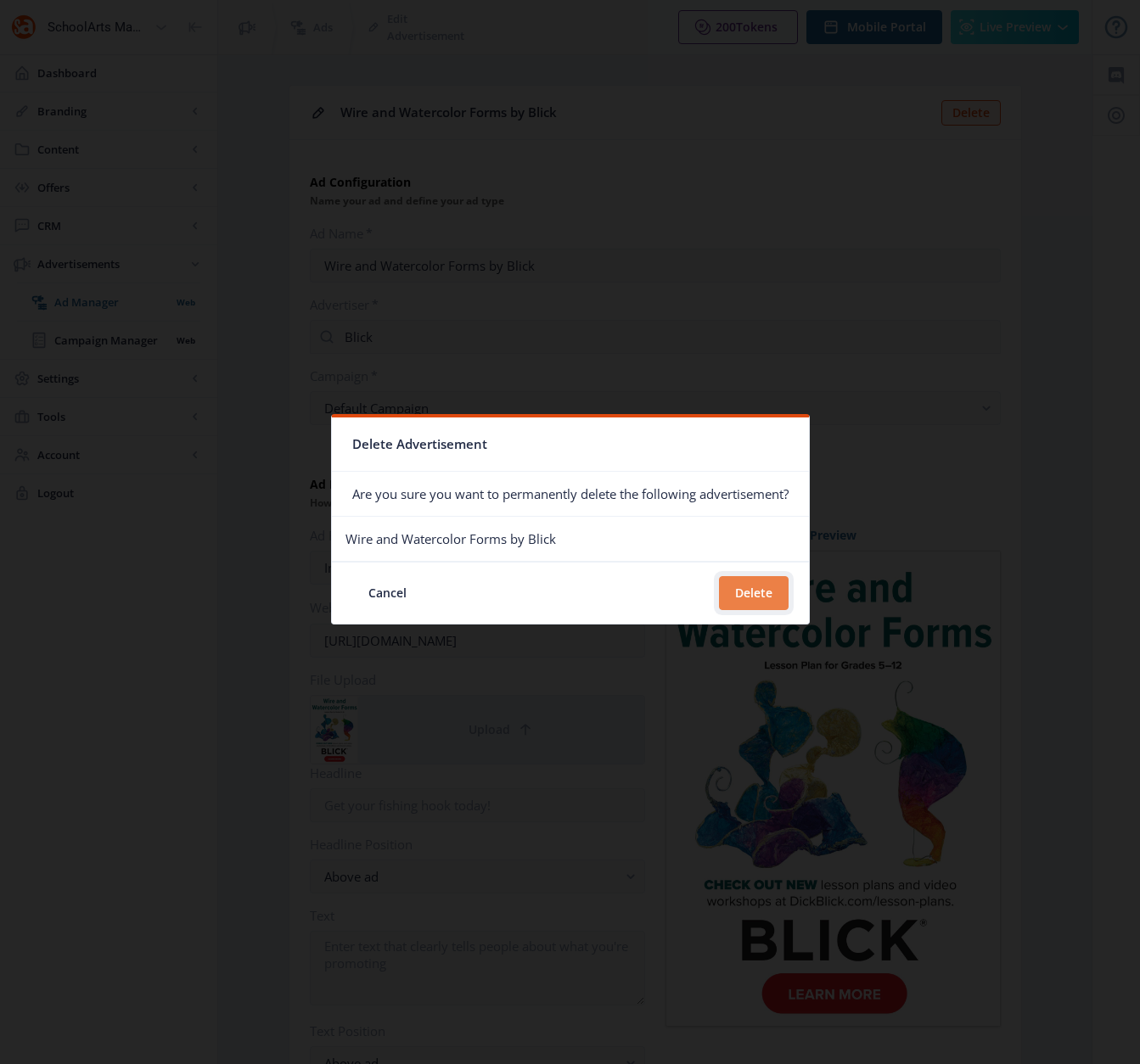
click at [752, 592] on button "Delete" at bounding box center [754, 593] width 70 height 34
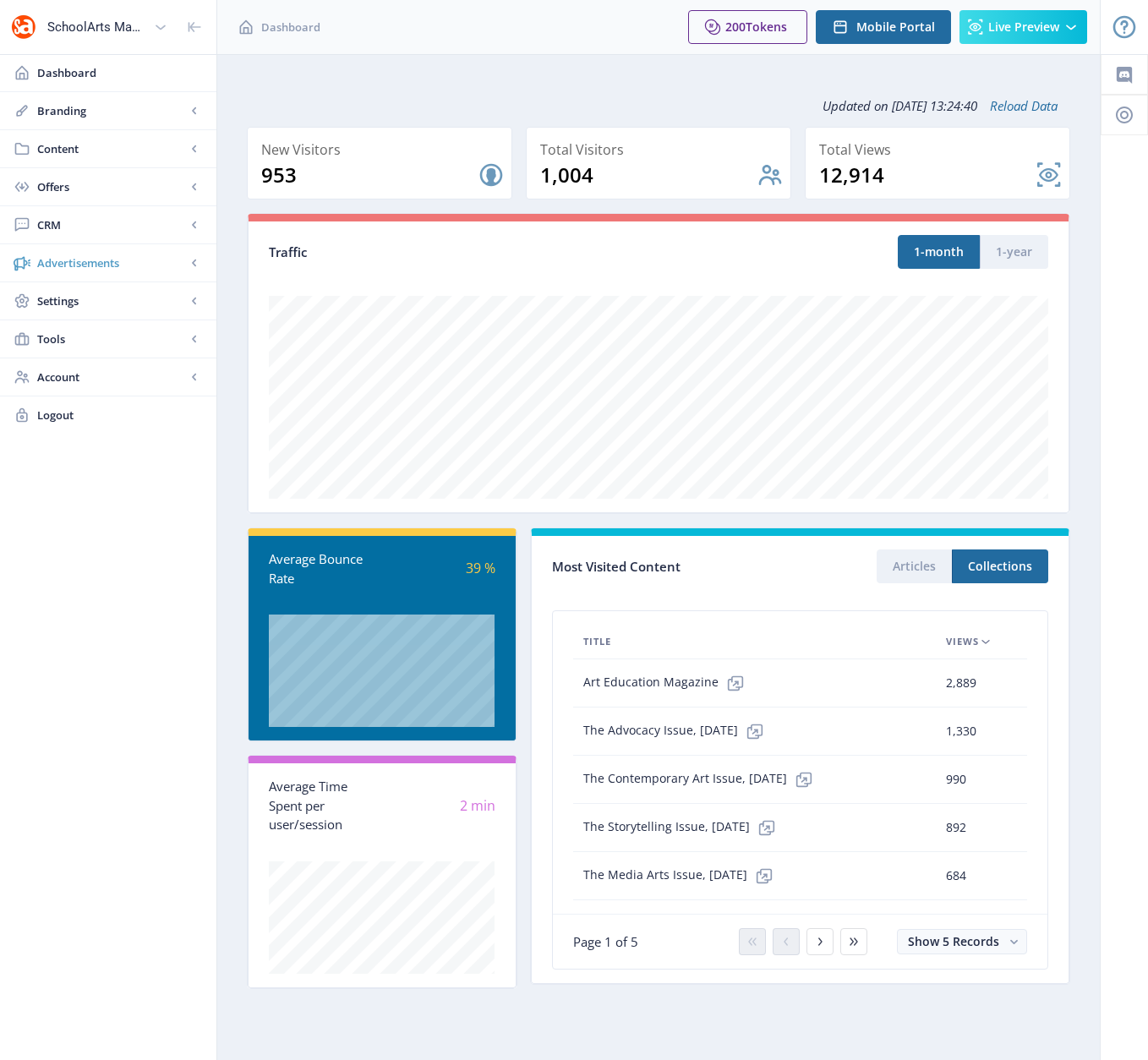
click at [89, 265] on span "Advertisements" at bounding box center [111, 263] width 149 height 17
click at [76, 298] on span "Ad Manager" at bounding box center [112, 300] width 116 height 17
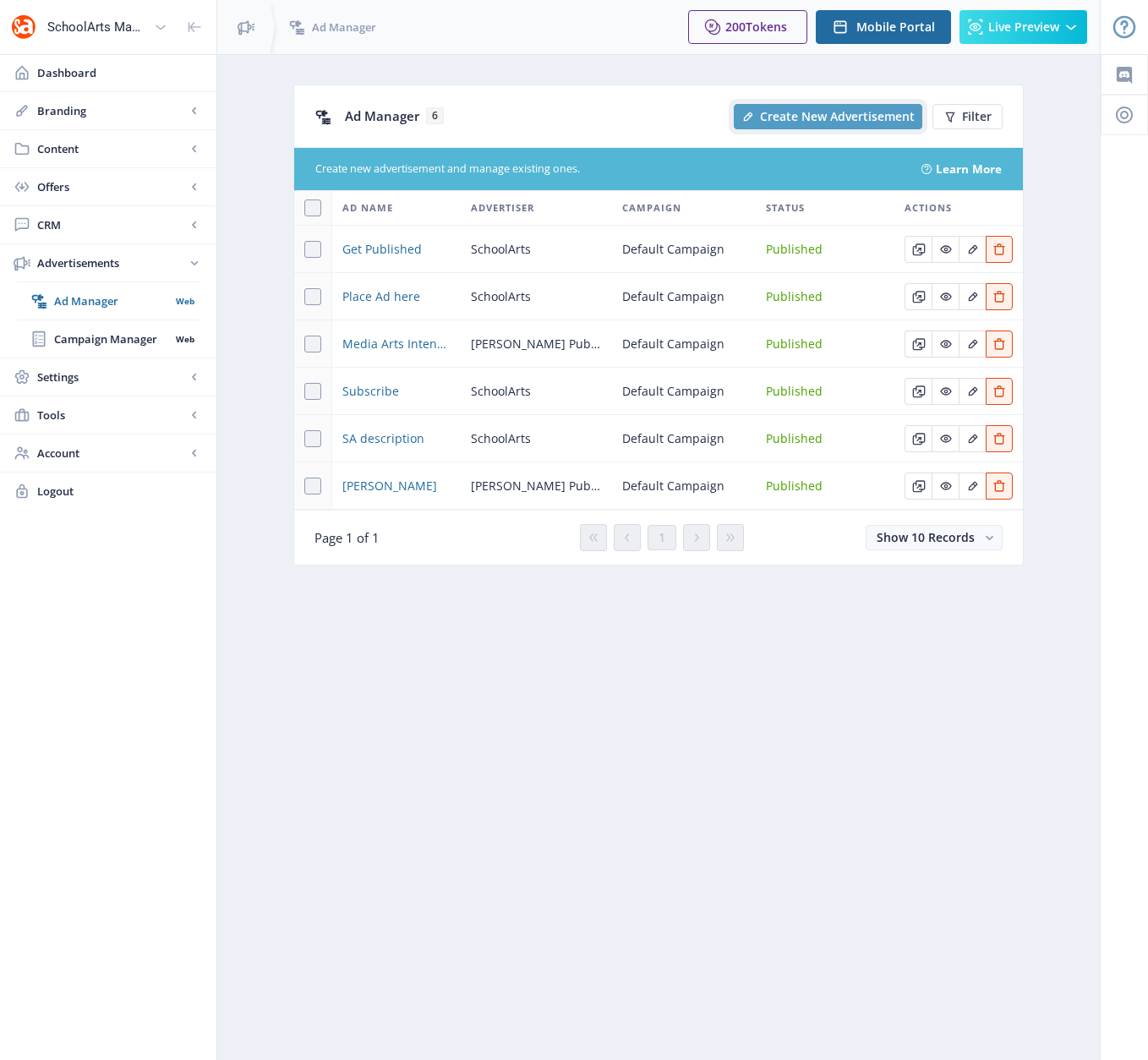
click at [824, 115] on span "Create New Advertisement" at bounding box center [837, 116] width 155 height 13
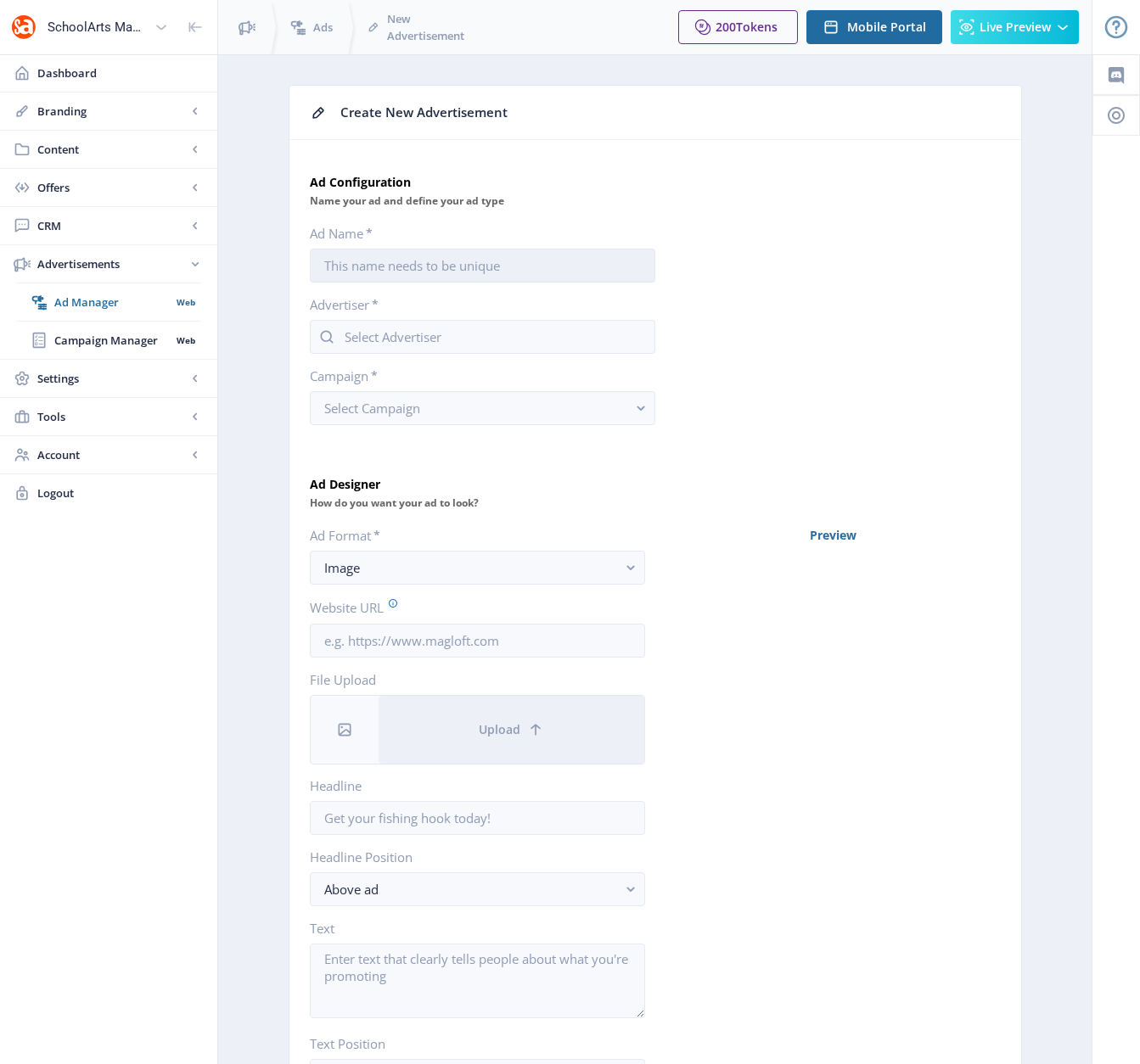
click at [408, 266] on input "Ad Name *" at bounding box center [482, 266] width 345 height 34
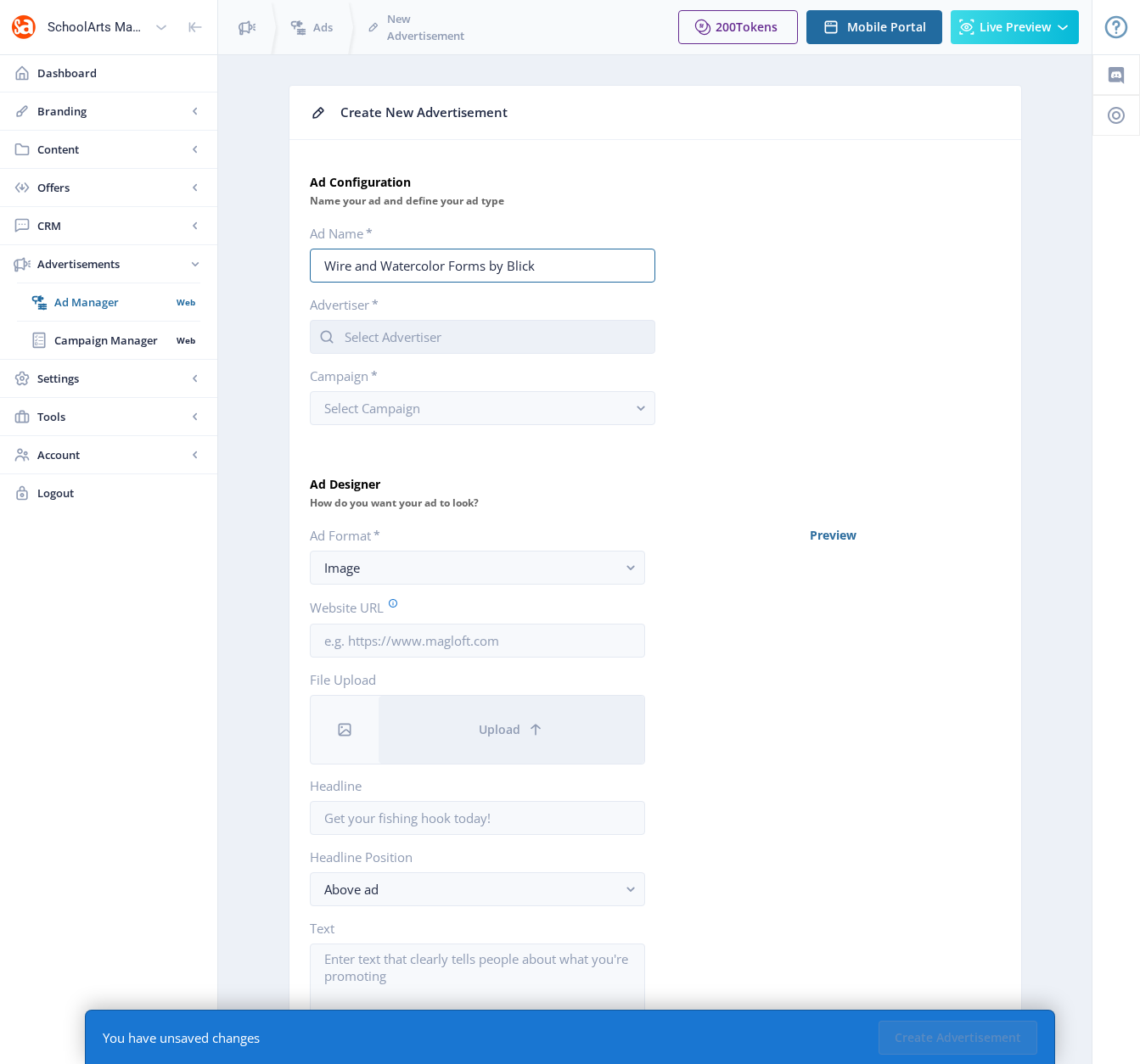
type input "Wire and Watercolor Forms by Blick"
click at [472, 339] on input "text" at bounding box center [482, 337] width 345 height 34
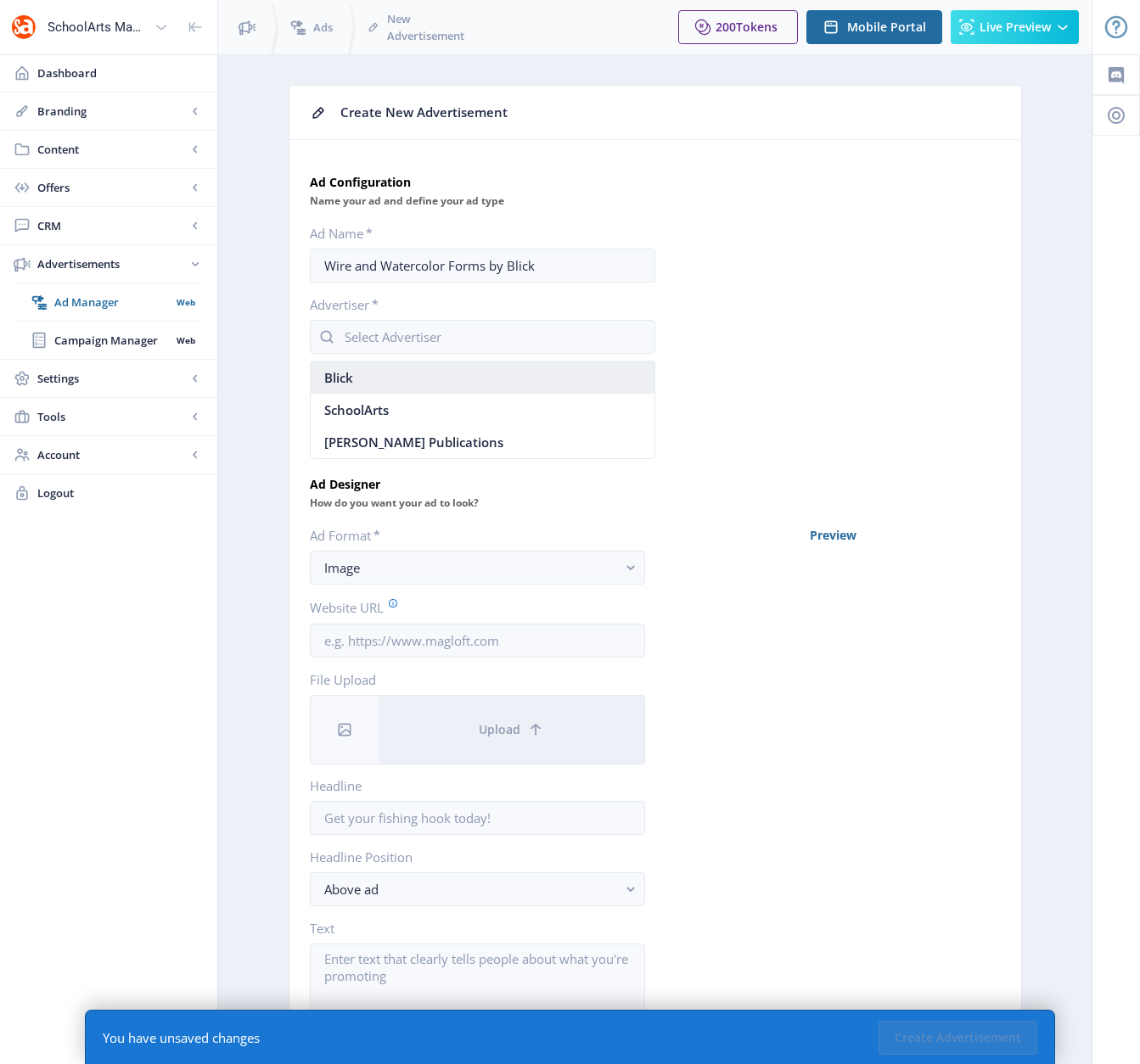
click at [441, 376] on nb-option "Blick" at bounding box center [482, 377] width 343 height 32
type input "Blick"
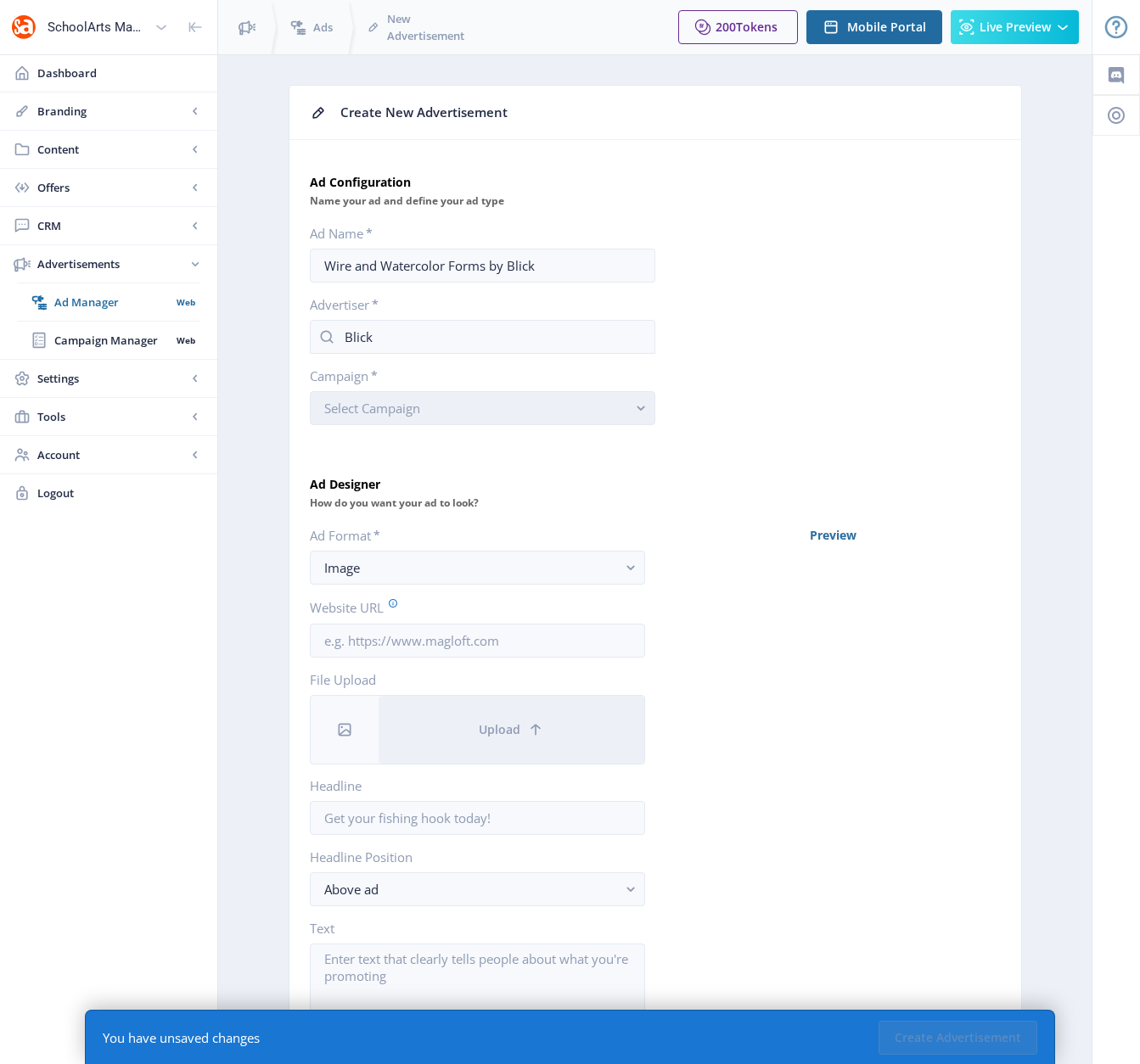
click at [440, 408] on button "Select Campaign" at bounding box center [482, 409] width 345 height 34
click at [427, 444] on span "Default Campaign" at bounding box center [380, 449] width 111 height 21
click at [349, 732] on icon at bounding box center [344, 730] width 13 height 13
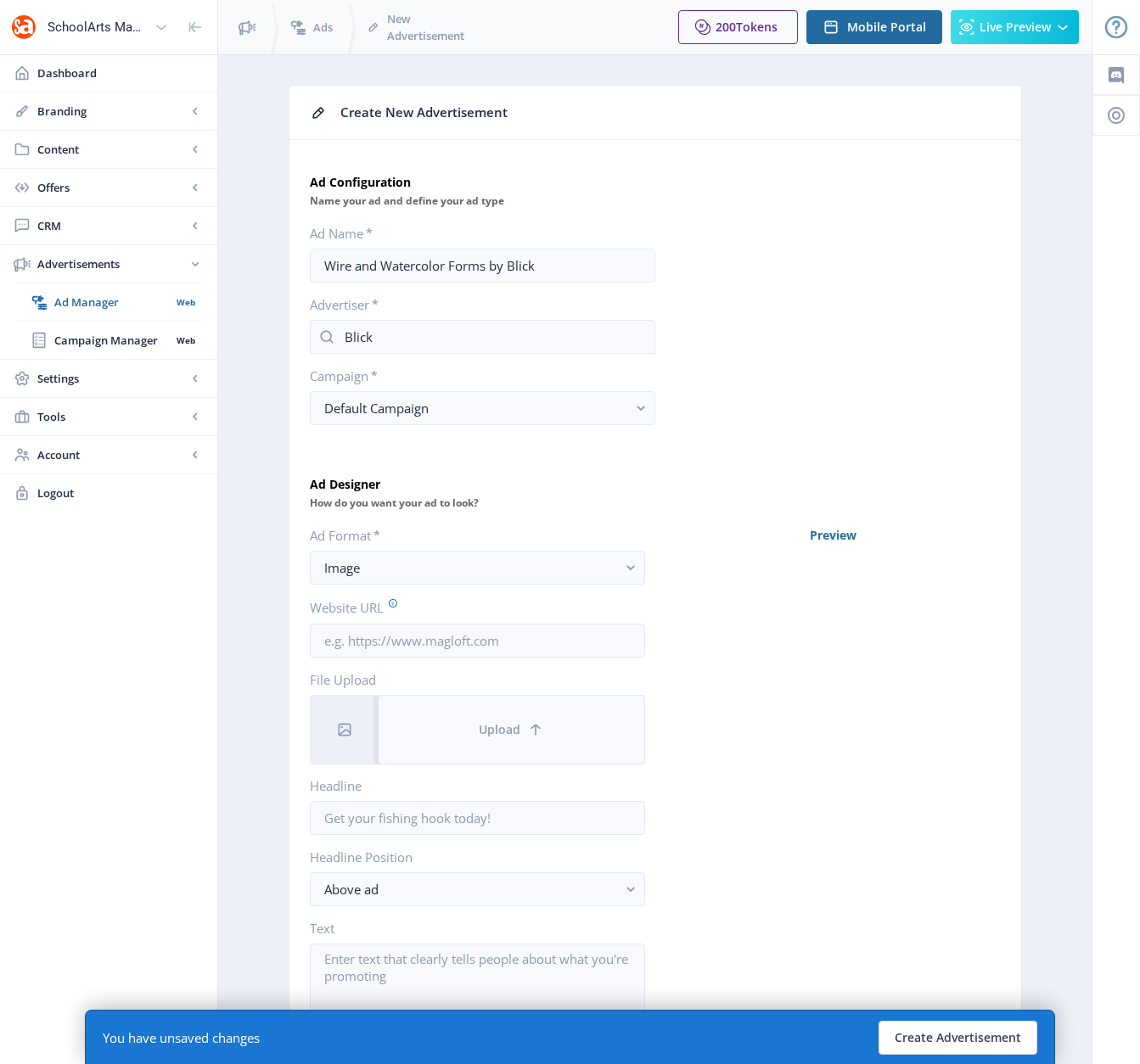
click at [489, 744] on button "Upload" at bounding box center [511, 730] width 266 height 68
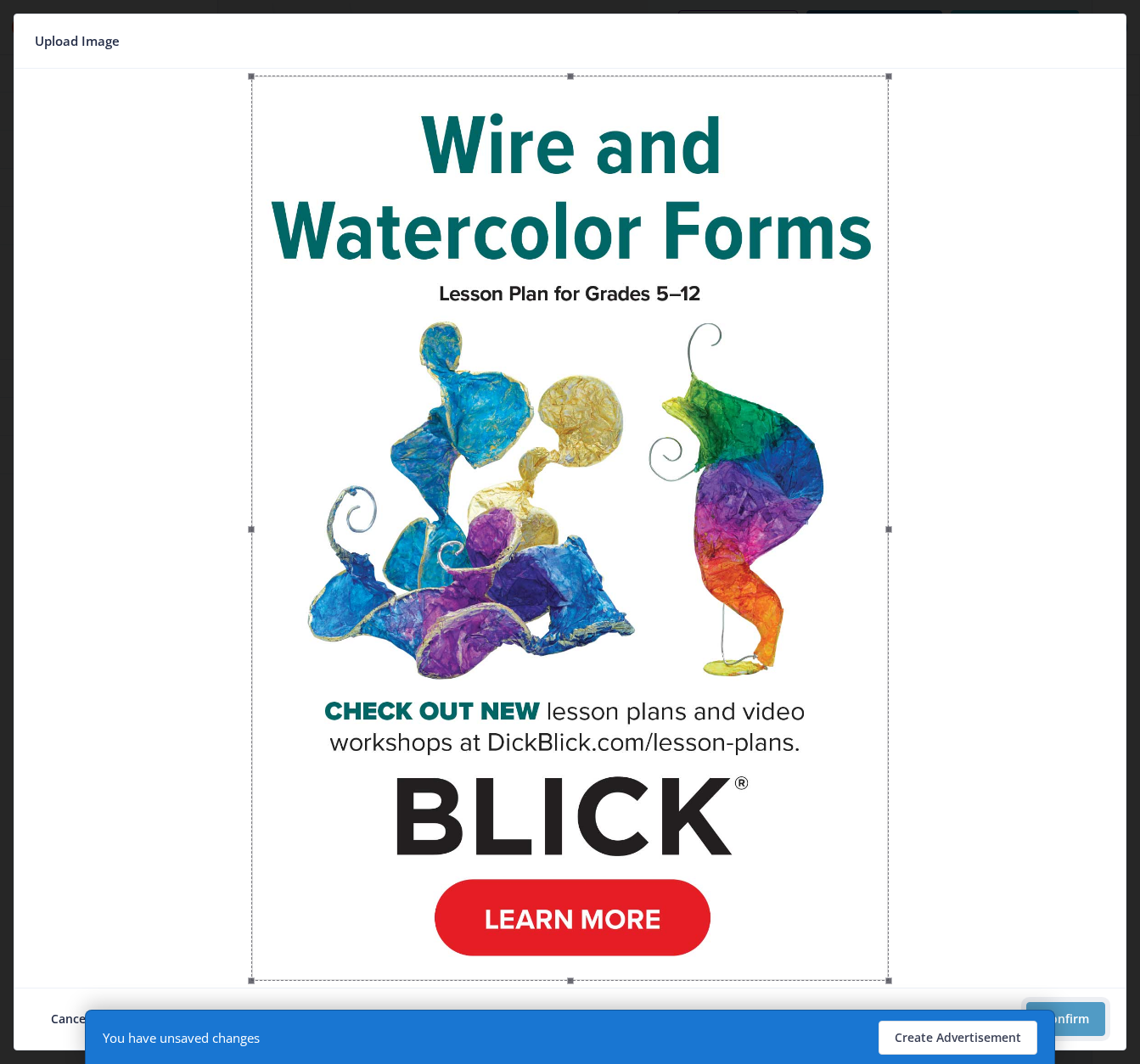
click at [1084, 1018] on button "Confirm" at bounding box center [1065, 1019] width 79 height 34
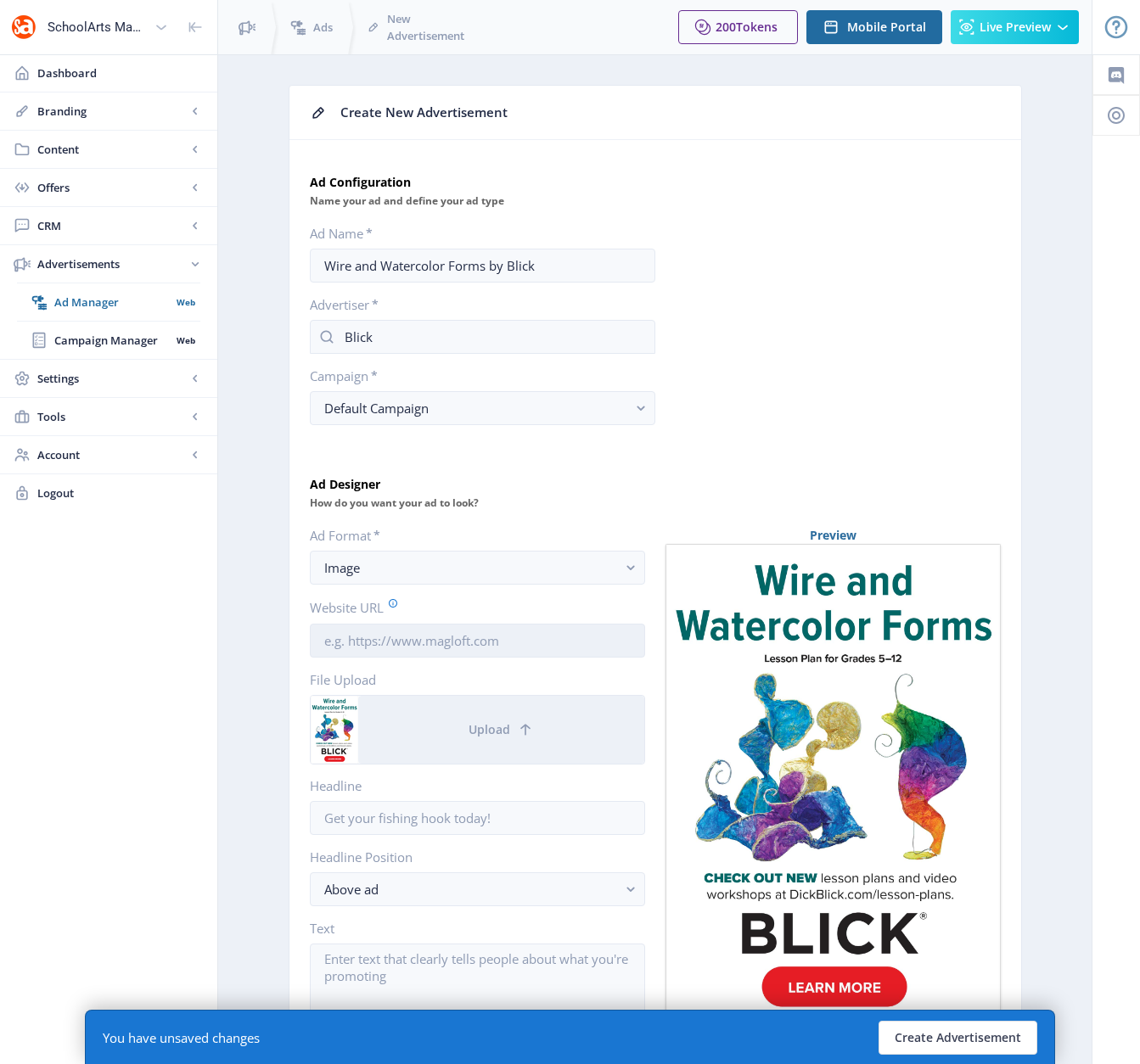
click at [412, 638] on input "Website URL" at bounding box center [477, 641] width 335 height 34
paste input "[URL][DOMAIN_NAME]"
type input "[URL][DOMAIN_NAME]"
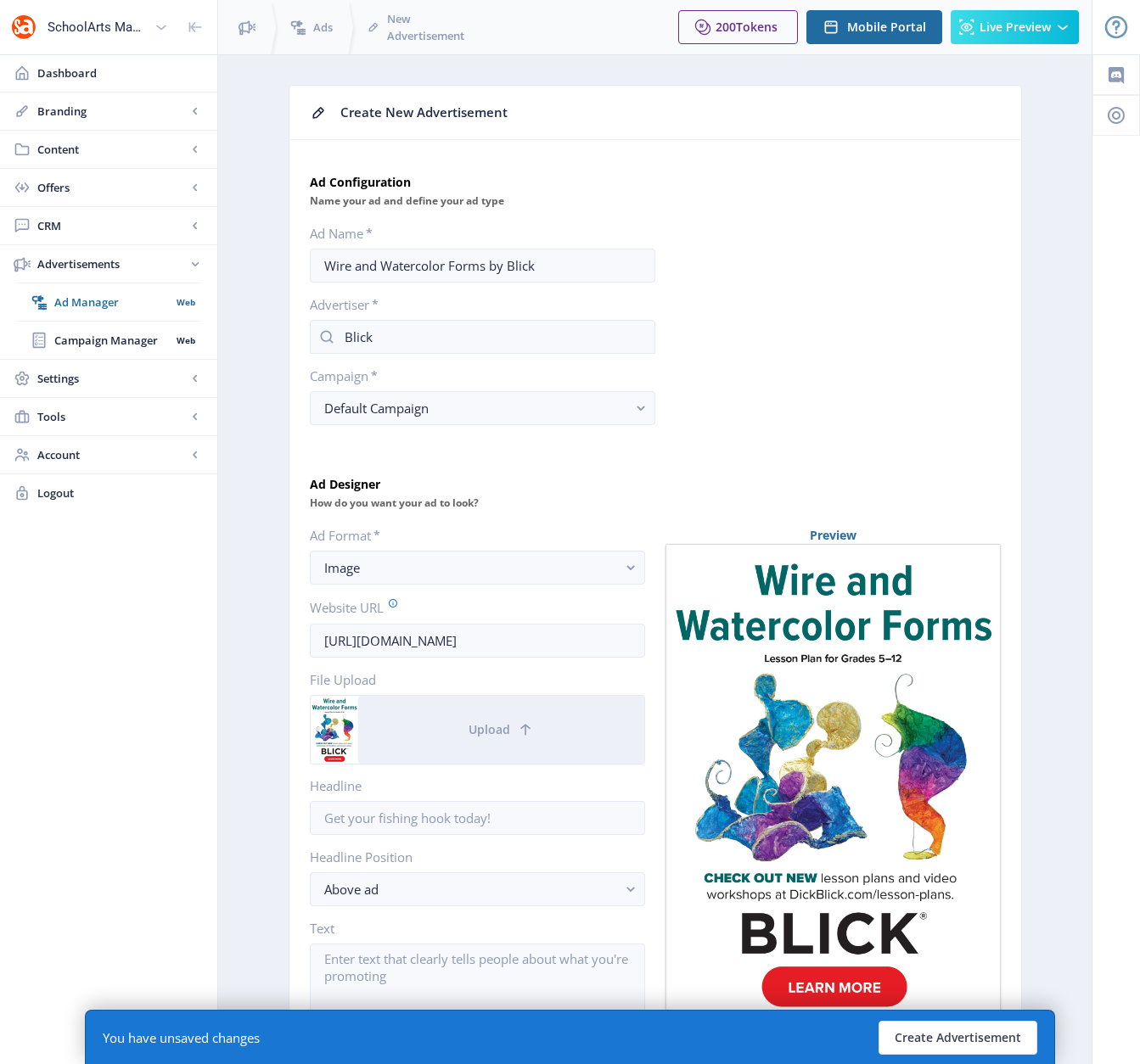
click at [542, 594] on div "Ad Format * Image Website URL https://www.dickblick.com/lesson-plans/wire-and-w…" at bounding box center [477, 916] width 335 height 778
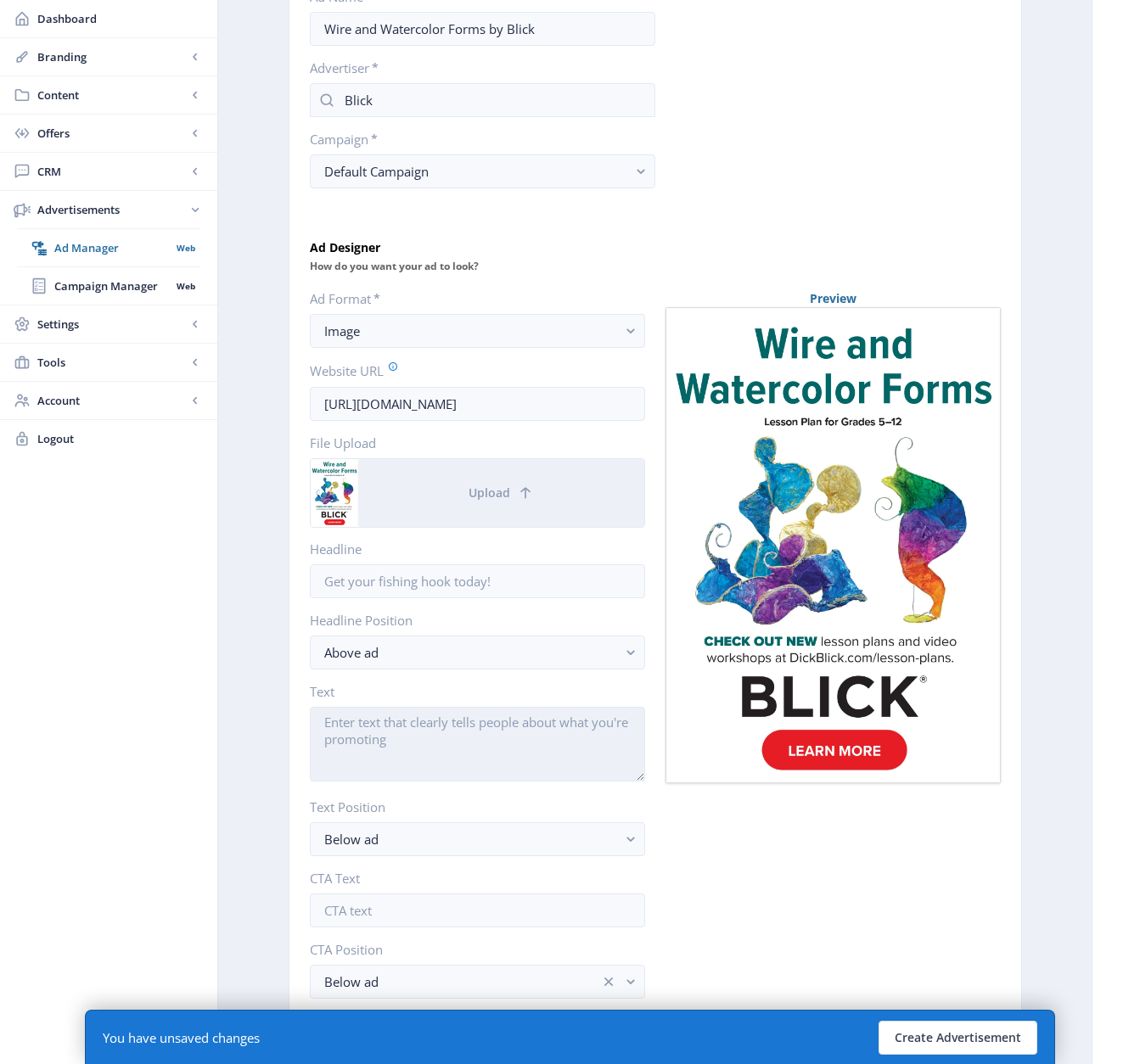
scroll to position [315, 0]
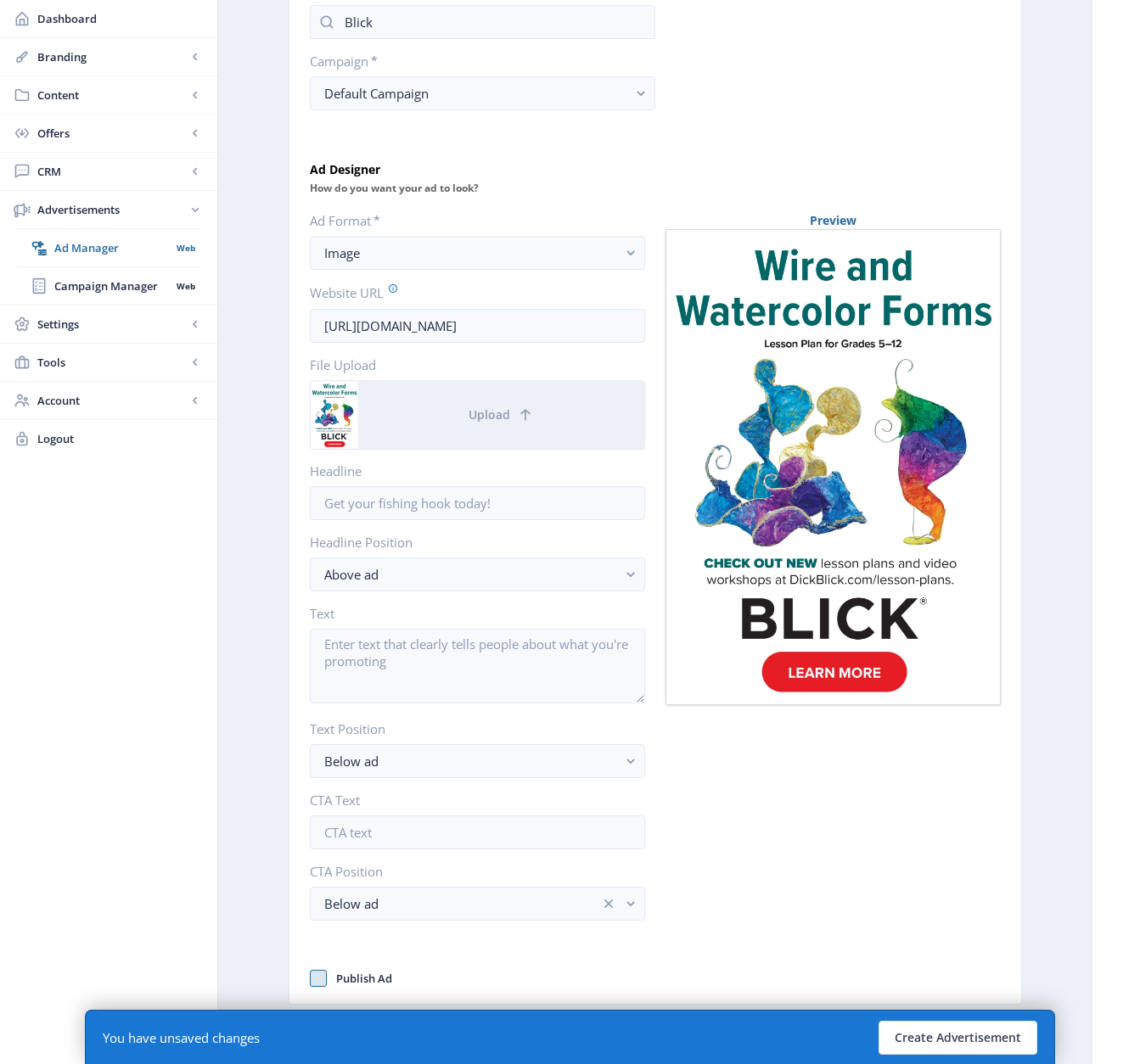
click at [316, 979] on span at bounding box center [317, 978] width 17 height 17
click at [310, 979] on input "Publish Ad" at bounding box center [309, 978] width 1 height 1
checkbox input "true"
click at [942, 1035] on button "Create Advertisement" at bounding box center [957, 1038] width 158 height 34
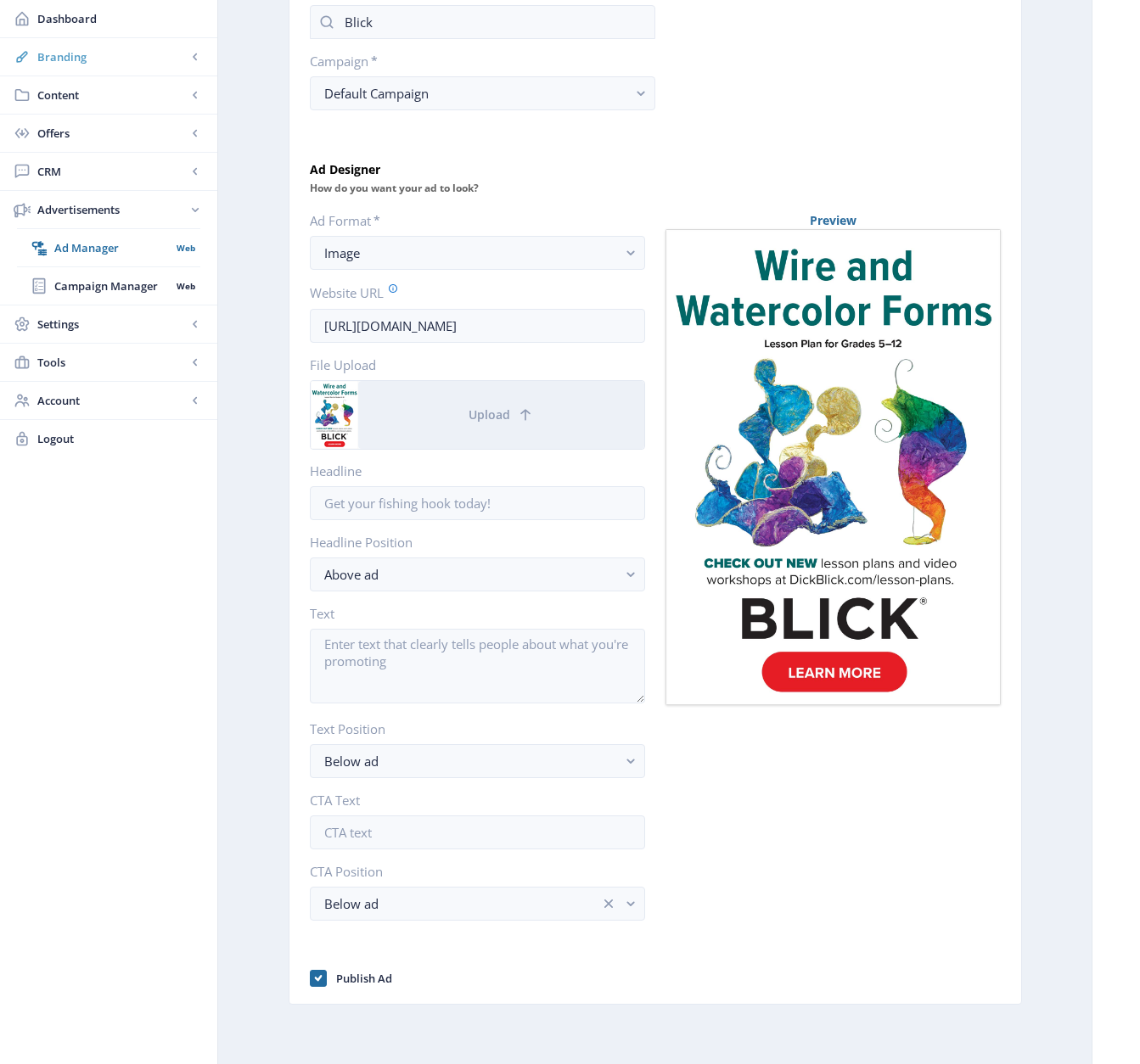
click at [67, 58] on span "Branding" at bounding box center [112, 56] width 149 height 17
click at [72, 129] on span "Appearance" at bounding box center [127, 133] width 146 height 17
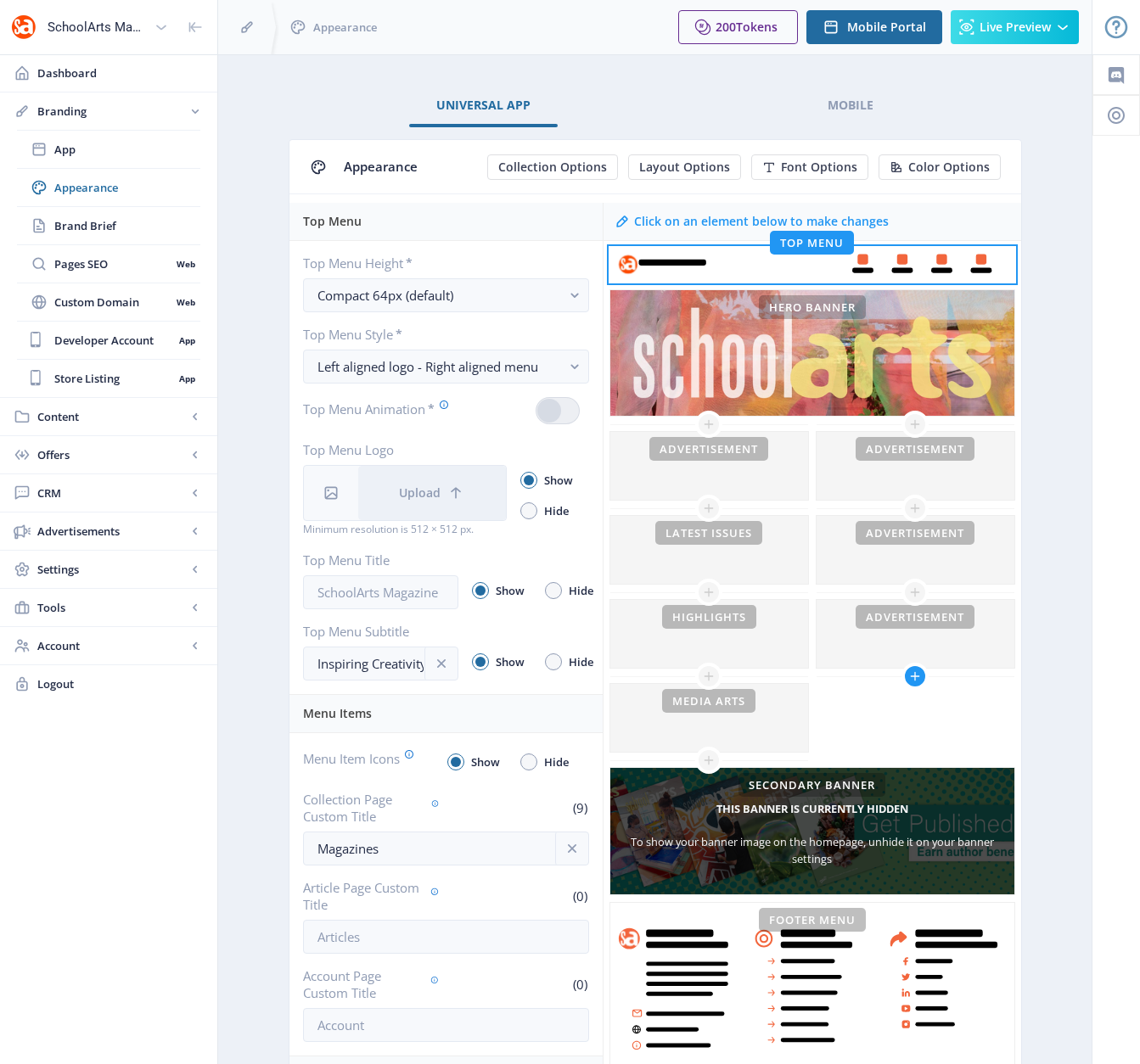
click at [914, 676] on icon at bounding box center [915, 677] width 9 height 9
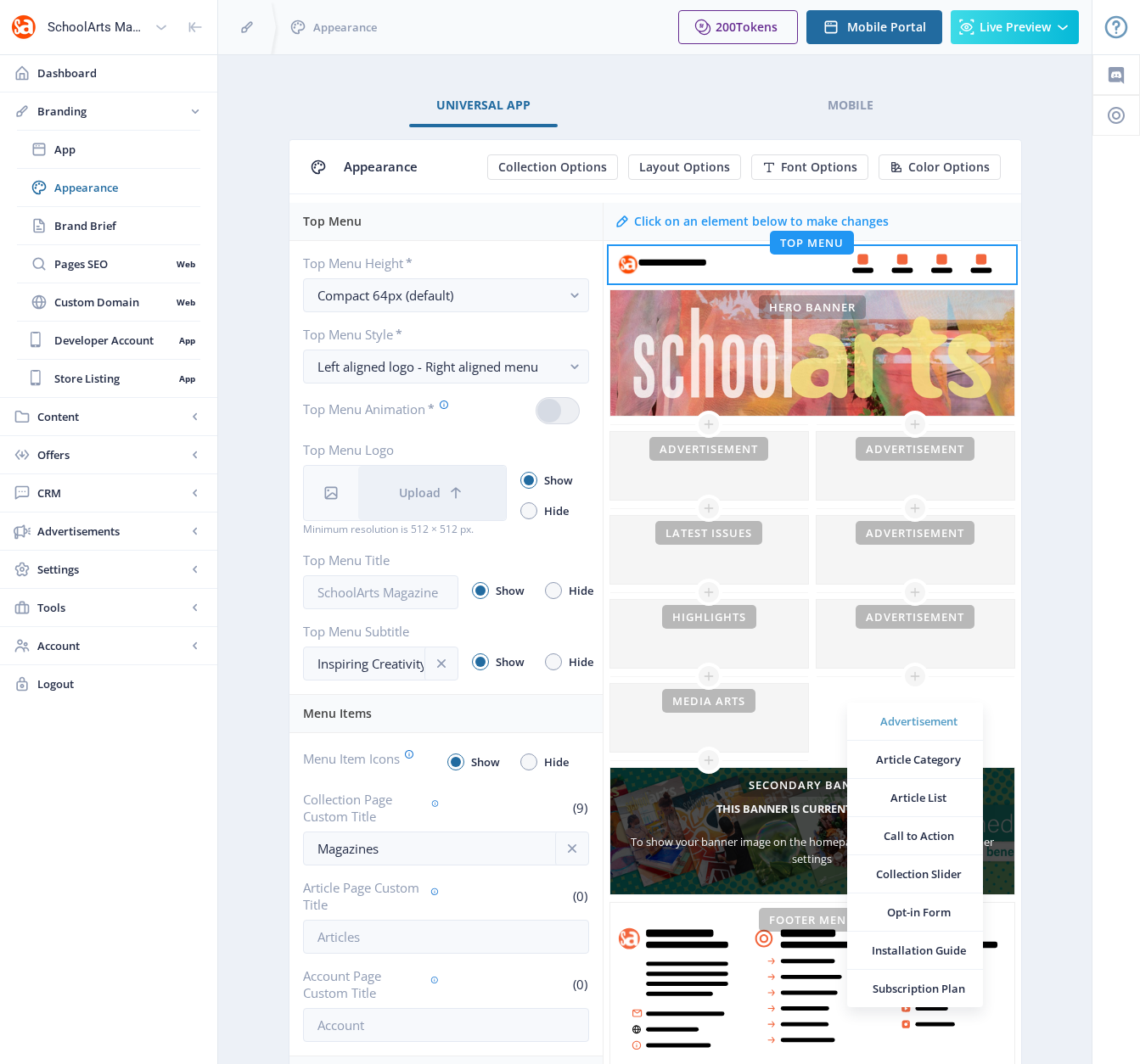
click at [912, 722] on span "Advertisement" at bounding box center [918, 721] width 102 height 17
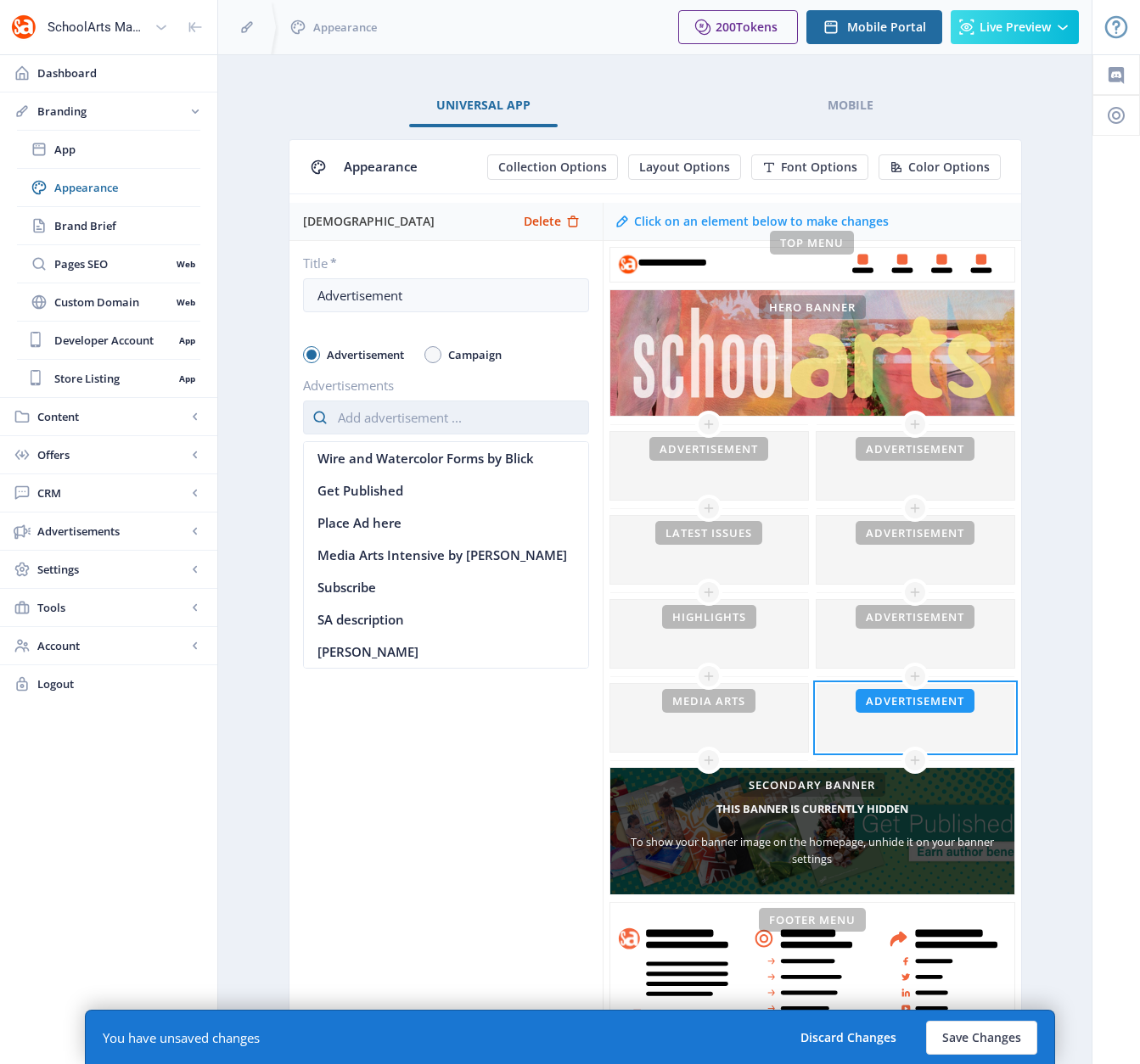
click at [464, 422] on input "text" at bounding box center [446, 418] width 286 height 34
click at [958, 654] on div at bounding box center [915, 634] width 198 height 68
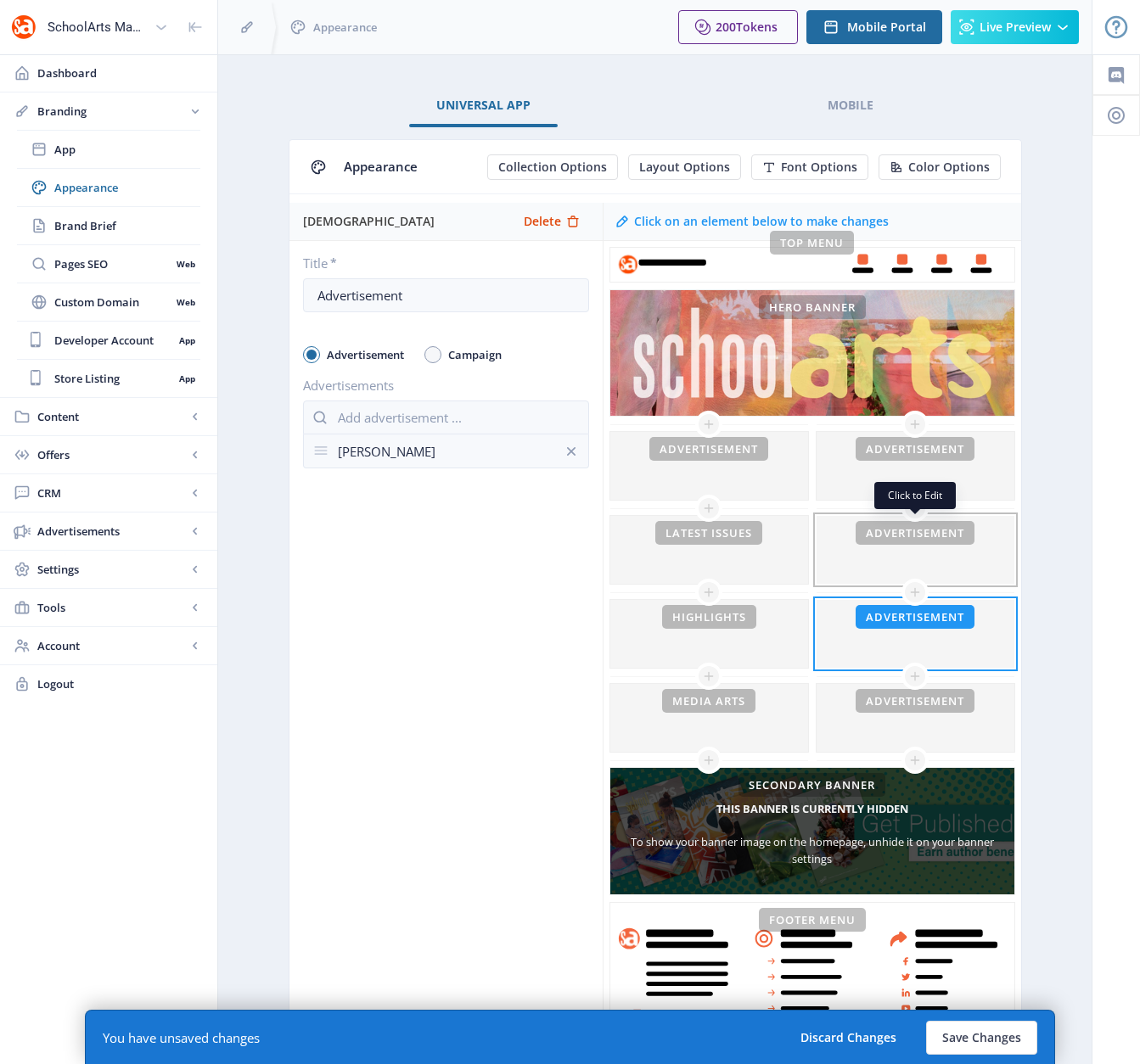
click at [955, 557] on div at bounding box center [915, 550] width 198 height 68
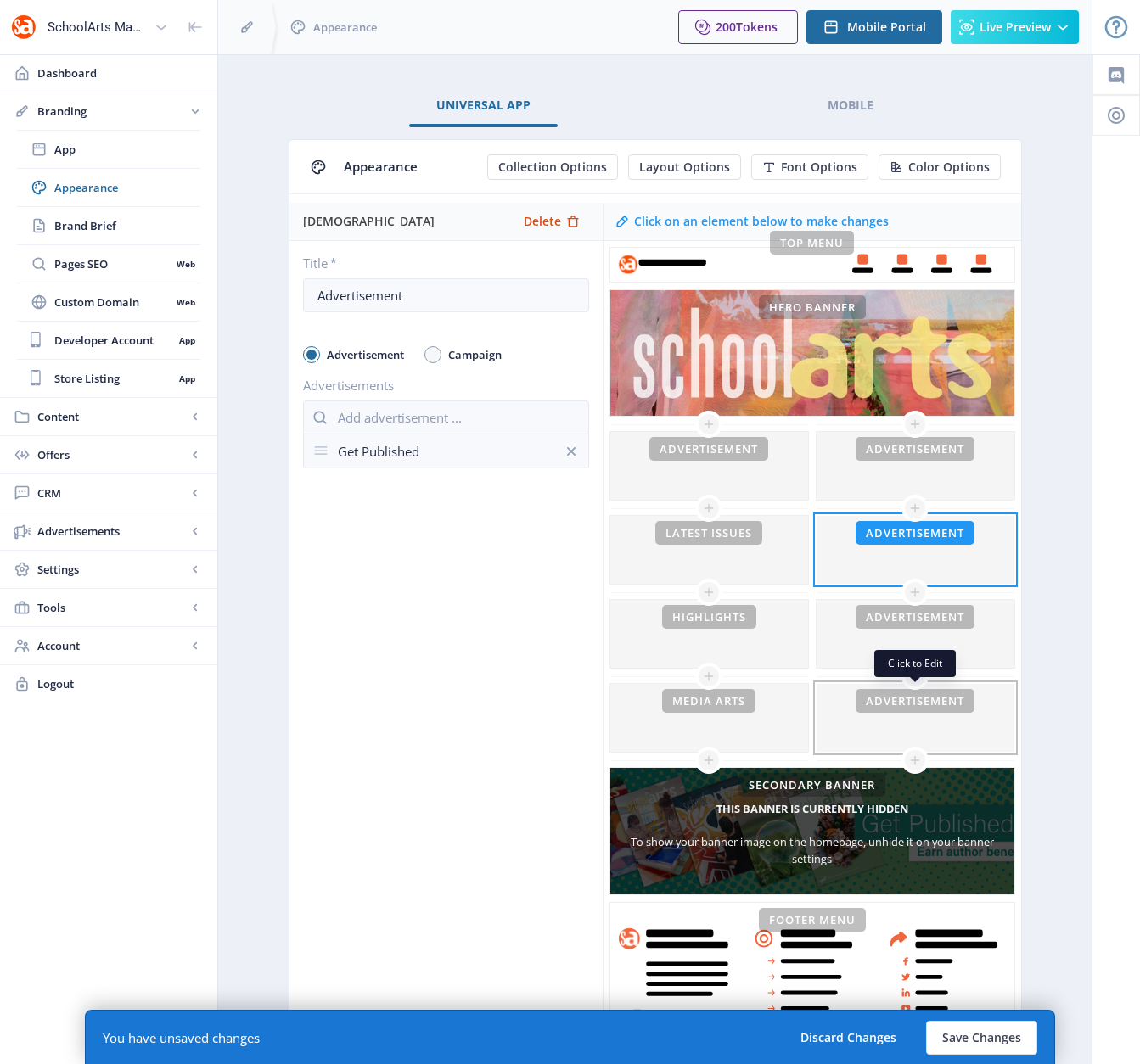
click at [958, 722] on div at bounding box center [915, 718] width 198 height 68
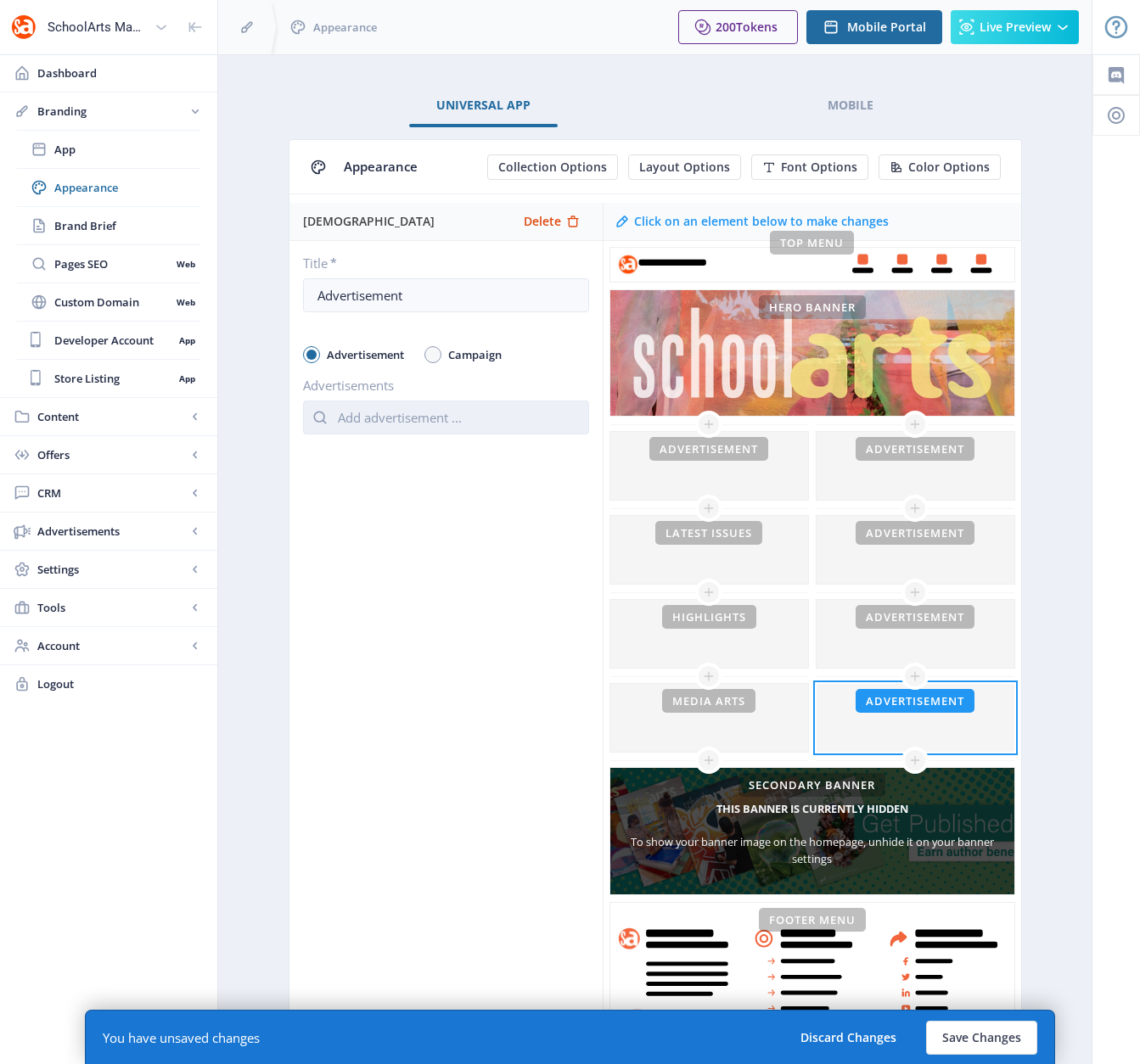
click at [458, 419] on input "text" at bounding box center [446, 418] width 286 height 34
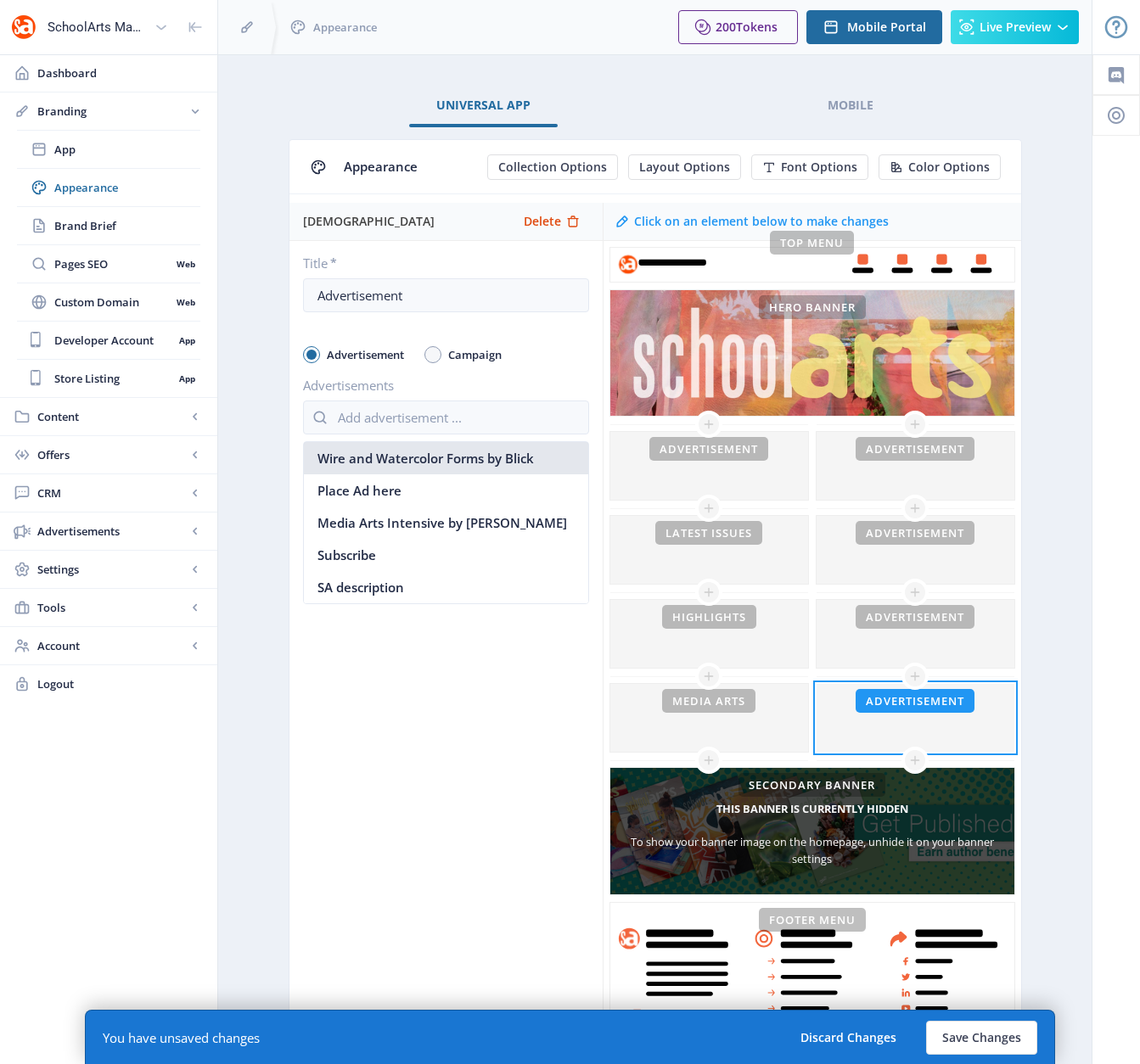
click at [441, 453] on nb-option "Wire and Watercolor Forms by Blick" at bounding box center [446, 458] width 284 height 32
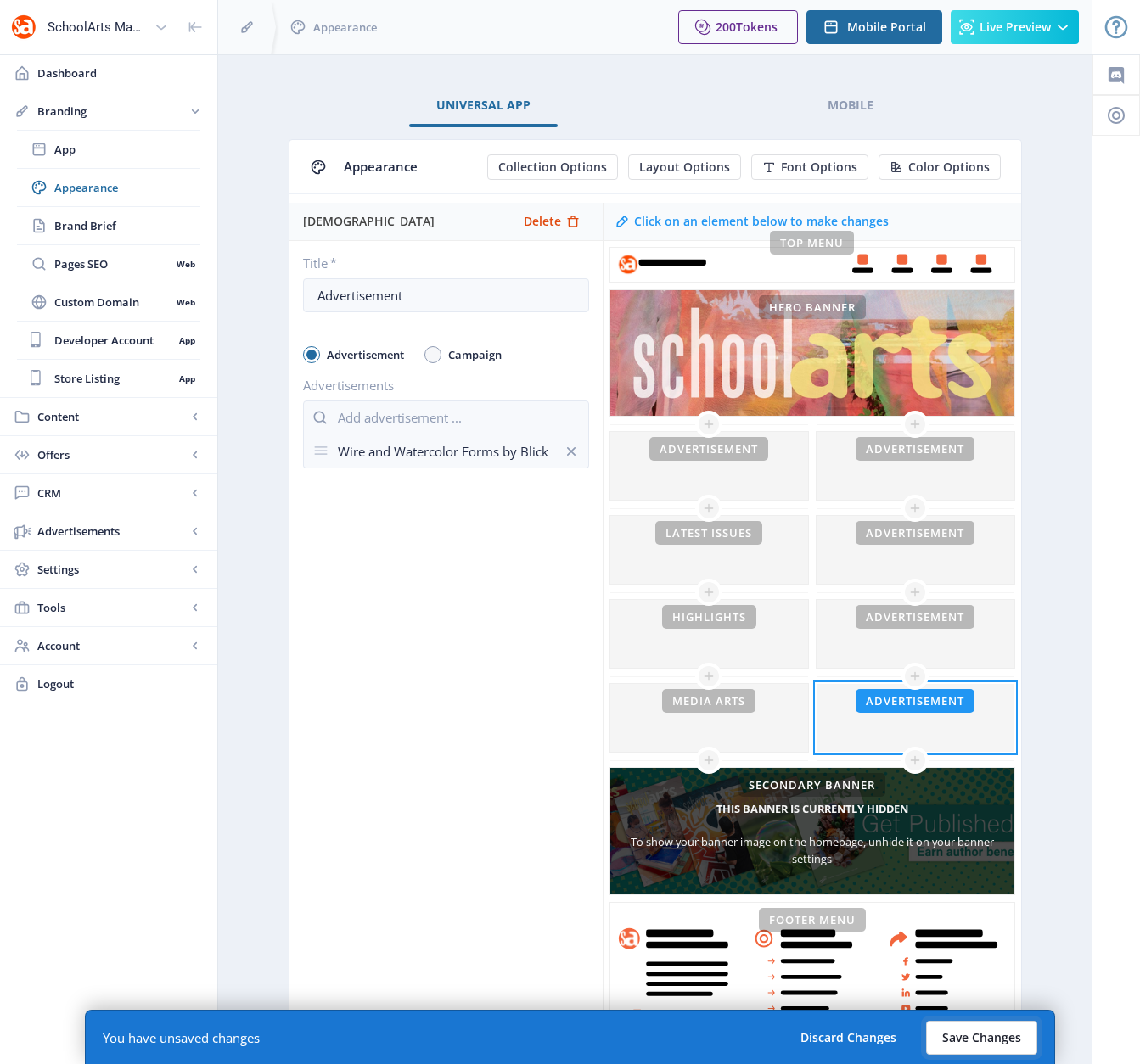
click at [1006, 1038] on button "Save Changes" at bounding box center [981, 1038] width 111 height 34
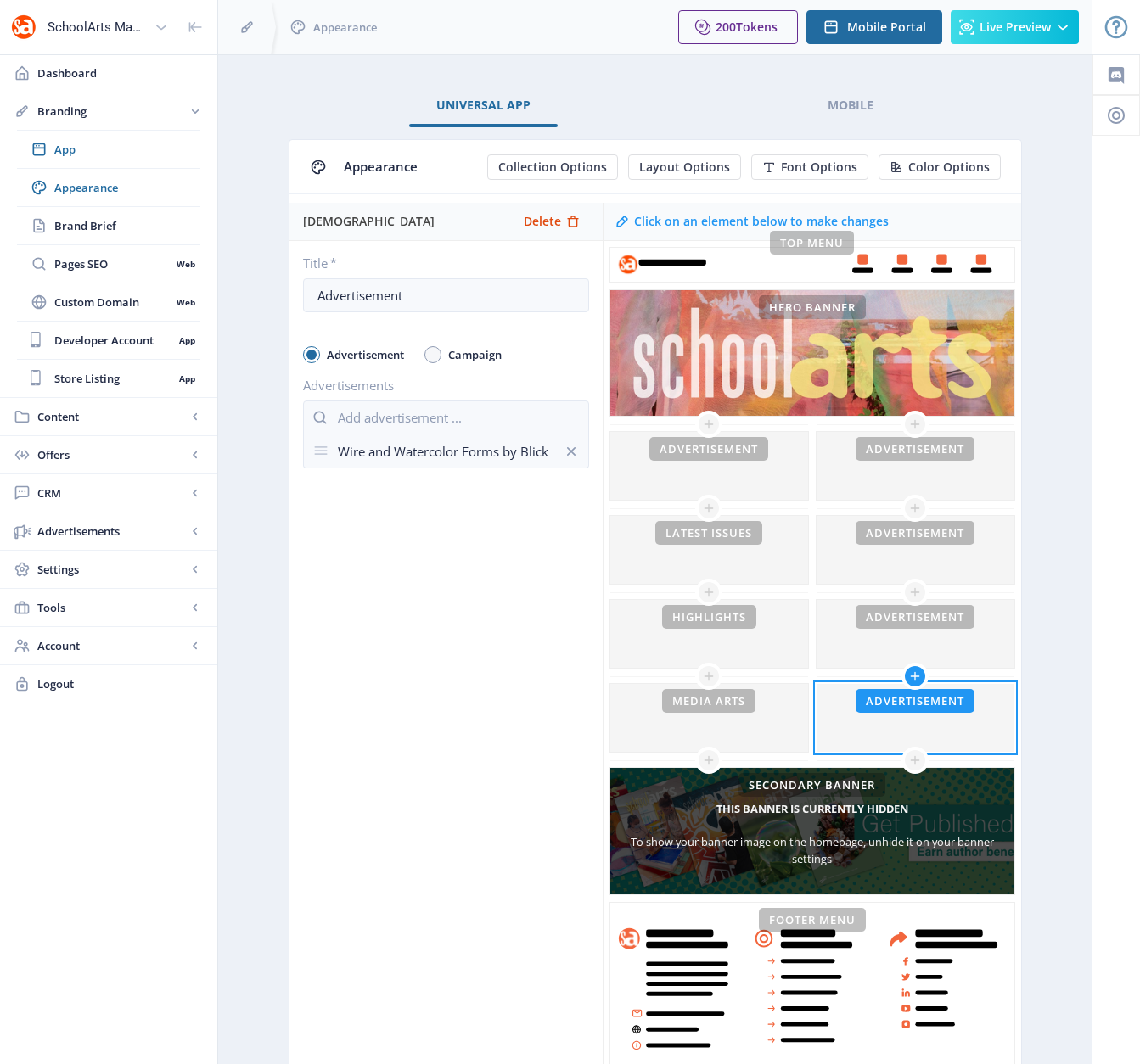
click at [912, 679] on icon at bounding box center [915, 676] width 13 height 13
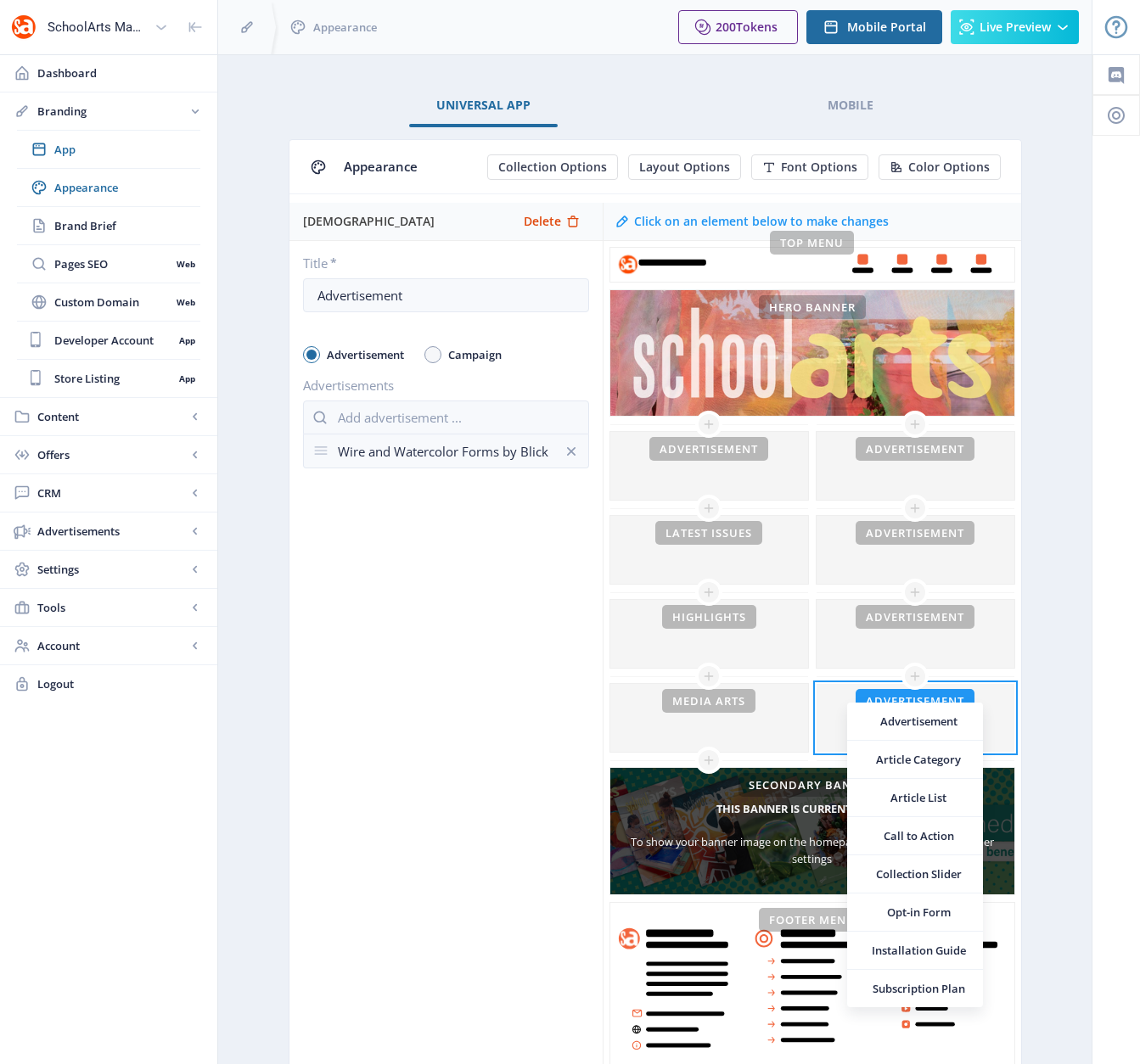
click at [493, 647] on div "Advertisment Delete Title * Advertisement Advertisement Campaign Advertisements…" at bounding box center [446, 643] width 313 height 880
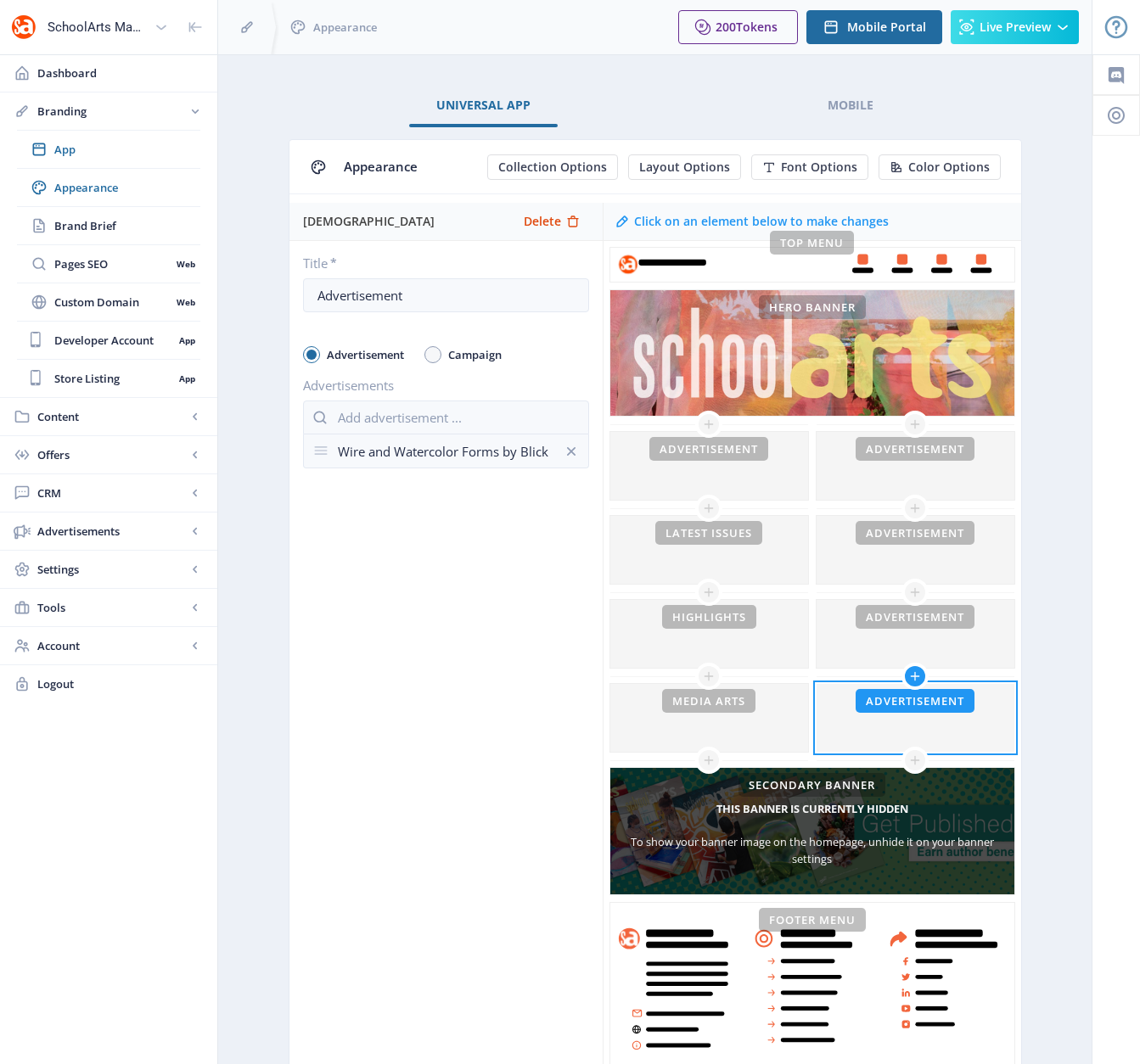
click at [916, 674] on icon at bounding box center [915, 676] width 13 height 13
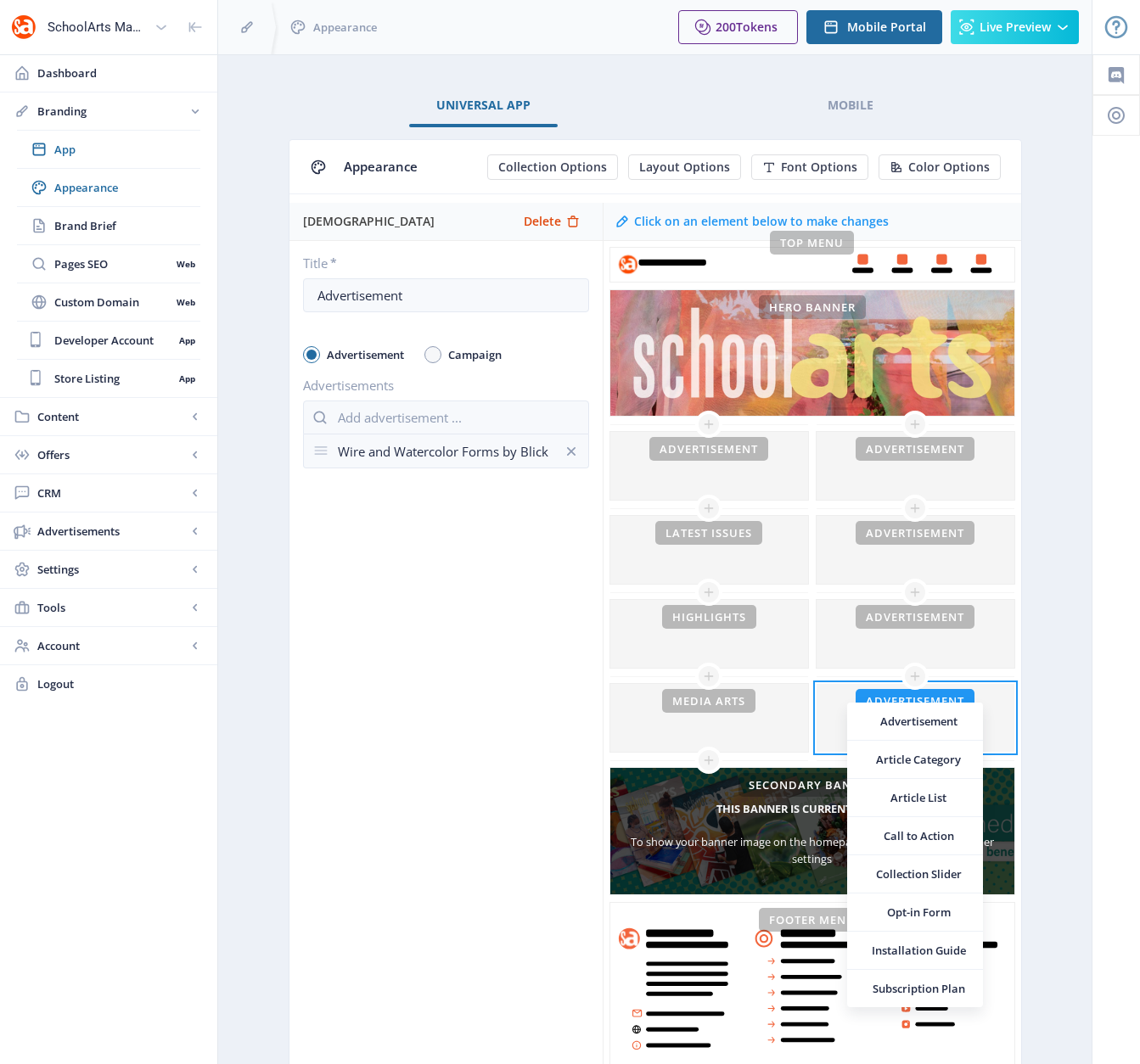
click at [461, 701] on div "Advertisment Delete Title * Advertisement Advertisement Campaign Advertisements…" at bounding box center [446, 643] width 313 height 880
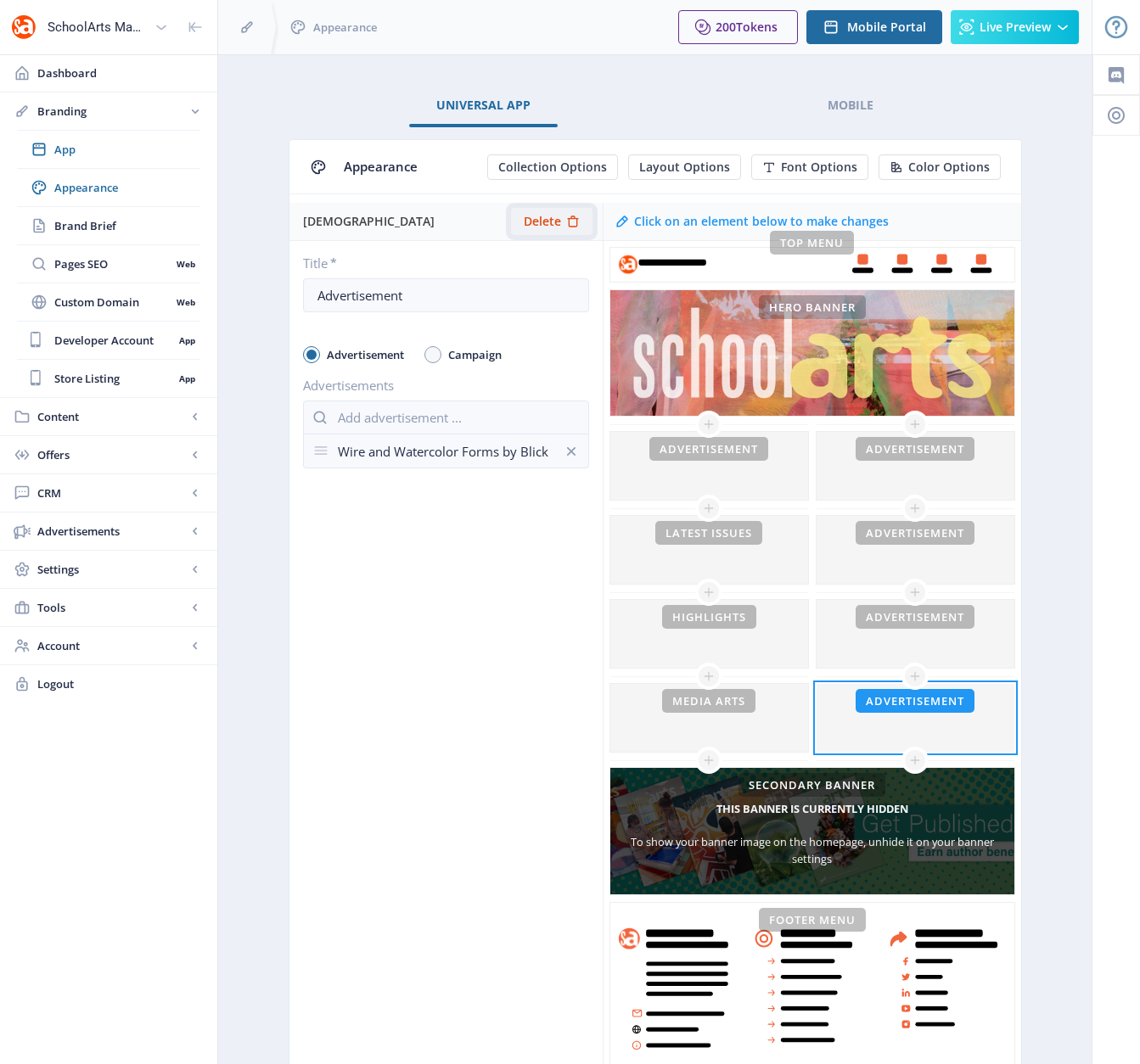
click at [547, 224] on span "Delete" at bounding box center [543, 221] width 38 height 13
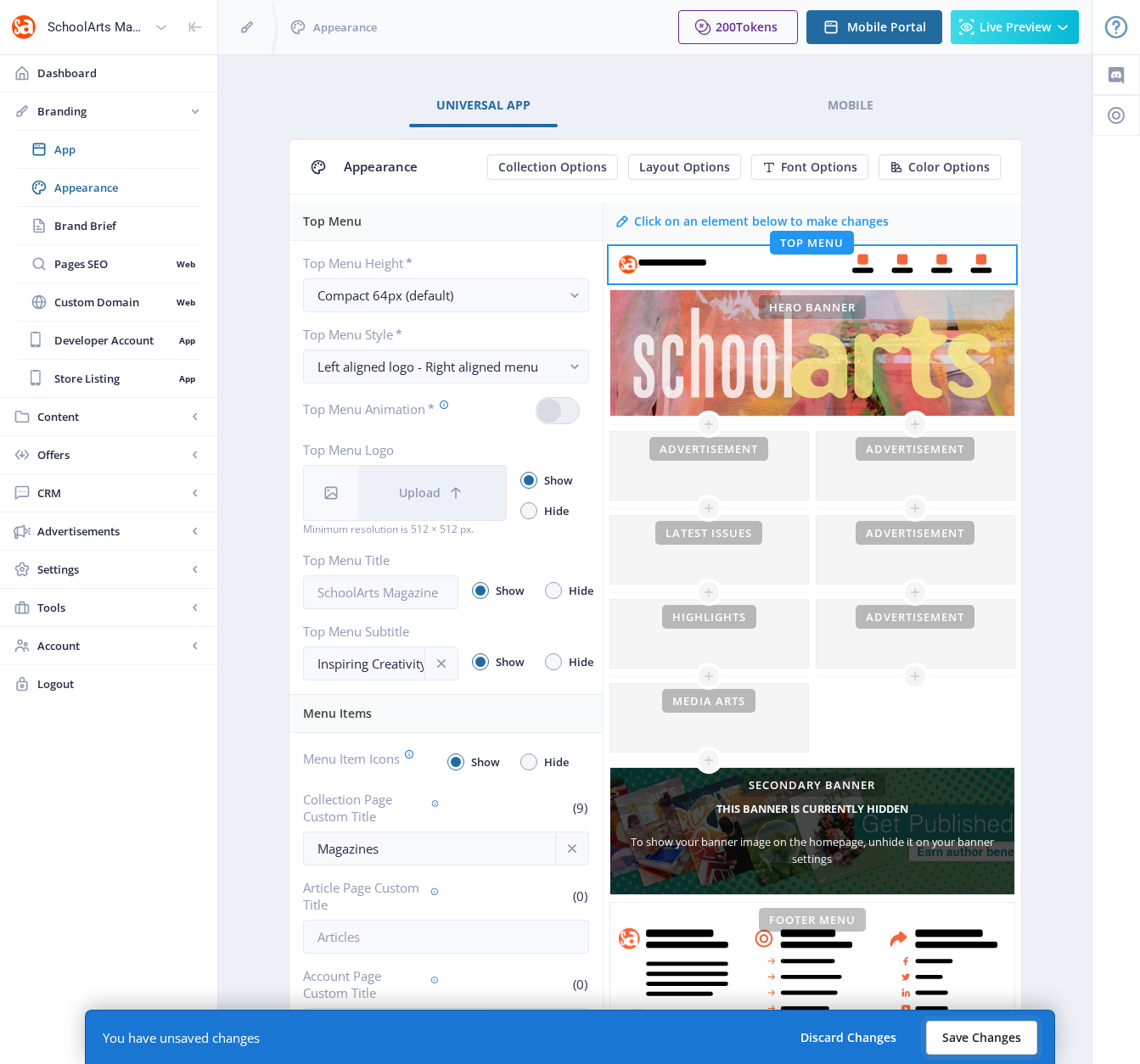
click at [976, 1030] on button "Save Changes" at bounding box center [981, 1038] width 111 height 34
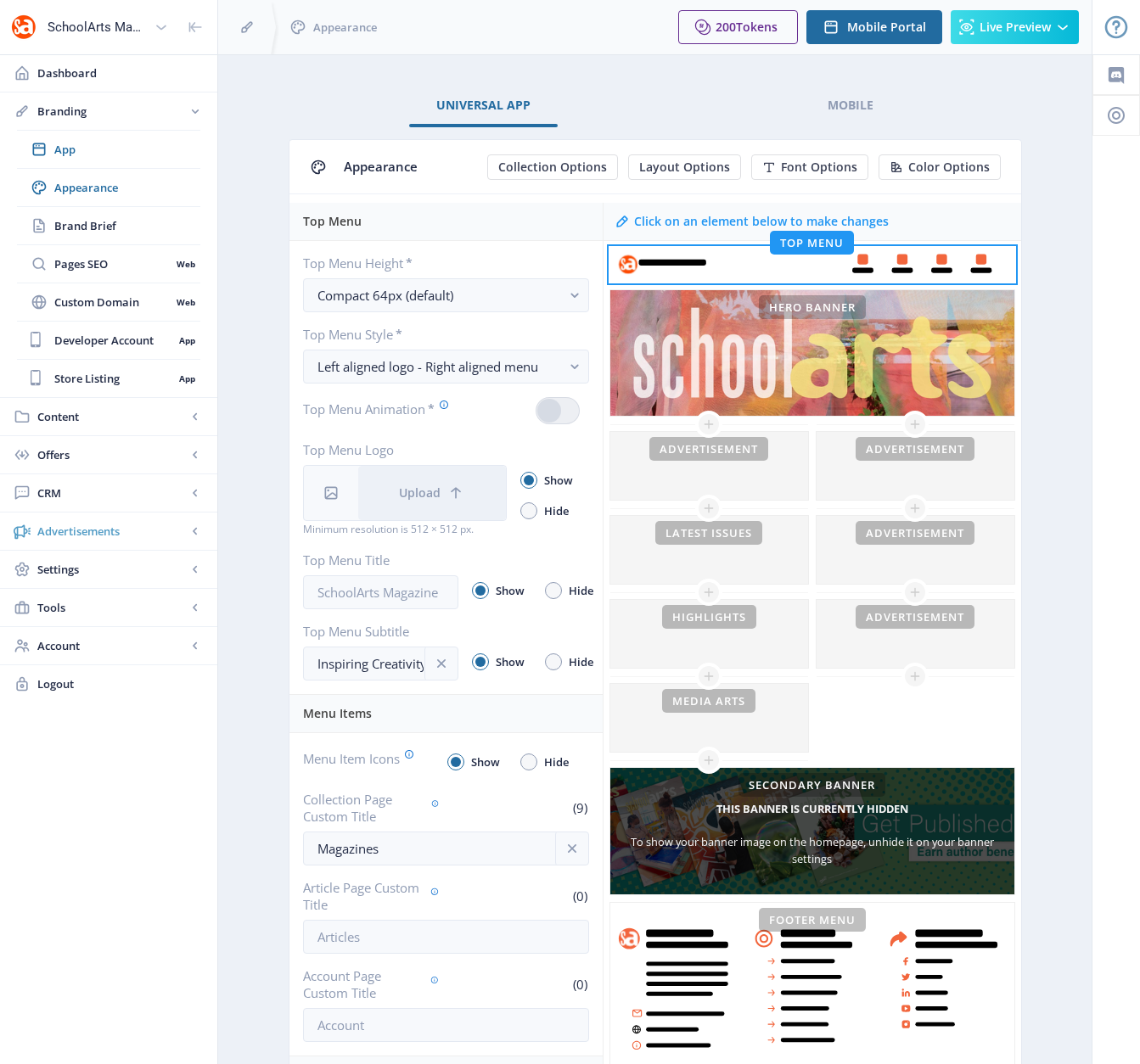
click at [98, 533] on span "Advertisements" at bounding box center [112, 531] width 149 height 17
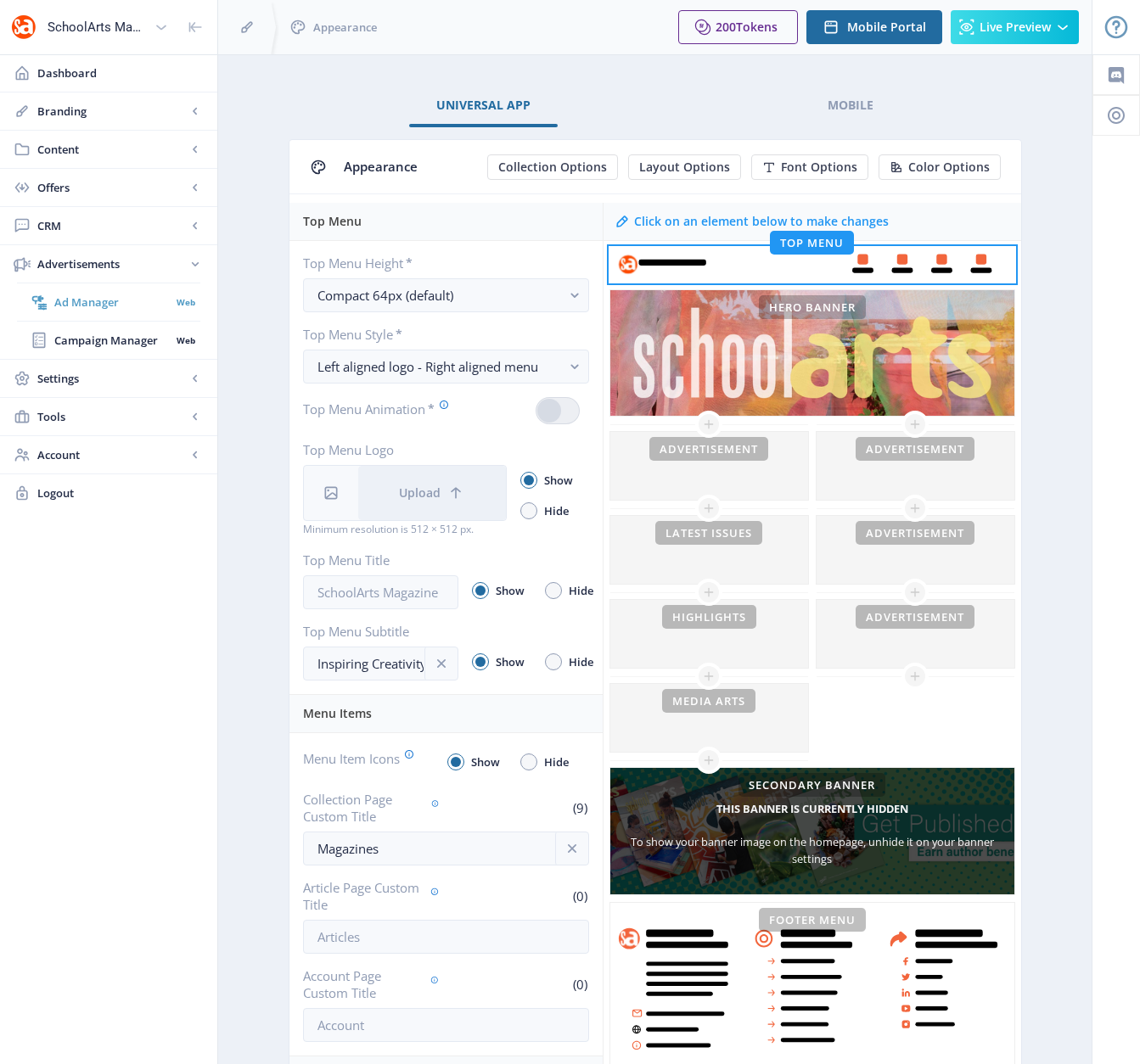
click at [105, 299] on span "Ad Manager" at bounding box center [113, 301] width 116 height 17
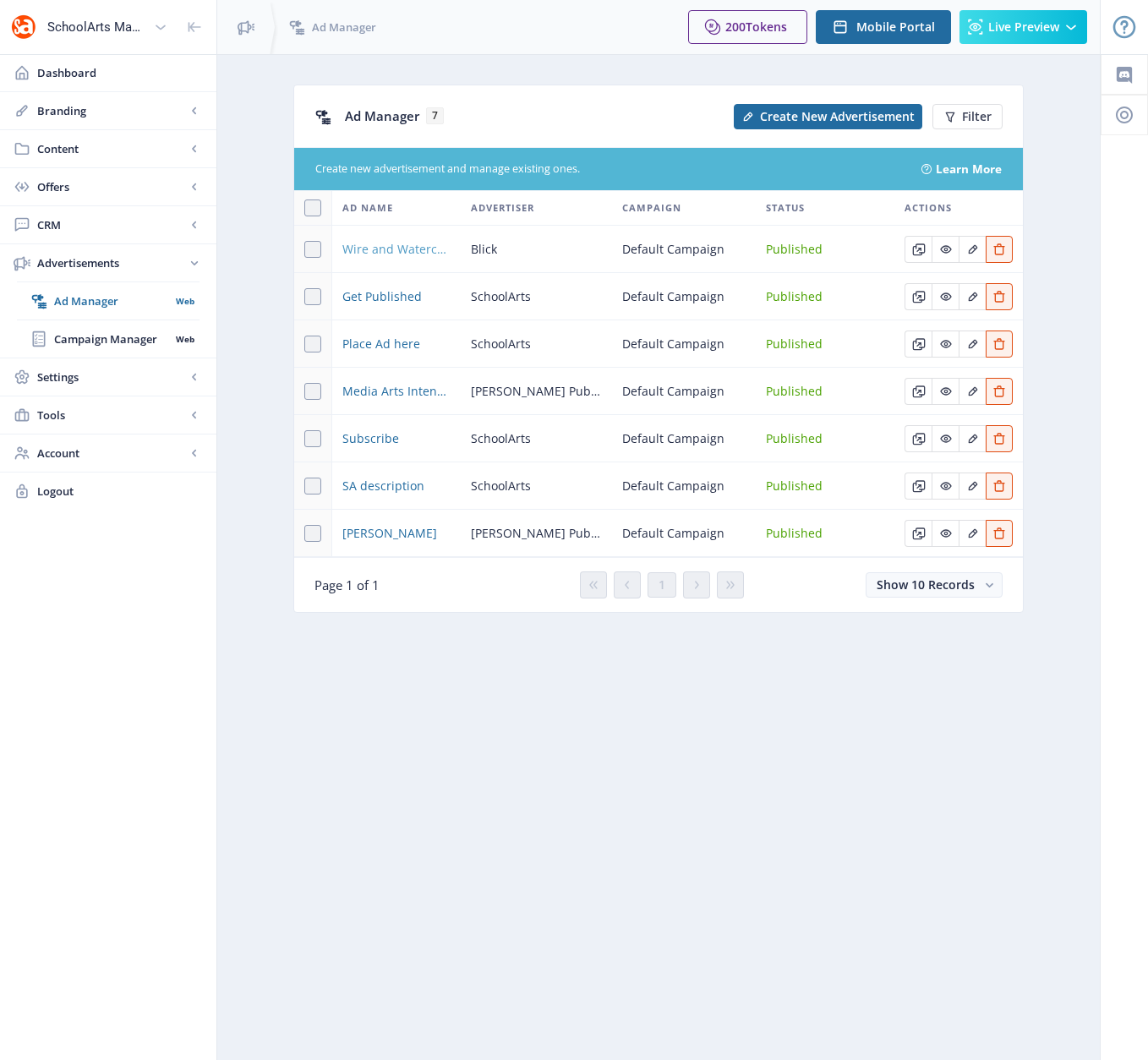
click at [395, 247] on span "Wire and Watercolor Forms by Blick" at bounding box center [395, 249] width 108 height 20
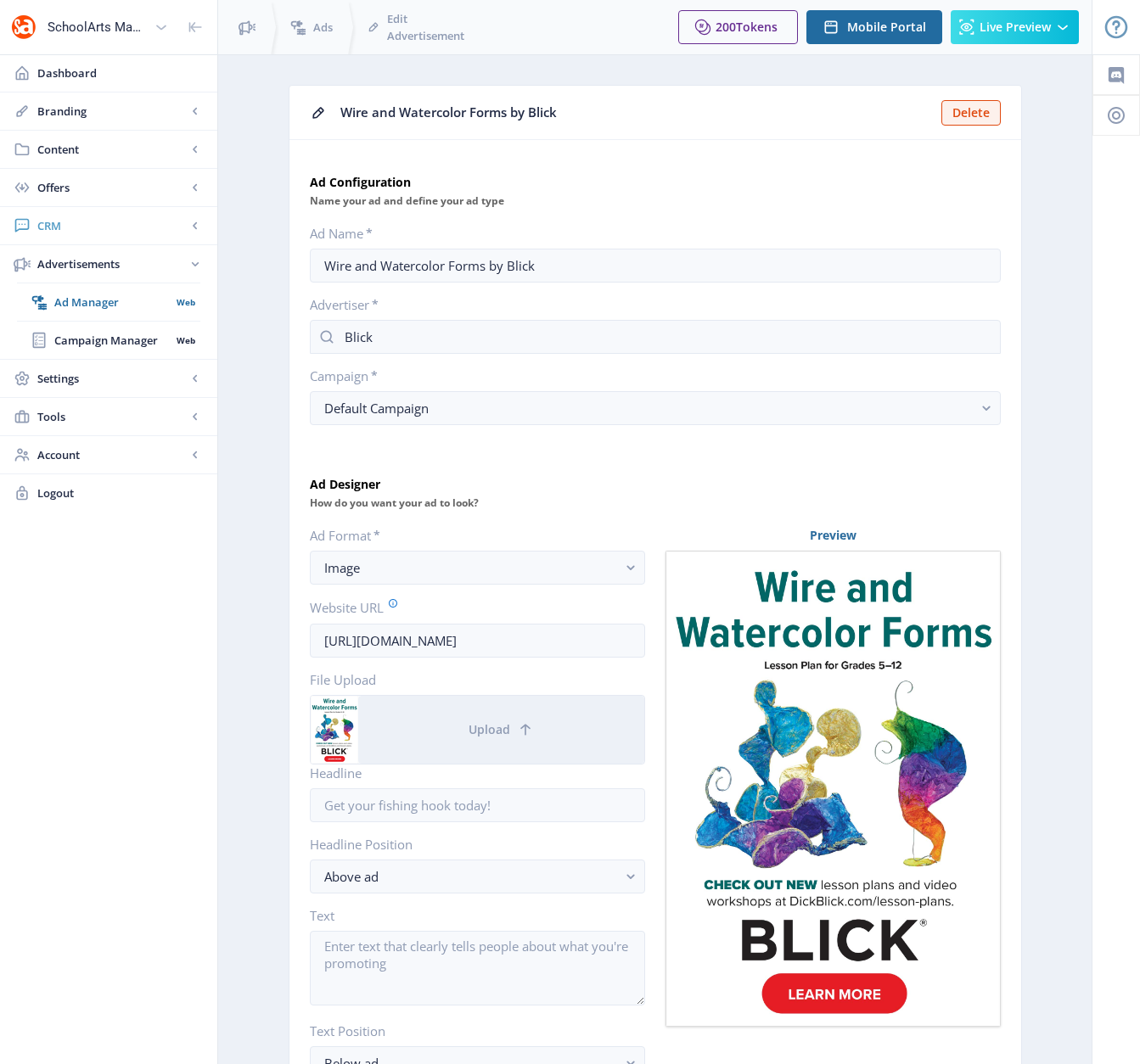
click at [57, 223] on span "CRM" at bounding box center [112, 225] width 149 height 17
click at [85, 259] on span "Readers" at bounding box center [127, 264] width 146 height 17
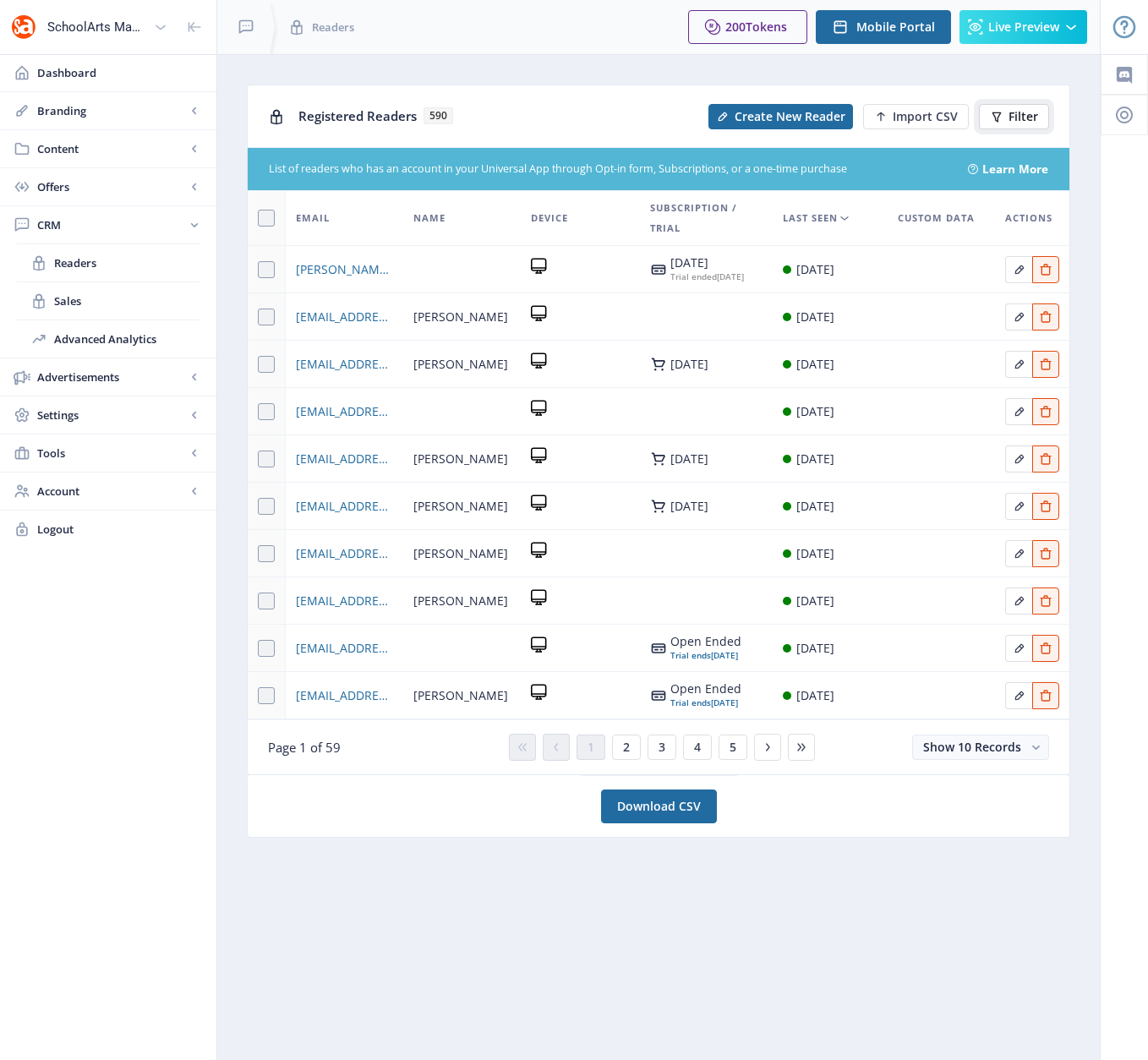
click at [1007, 116] on button "Filter" at bounding box center [1014, 117] width 70 height 25
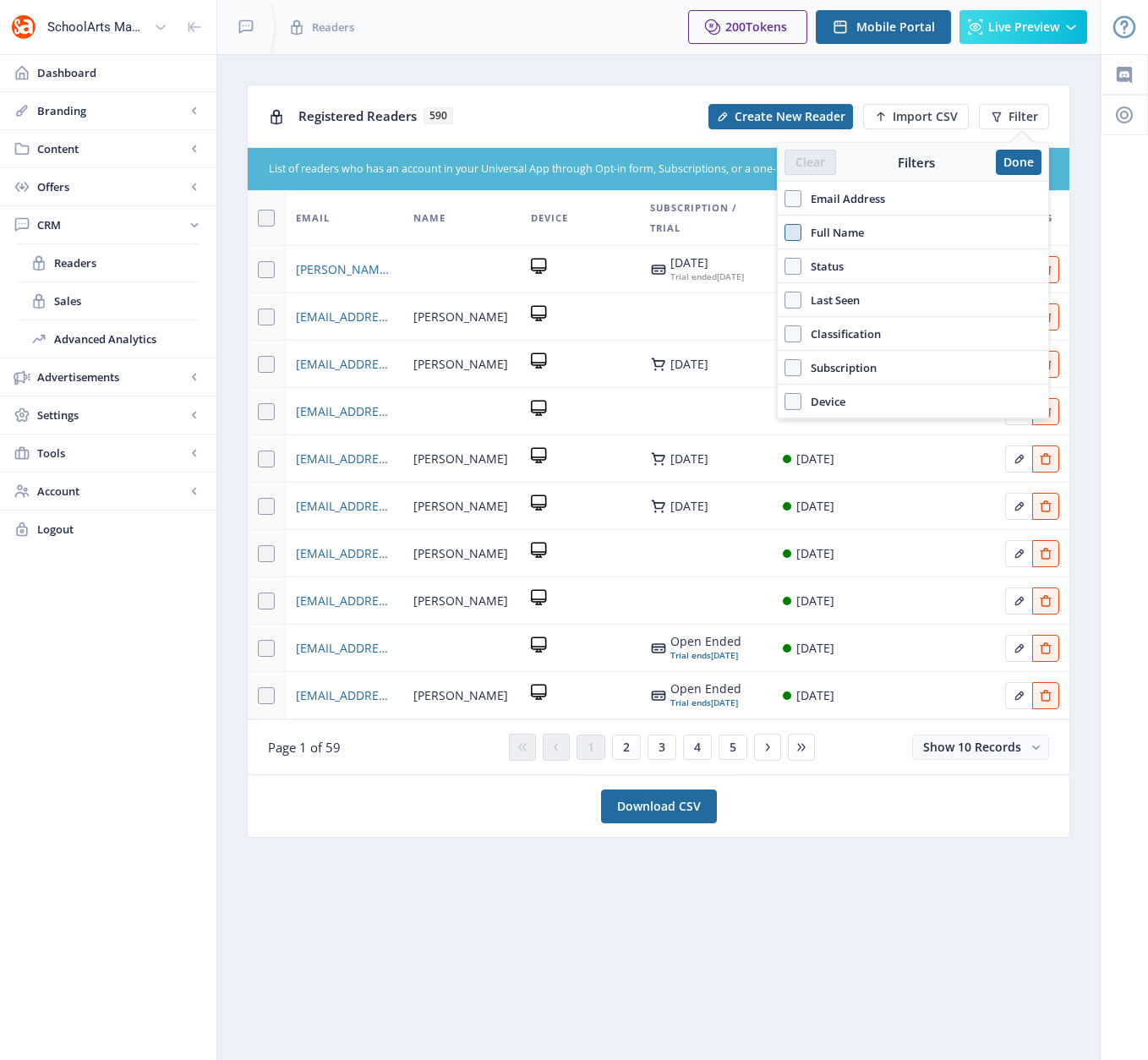
click at [795, 233] on span at bounding box center [793, 232] width 17 height 17
click at [786, 232] on input "Full Name" at bounding box center [785, 232] width 1 height 1
checkbox input "true"
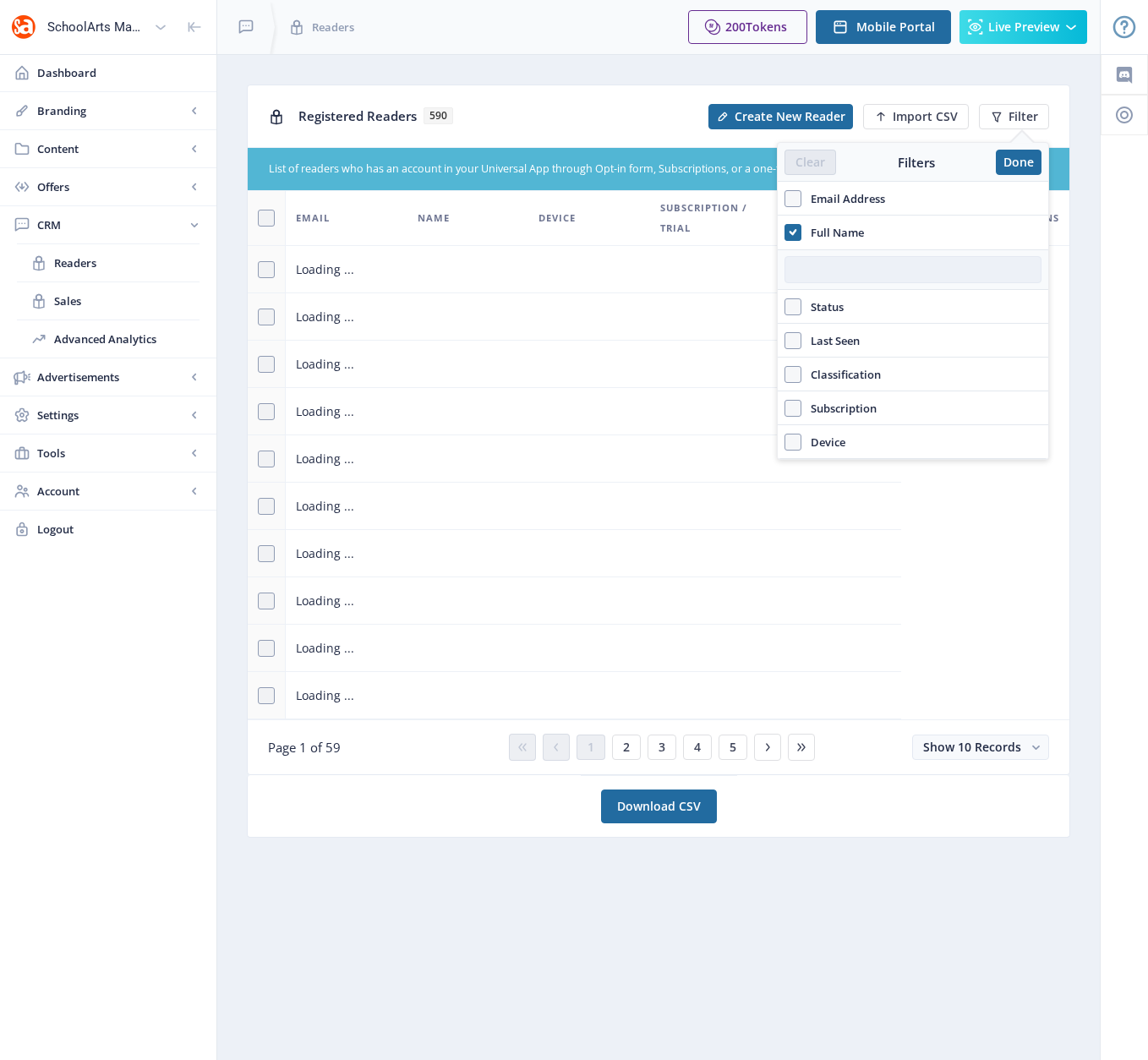
click at [838, 275] on input "text" at bounding box center [913, 270] width 257 height 27
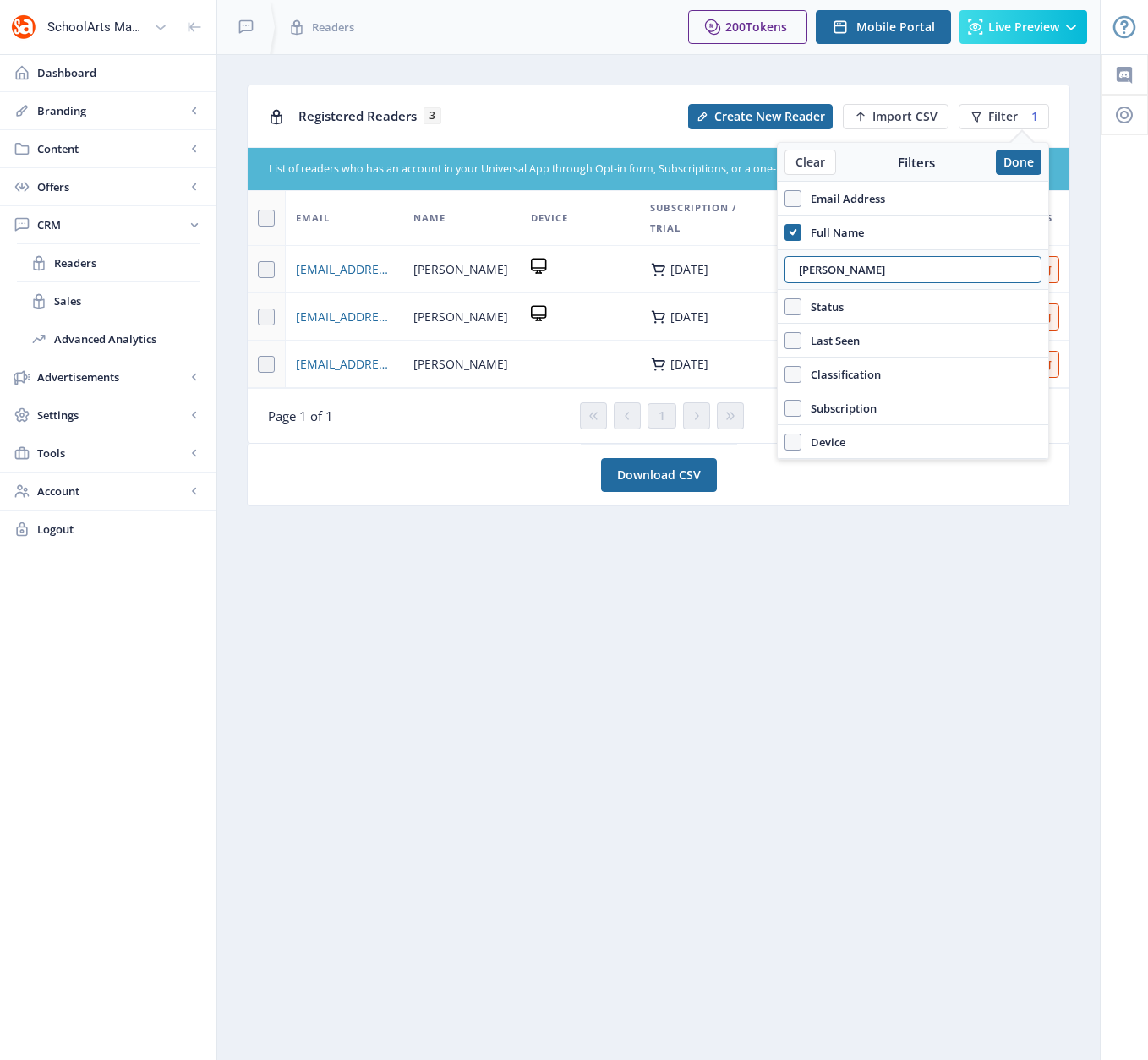
type input "julia"
click at [550, 364] on td at bounding box center [580, 363] width 118 height 47
click at [1014, 163] on button "Done" at bounding box center [1018, 162] width 45 height 25
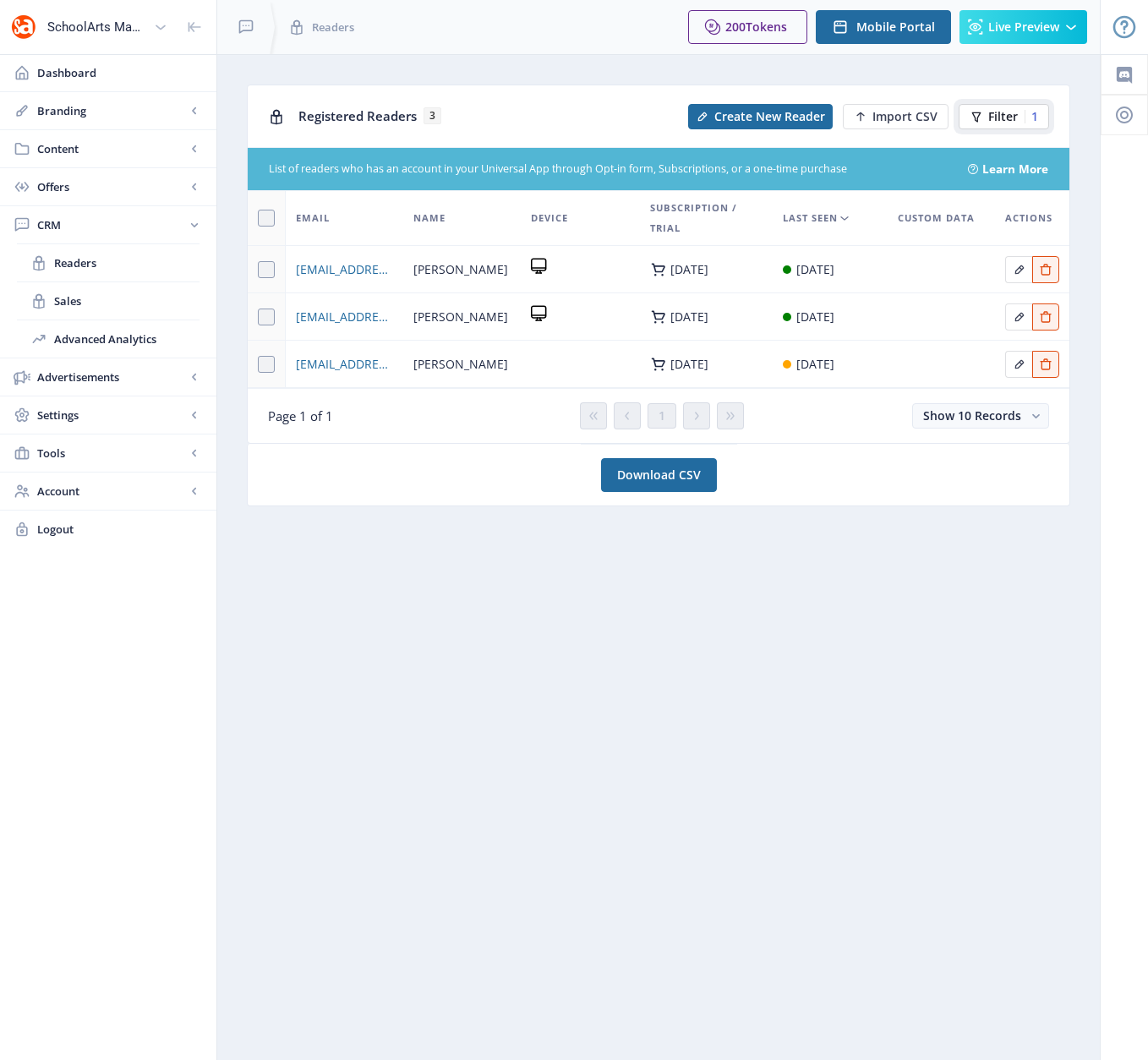
click at [1003, 112] on span "Filter" at bounding box center [1002, 116] width 29 height 13
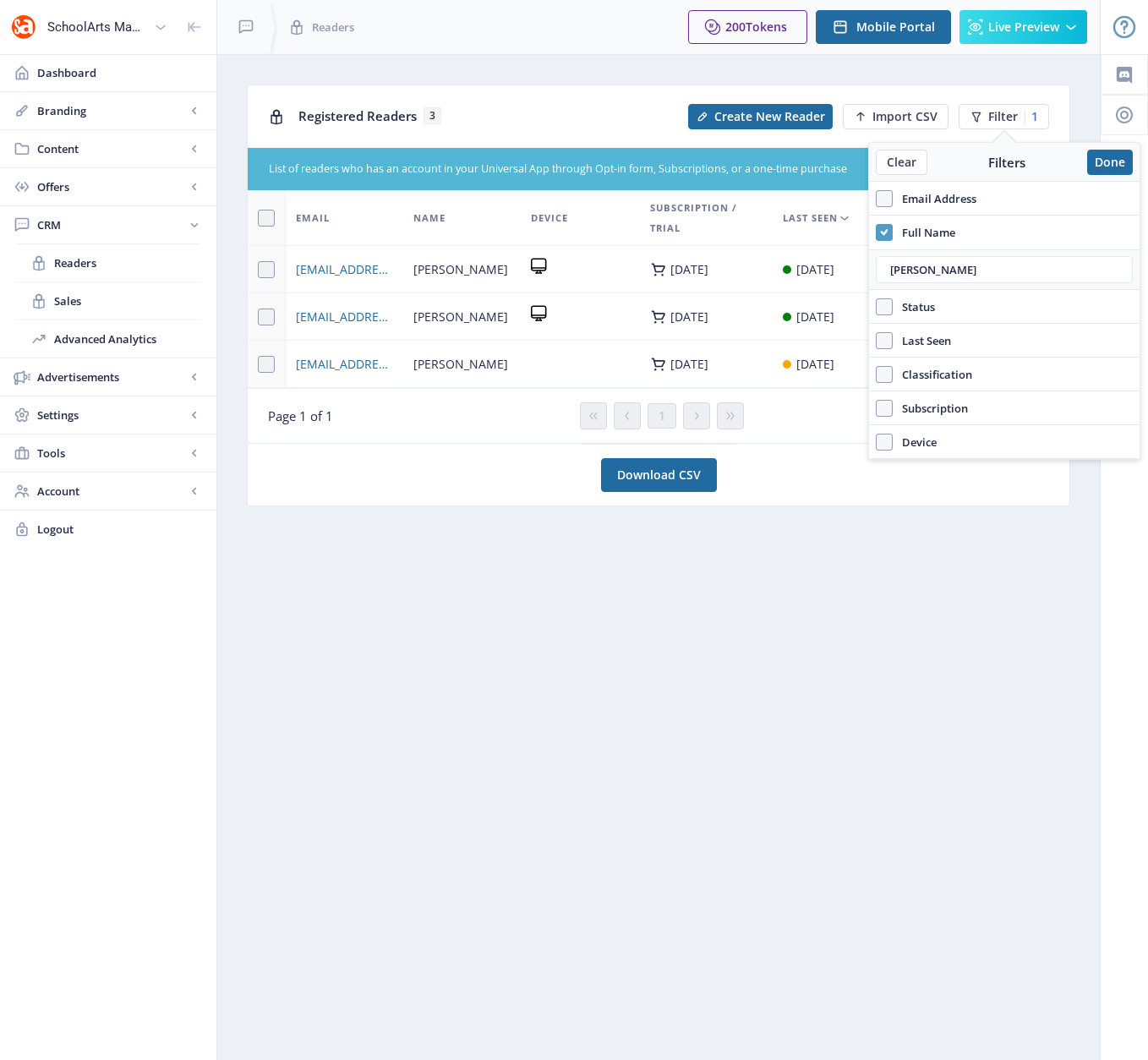
click at [877, 233] on span at bounding box center [883, 232] width 17 height 17
click at [876, 232] on input "Full Name" at bounding box center [875, 232] width 1 height 1
checkbox input "false"
click at [885, 196] on span at bounding box center [883, 199] width 17 height 17
click at [876, 198] on input "Email Address" at bounding box center [875, 198] width 1 height 1
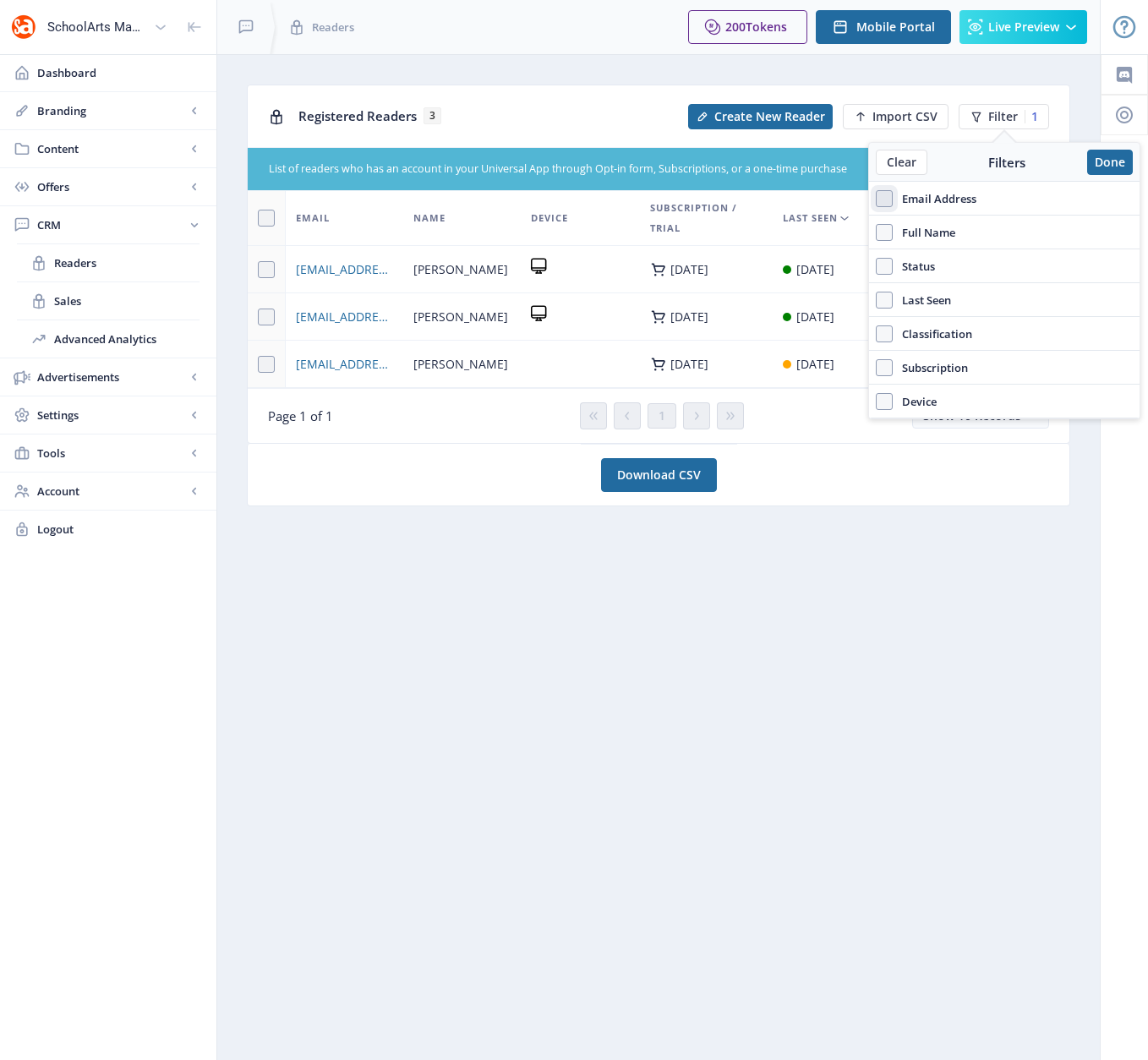
checkbox input "true"
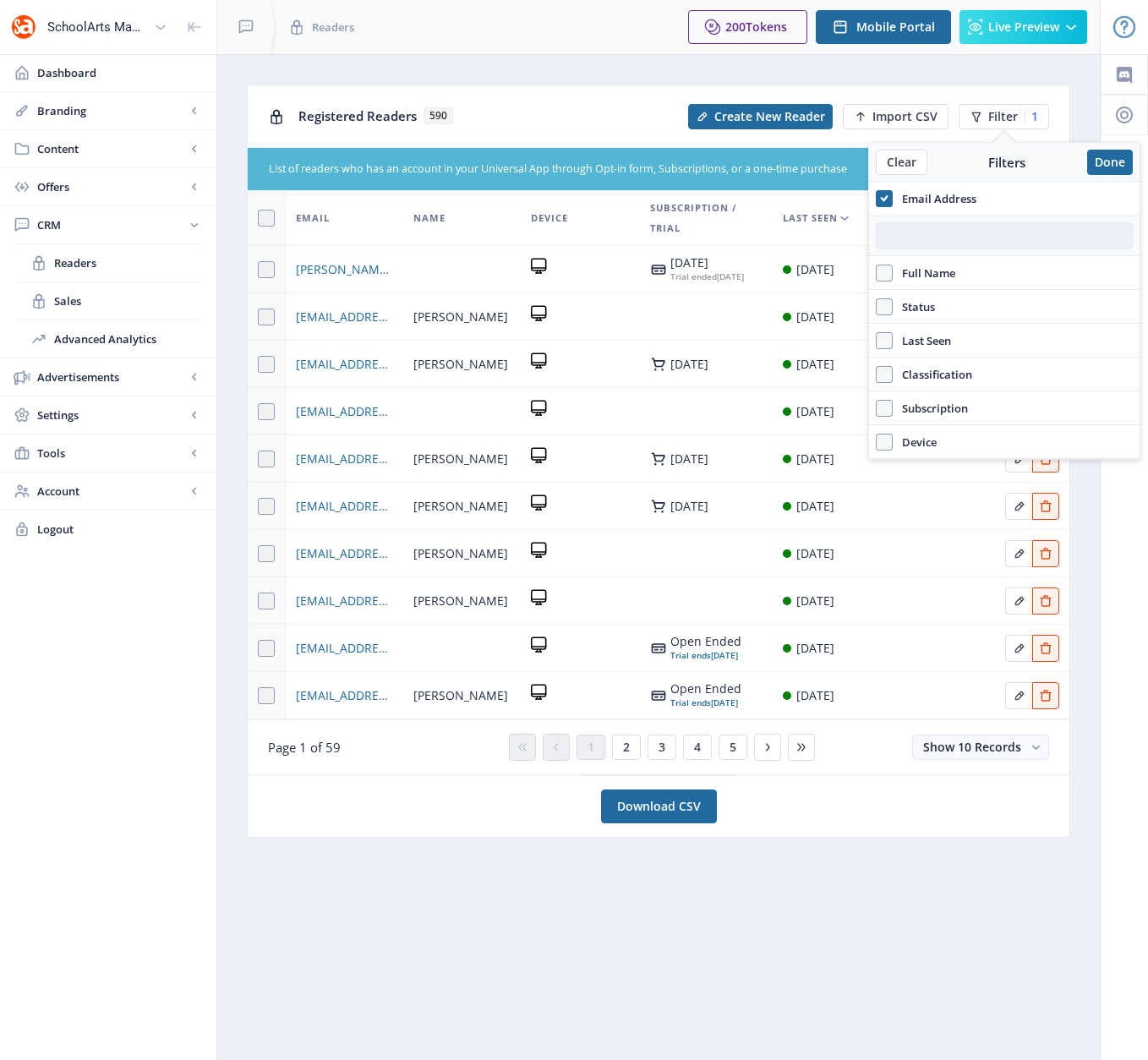
click at [916, 243] on input "text" at bounding box center [1004, 236] width 257 height 27
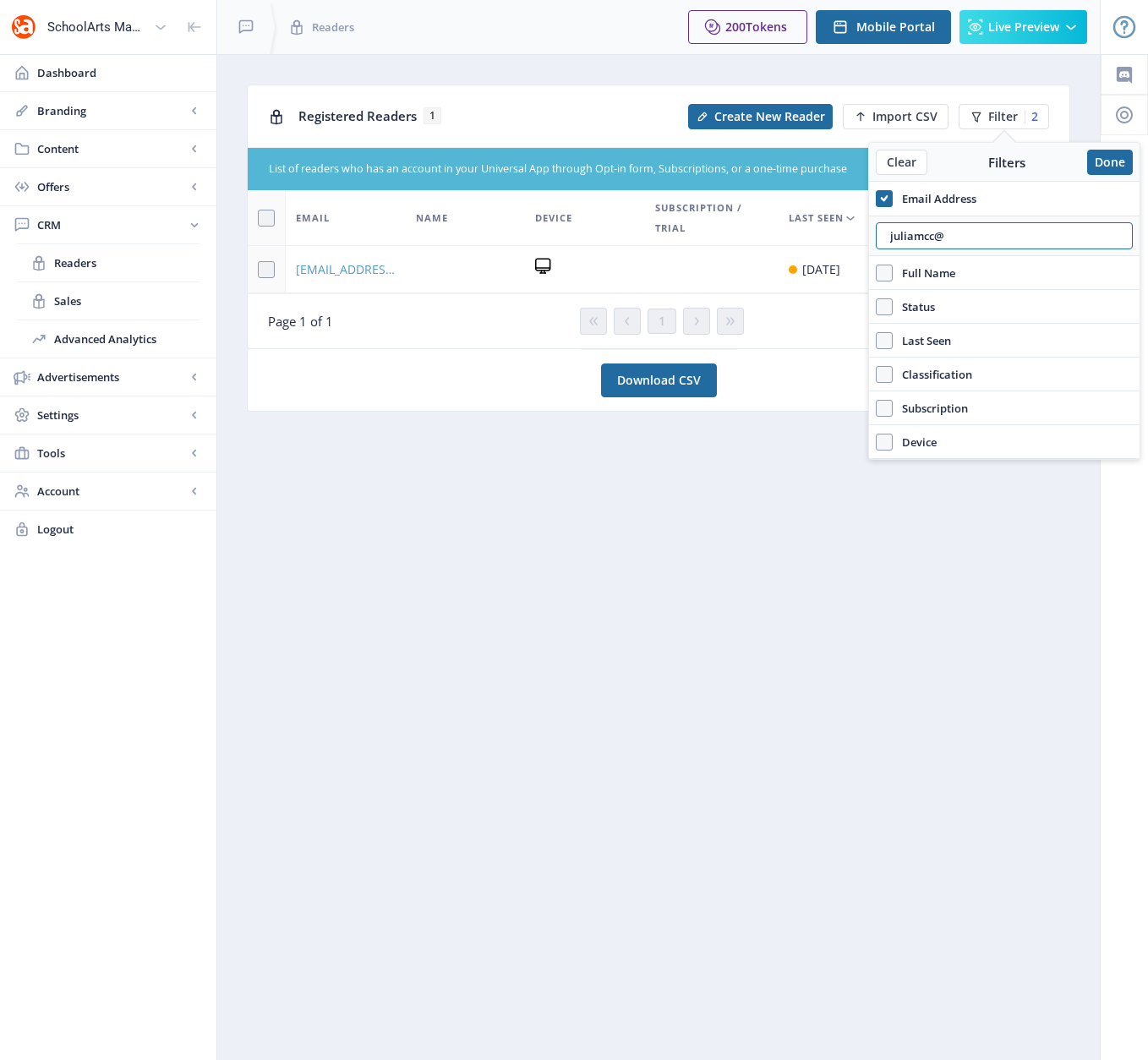
type input "juliamcc@"
click at [353, 268] on span "juliamcc@yahoo.com" at bounding box center [346, 269] width 100 height 20
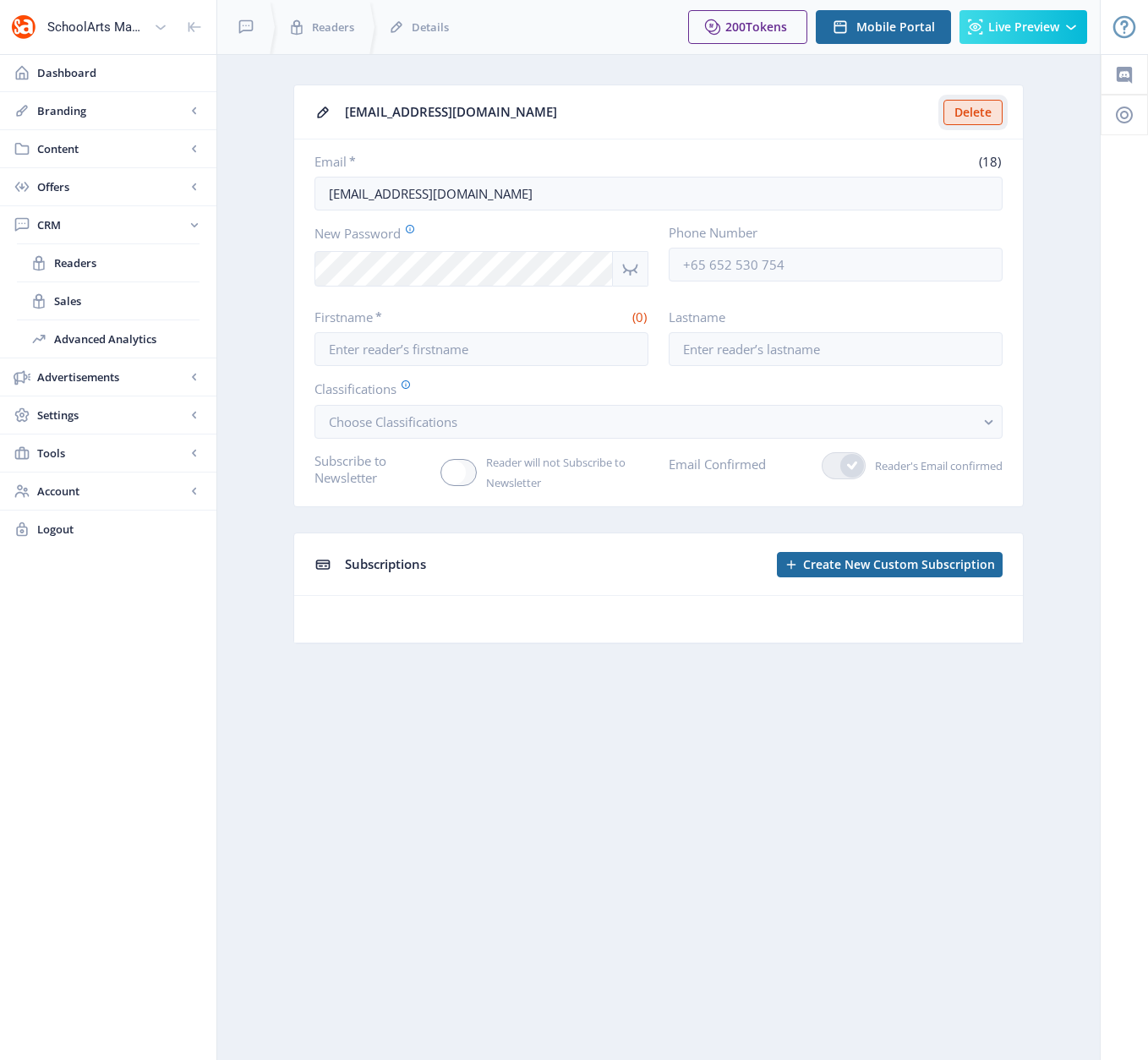
click at [958, 110] on button "Delete" at bounding box center [973, 112] width 59 height 25
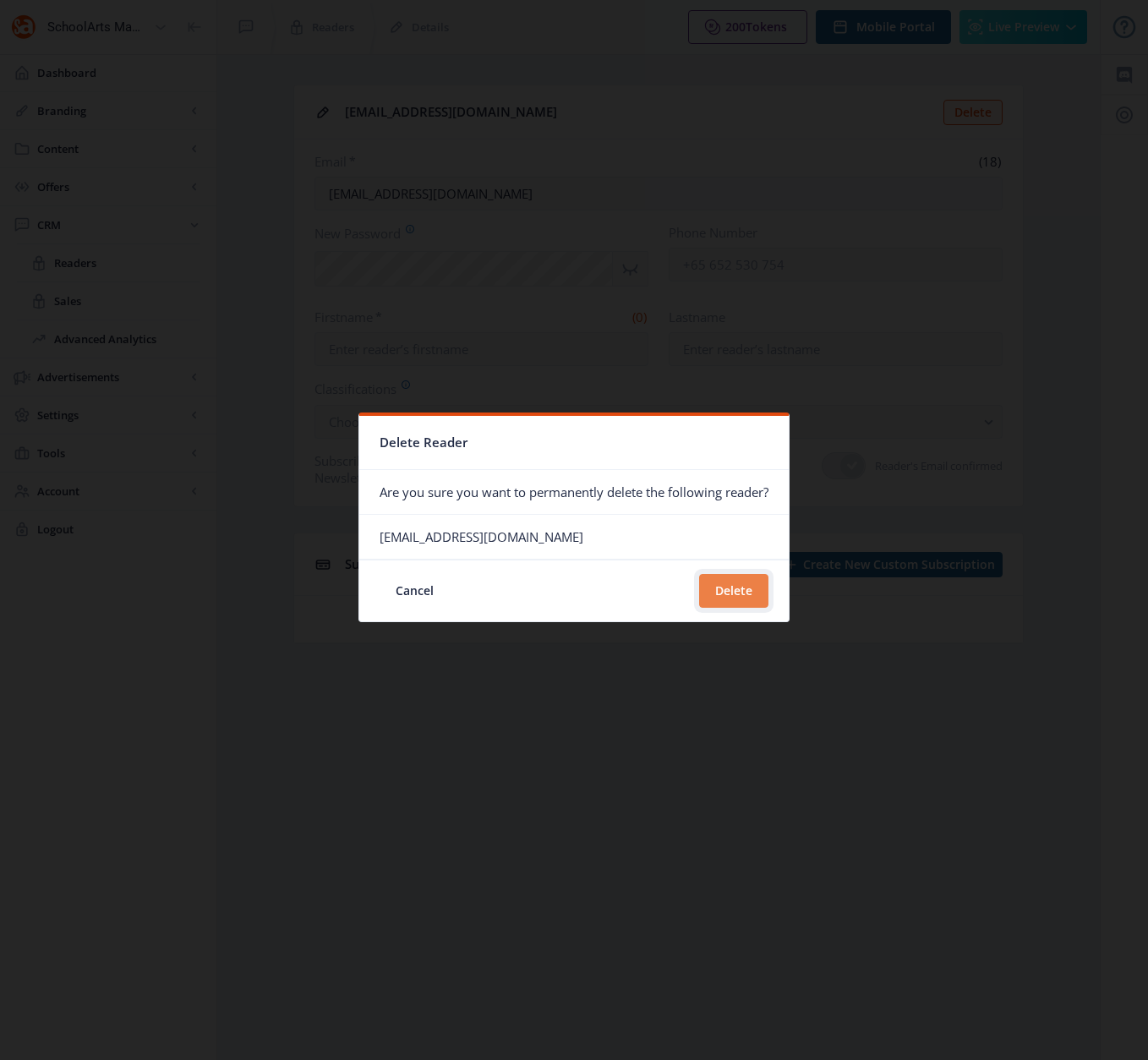
click at [720, 588] on button "Delete" at bounding box center [734, 591] width 69 height 34
